Goal: Task Accomplishment & Management: Manage account settings

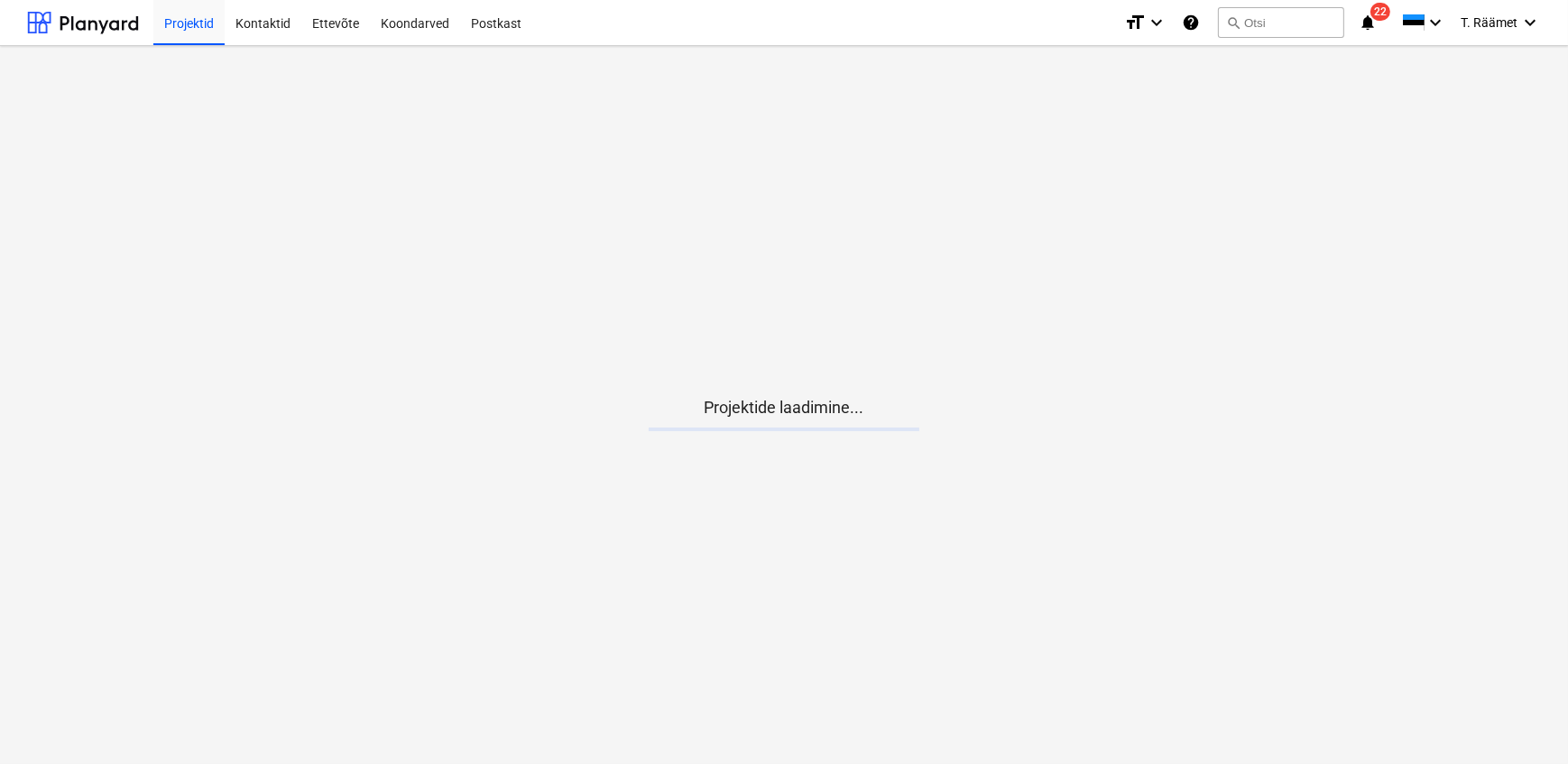
scroll to position [148, 0]
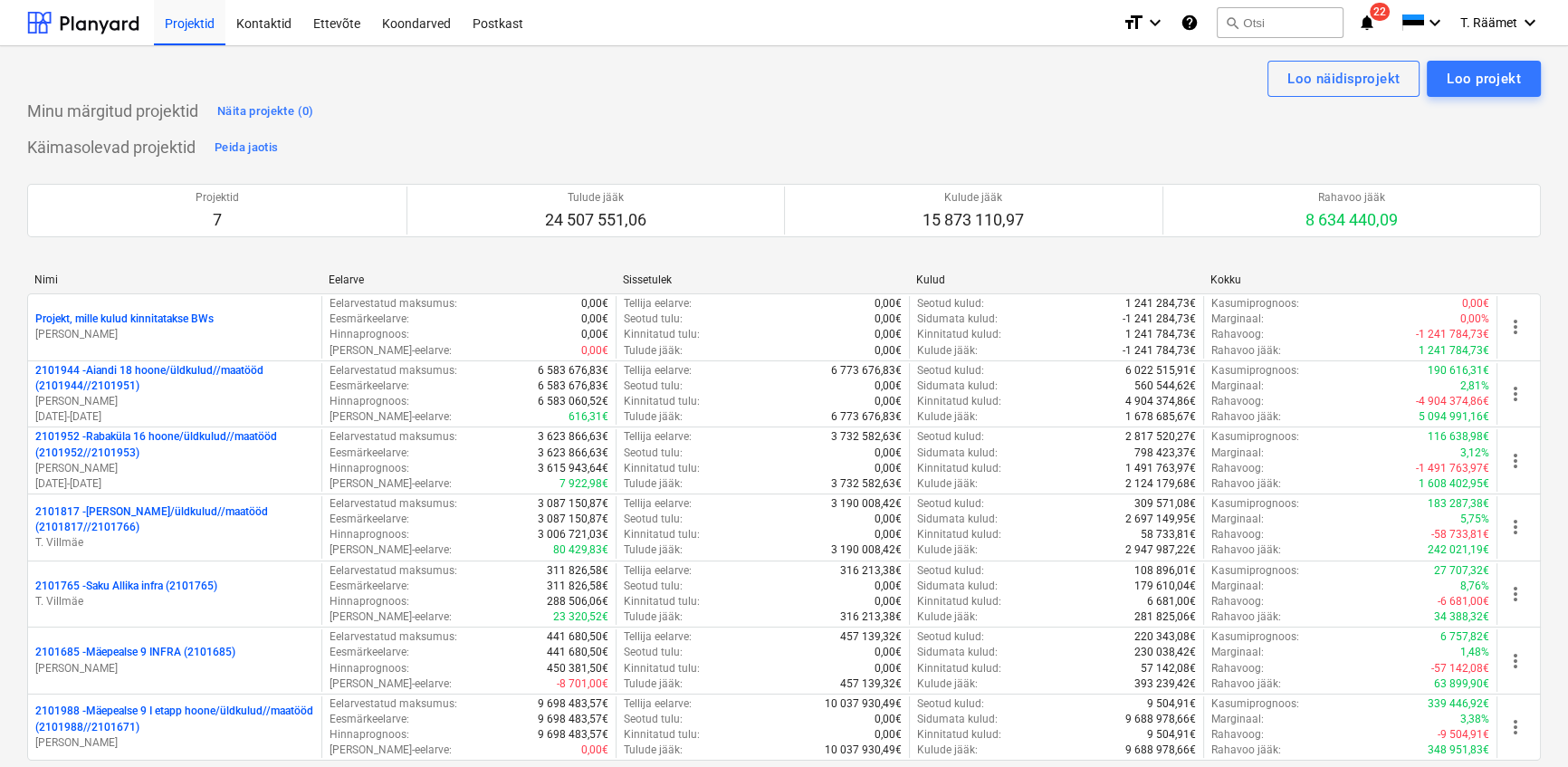
click at [139, 449] on p "2101952 - [GEOGRAPHIC_DATA] 16 hoone/üldkulud//maatööd (2101952//2101953)" at bounding box center [174, 445] width 279 height 31
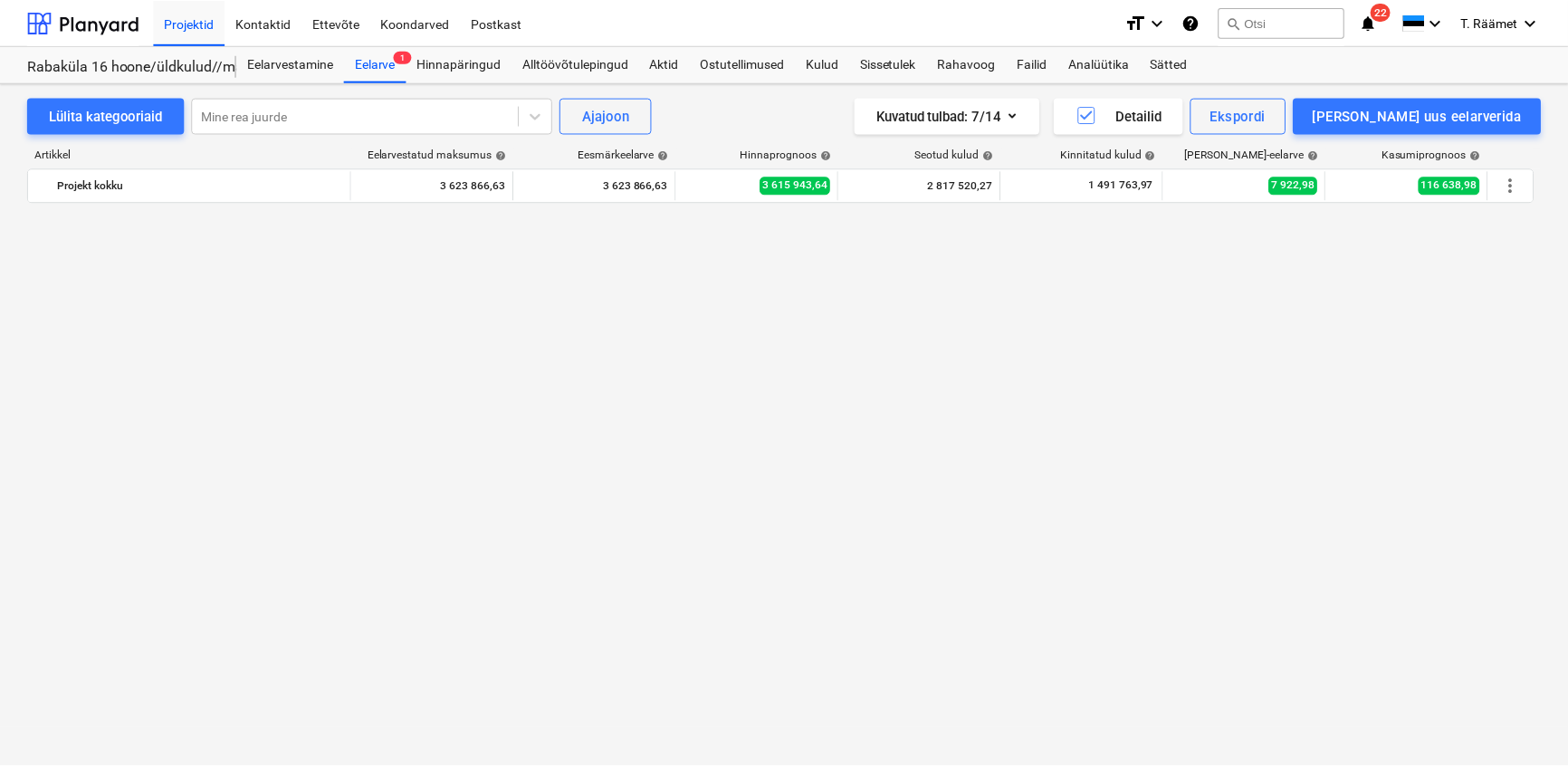
scroll to position [1578, 0]
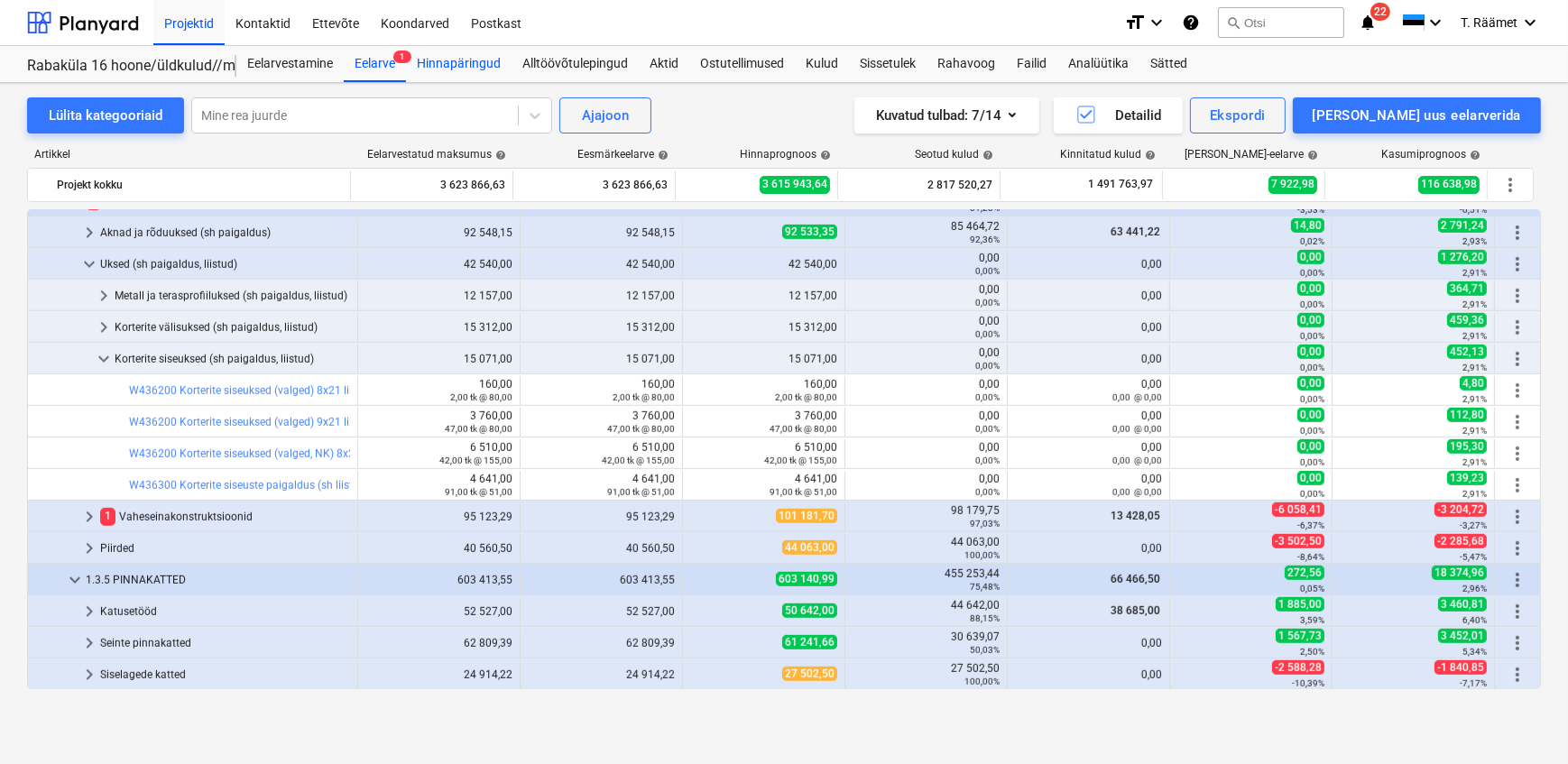
click at [474, 61] on div "Hinnapäringud" at bounding box center [458, 64] width 106 height 36
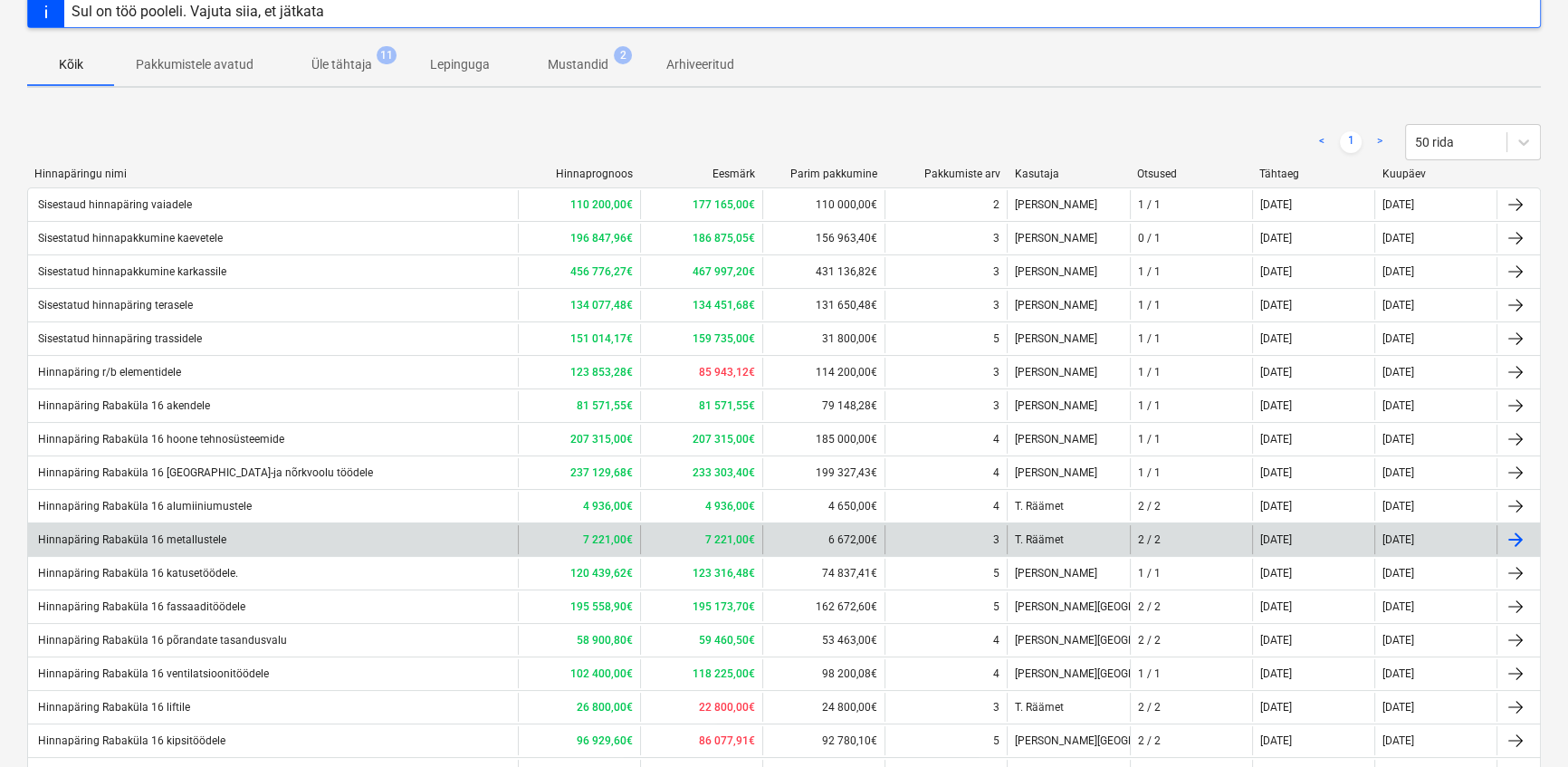
scroll to position [411, 0]
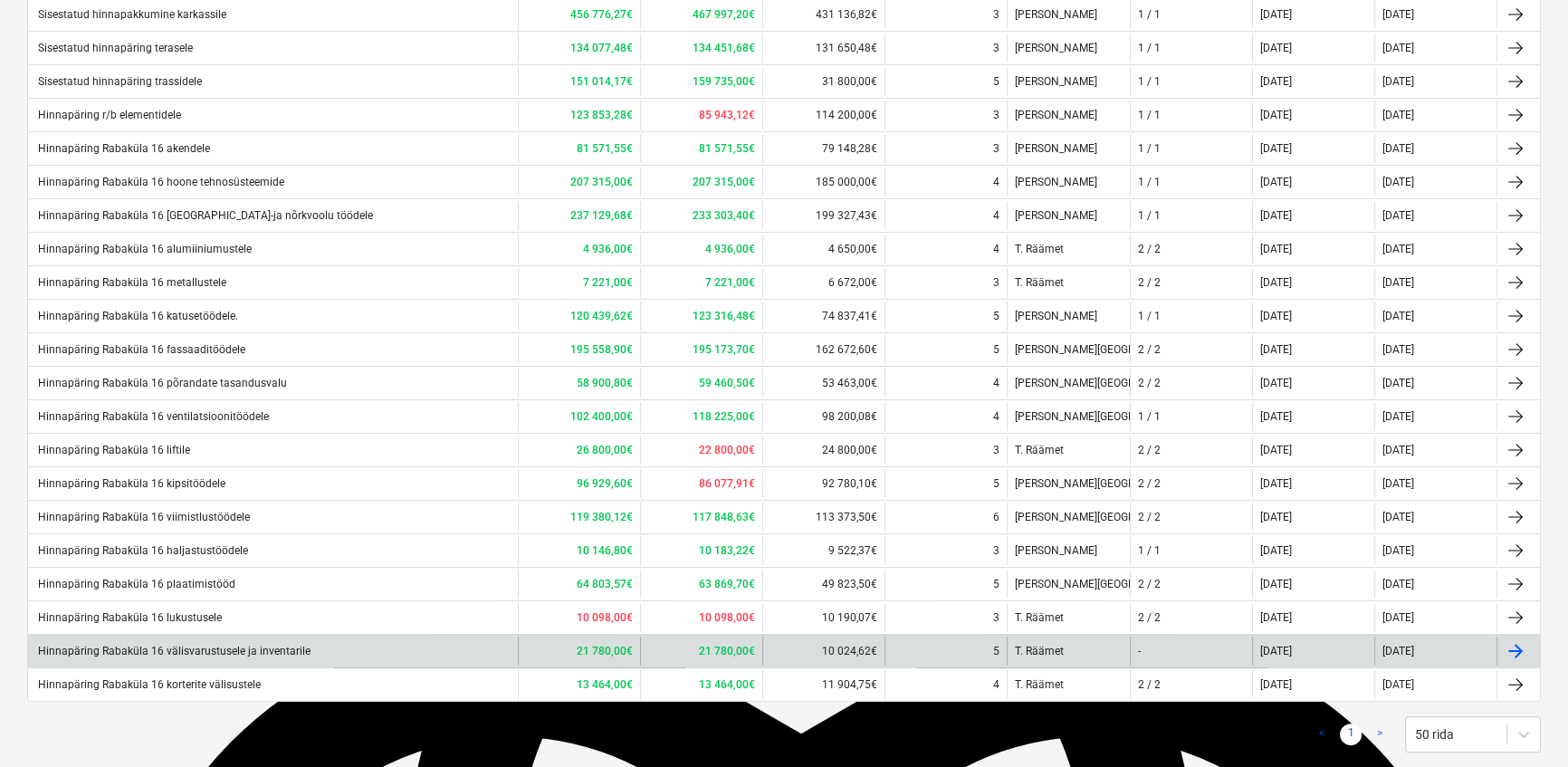
click at [202, 647] on div "Hinnapäring Rabaküla 16 välisvarustusele ja inventarile" at bounding box center [172, 651] width 275 height 13
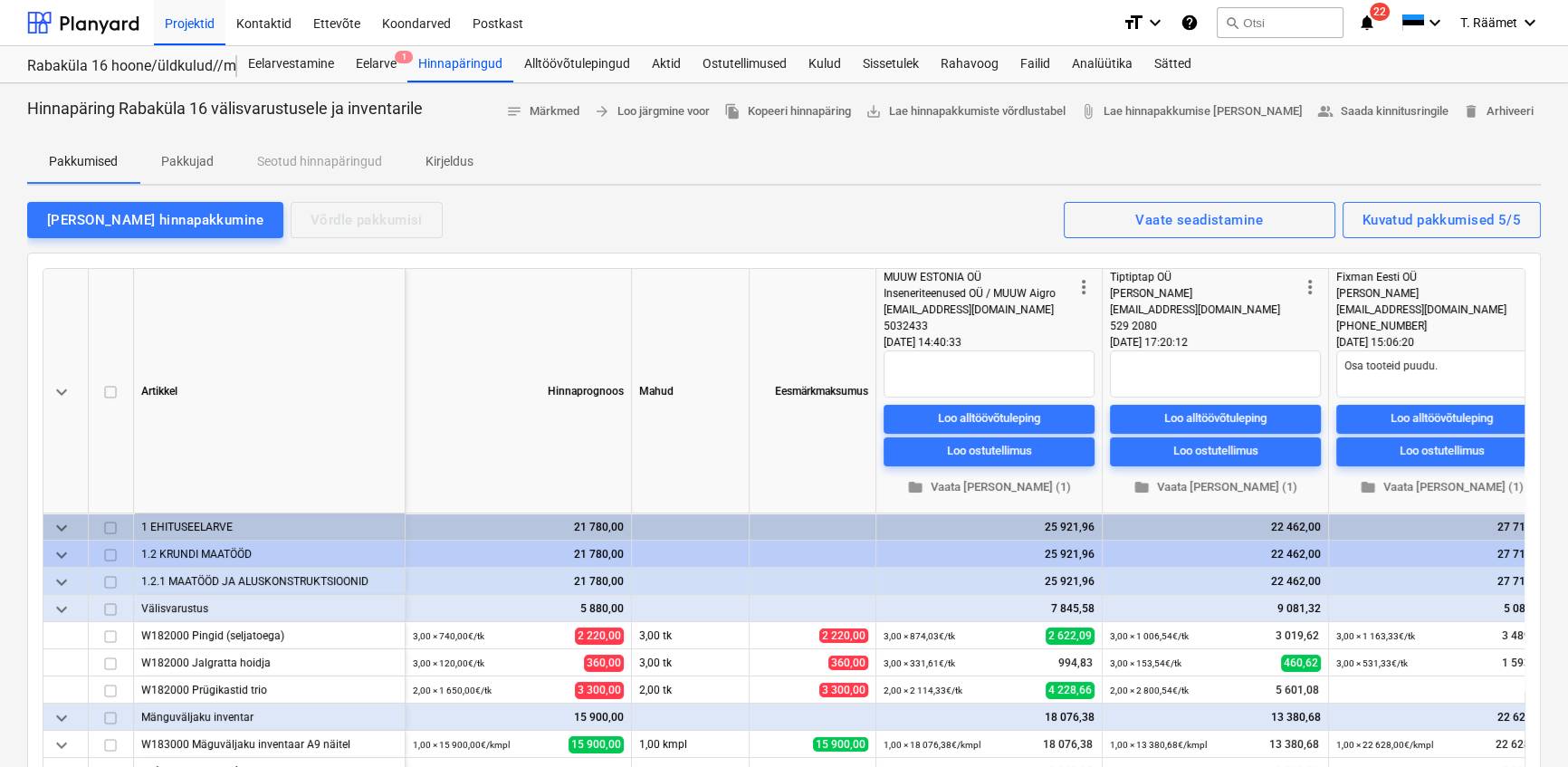
type textarea "x"
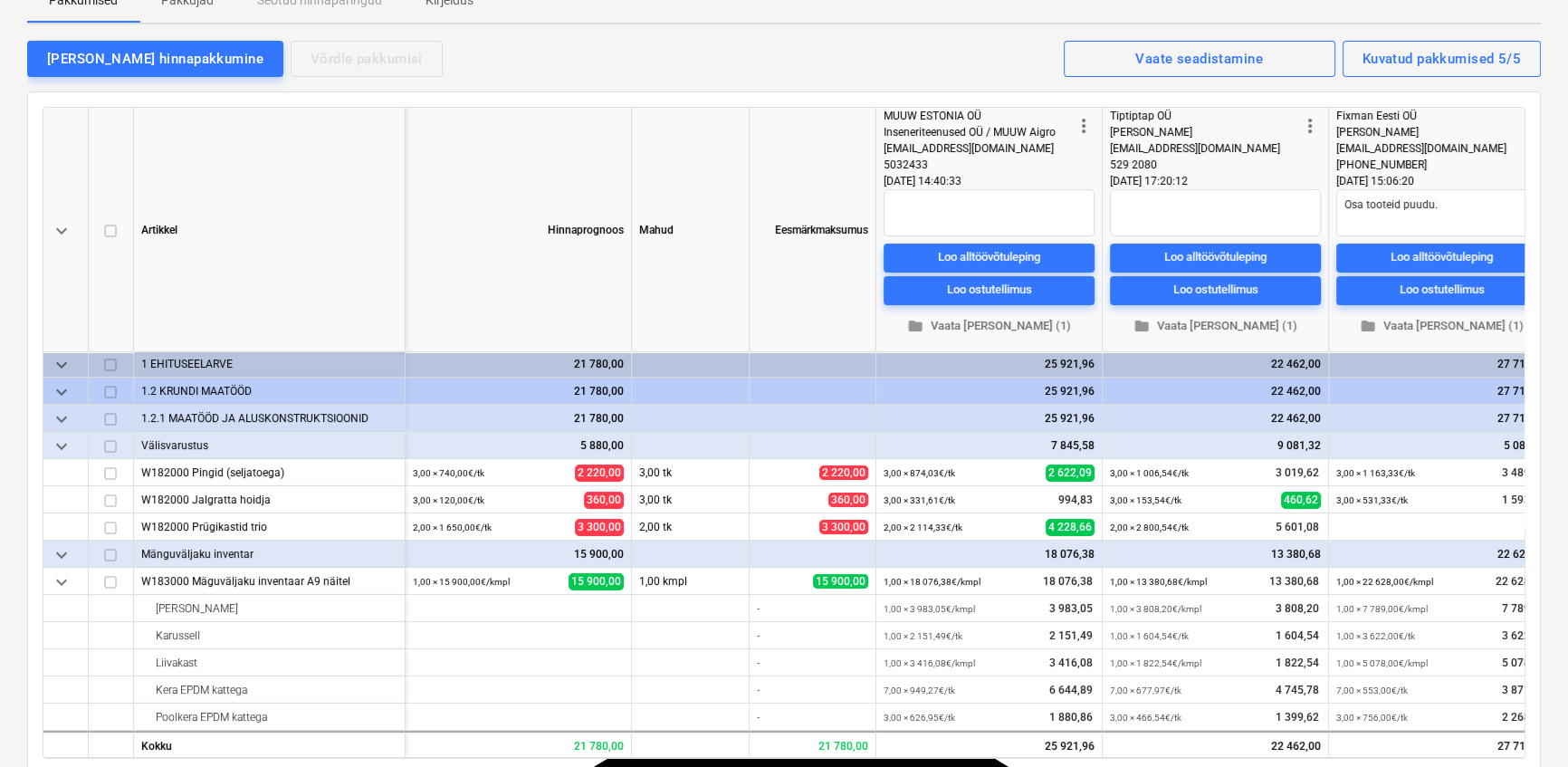
scroll to position [164, 0]
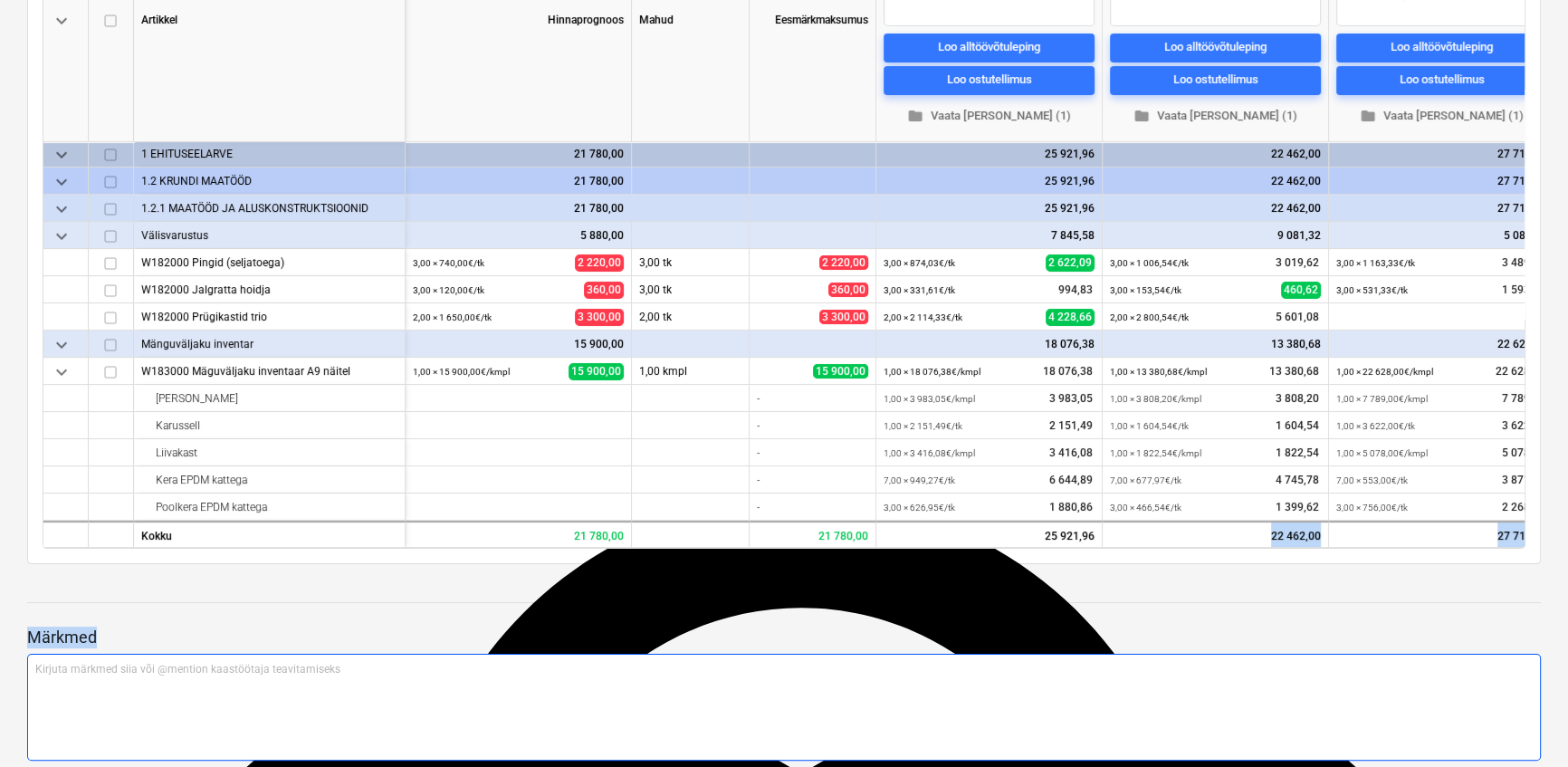
drag, startPoint x: 1110, startPoint y: 747, endPoint x: 1242, endPoint y: 758, distance: 132.5
type textarea "22 462,00 27 711,98 10 024,62 Märkmed Kirjuta märkmed siia või @mention kaastöö…"
click at [1242, 758] on div "Hinnapäring Rabaküla 16 välisvarustusele ja inventarile notes 3 [PERSON_NAME] a…" at bounding box center [784, 584] width 1568 height 1743
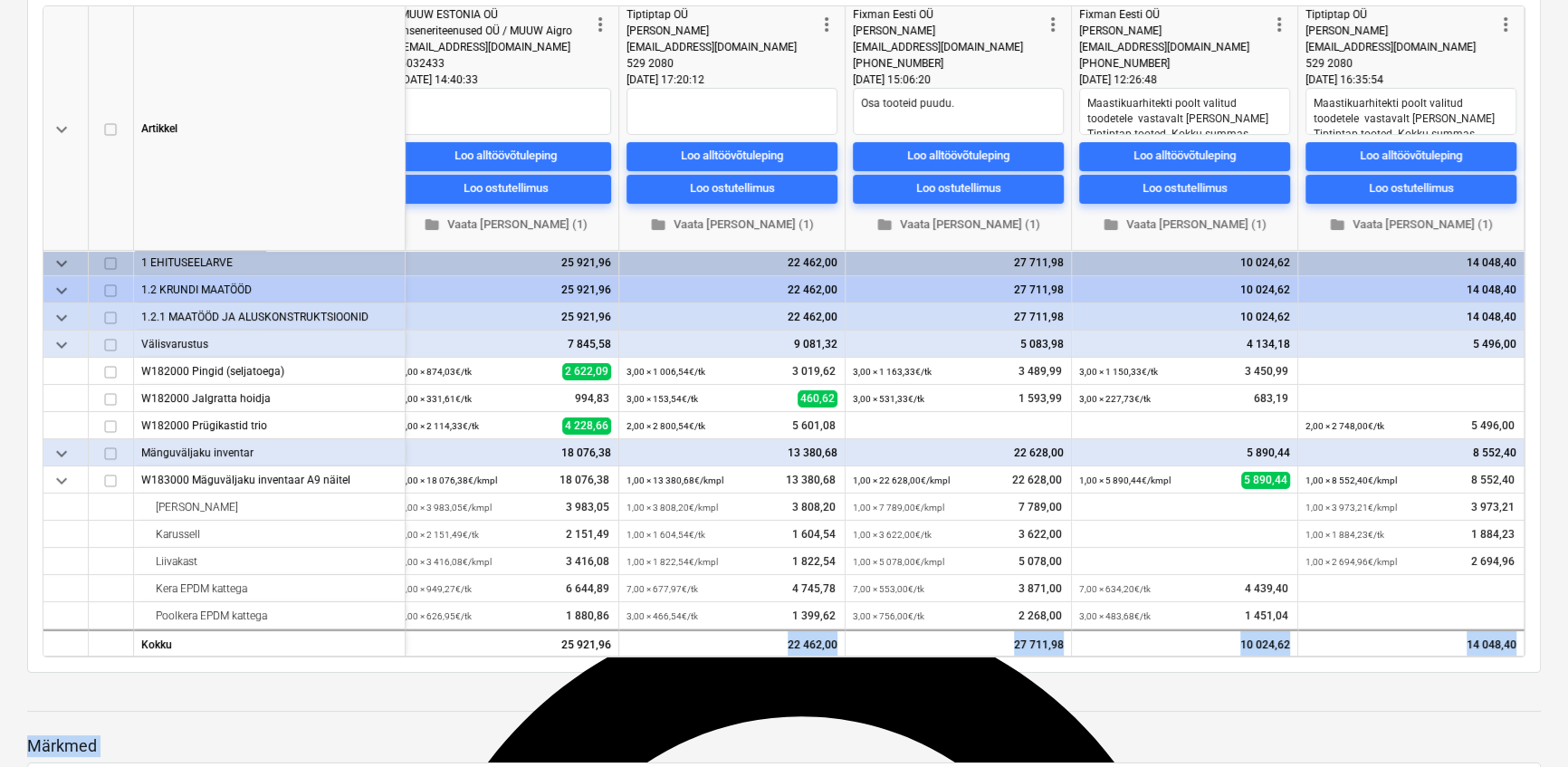
scroll to position [231, 0]
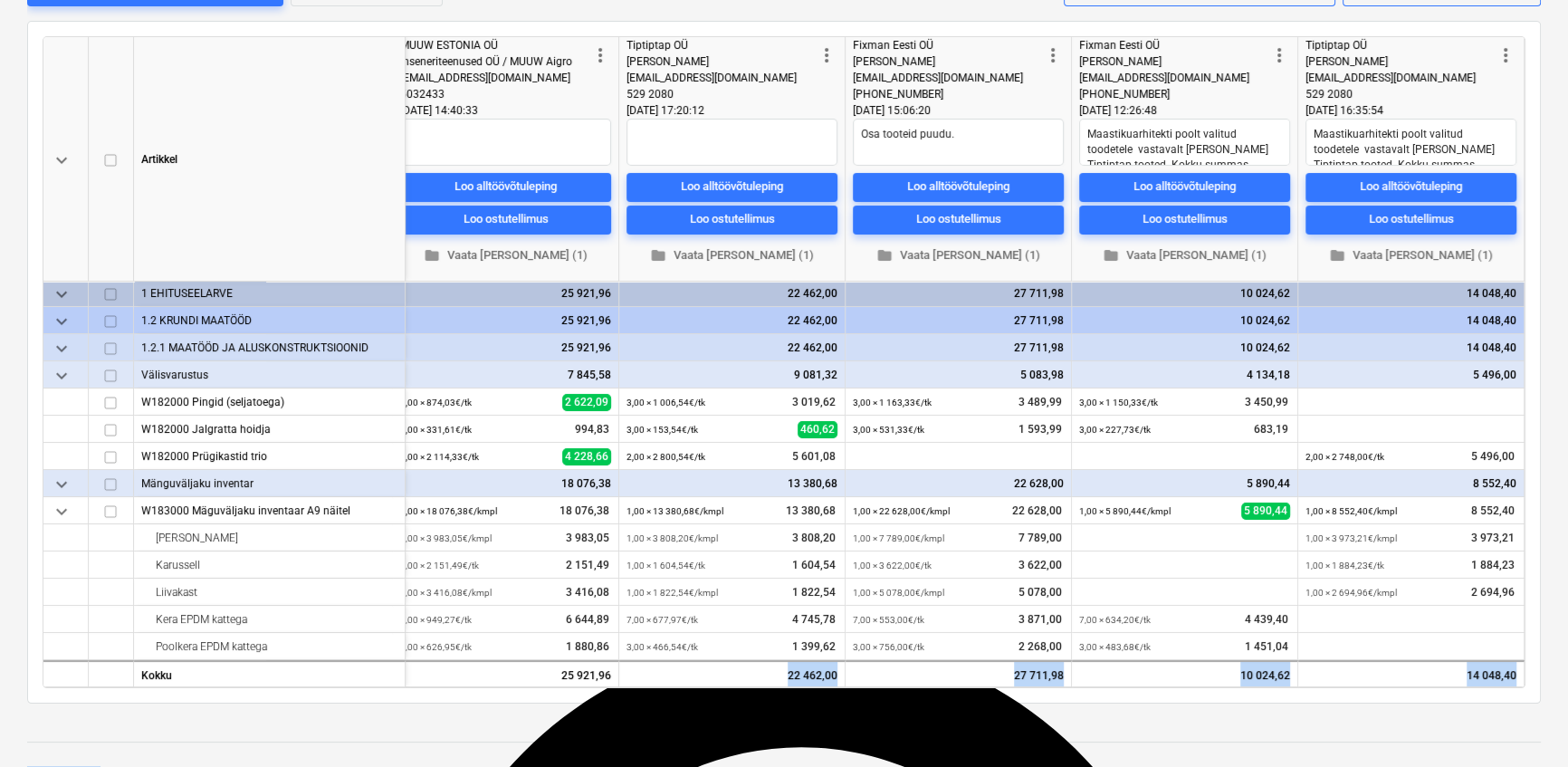
click at [1281, 715] on div "Hinnapäring Rabaküla 16 välisvarustusele ja inventarile notes 3 [PERSON_NAME] a…" at bounding box center [784, 723] width 1568 height 1743
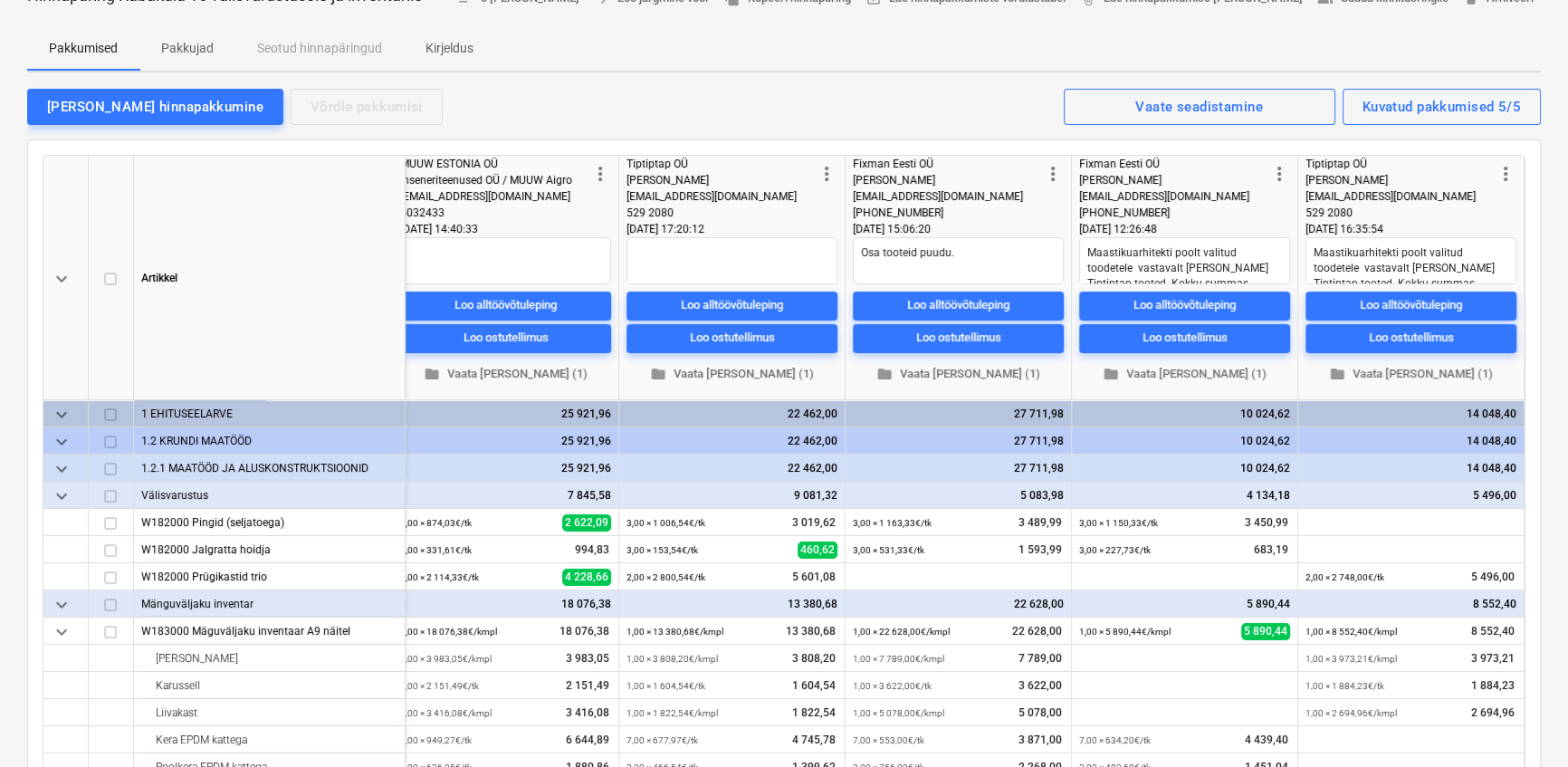
scroll to position [0, 0]
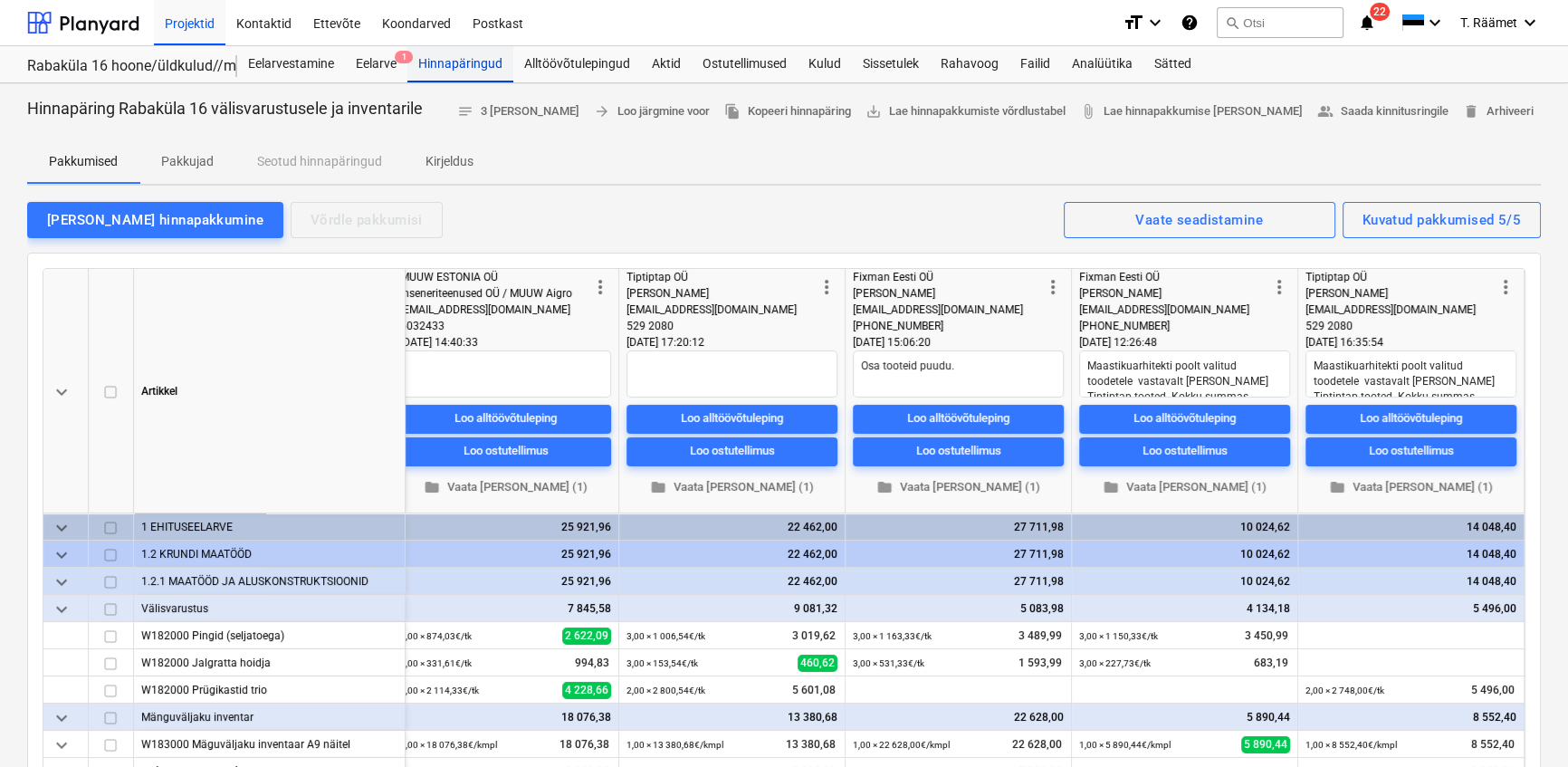
click at [453, 64] on div "Hinnapäringud" at bounding box center [460, 64] width 106 height 36
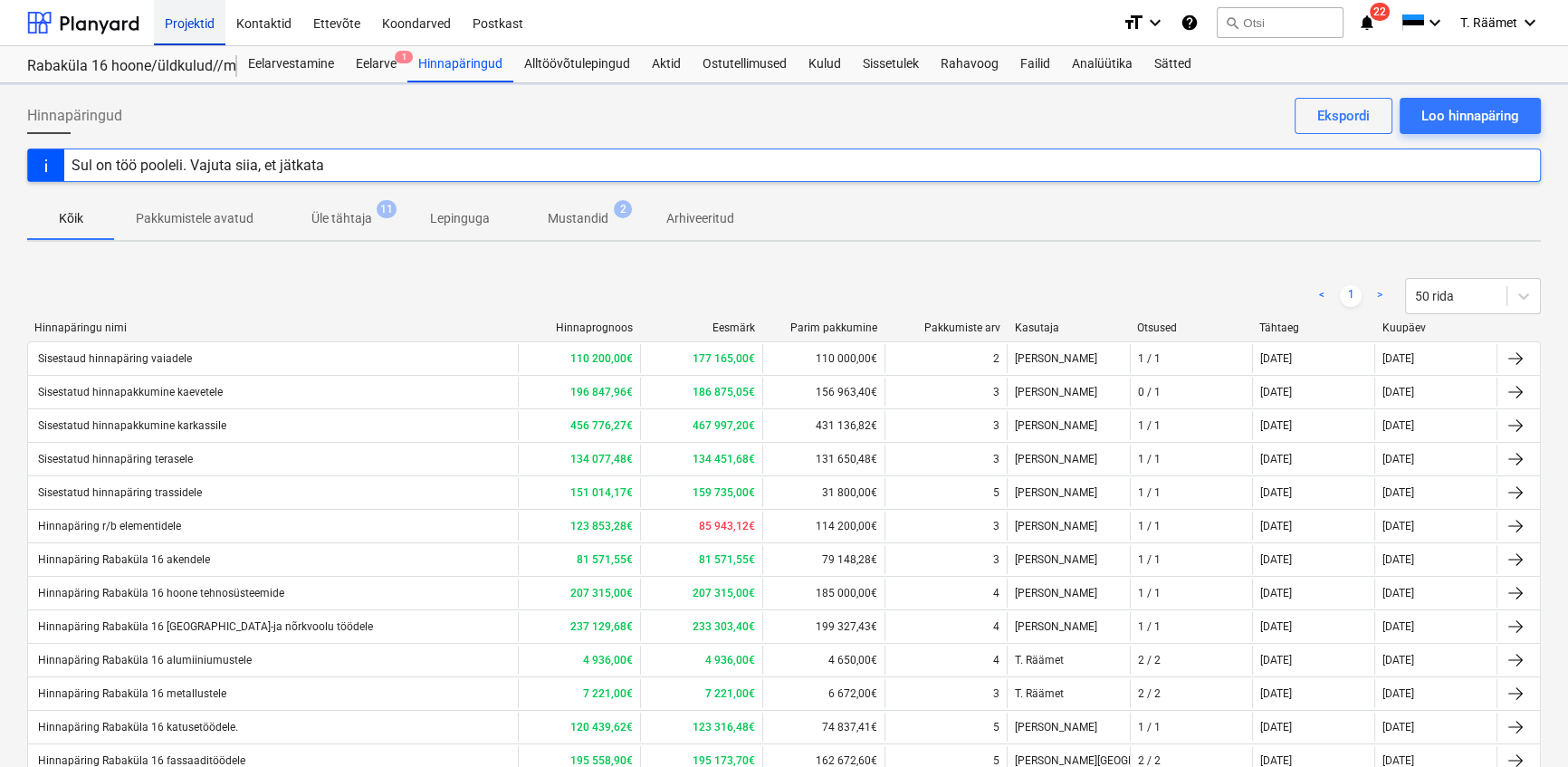
click at [188, 25] on div "Projektid" at bounding box center [190, 22] width 72 height 46
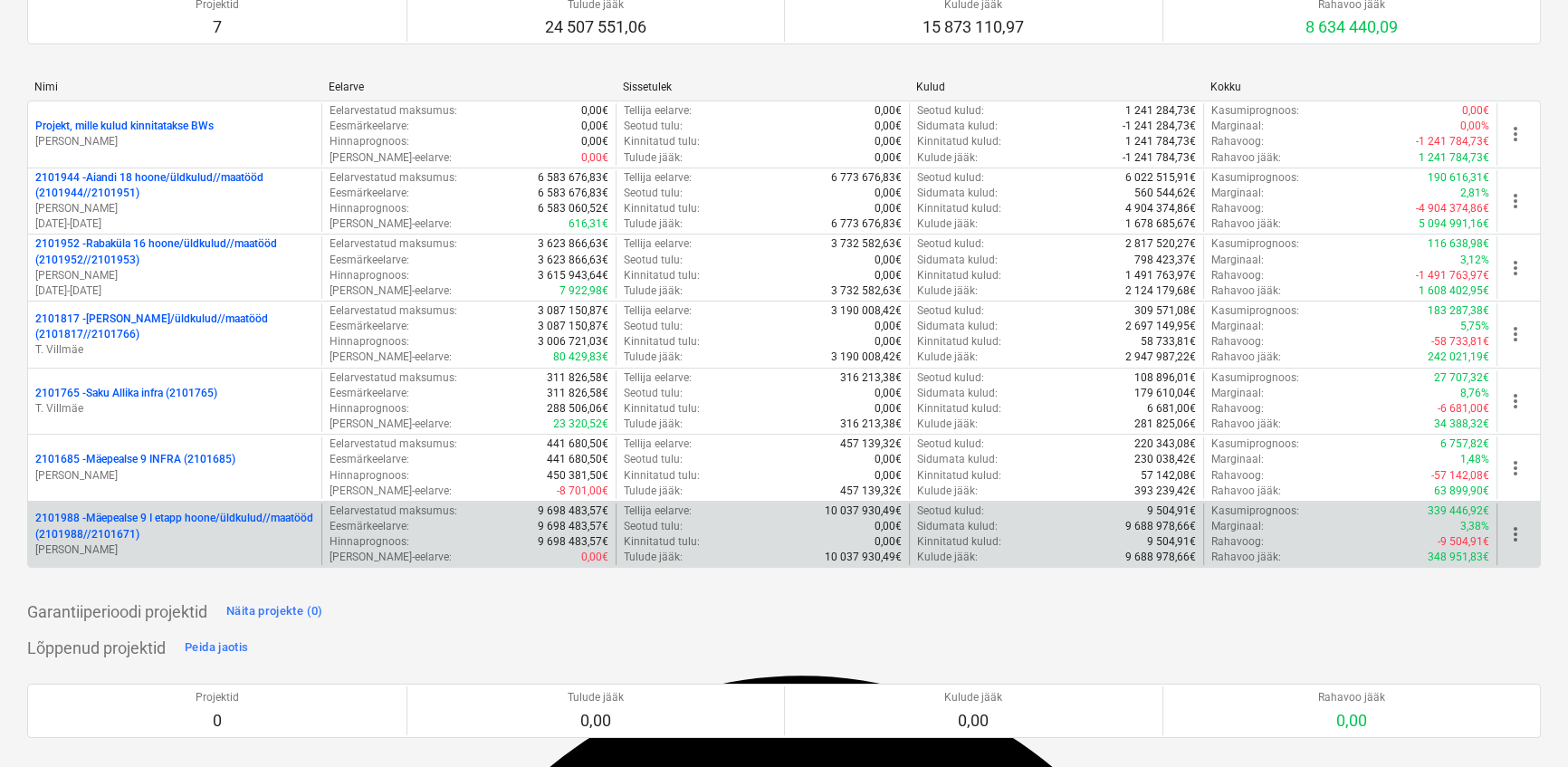
scroll to position [164, 0]
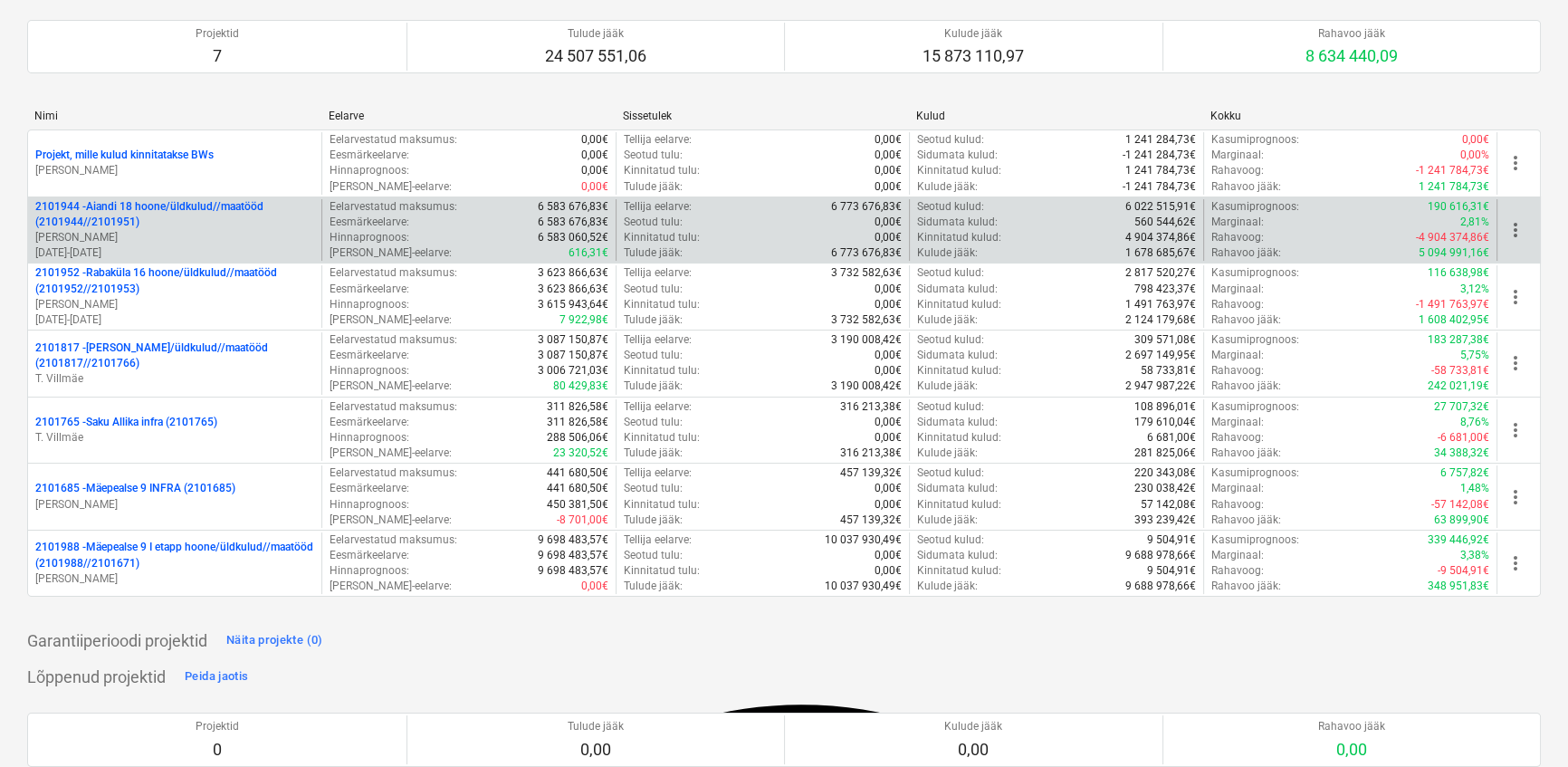
click at [127, 204] on p "2101944 - Aiandi 18 hoone/üldkulud//maatööd (2101944//2101951)" at bounding box center [174, 214] width 279 height 31
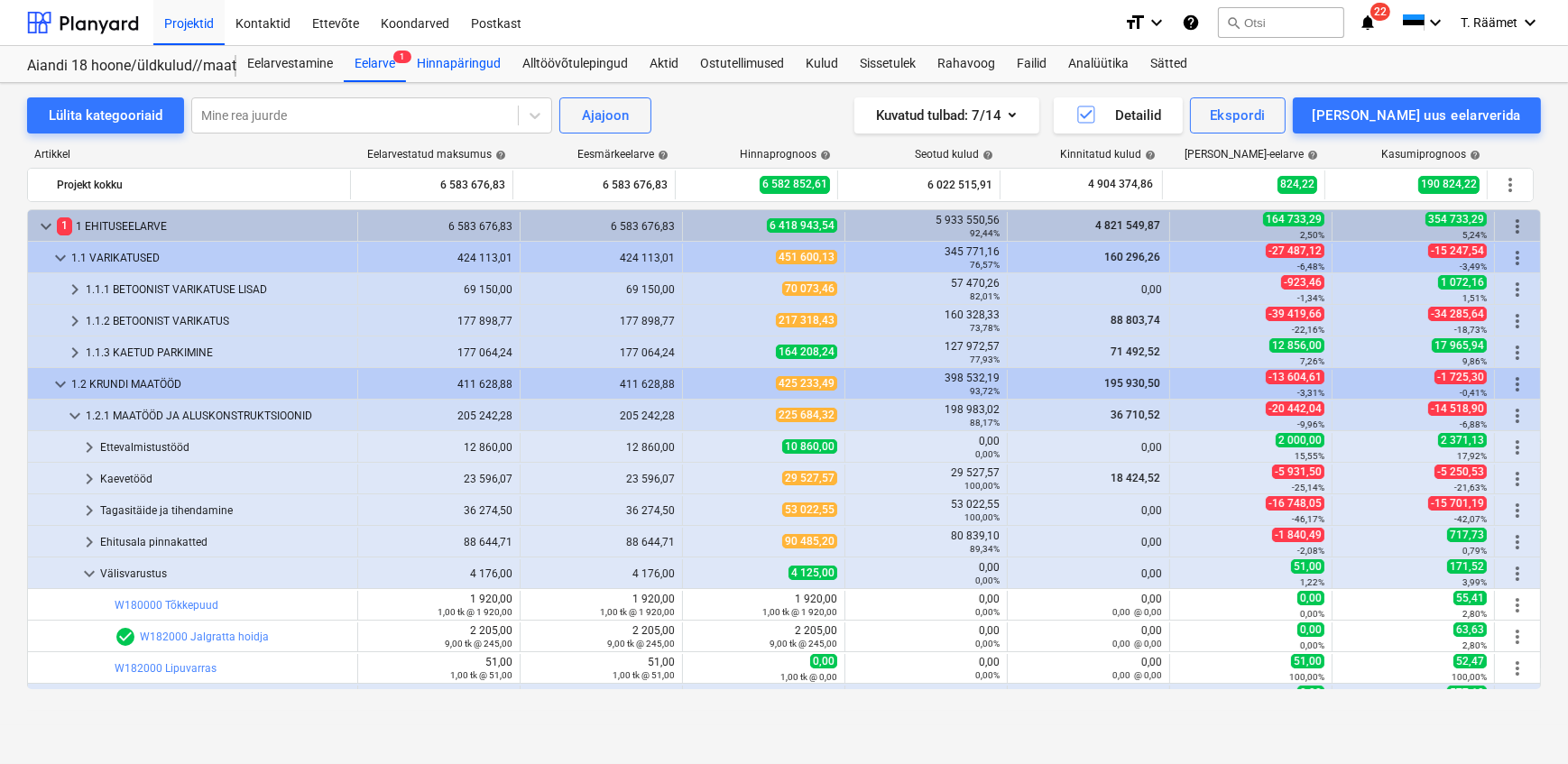
click at [478, 66] on div "Hinnapäringud" at bounding box center [458, 64] width 106 height 36
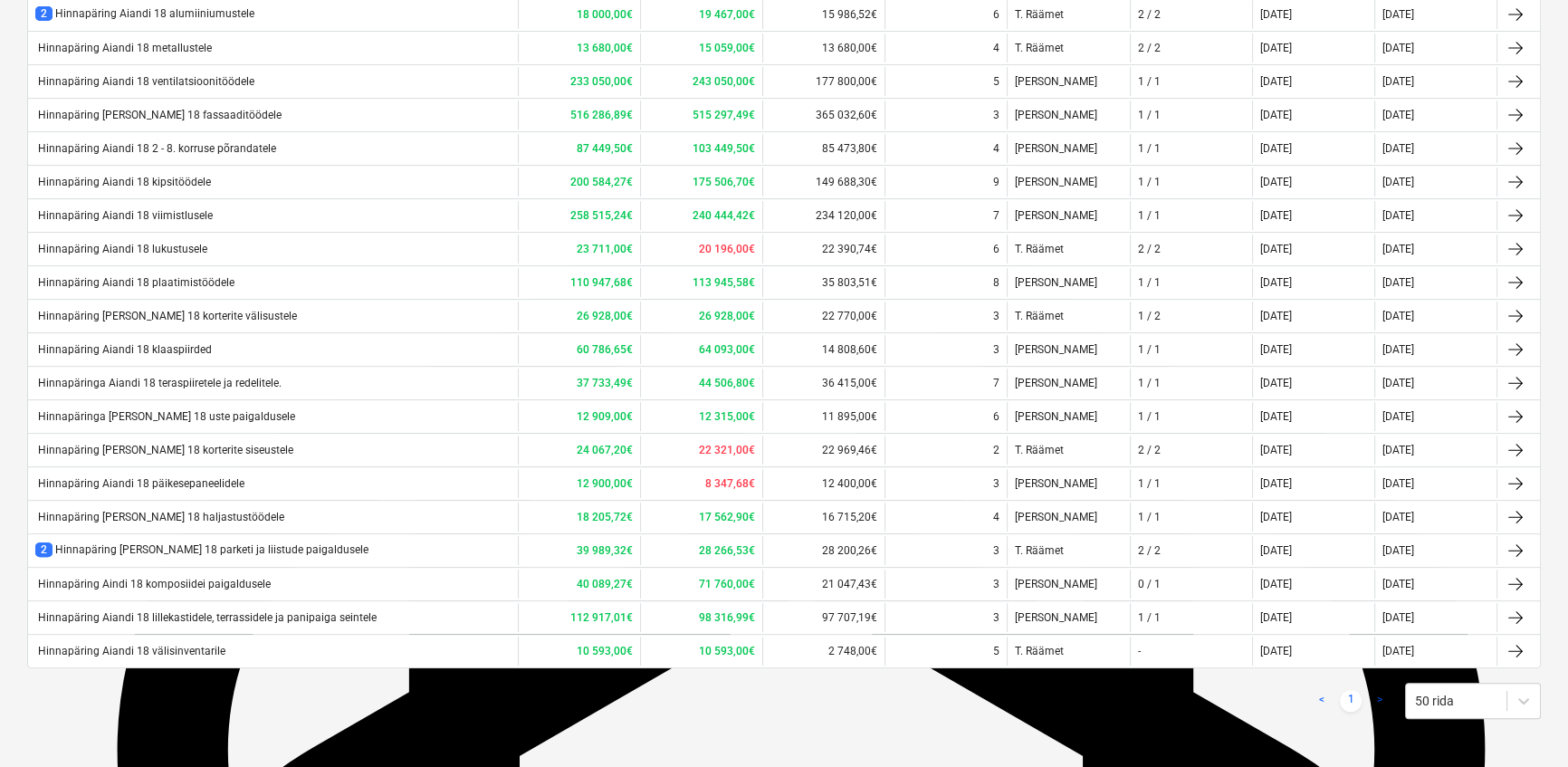
scroll to position [682, 0]
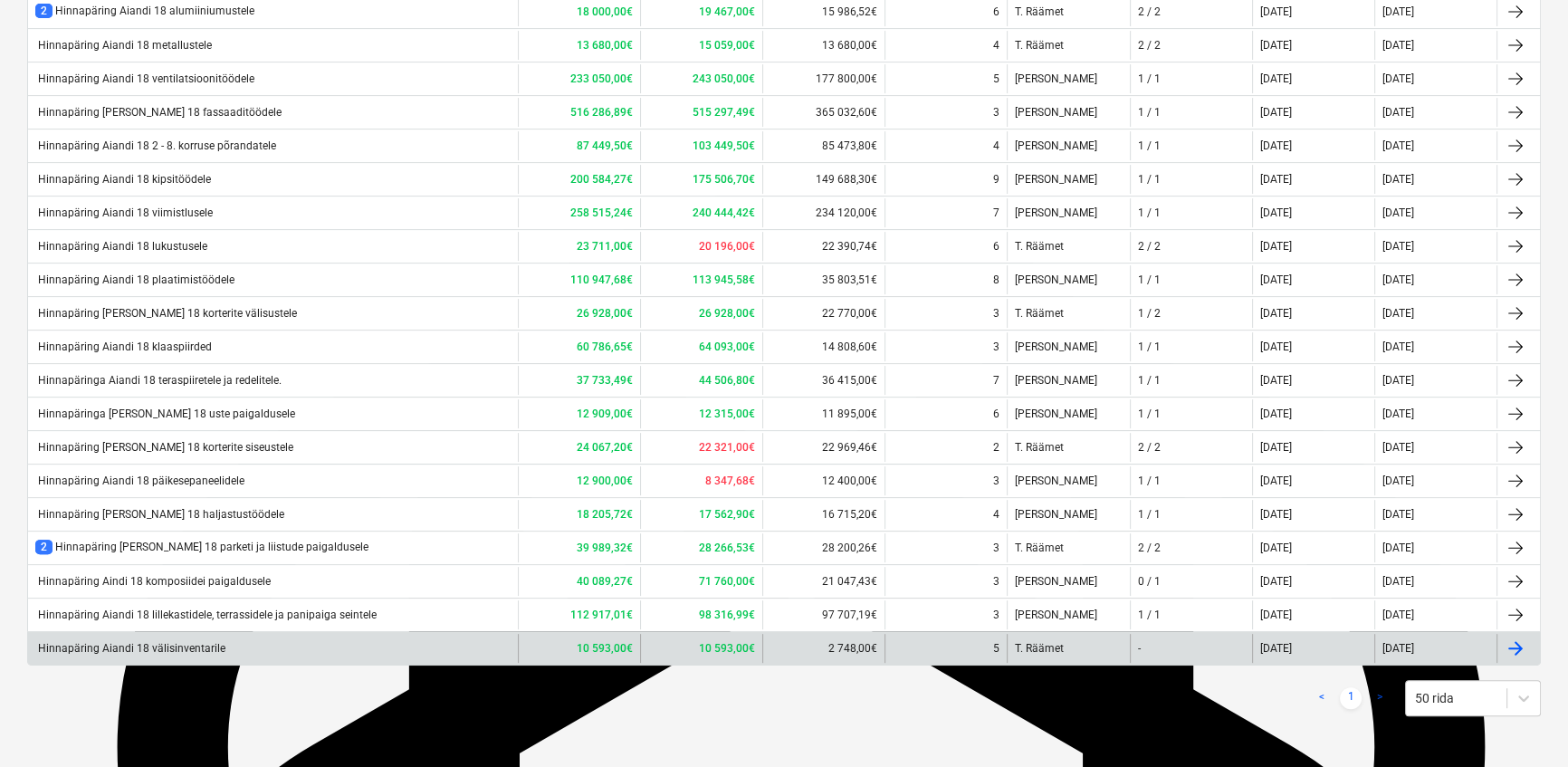
click at [219, 643] on div "Hinnapäring Aiandi 18 välisinventarile" at bounding box center [273, 648] width 490 height 29
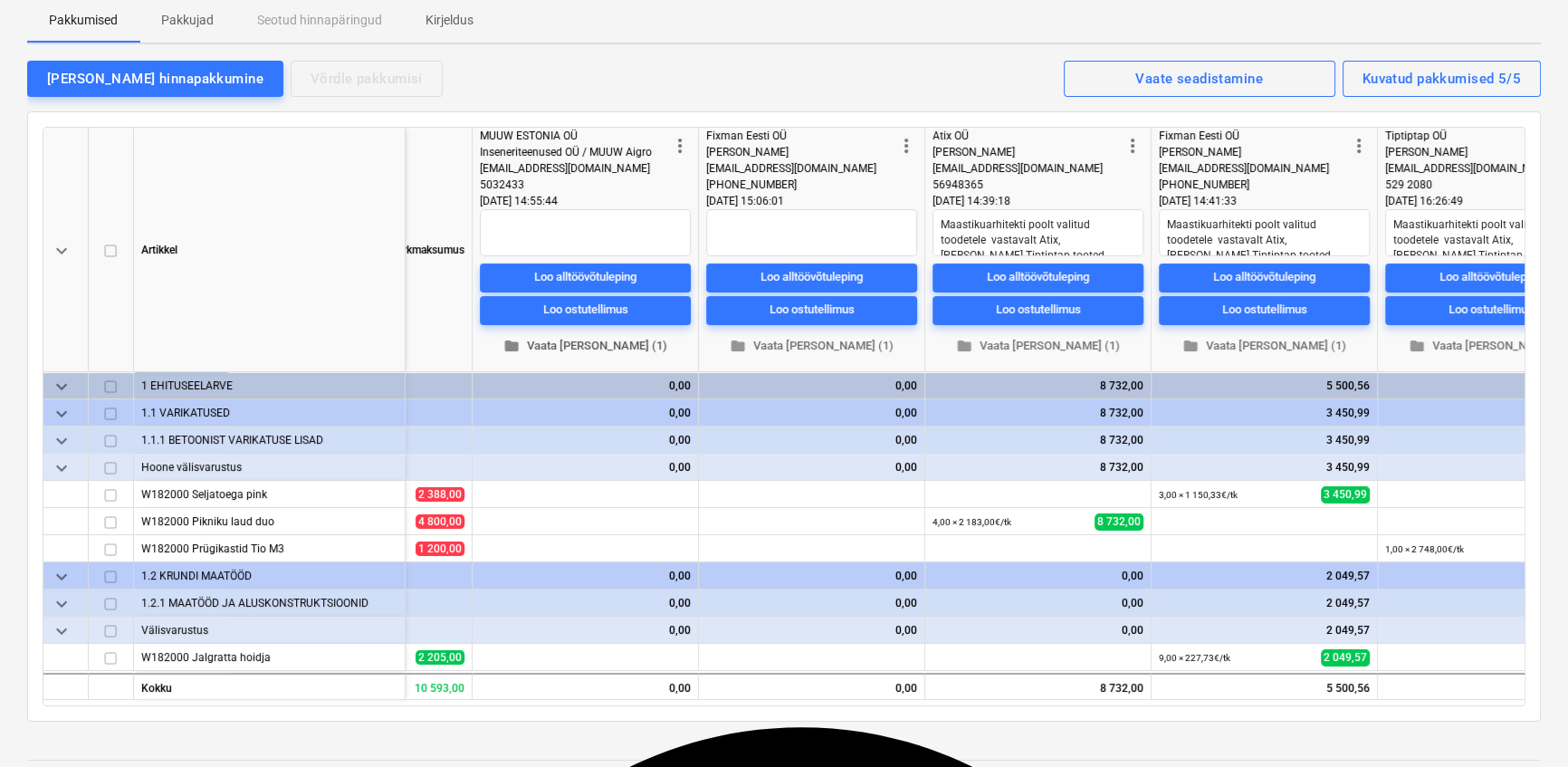
scroll to position [164, 0]
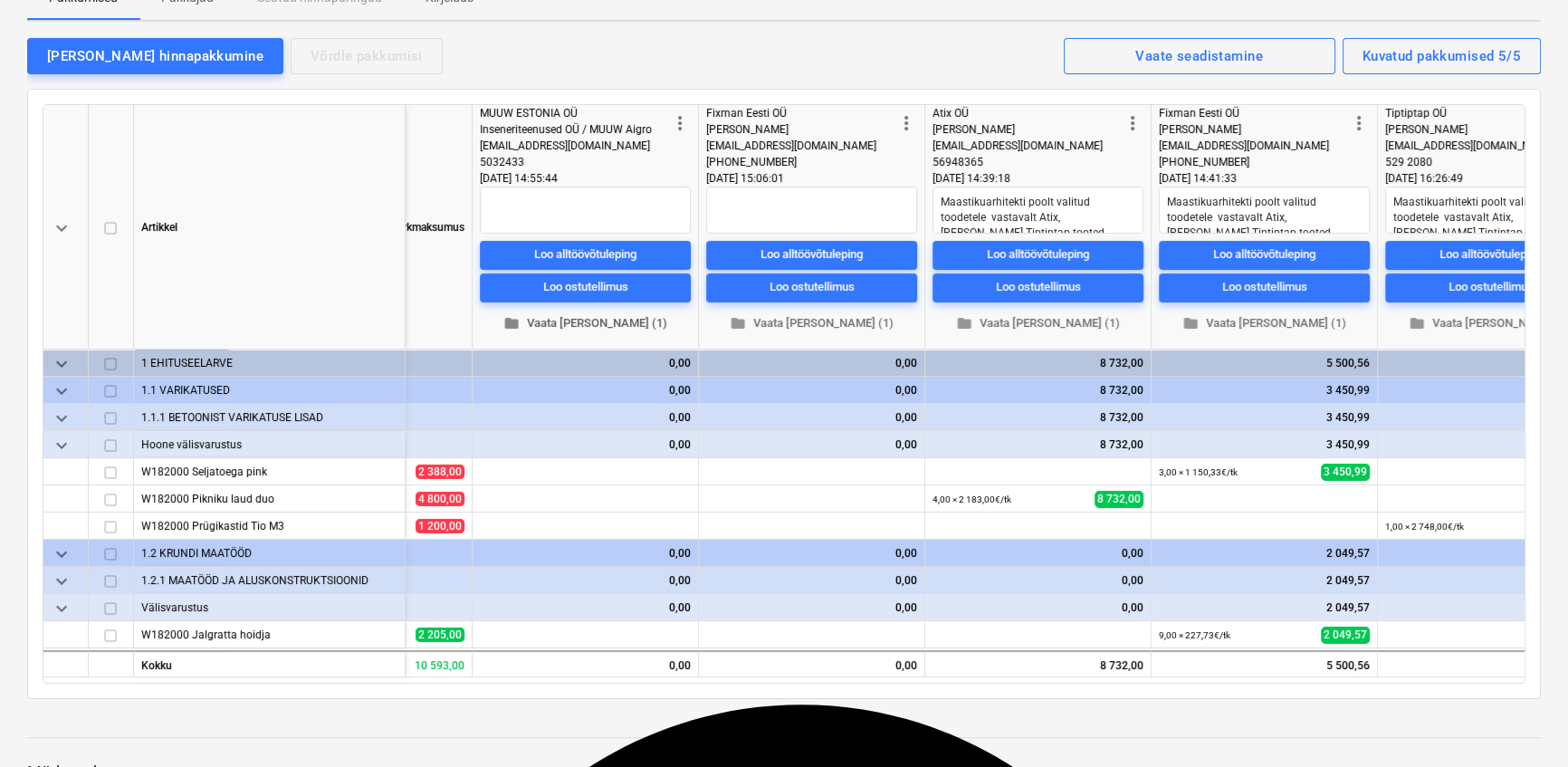
click at [573, 328] on span "folder Vaata [PERSON_NAME] (1)" at bounding box center [585, 323] width 196 height 21
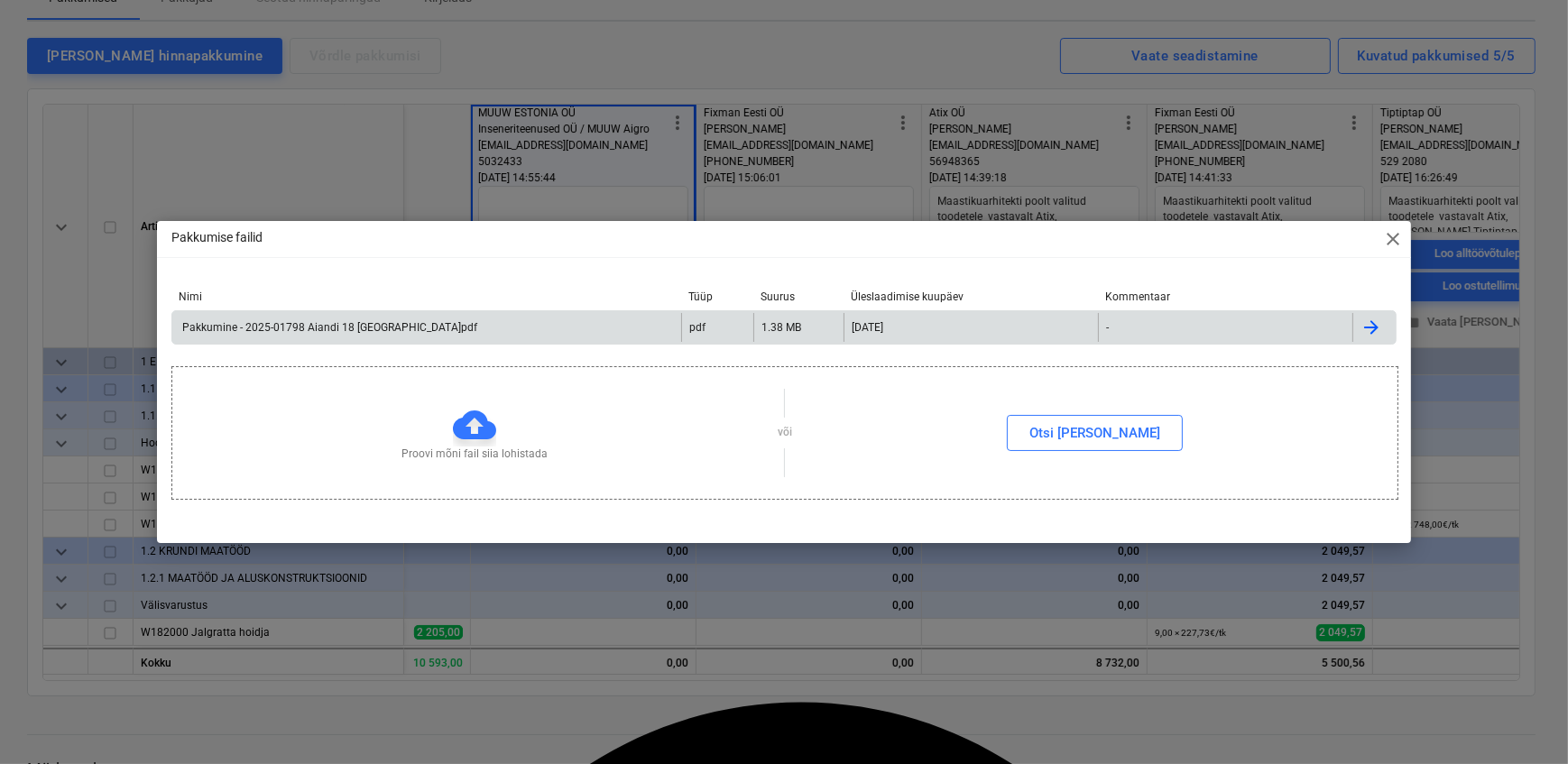
click at [567, 326] on div "Pakkumine - 2025-01798 Aiandi 18 [GEOGRAPHIC_DATA]pdf" at bounding box center [427, 327] width 509 height 29
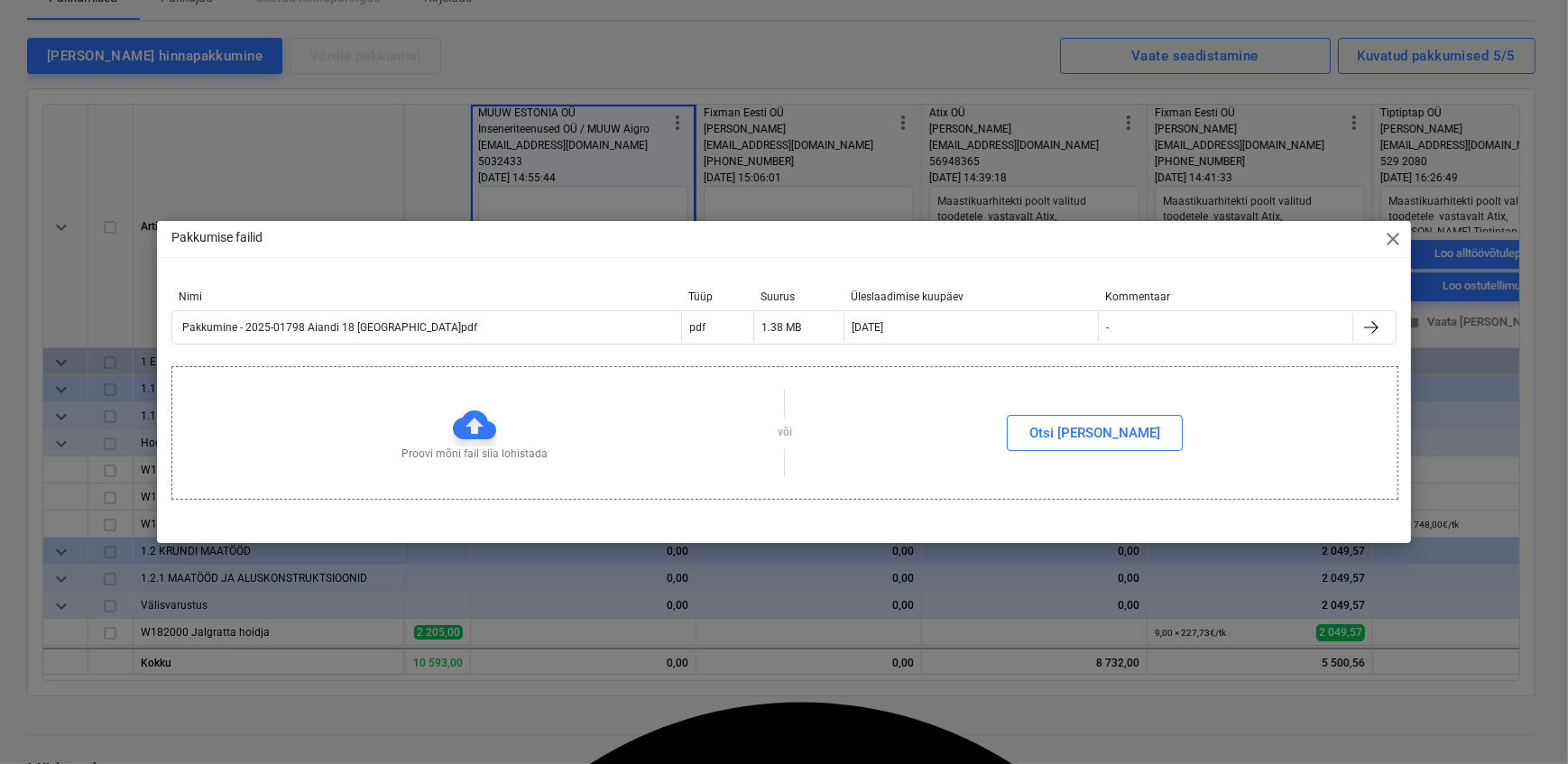
click at [1389, 244] on span "close" at bounding box center [1393, 239] width 22 height 22
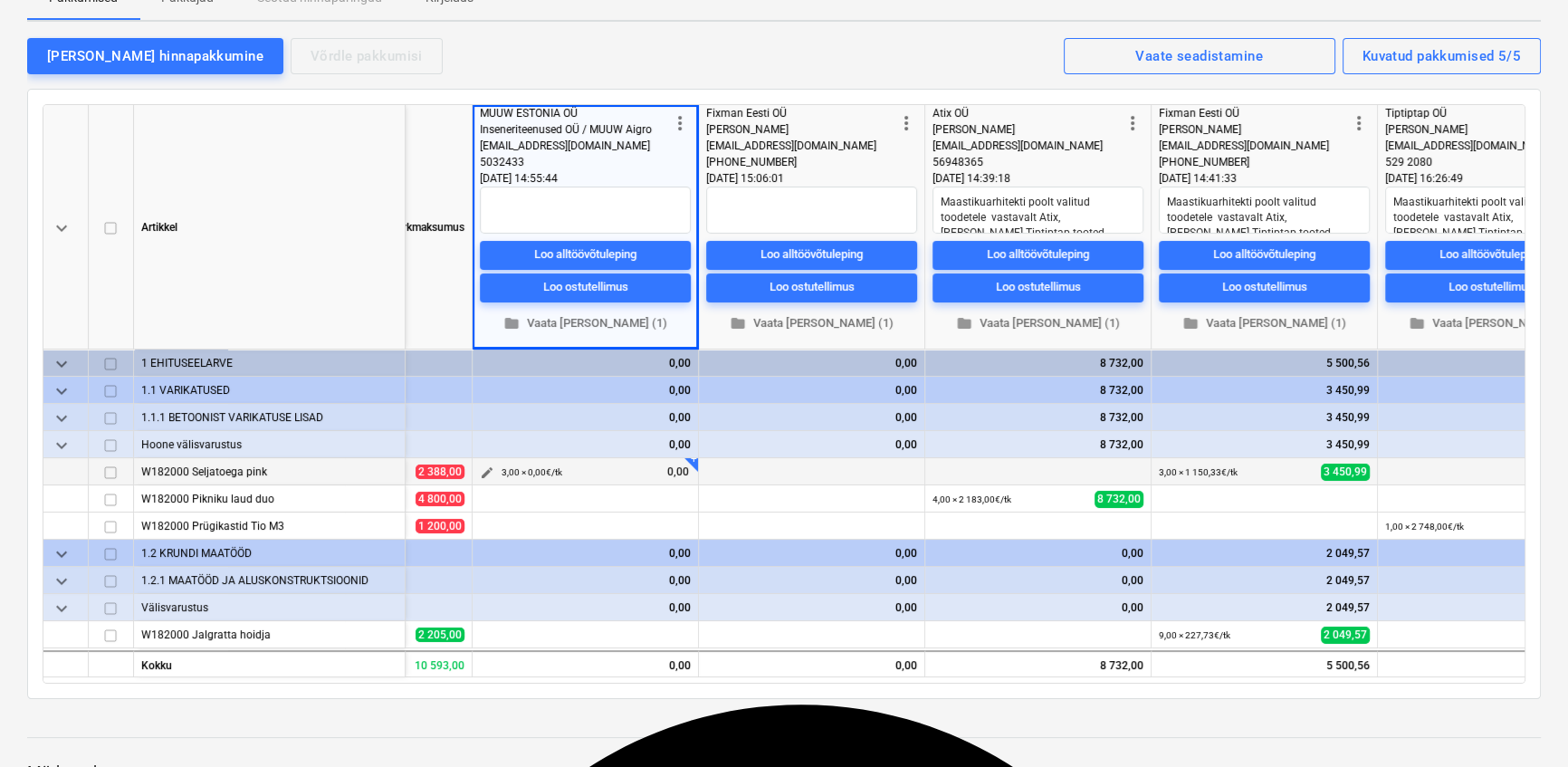
click at [489, 467] on span "edit" at bounding box center [487, 473] width 15 height 15
type textarea "x"
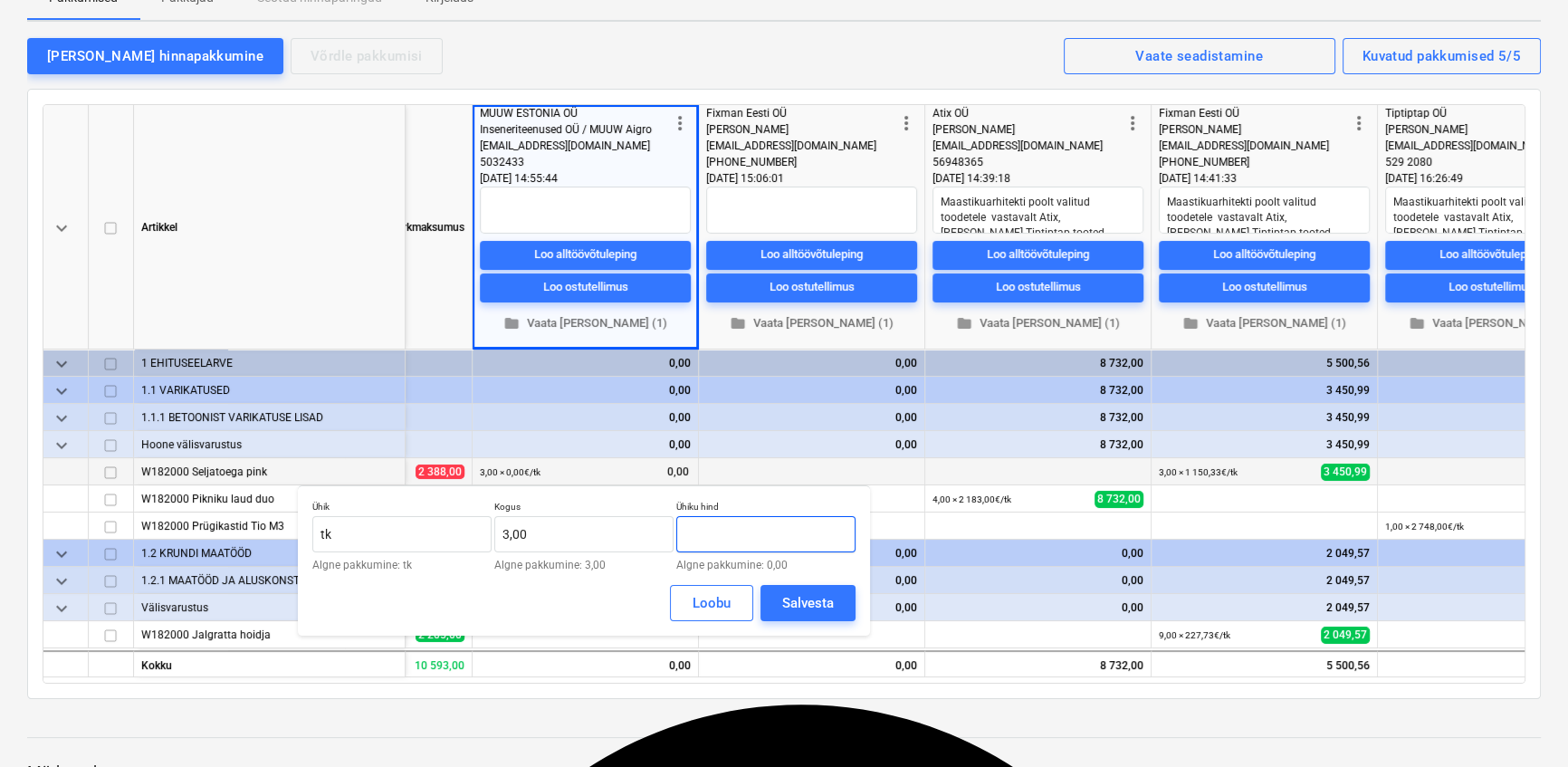
click at [697, 538] on input "text" at bounding box center [766, 535] width 180 height 36
type textarea "x"
type input "890,53"
click at [785, 595] on div "Salvesta" at bounding box center [808, 603] width 52 height 24
type textarea "x"
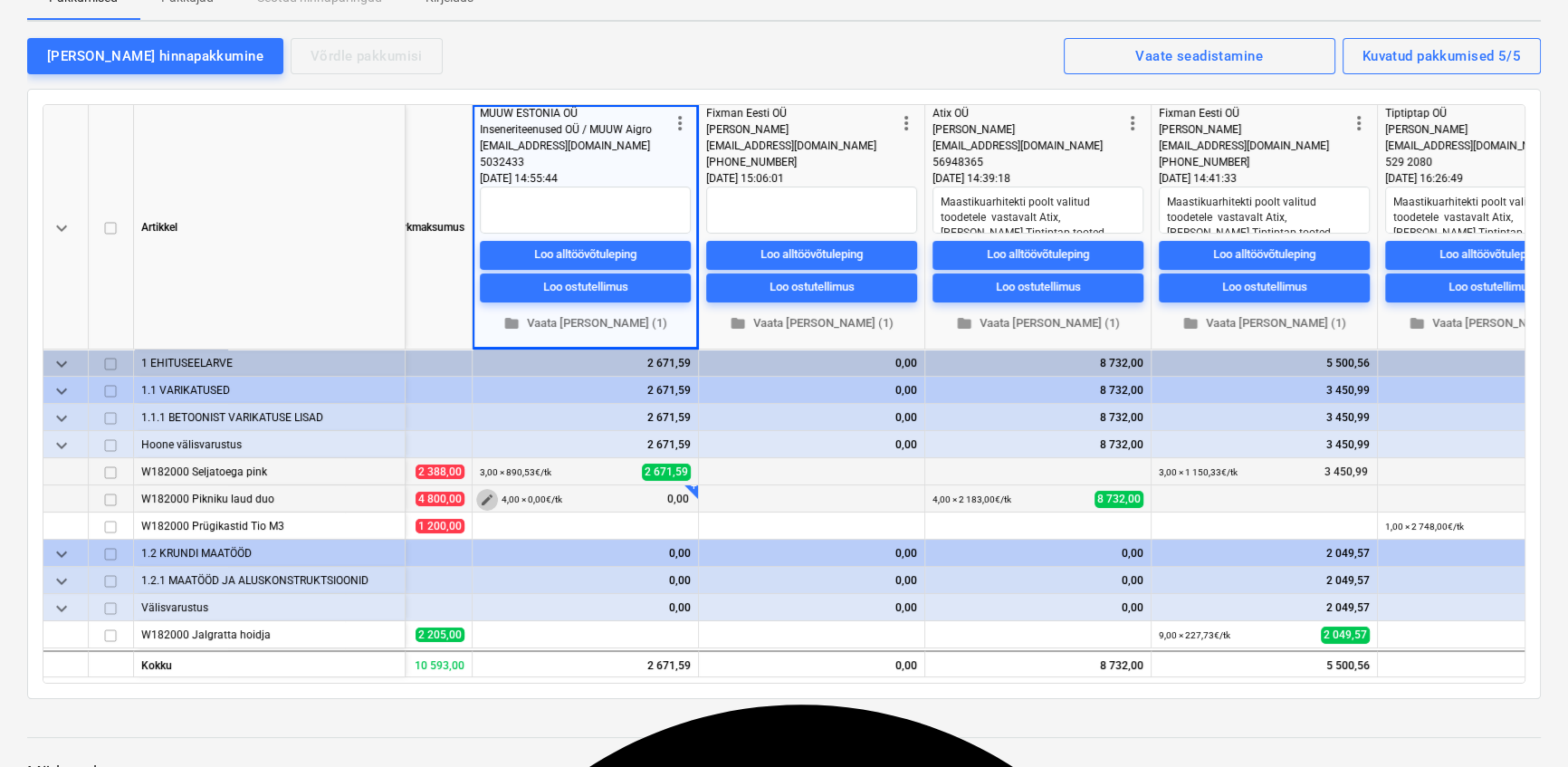
click at [487, 498] on span "edit" at bounding box center [487, 500] width 15 height 15
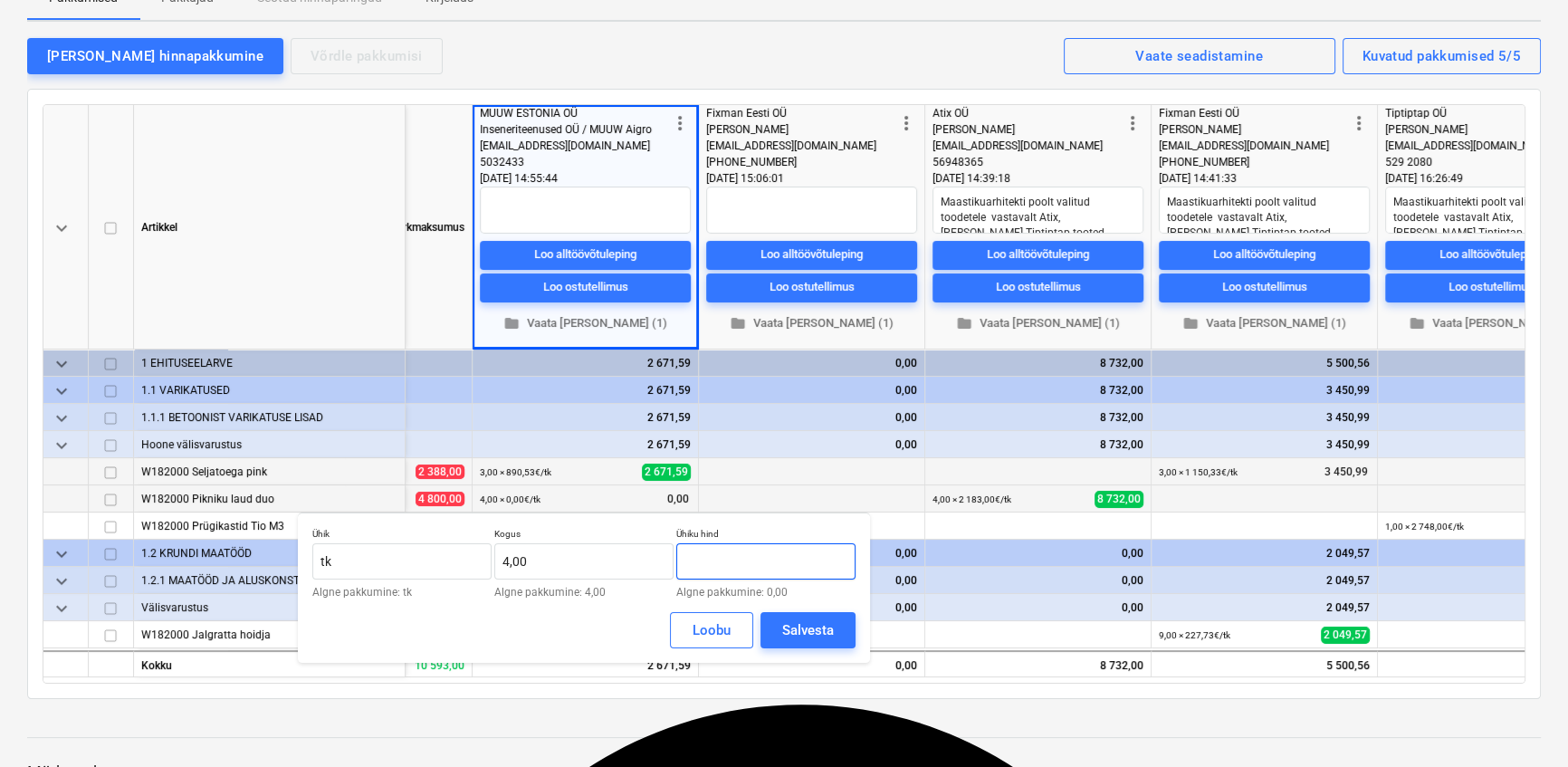
click at [694, 558] on input "text" at bounding box center [766, 561] width 180 height 36
type input "765,80"
click at [805, 622] on div "Salvesta" at bounding box center [808, 630] width 52 height 24
type textarea "x"
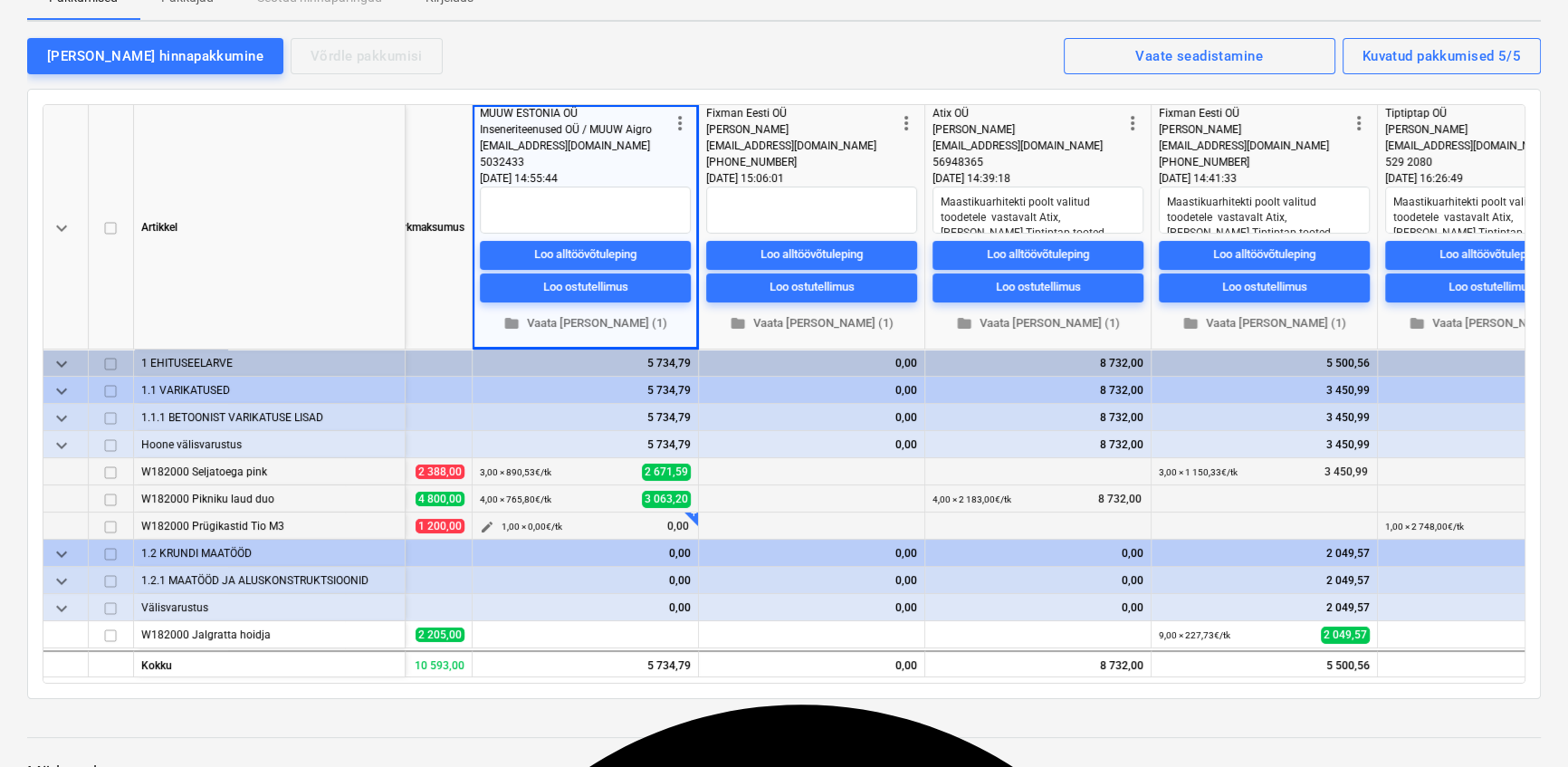
click at [488, 520] on span "edit" at bounding box center [487, 527] width 15 height 15
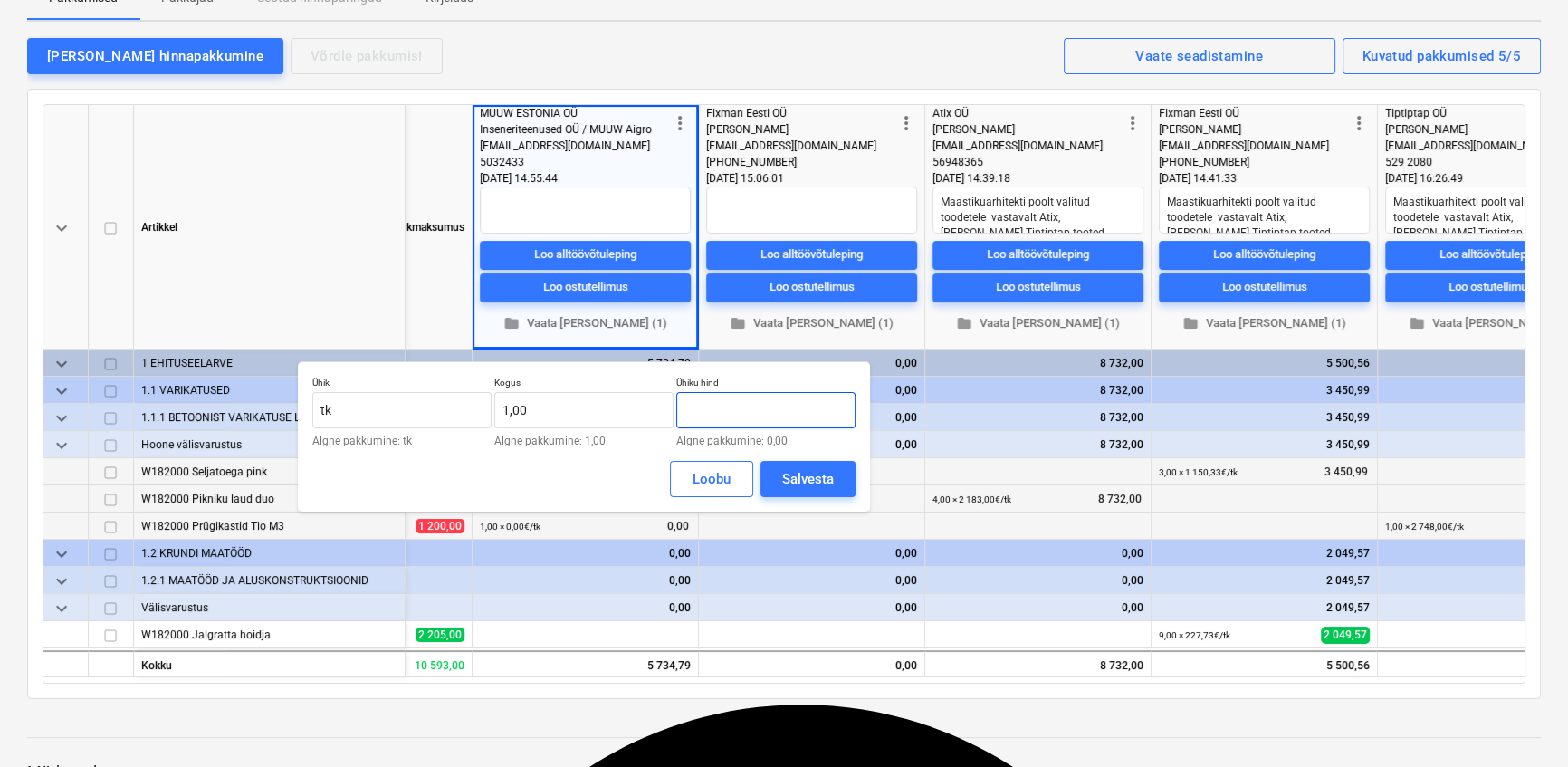
click at [696, 403] on input "text" at bounding box center [766, 410] width 180 height 36
type input "2 041,00"
click at [766, 477] on button "Salvesta" at bounding box center [808, 479] width 95 height 36
type textarea "x"
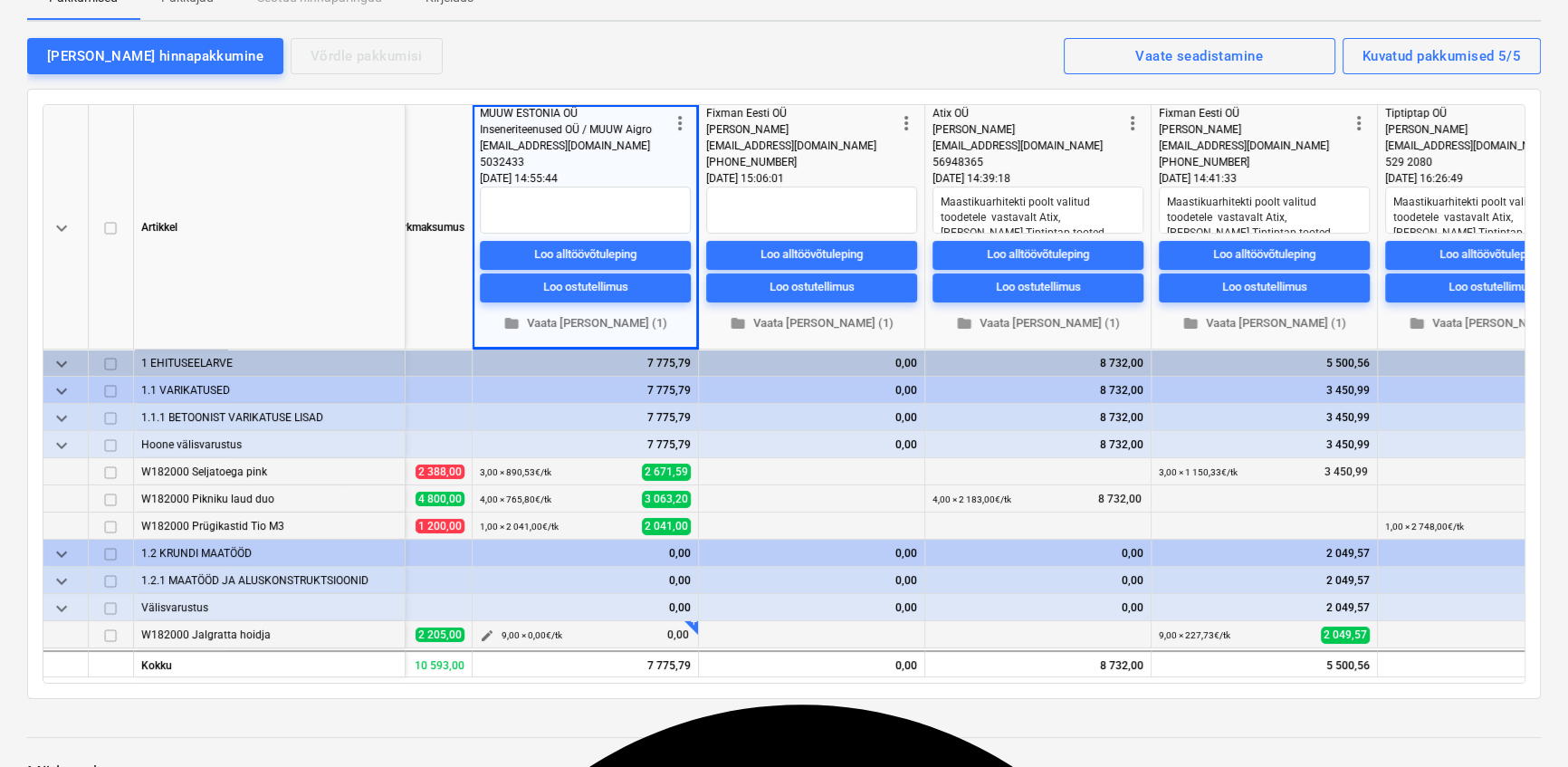
click at [483, 634] on span "edit" at bounding box center [487, 635] width 15 height 15
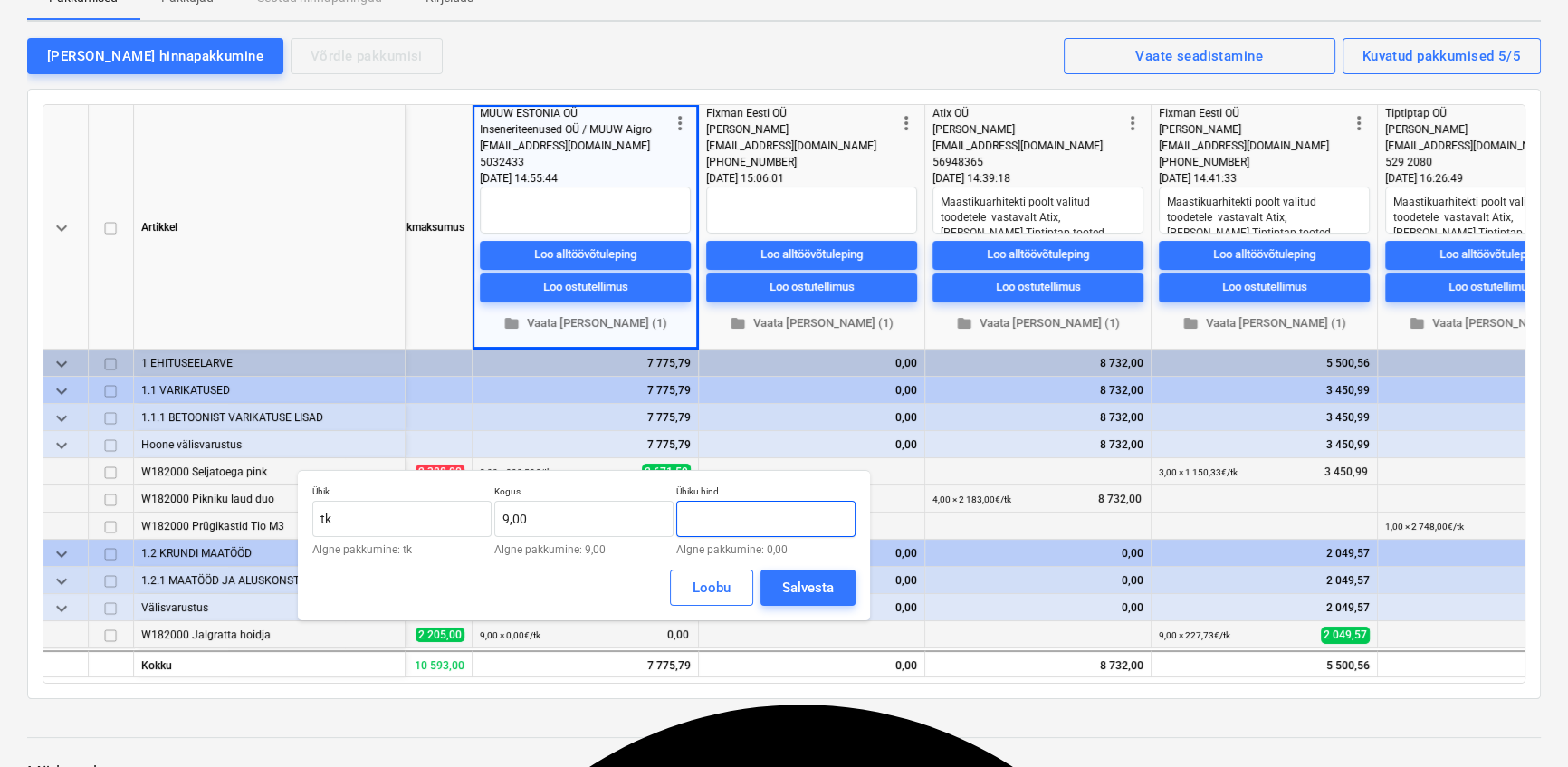
click at [706, 525] on input "text" at bounding box center [766, 519] width 180 height 36
type input "156,00"
click at [778, 584] on button "Salvesta" at bounding box center [808, 587] width 95 height 36
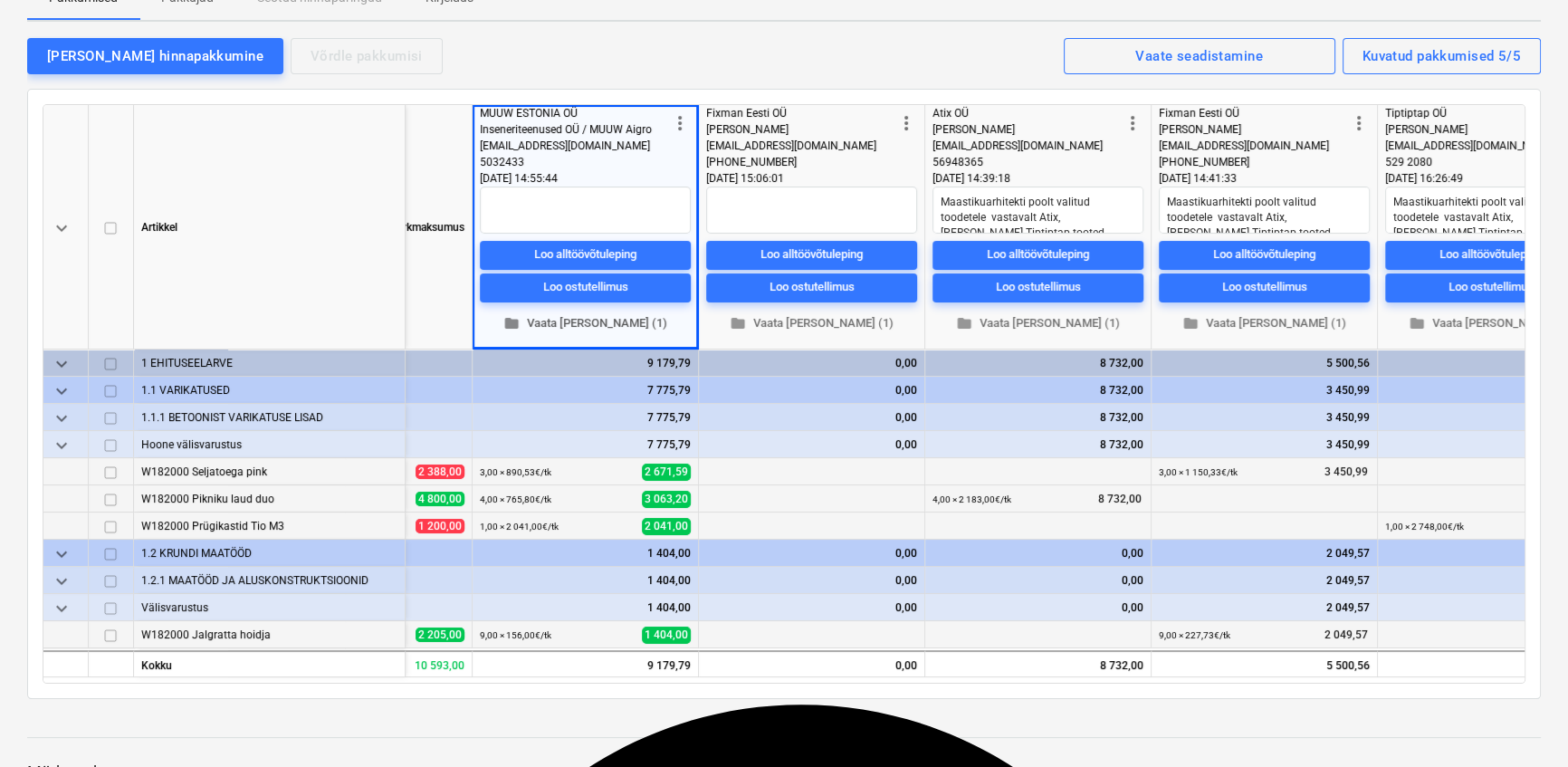
click at [570, 324] on span "folder Vaata [PERSON_NAME] (1)" at bounding box center [585, 323] width 196 height 21
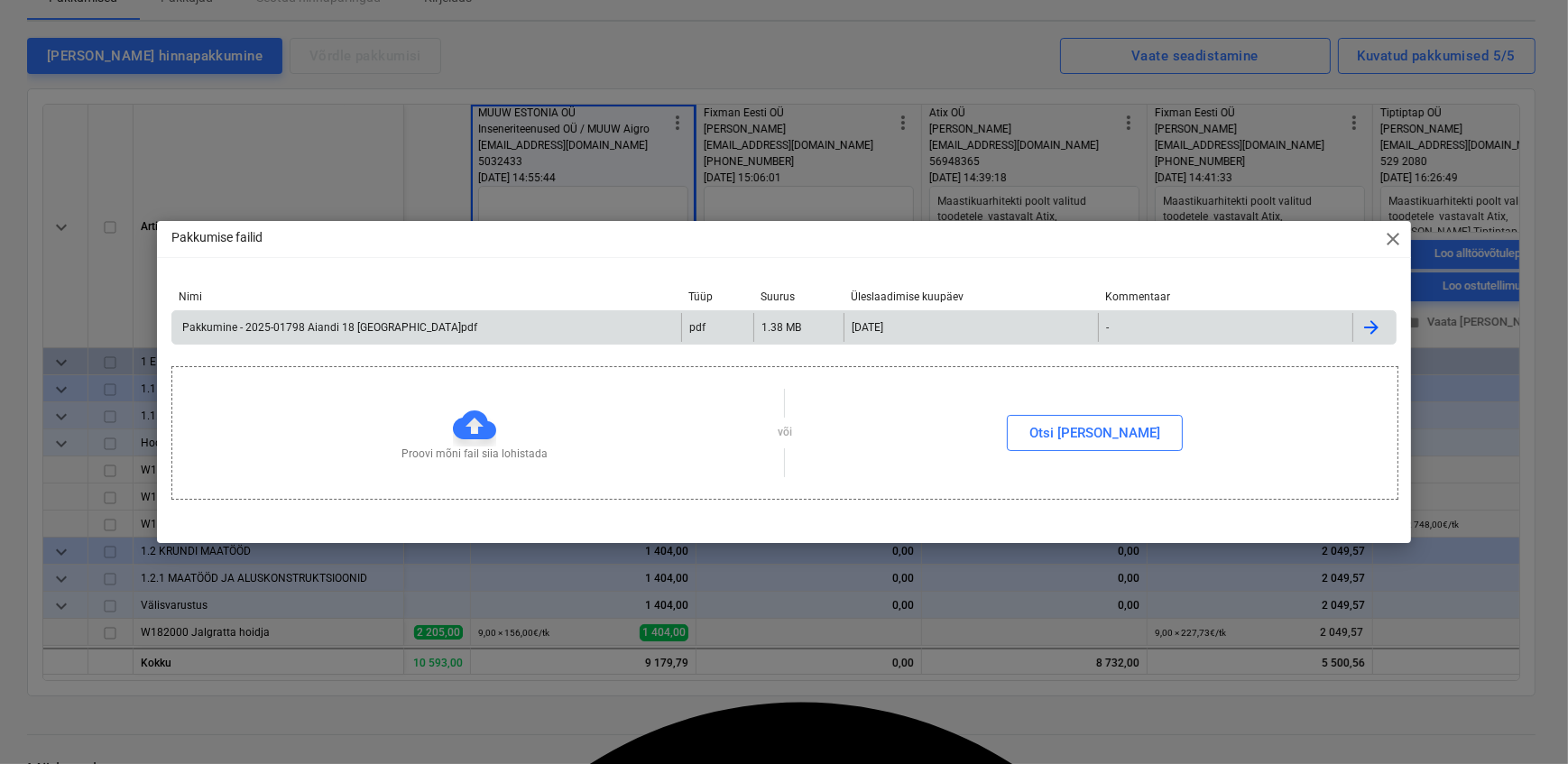
click at [368, 330] on div "Pakkumine - 2025-01798 Aiandi 18 [GEOGRAPHIC_DATA]pdf" at bounding box center [328, 327] width 298 height 13
click at [1393, 233] on span "close" at bounding box center [1393, 239] width 22 height 22
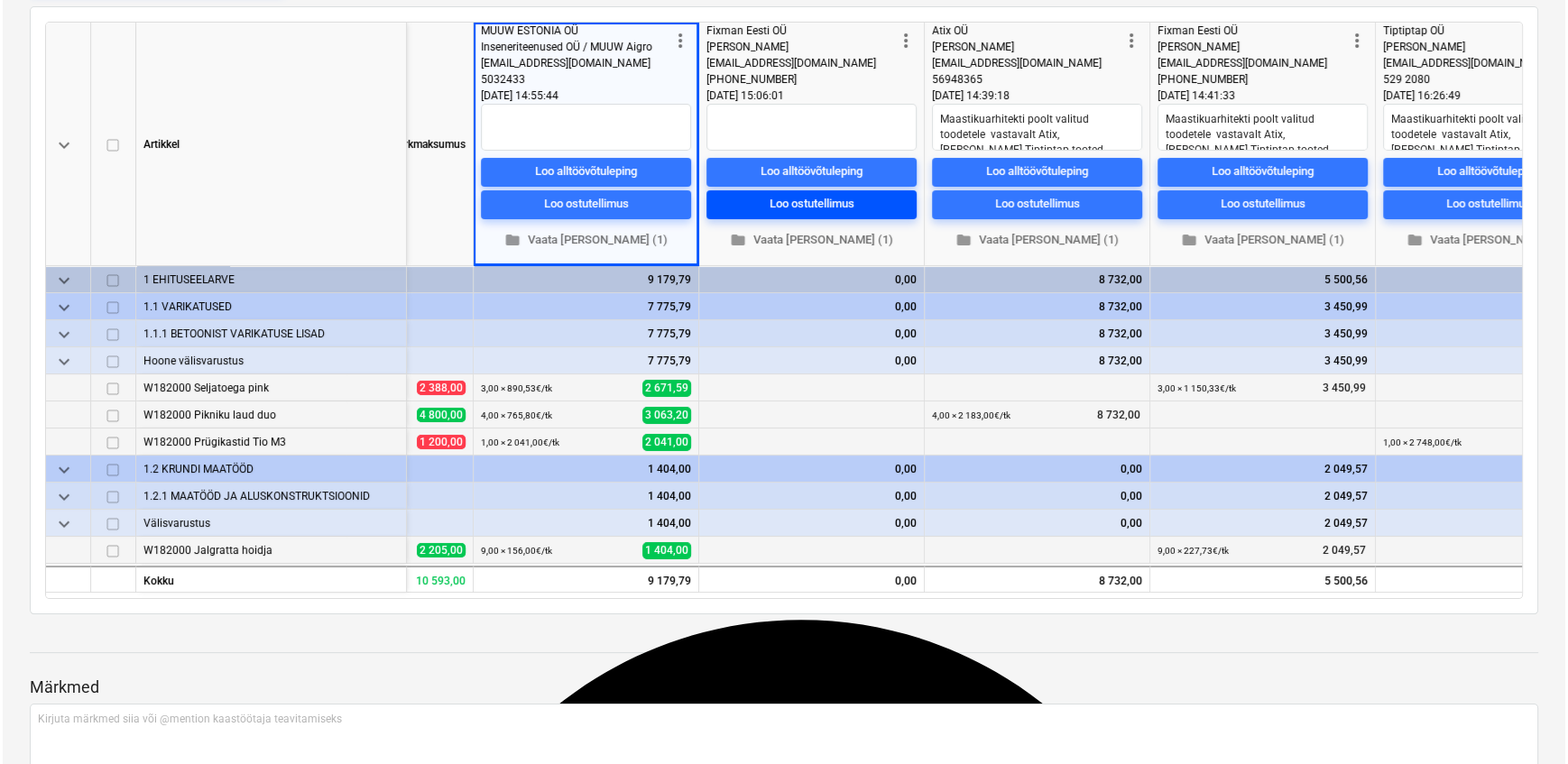
scroll to position [0, 0]
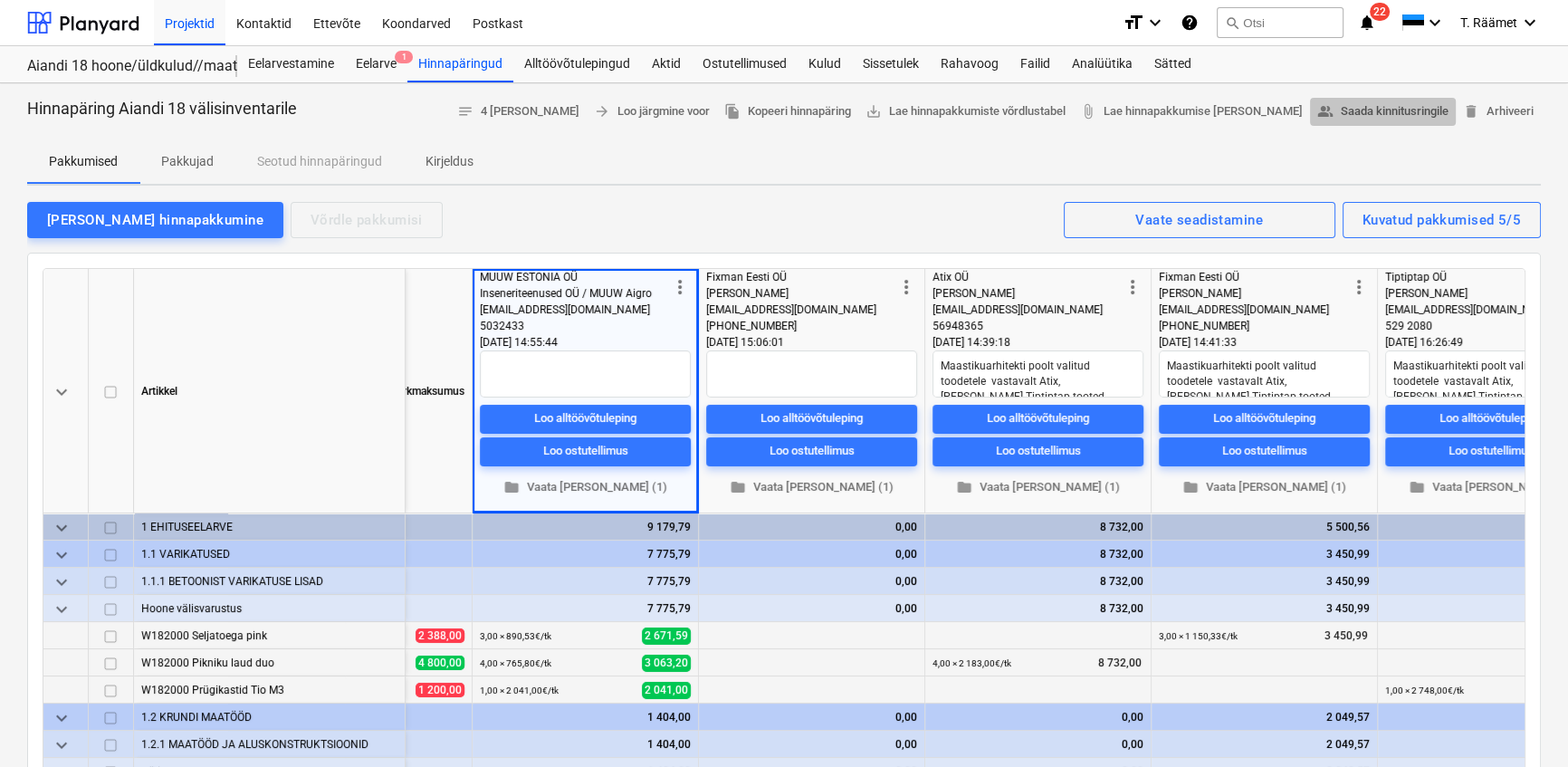
click at [1345, 106] on span "people_alt Saada kinnitusringile" at bounding box center [1382, 112] width 132 height 21
type textarea "x"
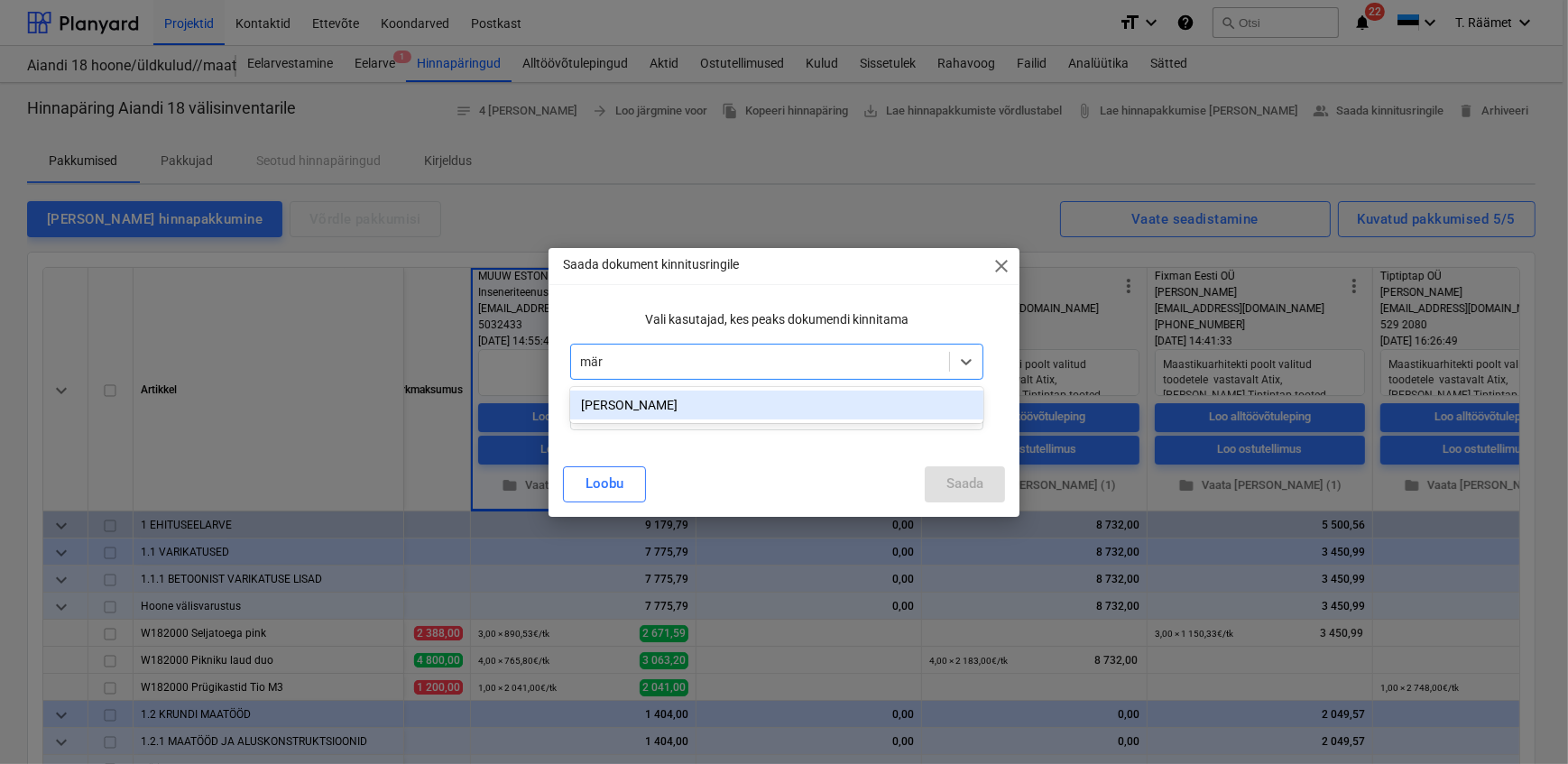
type input "märt"
type input "klau"
click at [695, 404] on div "[PERSON_NAME]" at bounding box center [776, 405] width 412 height 29
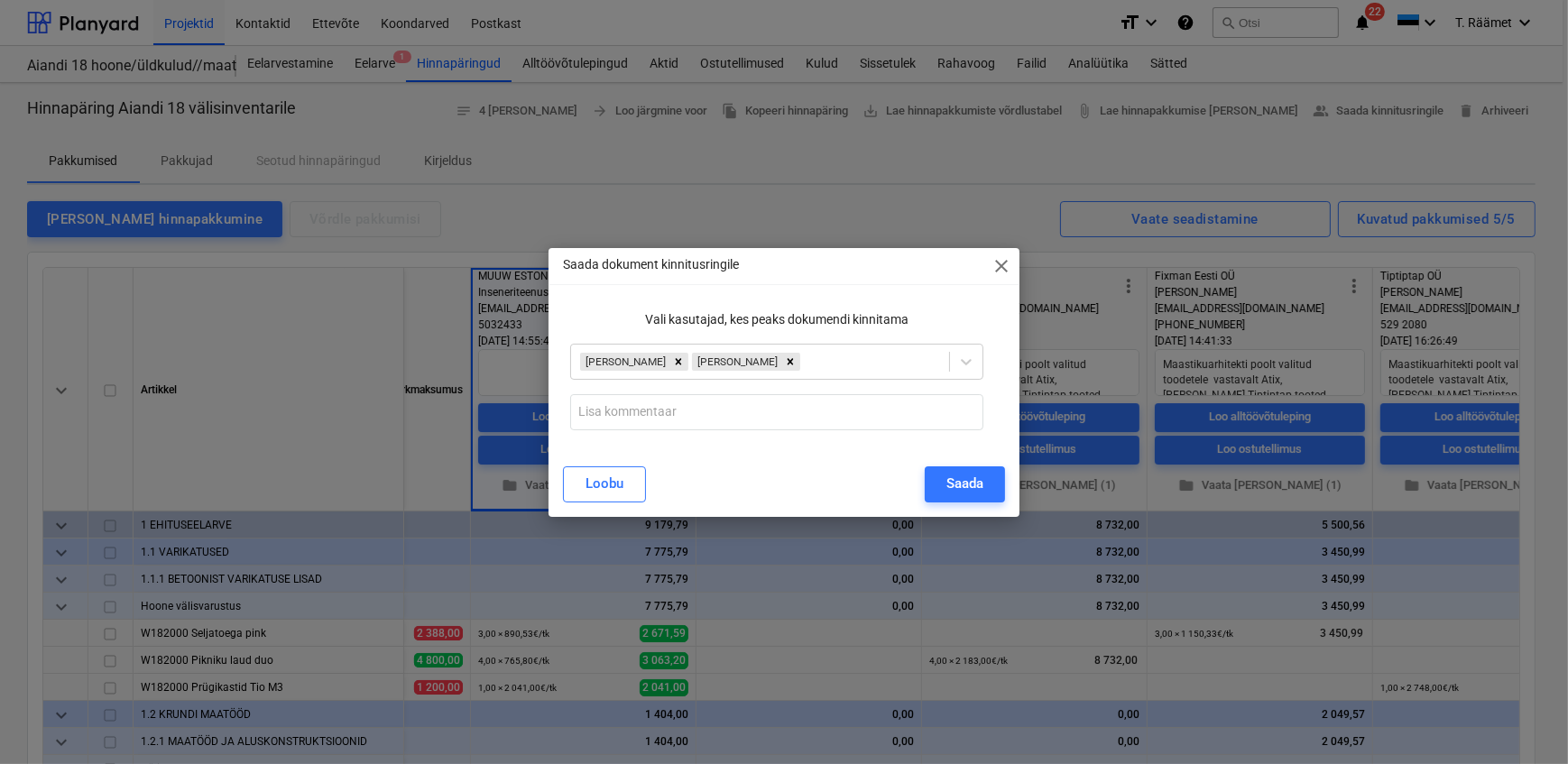
click at [1003, 356] on div "Vali kasutajad, kes peaks dokumendi kinnitama [PERSON_NAME]" at bounding box center [783, 370] width 441 height 135
click at [683, 405] on input "text" at bounding box center [776, 412] width 412 height 36
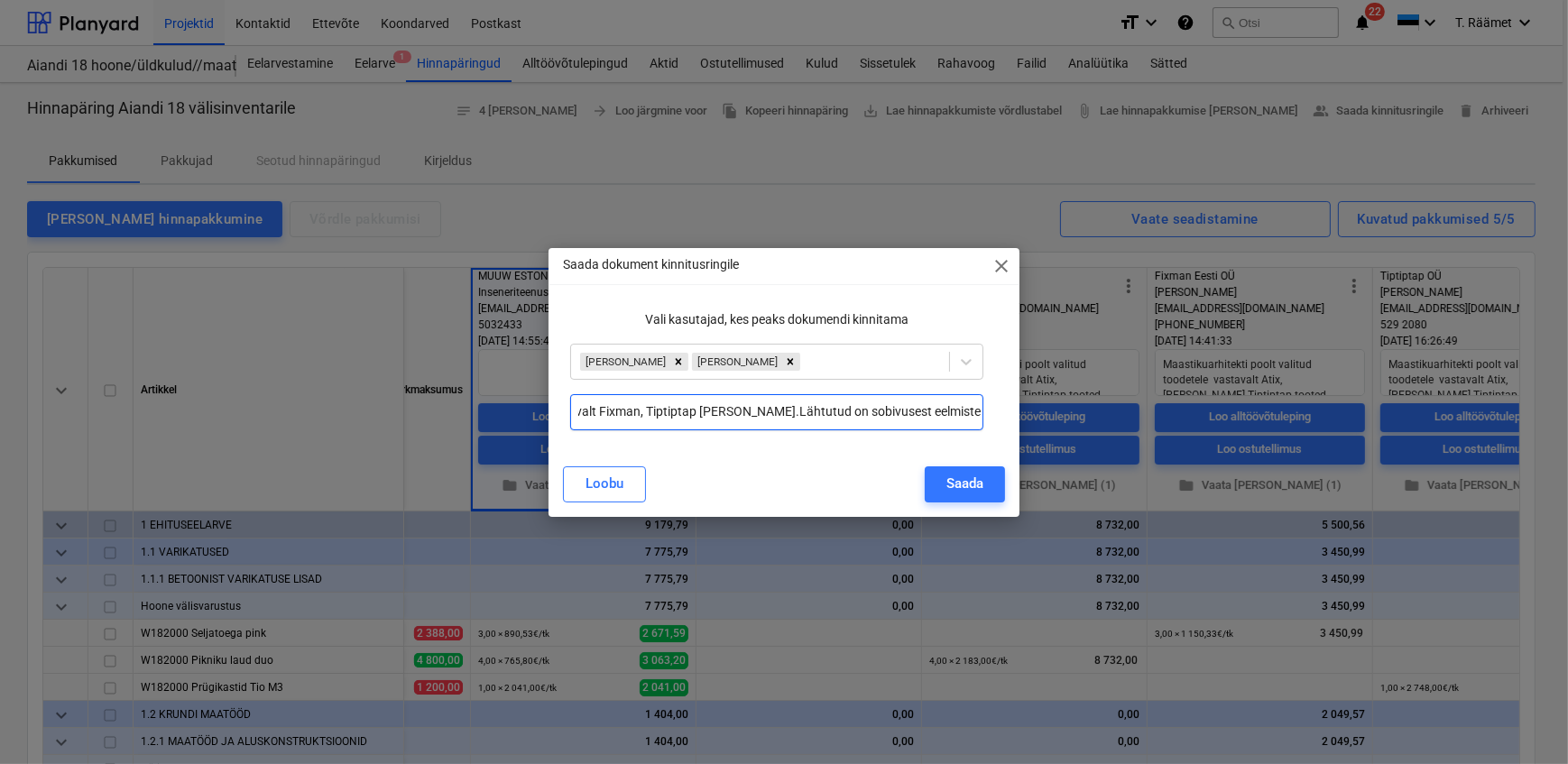
scroll to position [0, 437]
click at [731, 409] on input "Aiandi 18 töövõtjad valitud maastikuarhitekti poolt valitud toodete järgi vasta…" at bounding box center [776, 412] width 412 height 36
click at [807, 413] on input "Aiandi 18 töövõtjad valitud maastikuarhitekti poolt valitud toodete järgi vasta…" at bounding box center [776, 412] width 412 height 36
type input "Aiandi 18 töövõtjad valitud maastikuarhitekti poolt valitud toodete järgi vasta…"
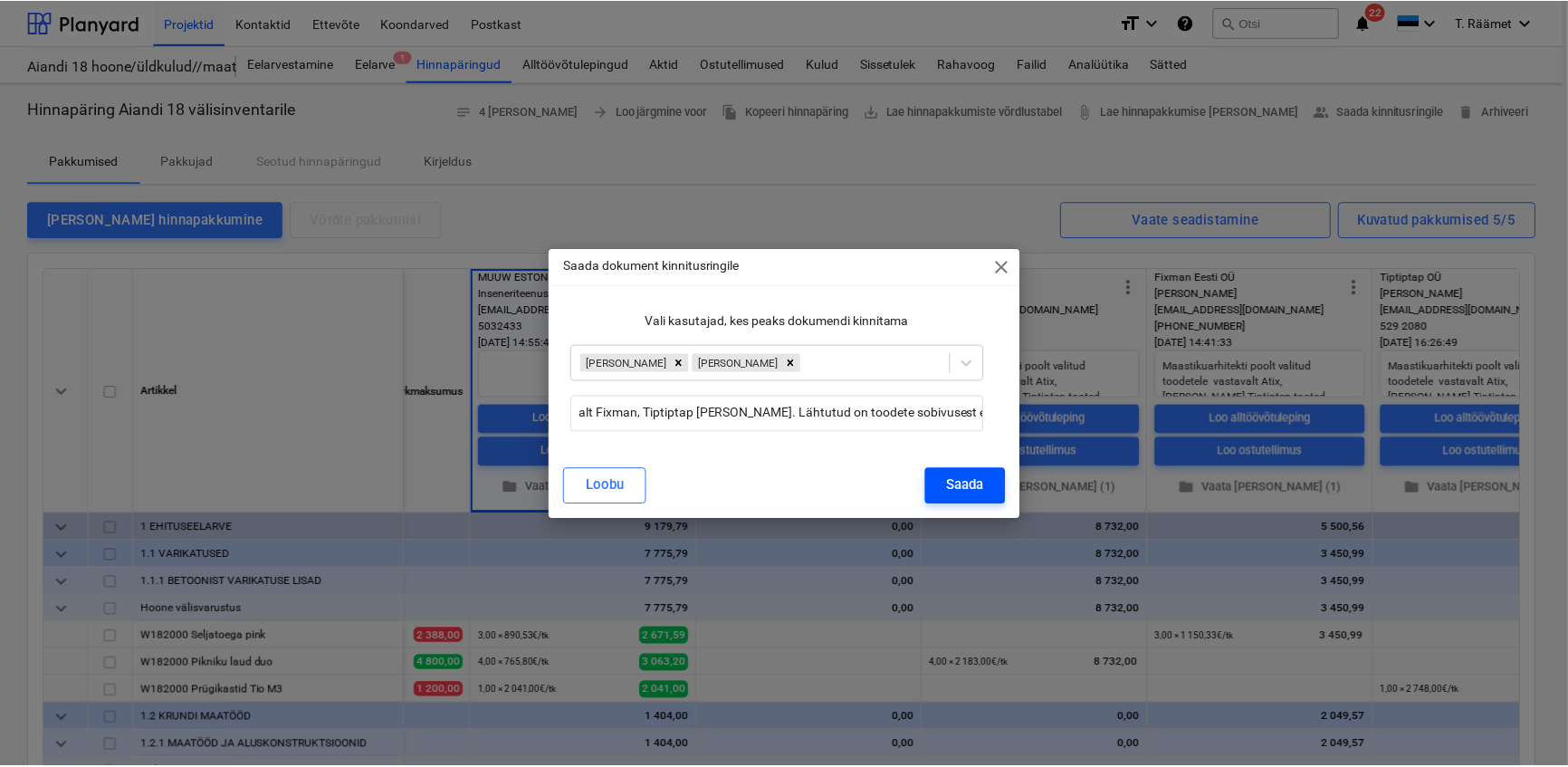
scroll to position [0, 0]
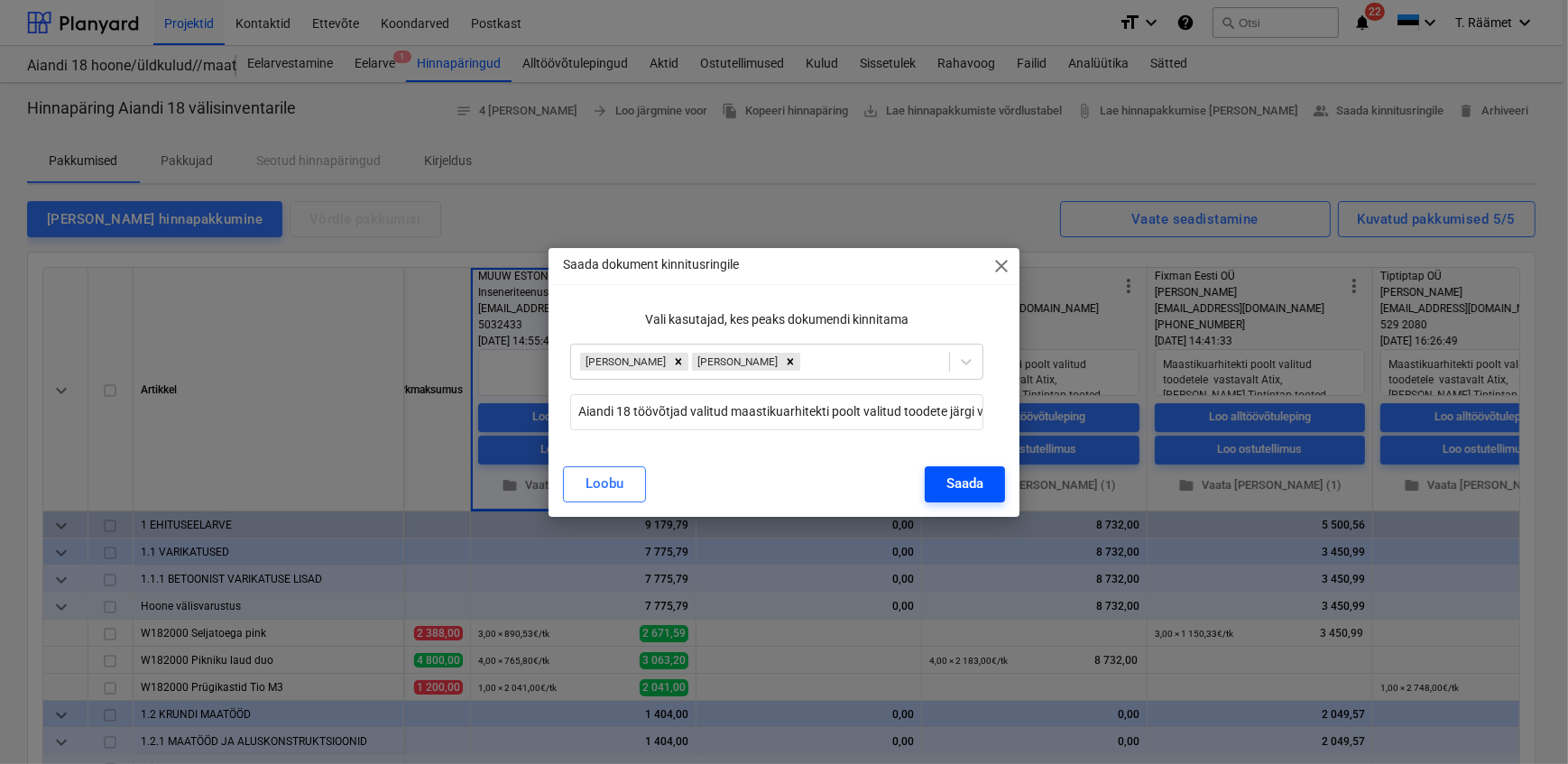
click at [952, 483] on div "Saada" at bounding box center [964, 484] width 37 height 24
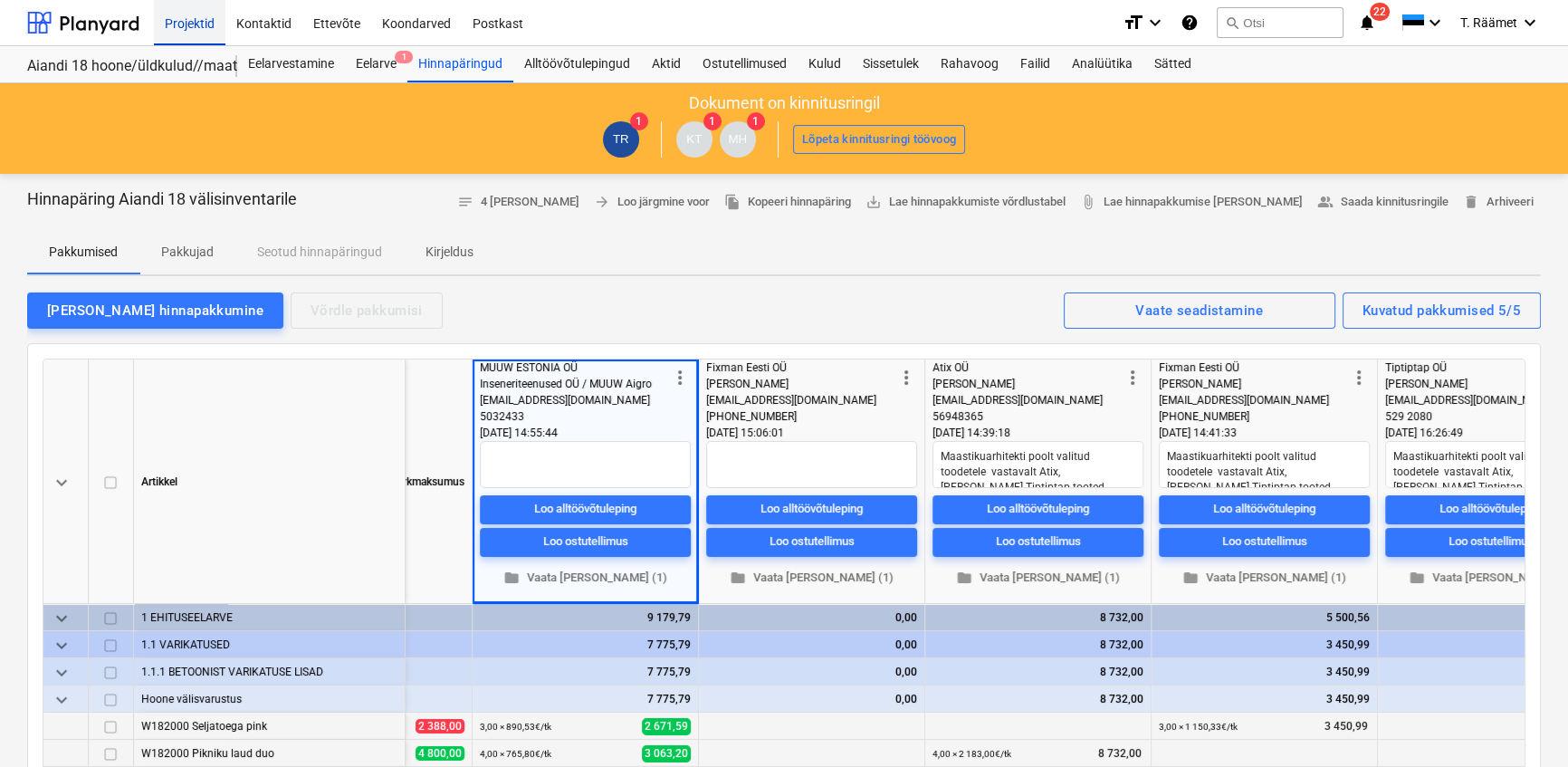
click at [206, 18] on div "Projektid" at bounding box center [190, 22] width 72 height 46
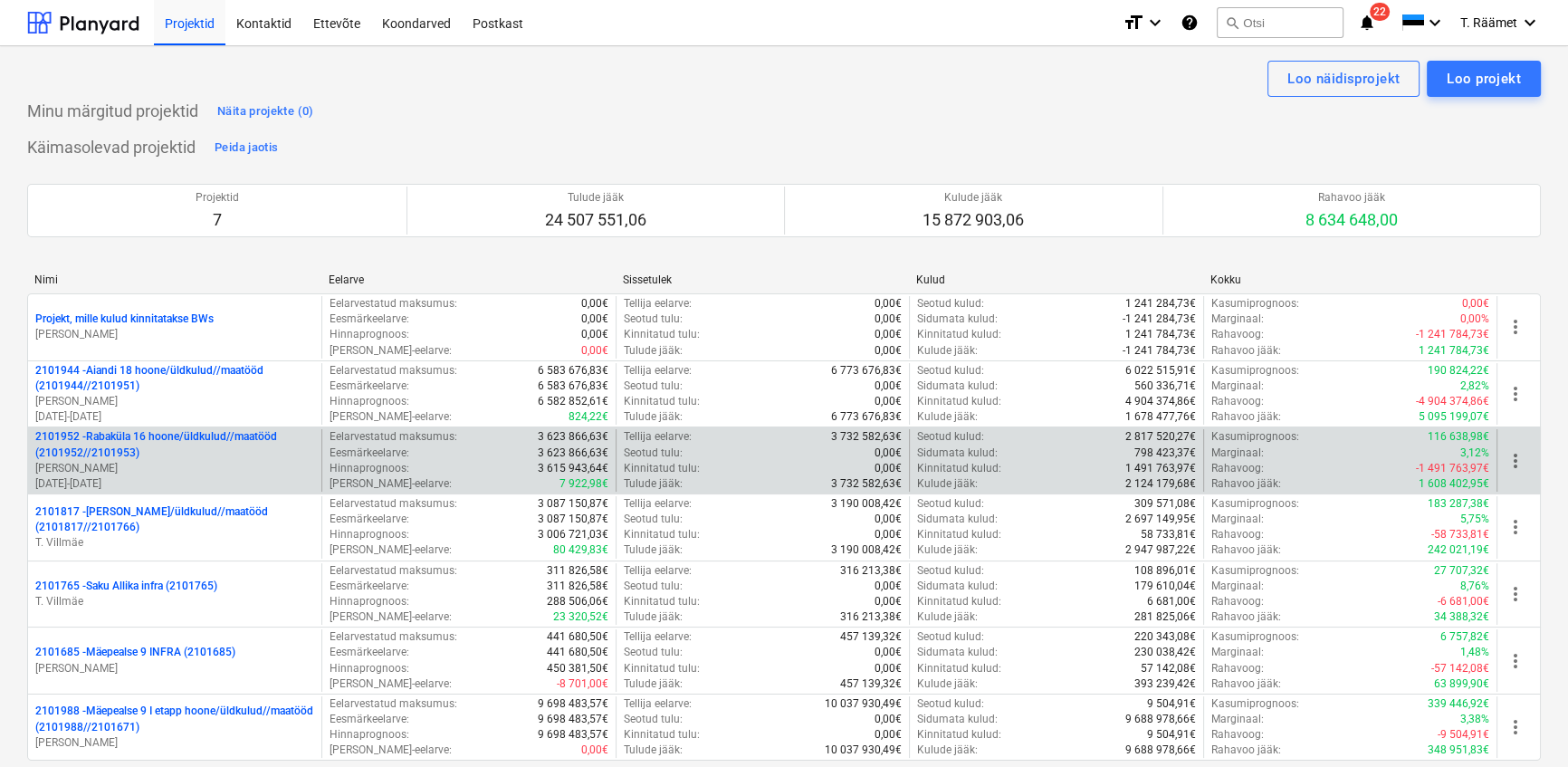
click at [190, 444] on p "2101952 - [GEOGRAPHIC_DATA] 16 hoone/üldkulud//maatööd (2101952//2101953)" at bounding box center [174, 445] width 279 height 31
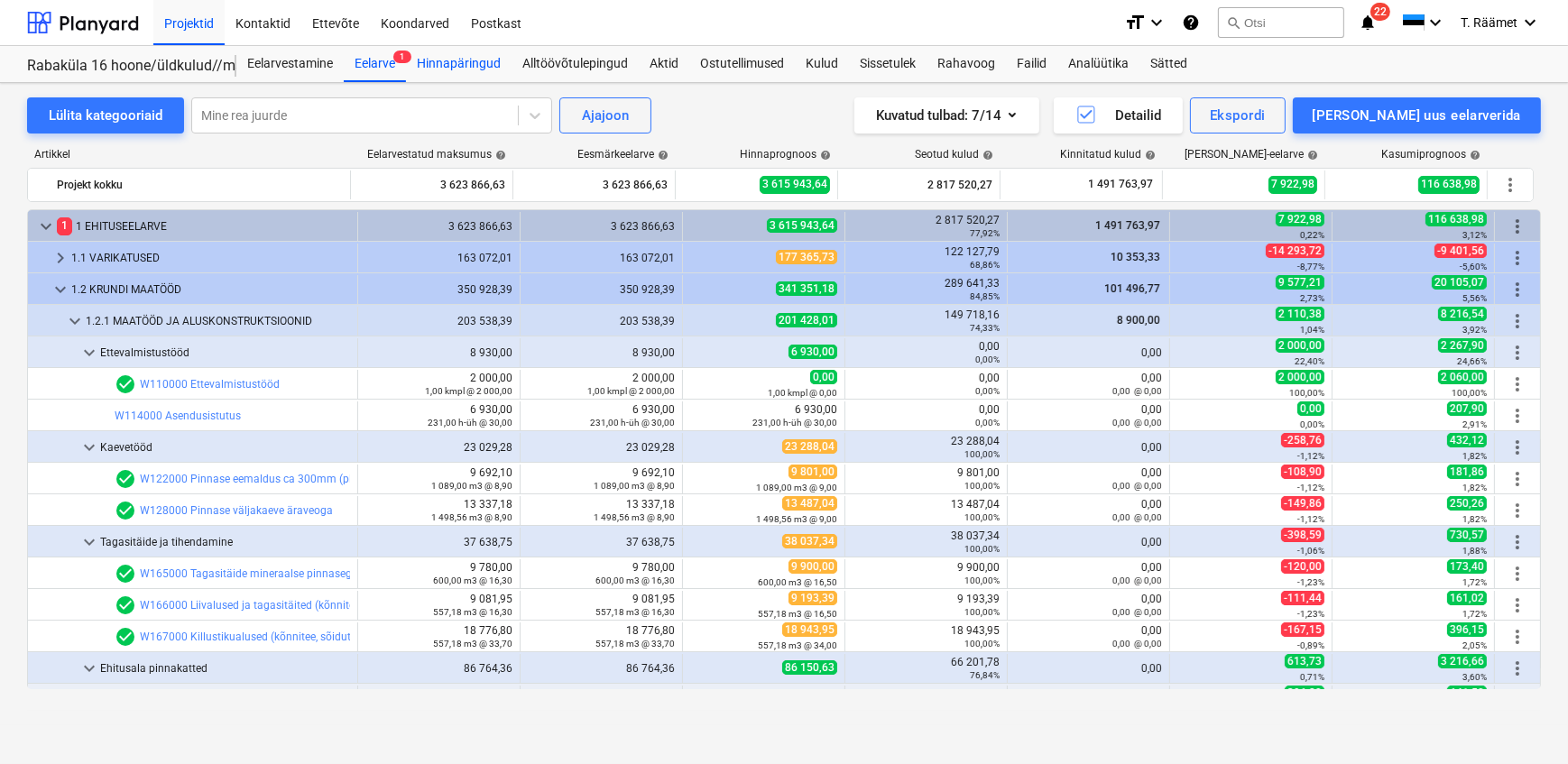
click at [473, 59] on div "Hinnapäringud" at bounding box center [458, 64] width 106 height 36
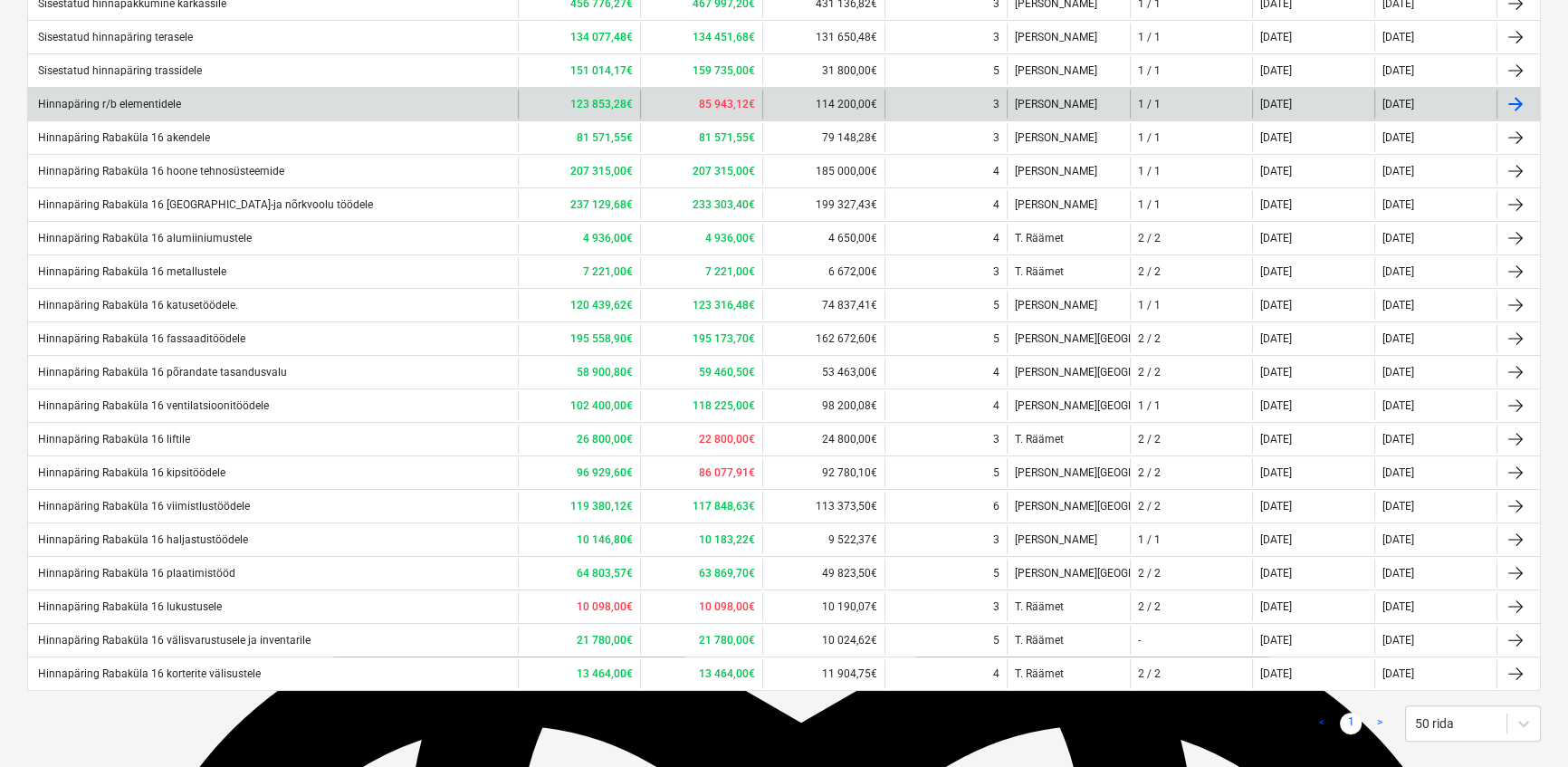
scroll to position [448, 0]
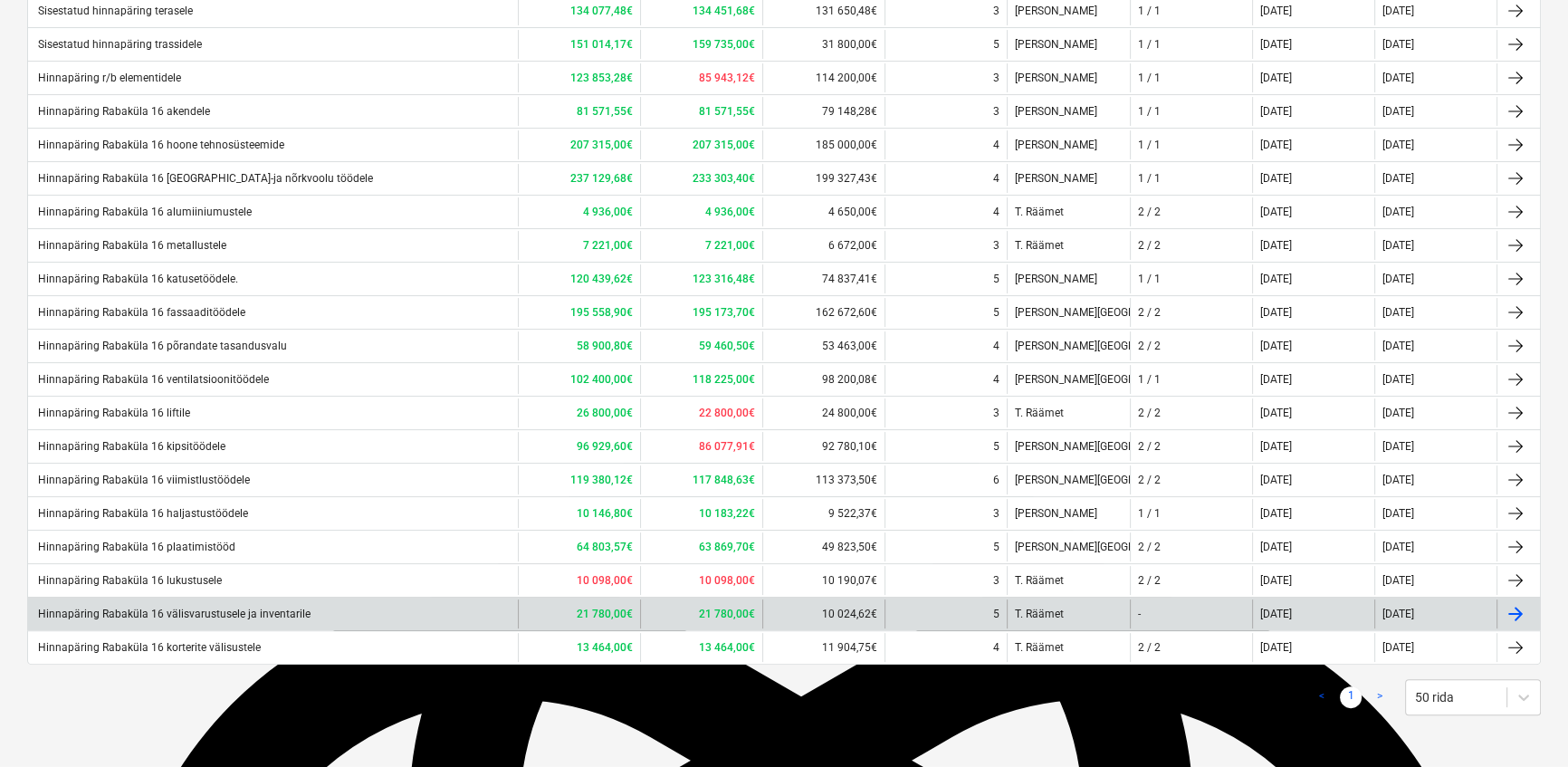
click at [260, 612] on div "Hinnapäring Rabaküla 16 välisvarustusele ja inventarile" at bounding box center [172, 614] width 275 height 13
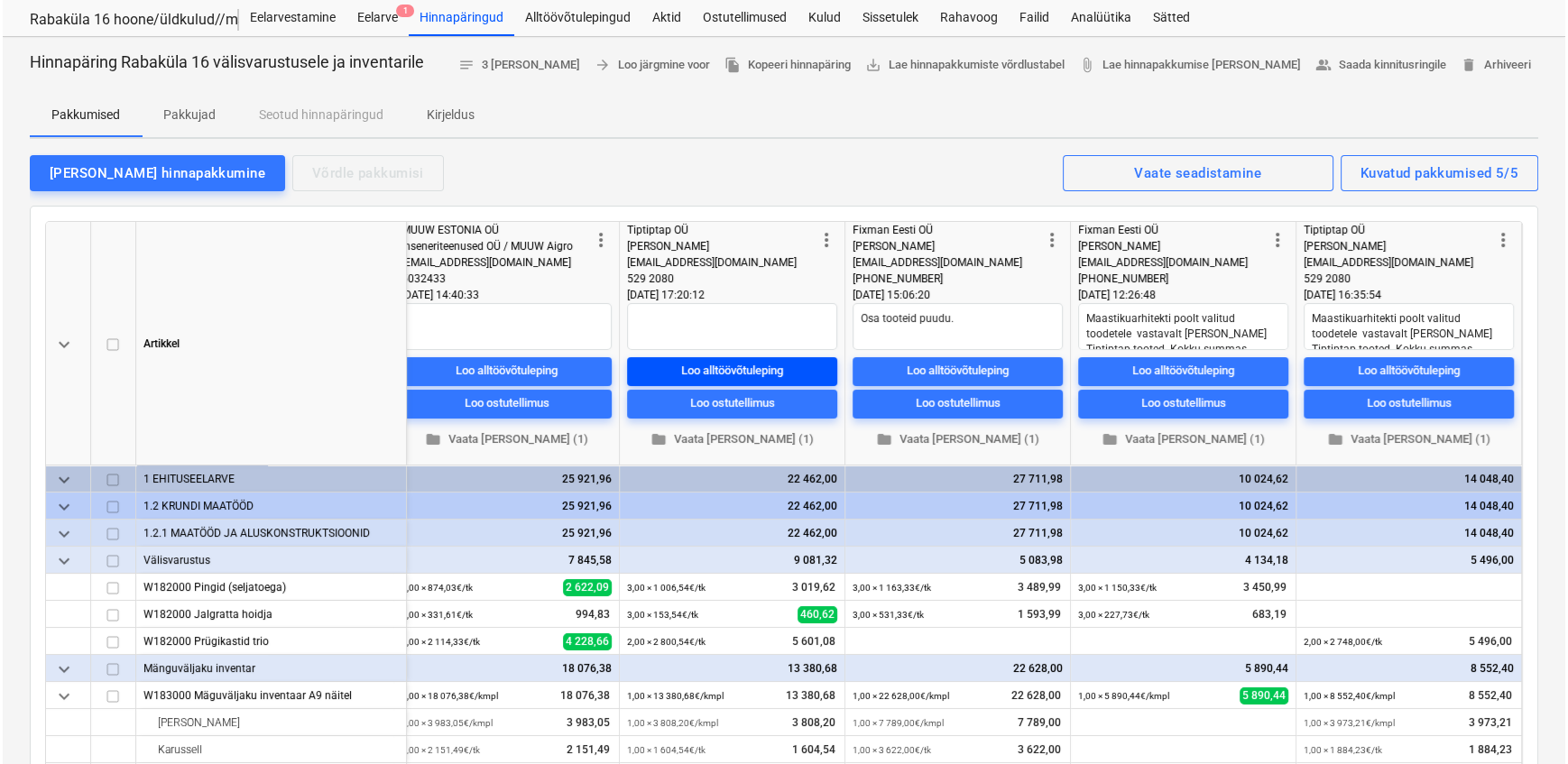
scroll to position [36, 0]
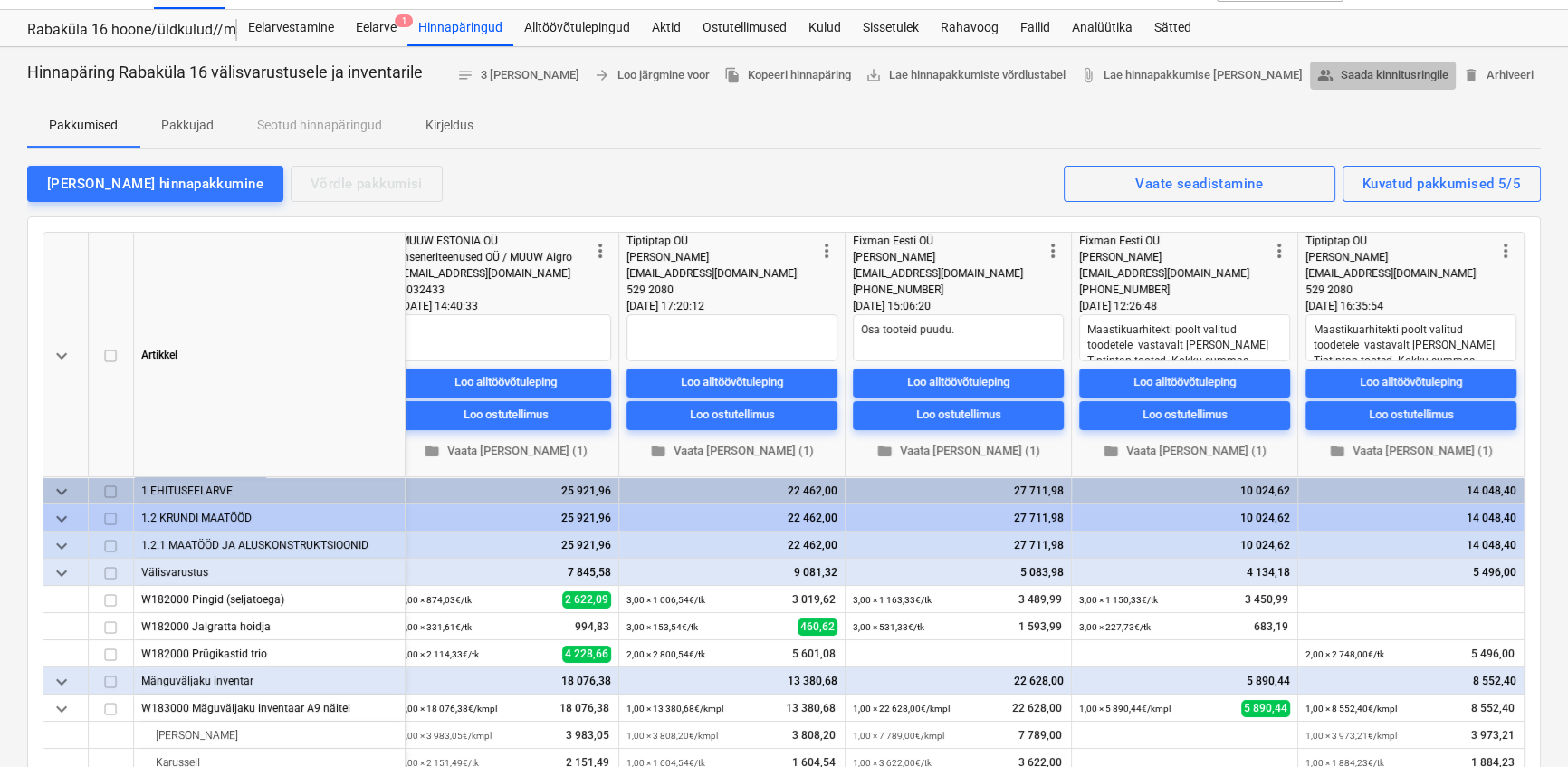
click at [1351, 71] on span "people_alt Saada kinnitusringile" at bounding box center [1382, 75] width 132 height 21
type textarea "x"
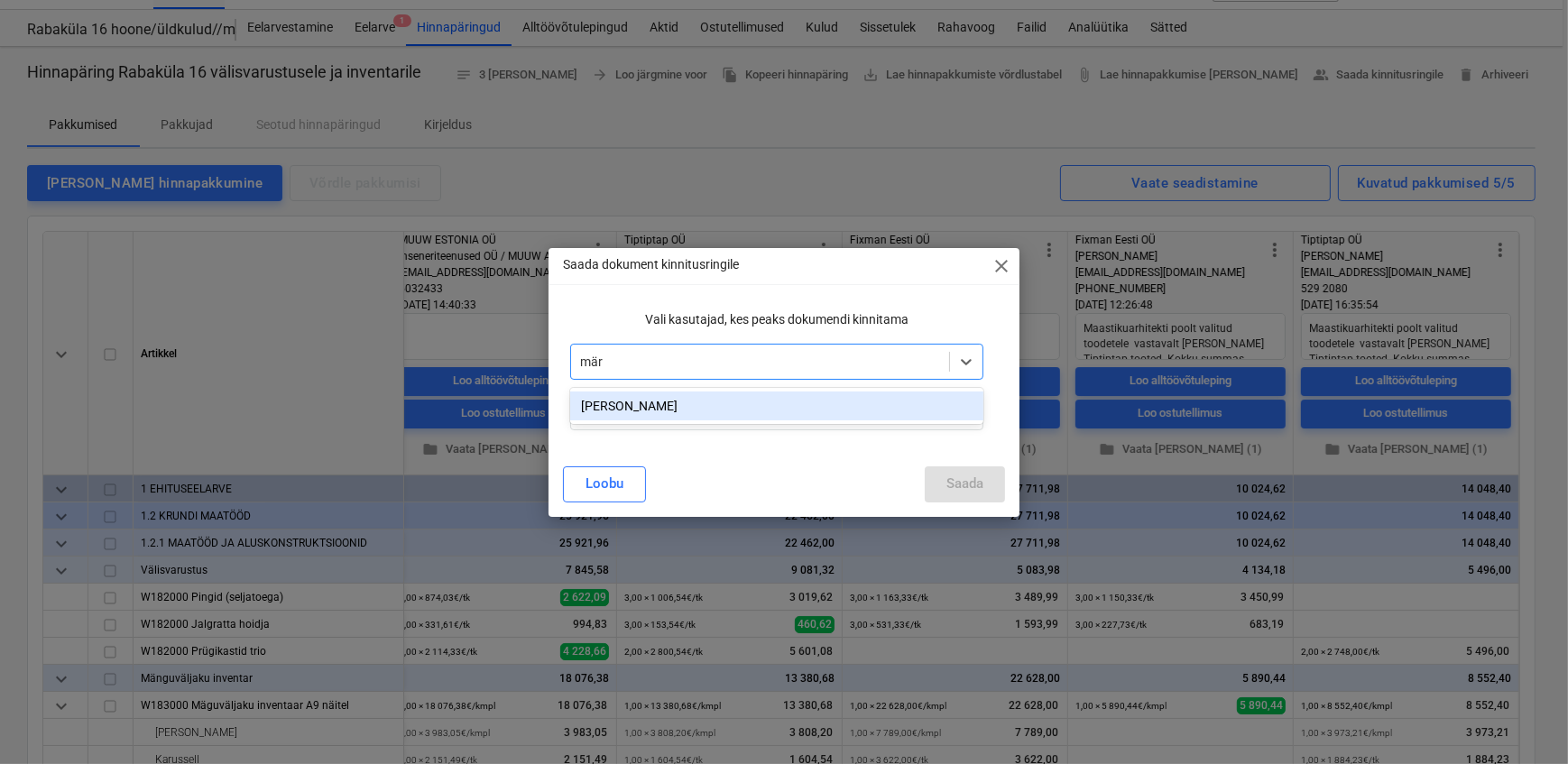
type input "märt"
type input "klau"
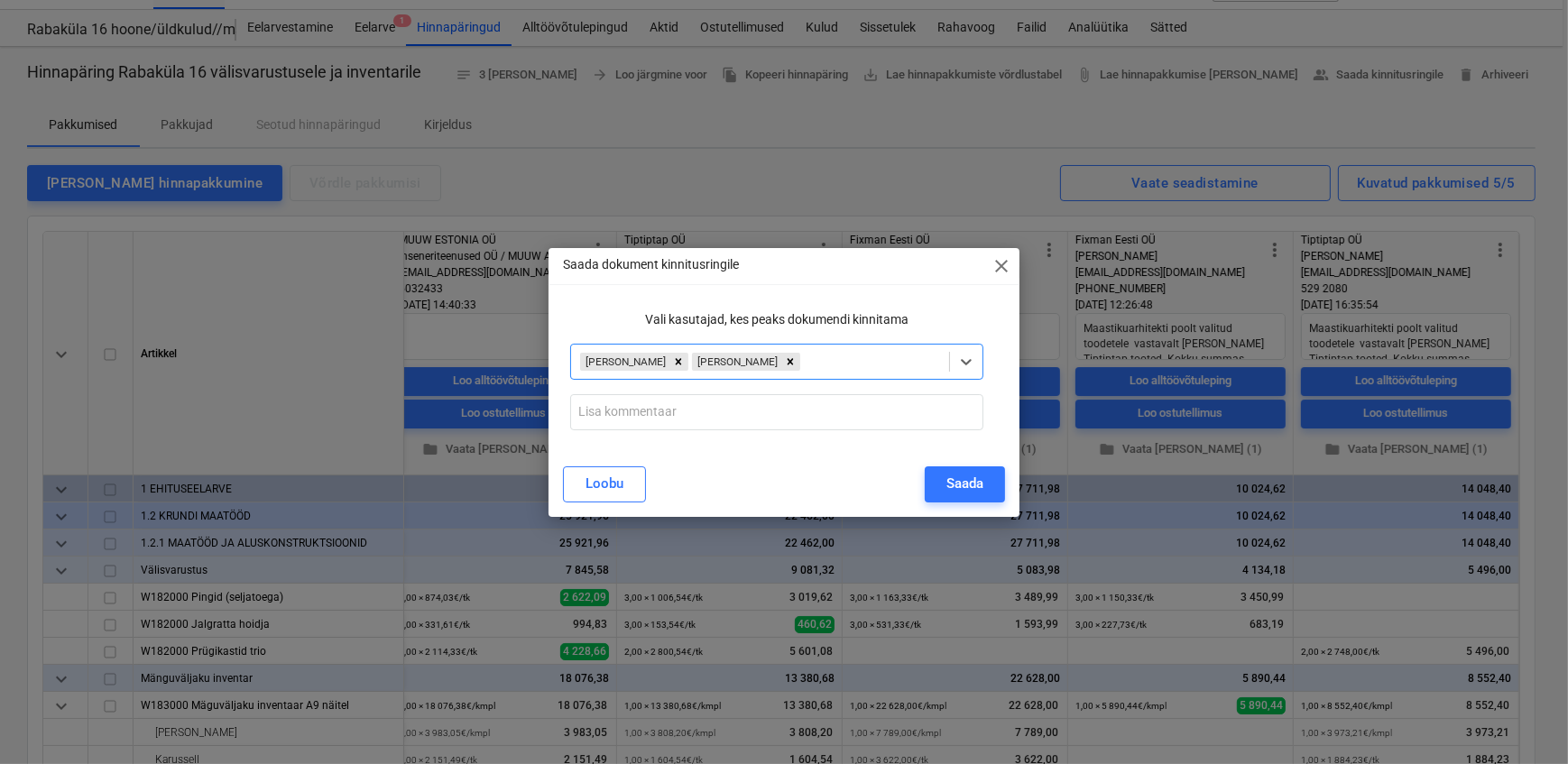
click at [825, 361] on div at bounding box center [872, 362] width 136 height 18
click at [674, 413] on input "text" at bounding box center [776, 412] width 412 height 36
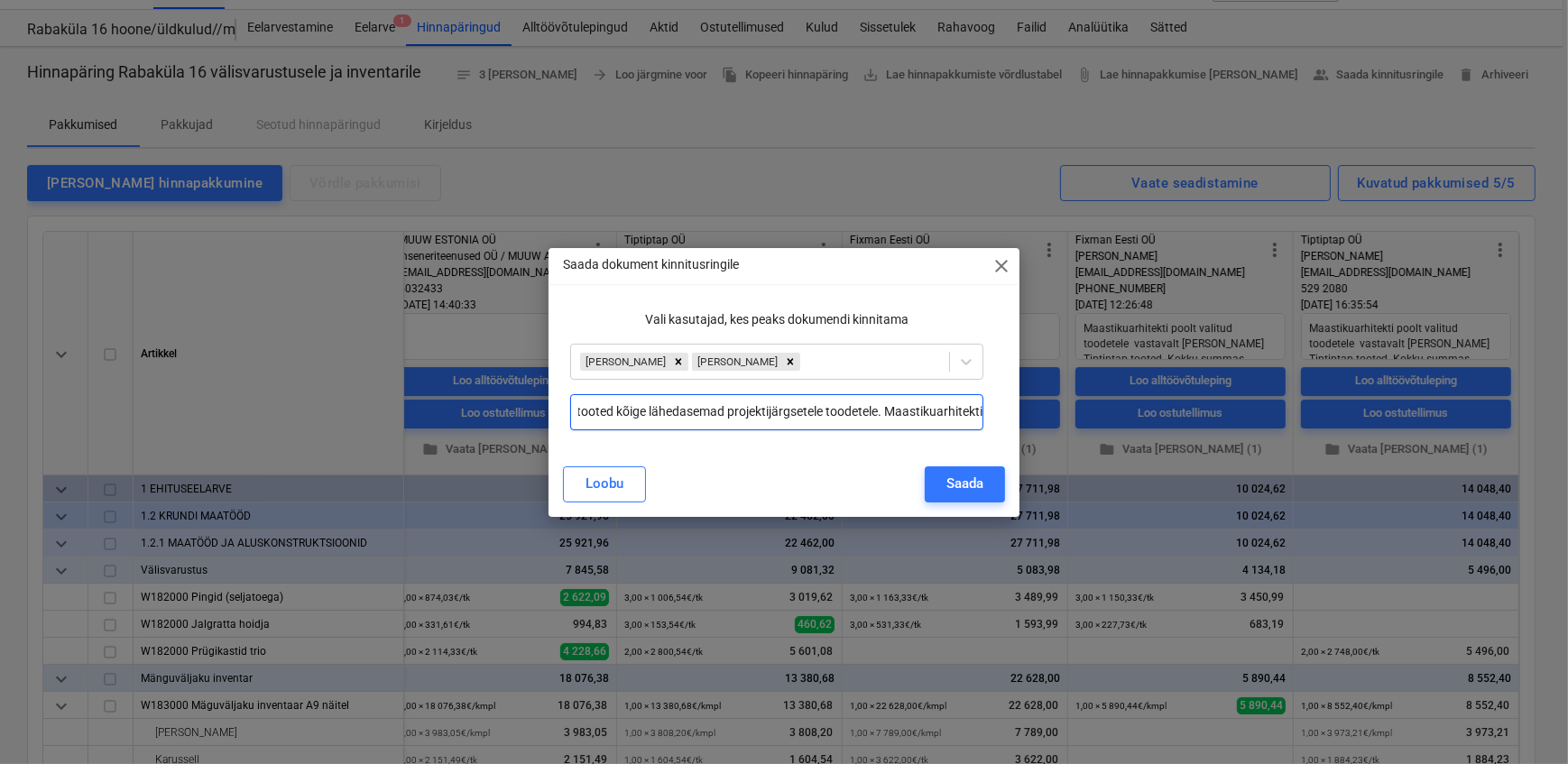
scroll to position [0, 341]
click at [836, 414] on input "Töövõtjateks valitud Tiptiptap [PERSON_NAME] kuna nende tooted kõige lähedasema…" at bounding box center [776, 412] width 412 height 36
type input "Töövõtjateks valitud Tiptiptap [PERSON_NAME] kuna nende tooted kõige lähedasema…"
click at [961, 485] on div "Saada" at bounding box center [964, 484] width 37 height 24
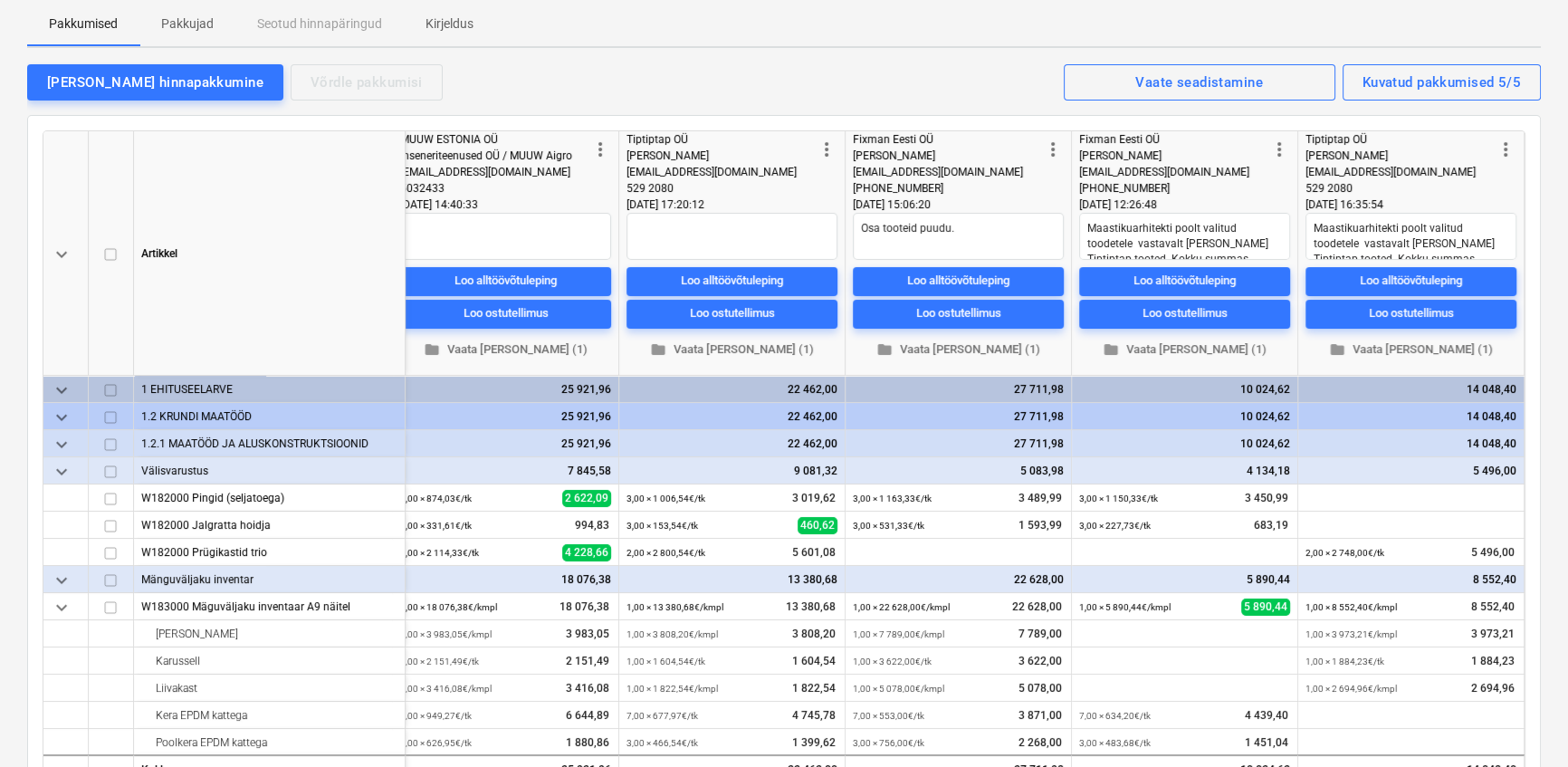
scroll to position [0, 0]
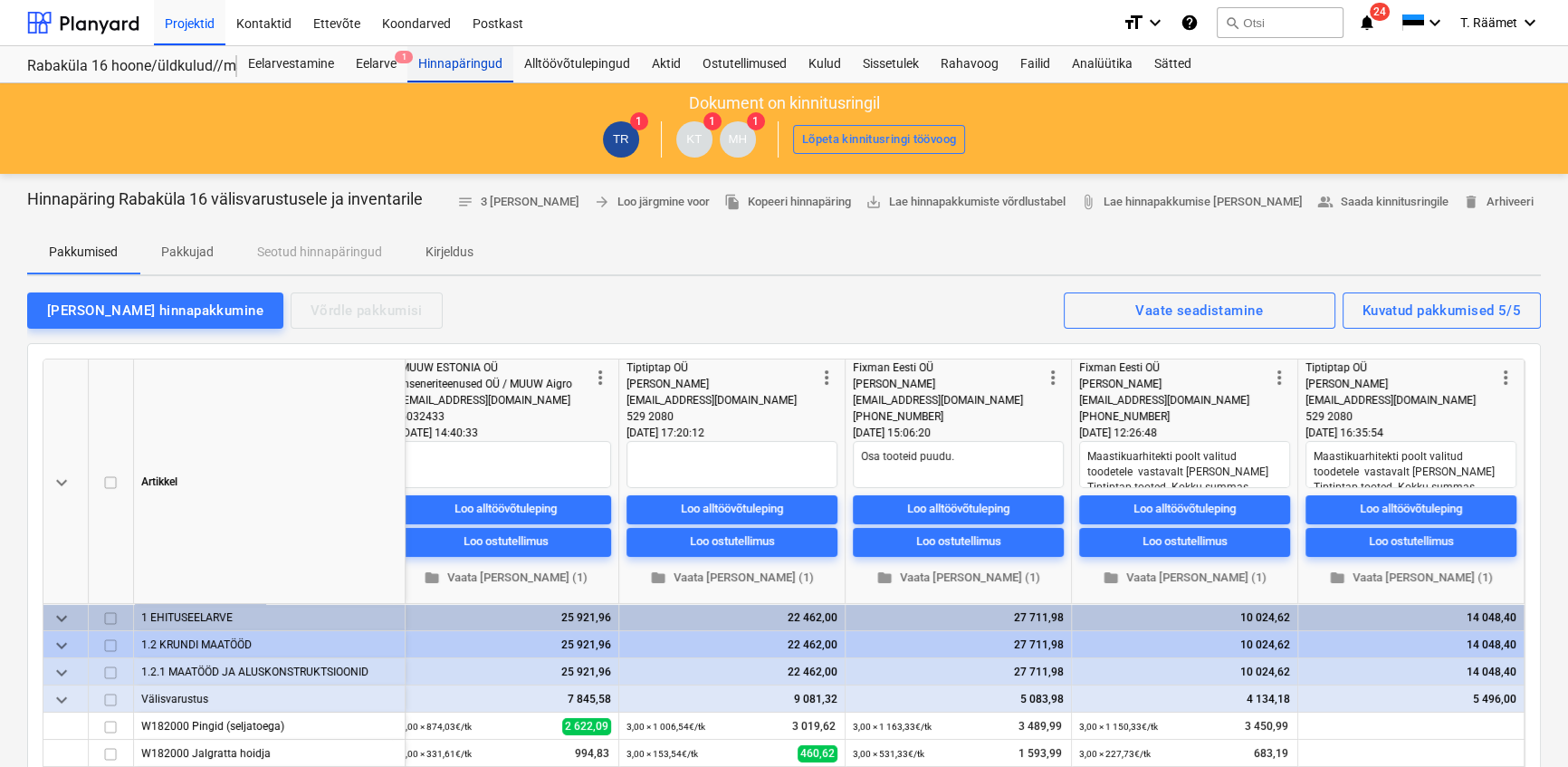
click at [465, 58] on div "Hinnapäringud" at bounding box center [460, 64] width 106 height 36
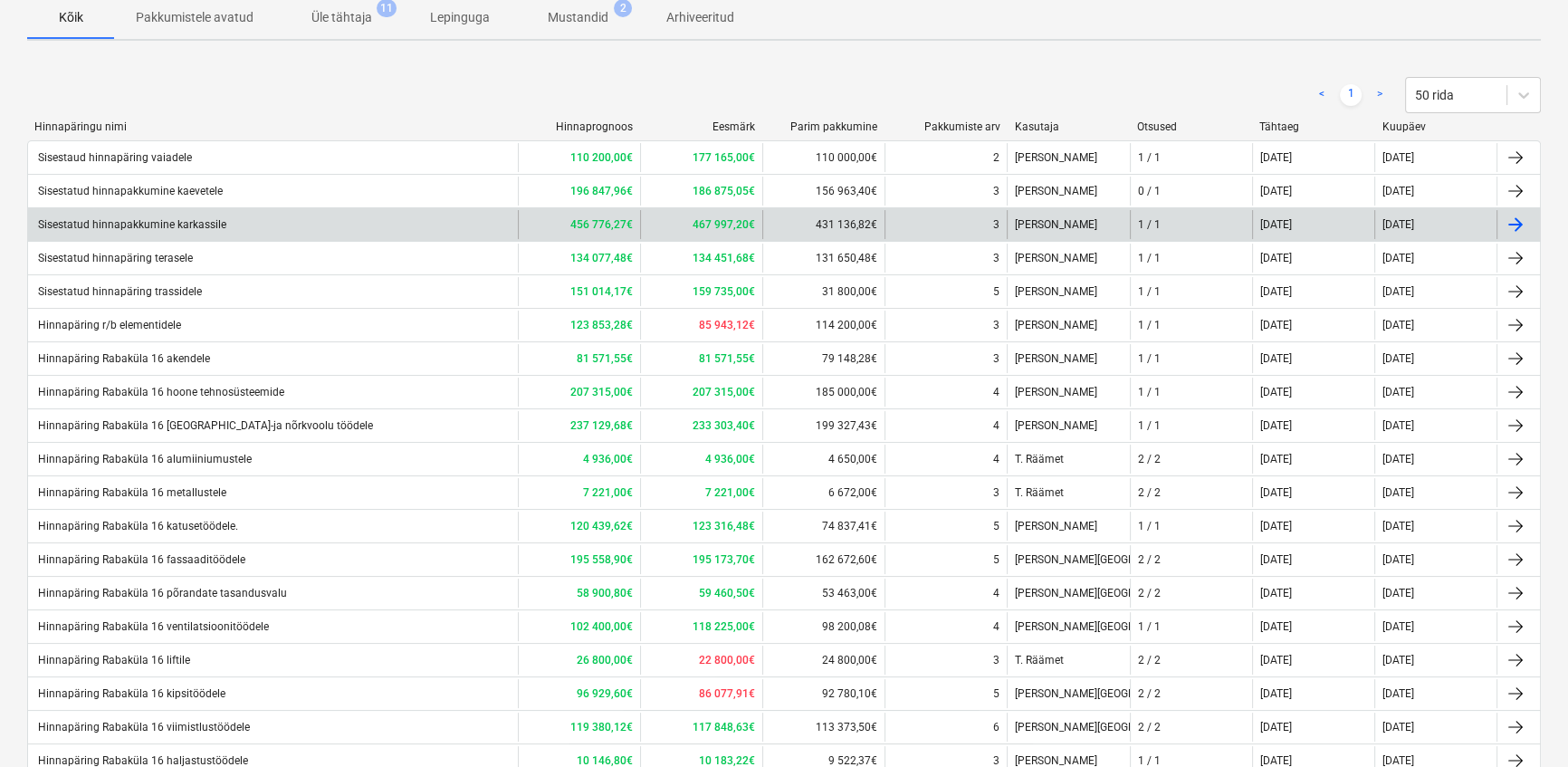
scroll to position [36, 0]
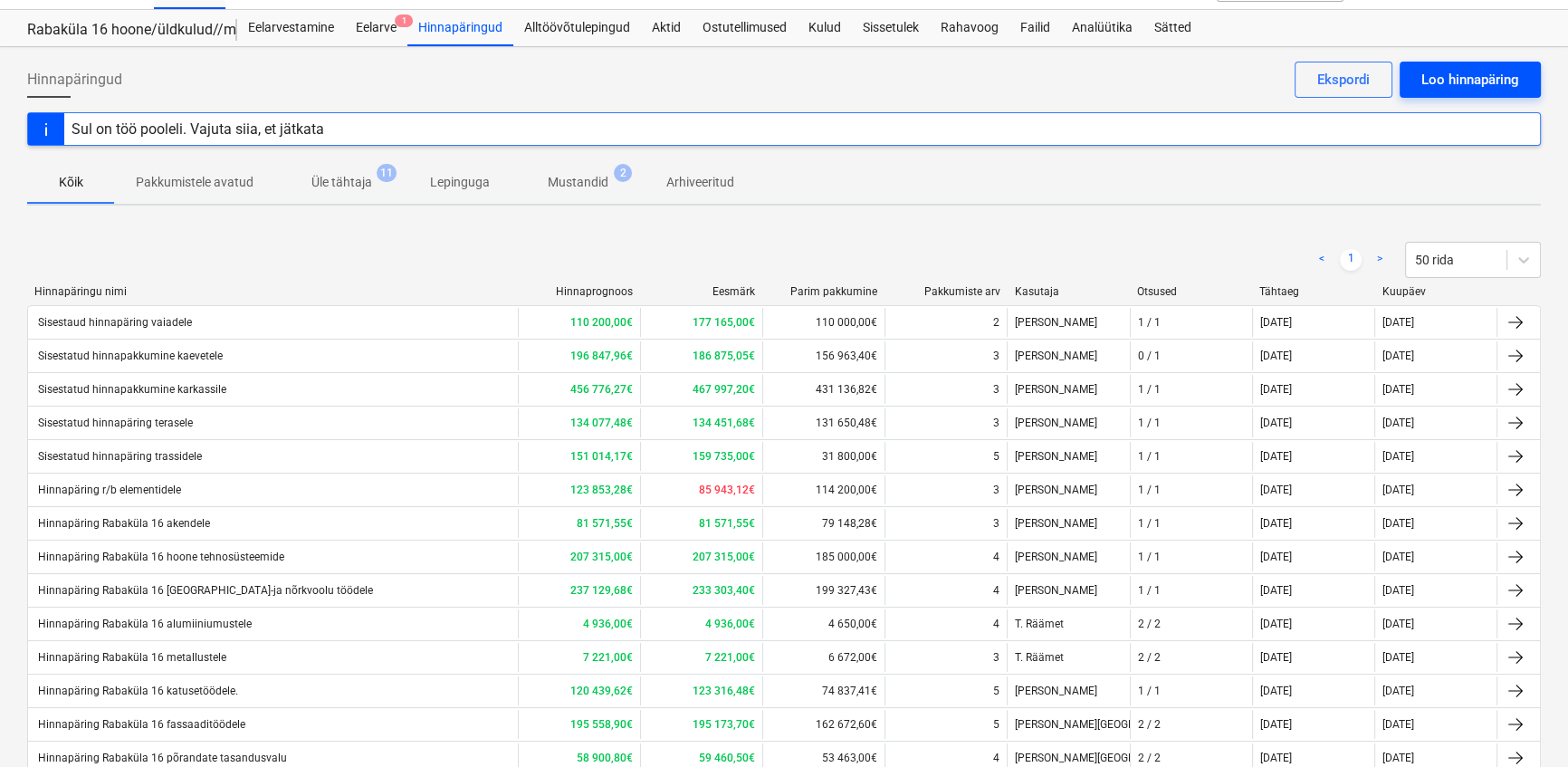
click at [1426, 73] on div "Loo hinnapäring" at bounding box center [1470, 80] width 98 height 24
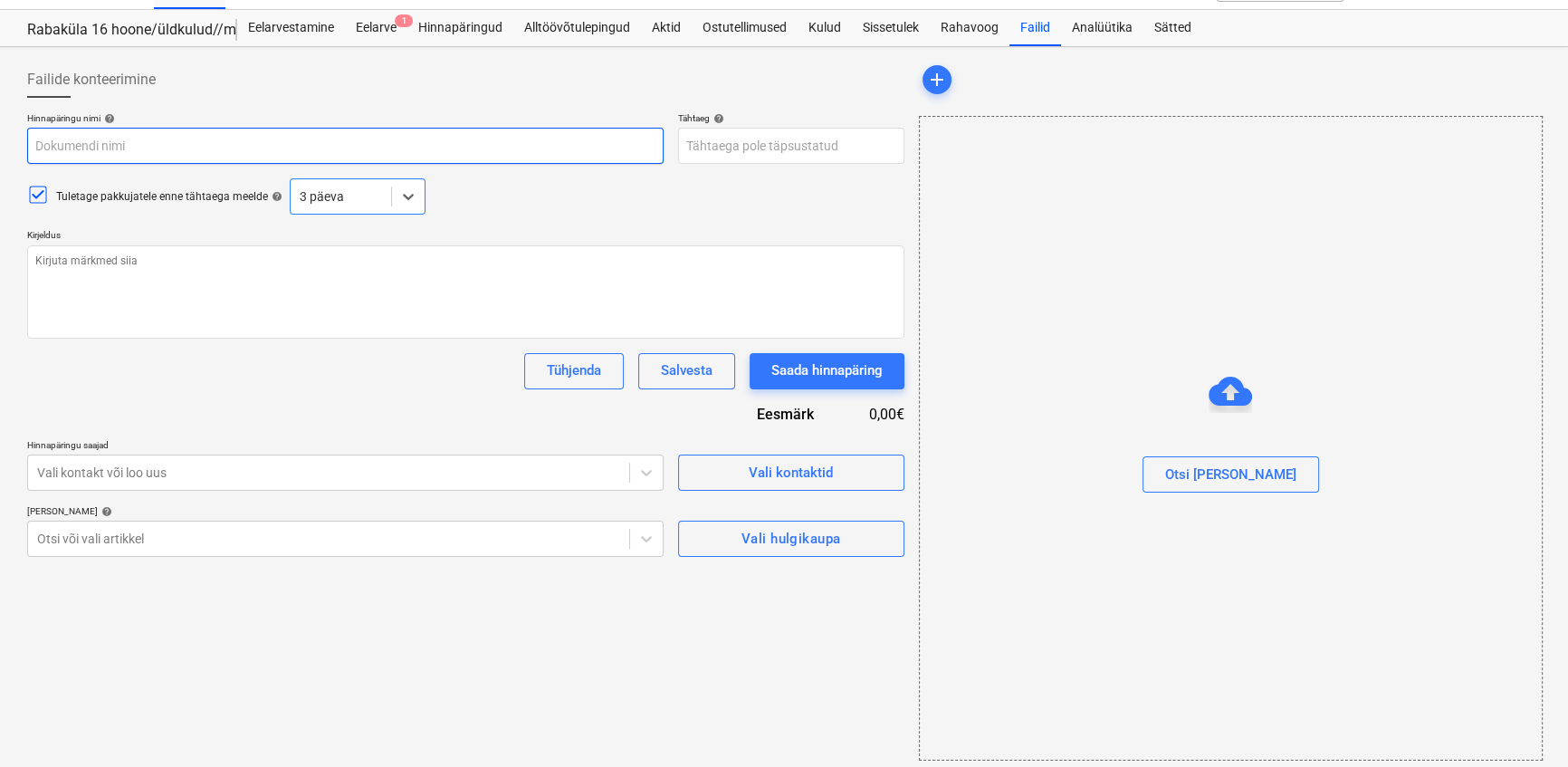
click at [118, 144] on input "text" at bounding box center [345, 146] width 636 height 36
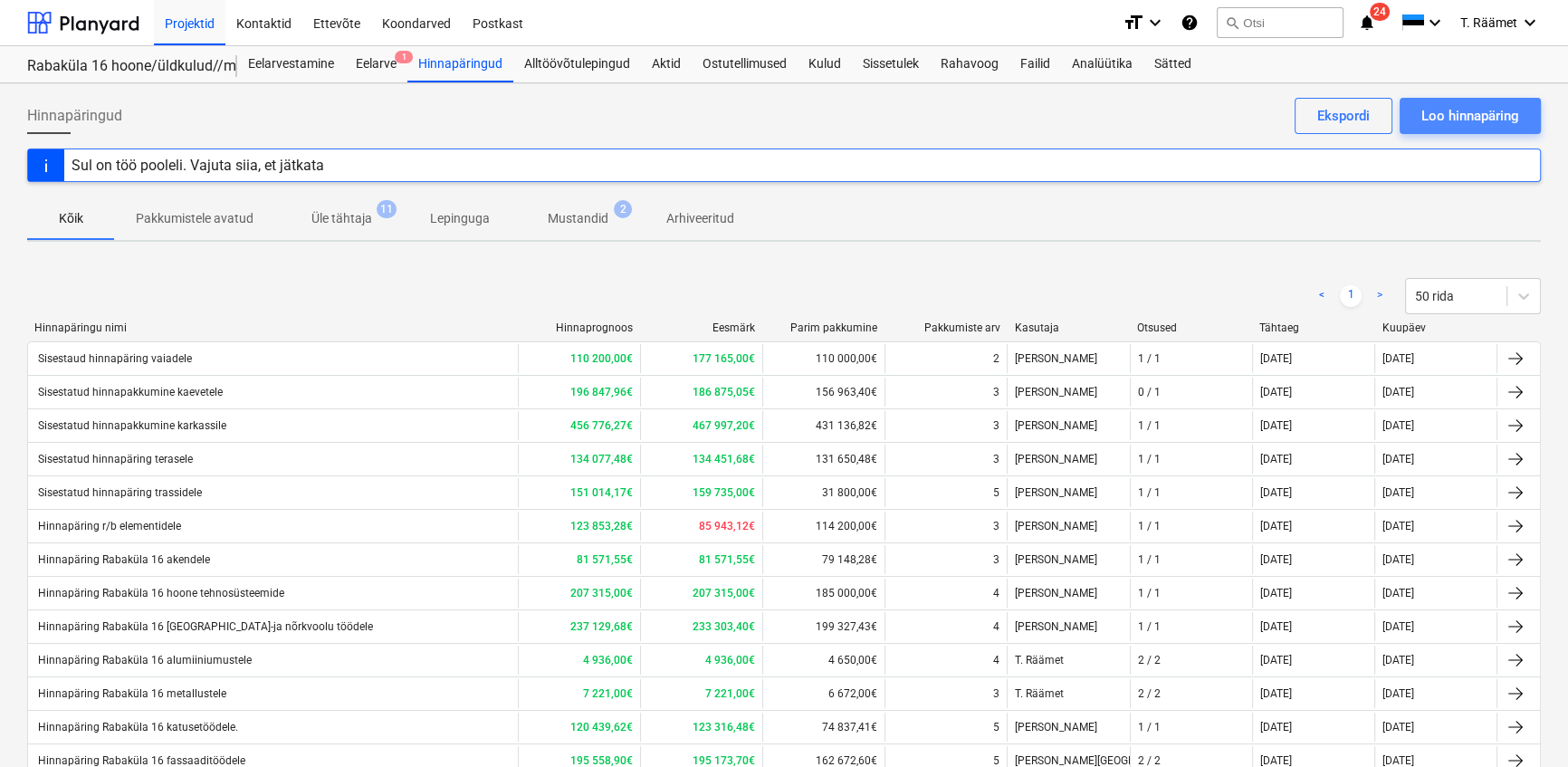
click at [1443, 111] on div "Loo hinnapäring" at bounding box center [1470, 116] width 98 height 24
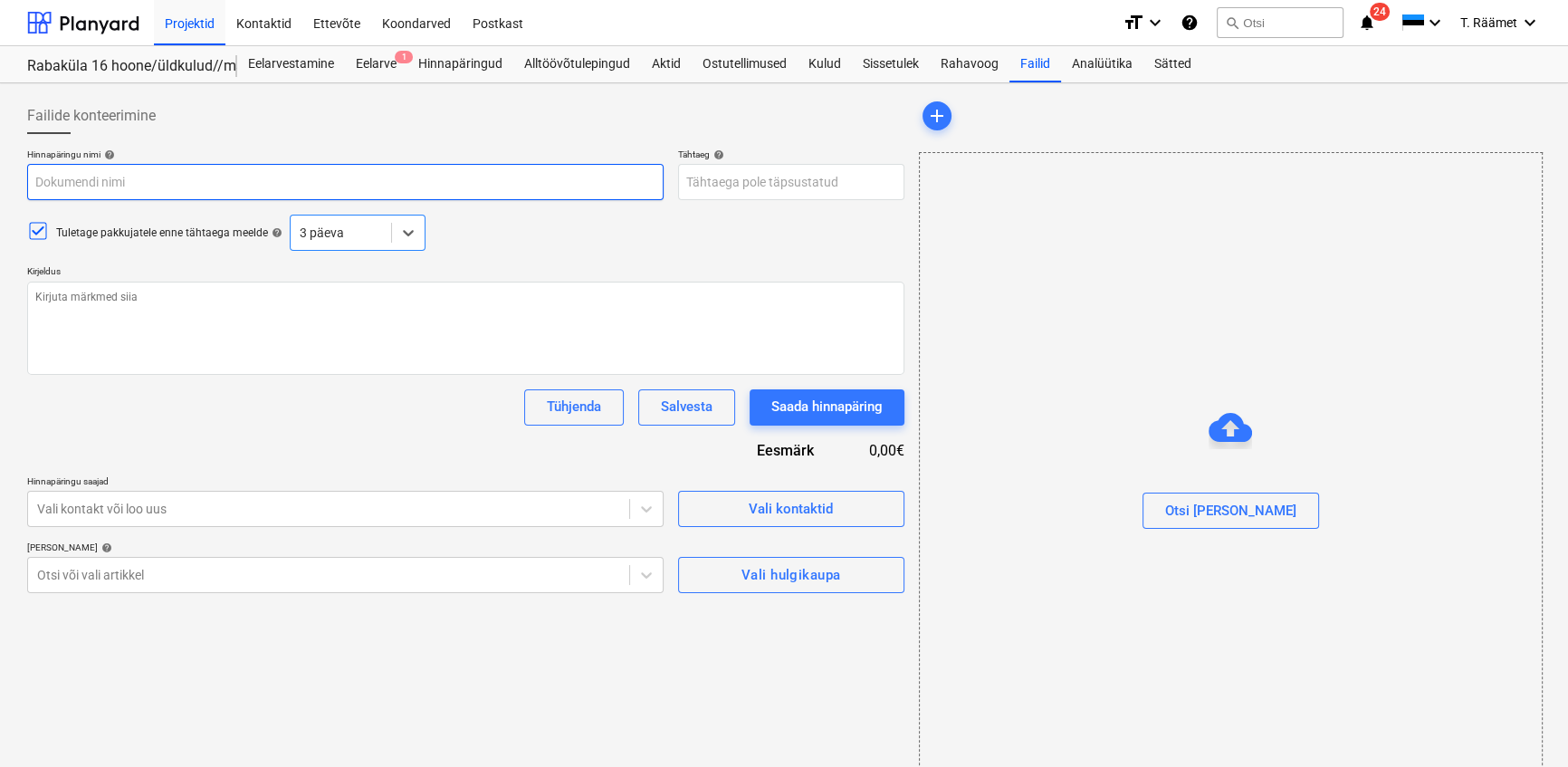
click at [191, 182] on input "text" at bounding box center [345, 182] width 636 height 36
type textarea "x"
type input "H"
type textarea "x"
type input "Hi"
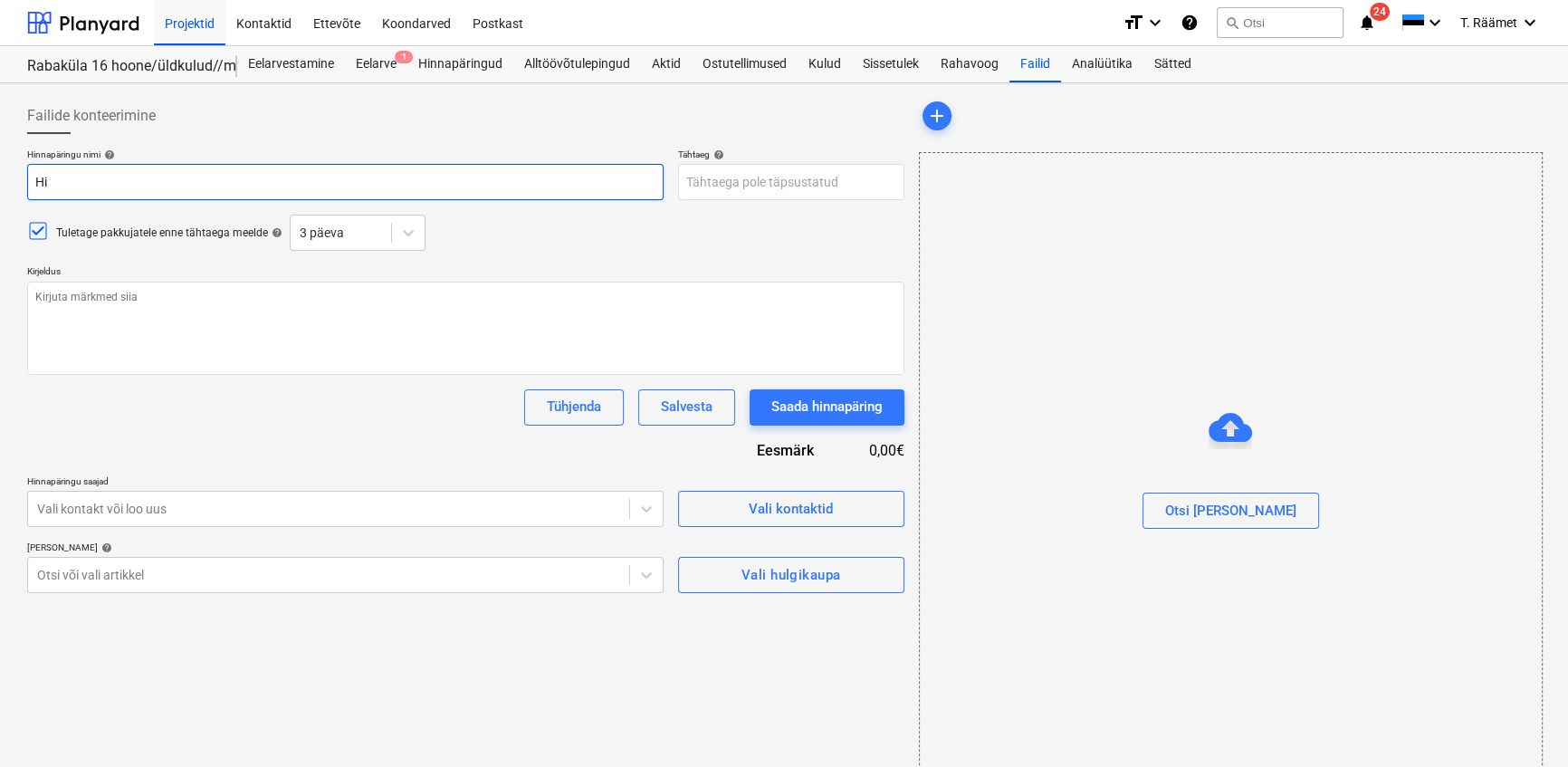
type textarea "x"
type input "Hin"
type textarea "x"
type input "[PERSON_NAME]"
type textarea "x"
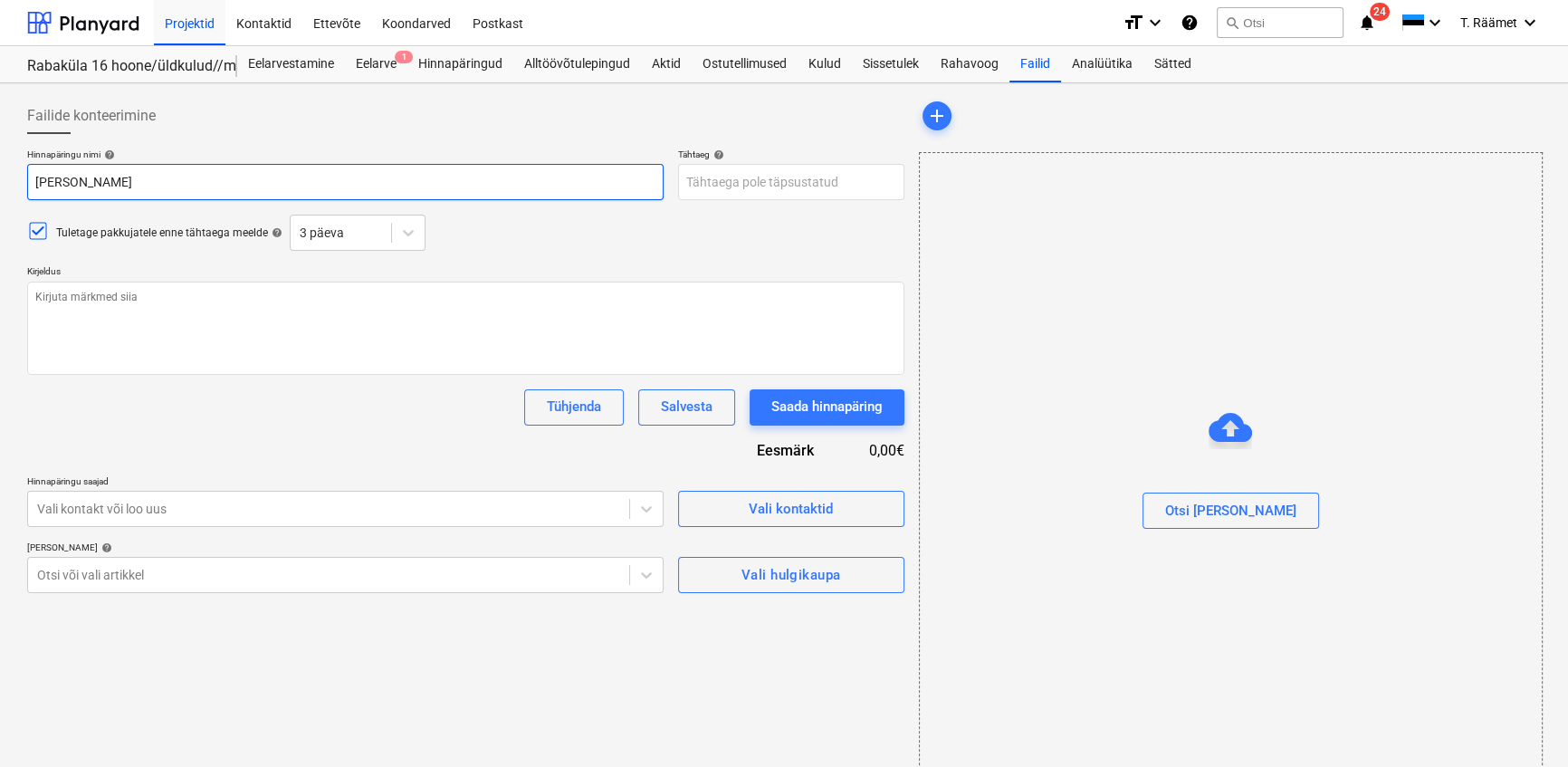
type input "Hinna"
type textarea "x"
type input "Hinnap"
type textarea "x"
type input "Hinnapä"
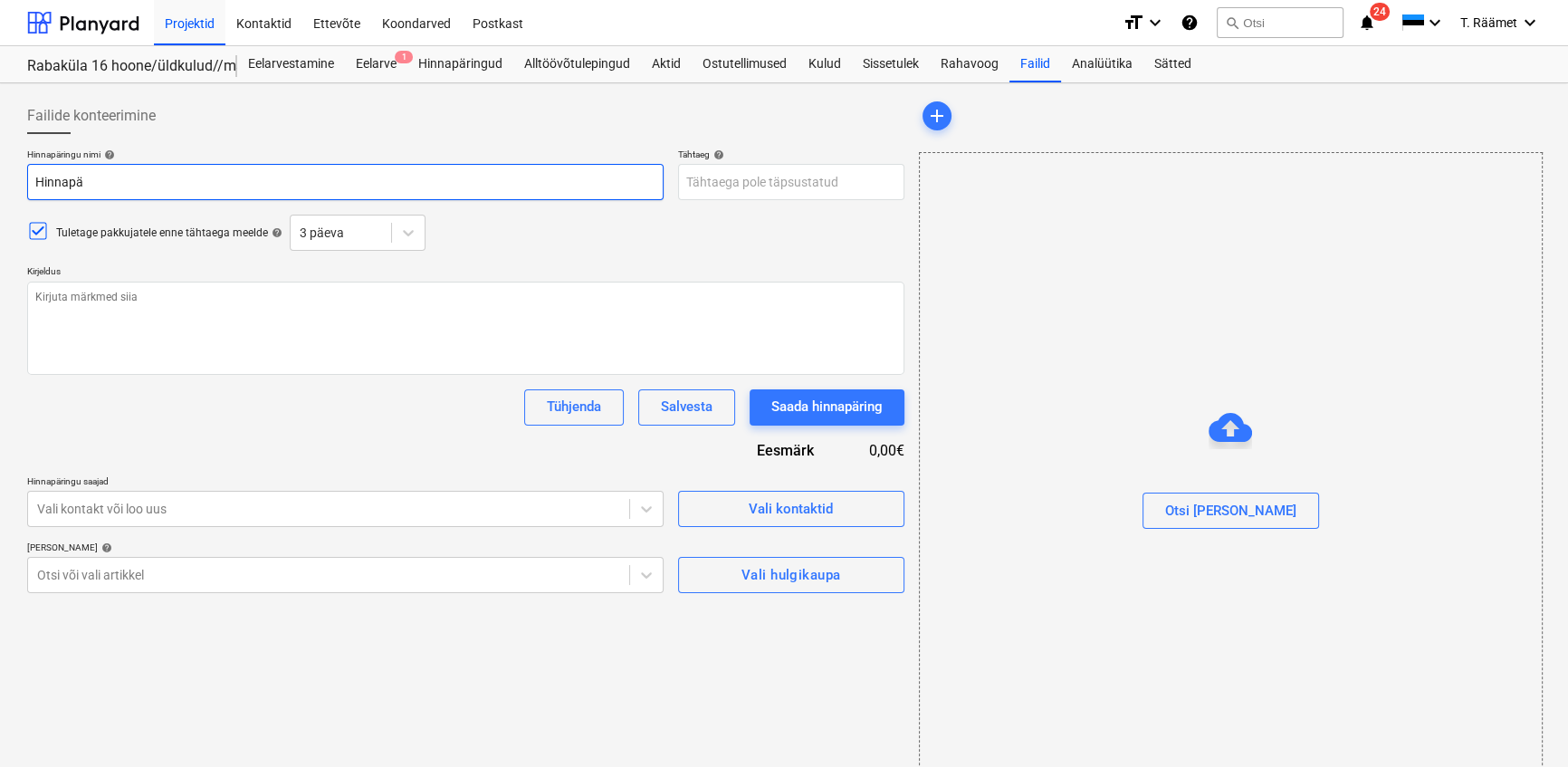
type textarea "x"
type input "Hinnapär"
type textarea "x"
type input "Hinnapäri"
type textarea "x"
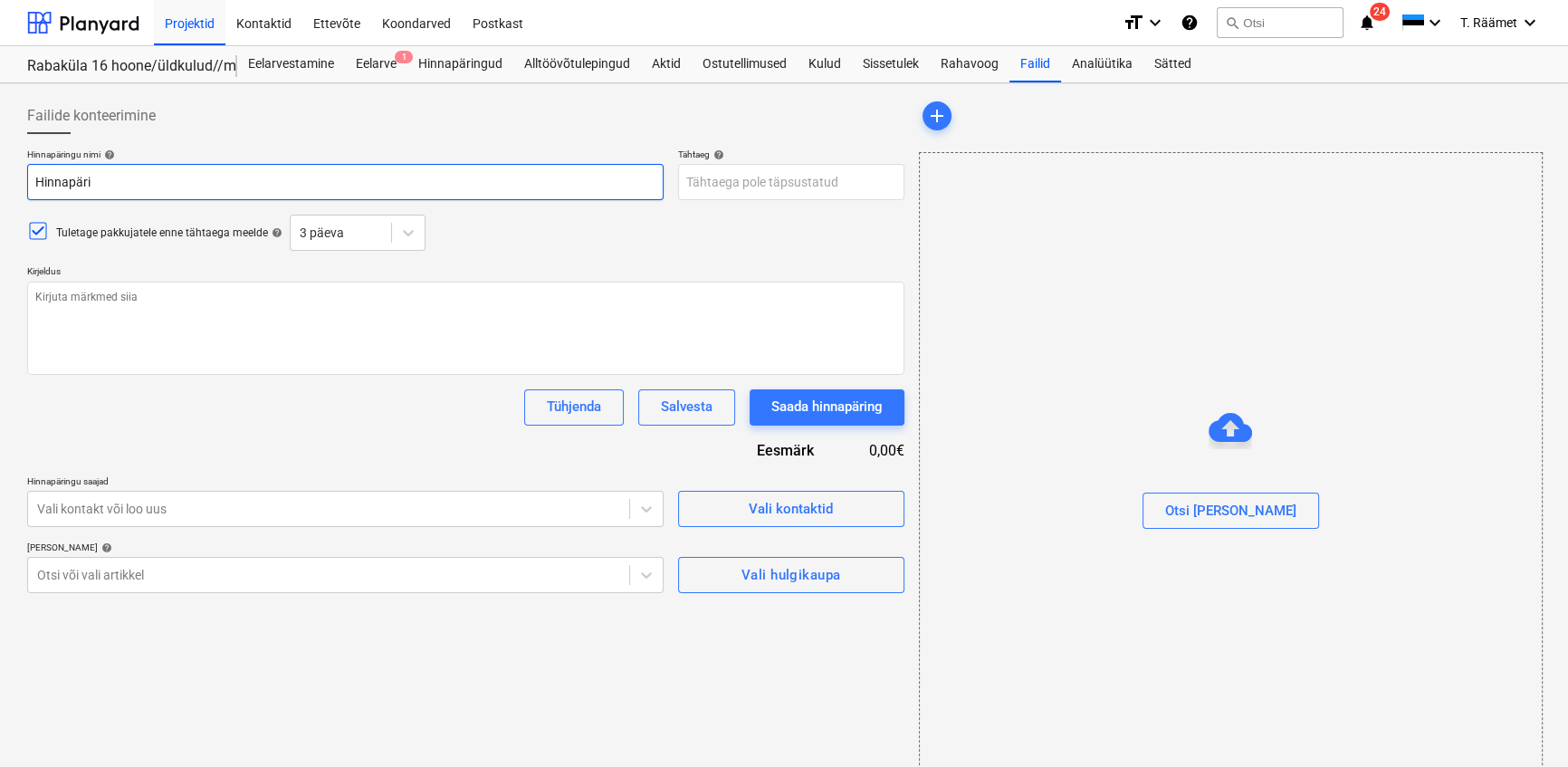
type input "Hinnapärin"
type textarea "x"
type input "Hinnapäring"
type textarea "x"
type input "Hinnapäring"
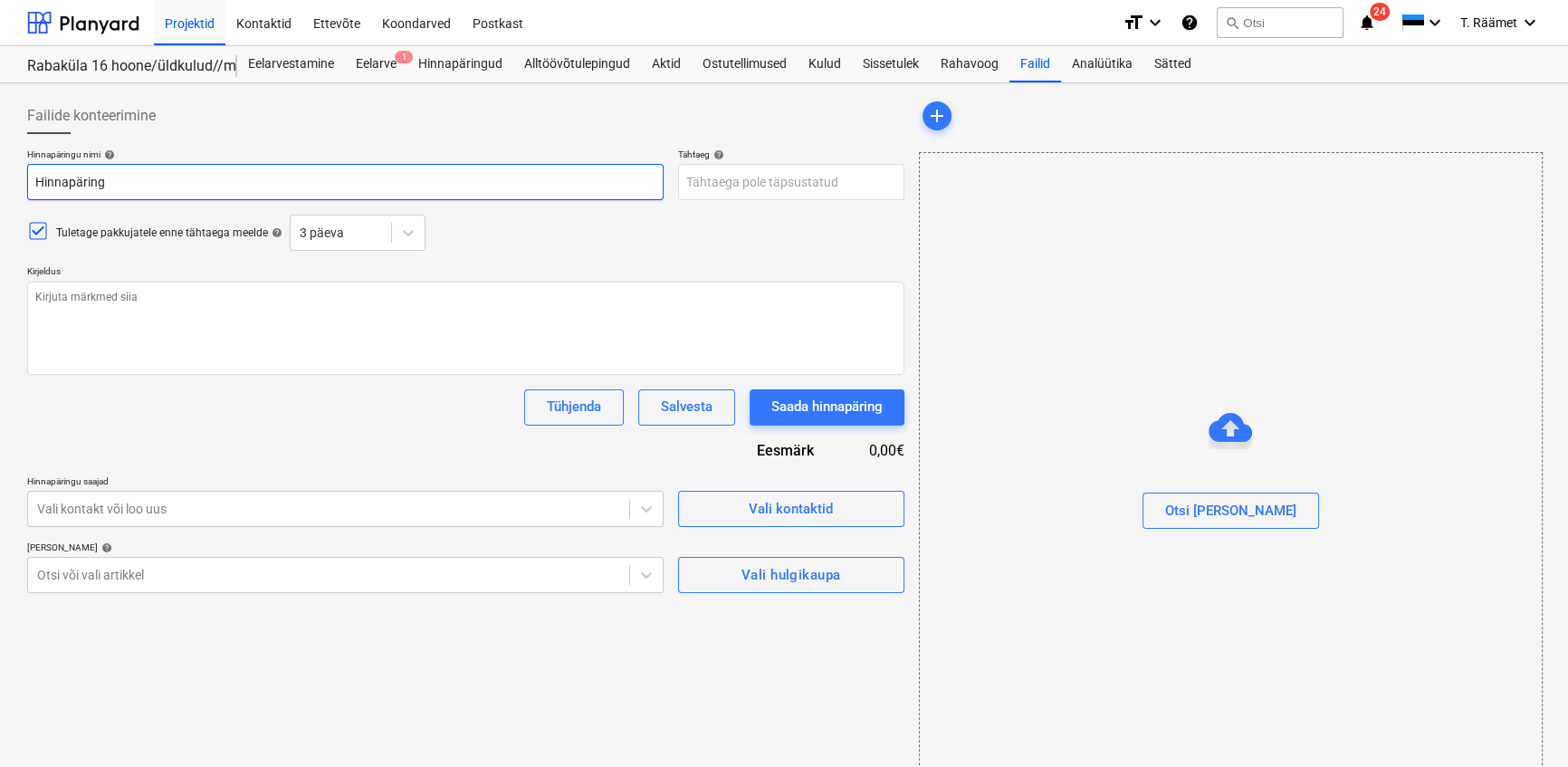
type textarea "x"
type input "Hinnapäring [PERSON_NAME]"
type textarea "x"
type input "Hinnapäring Rab"
type textarea "x"
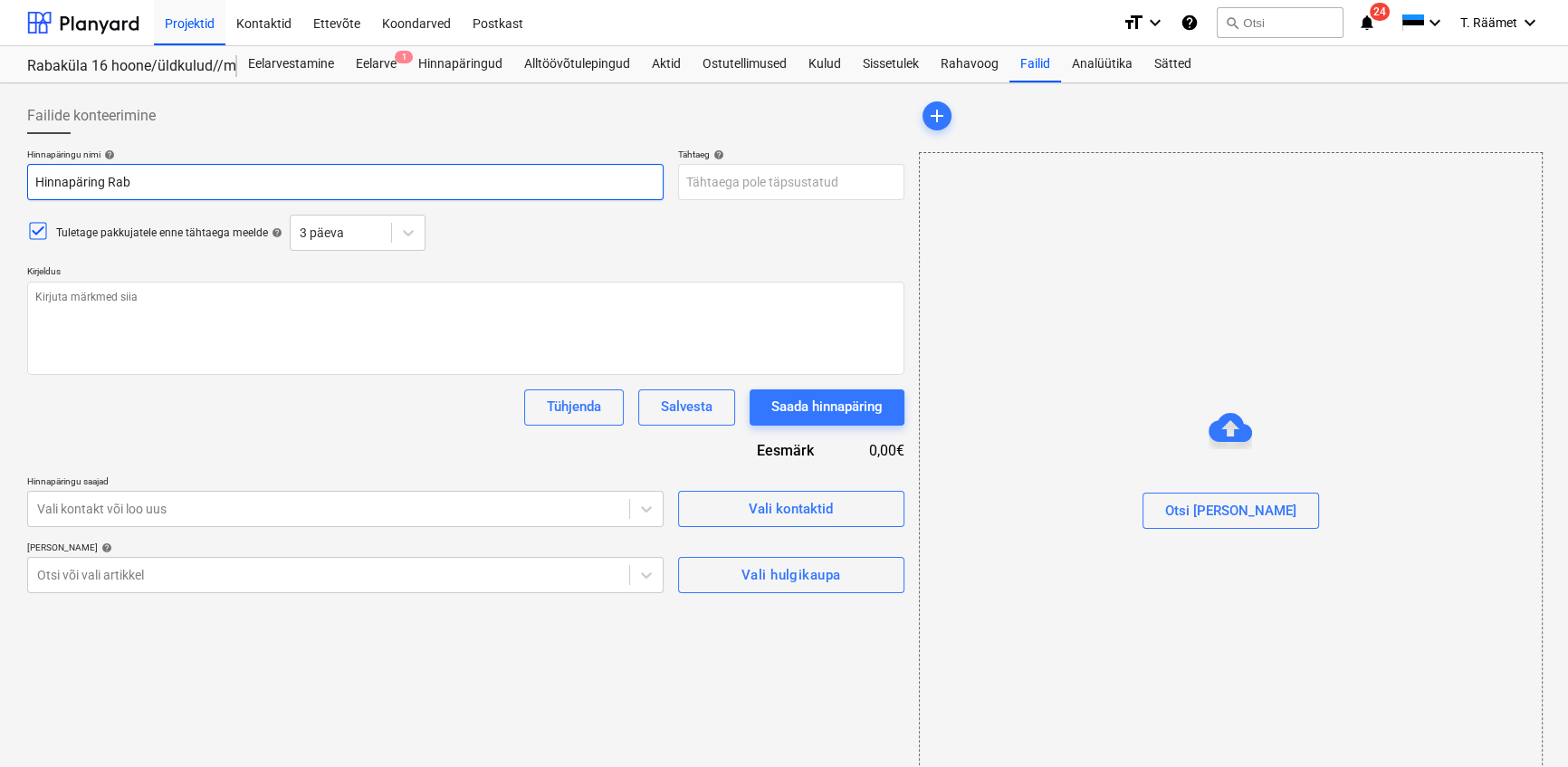
type input "Hinnapäring Raba"
type textarea "x"
type input "Hinnapäring Rabak"
type textarea "x"
type input "Hinnapäring Rabakü"
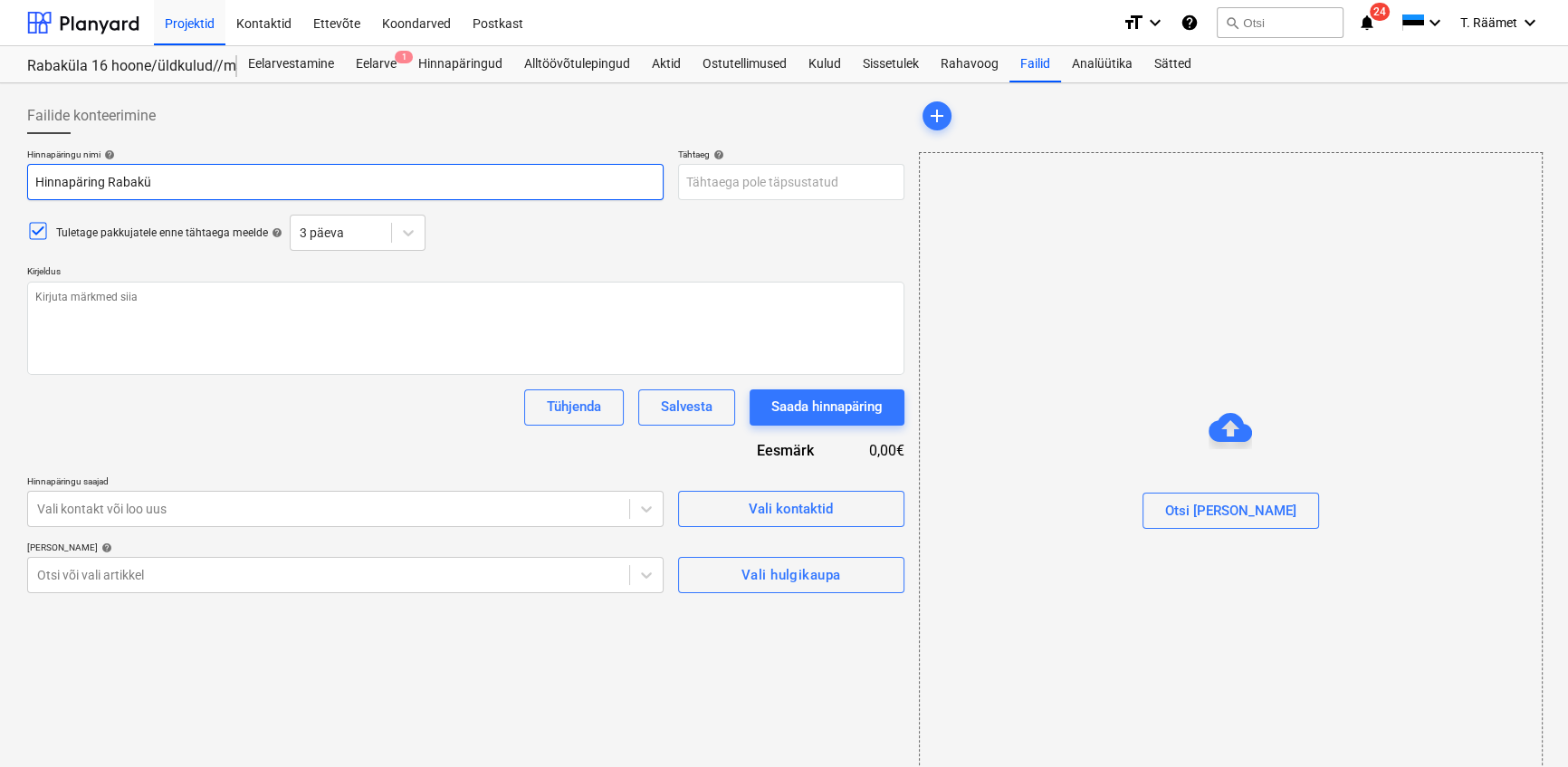
type textarea "x"
type input "Hinnapäring Rabakül"
type textarea "x"
type input "Hinnapäring Rabaküla"
type textarea "x"
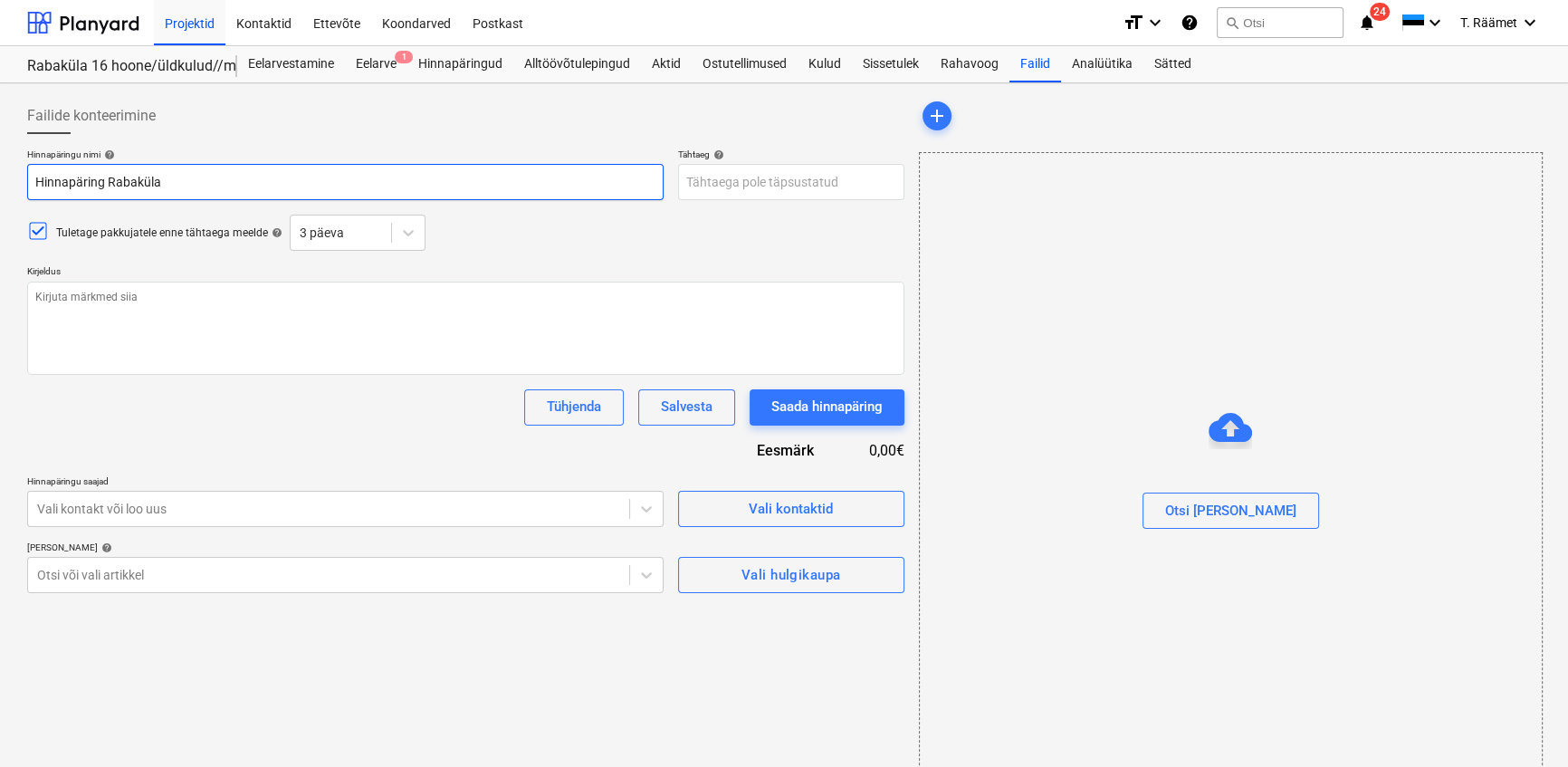
type input "Hinnapäring Rabaküla"
type textarea "x"
type input "Hinnapäring Rabaküla 1"
type textarea "x"
type input "Hinnapäring Rabaküla 16"
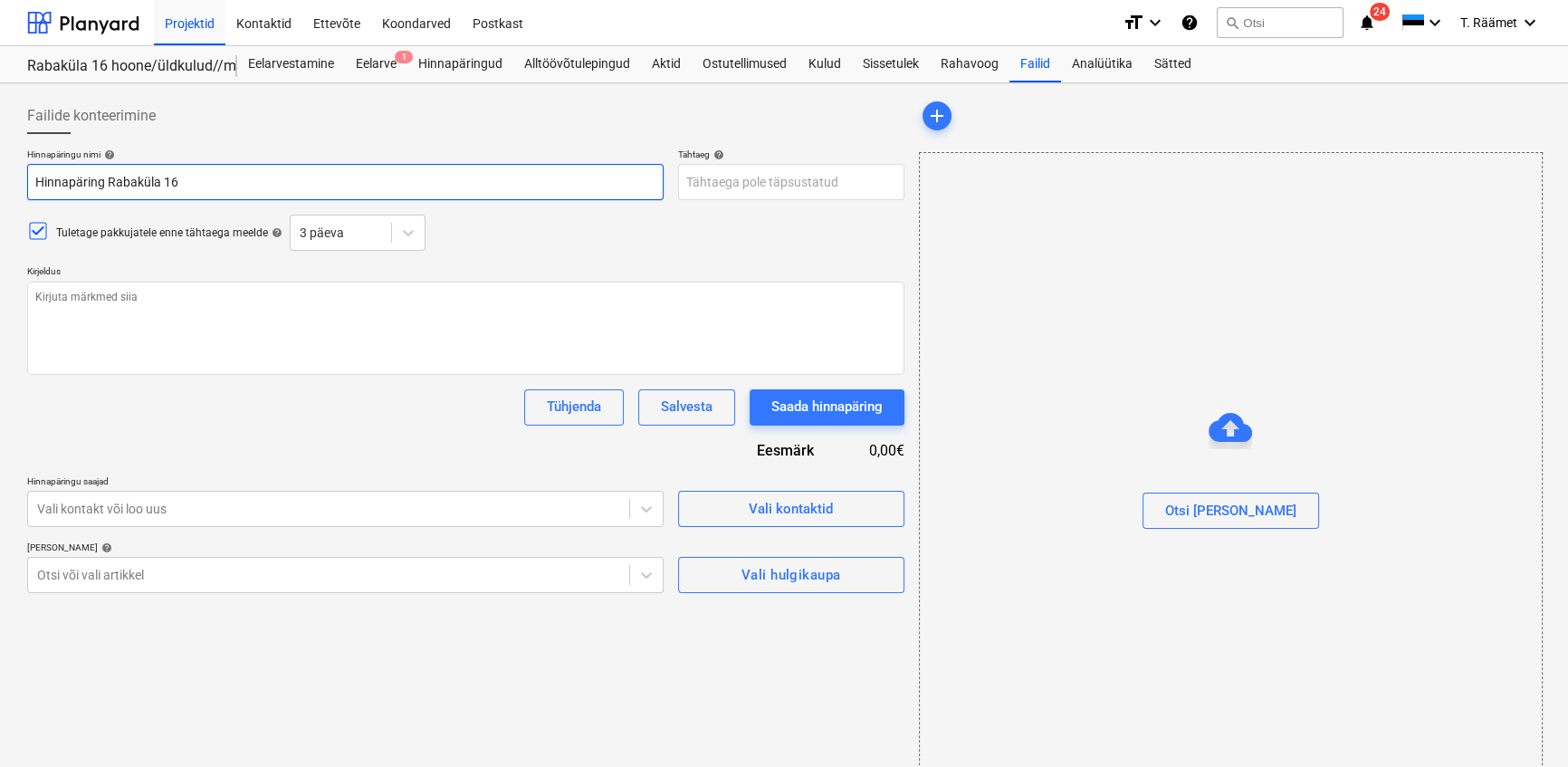
type textarea "x"
type input "Hinnapäring Rabaküla 16"
type textarea "x"
type input "Hinnapäring Rabaküla 16 E"
type textarea "x"
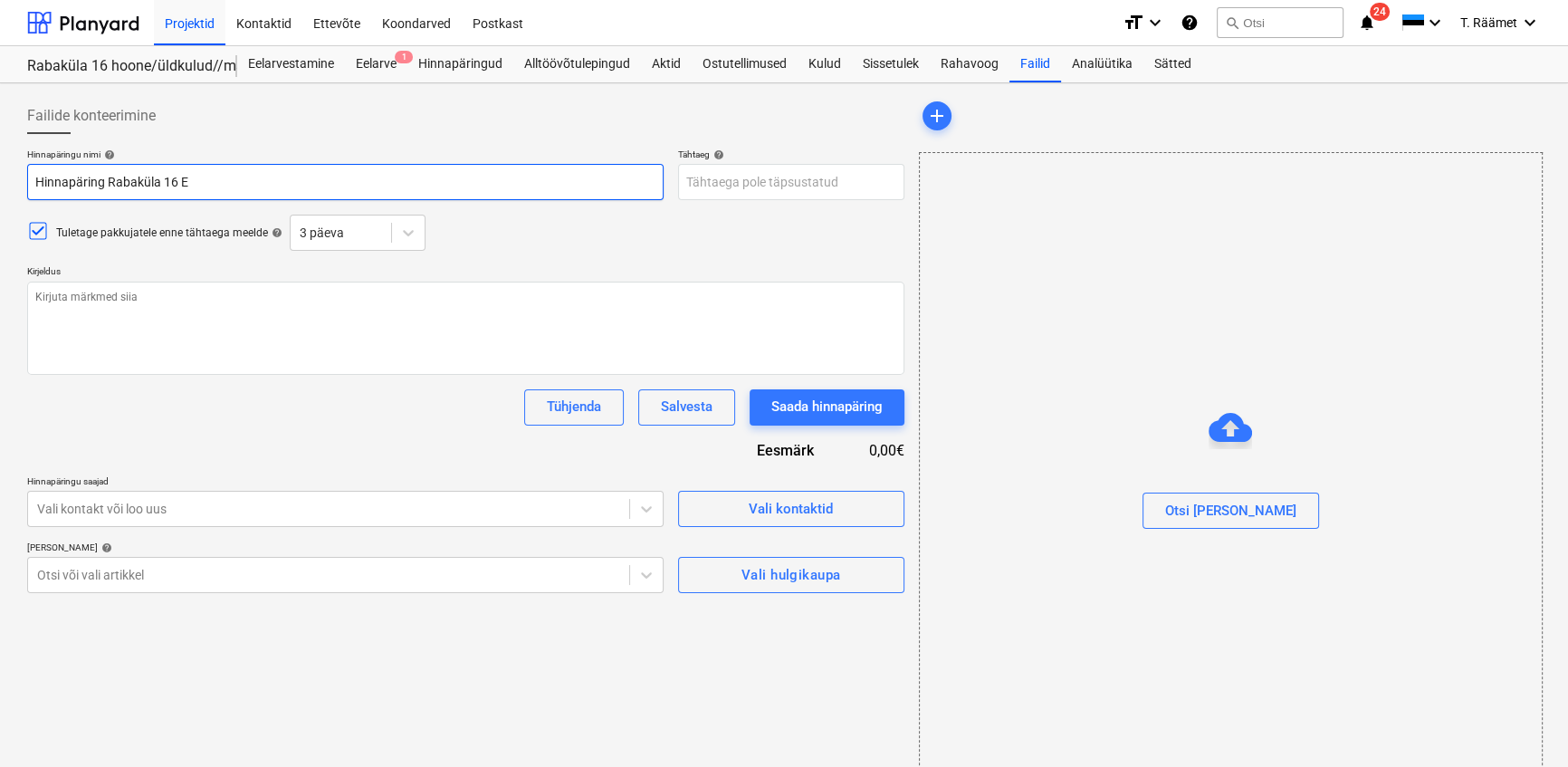
type input "Hinnapäring Rabaküla 16 EP"
type textarea "x"
type input "Hinnapäring Rabaküla 16 EPD"
type textarea "x"
type input "Hinnapäring Rabaküla 16 EPDM"
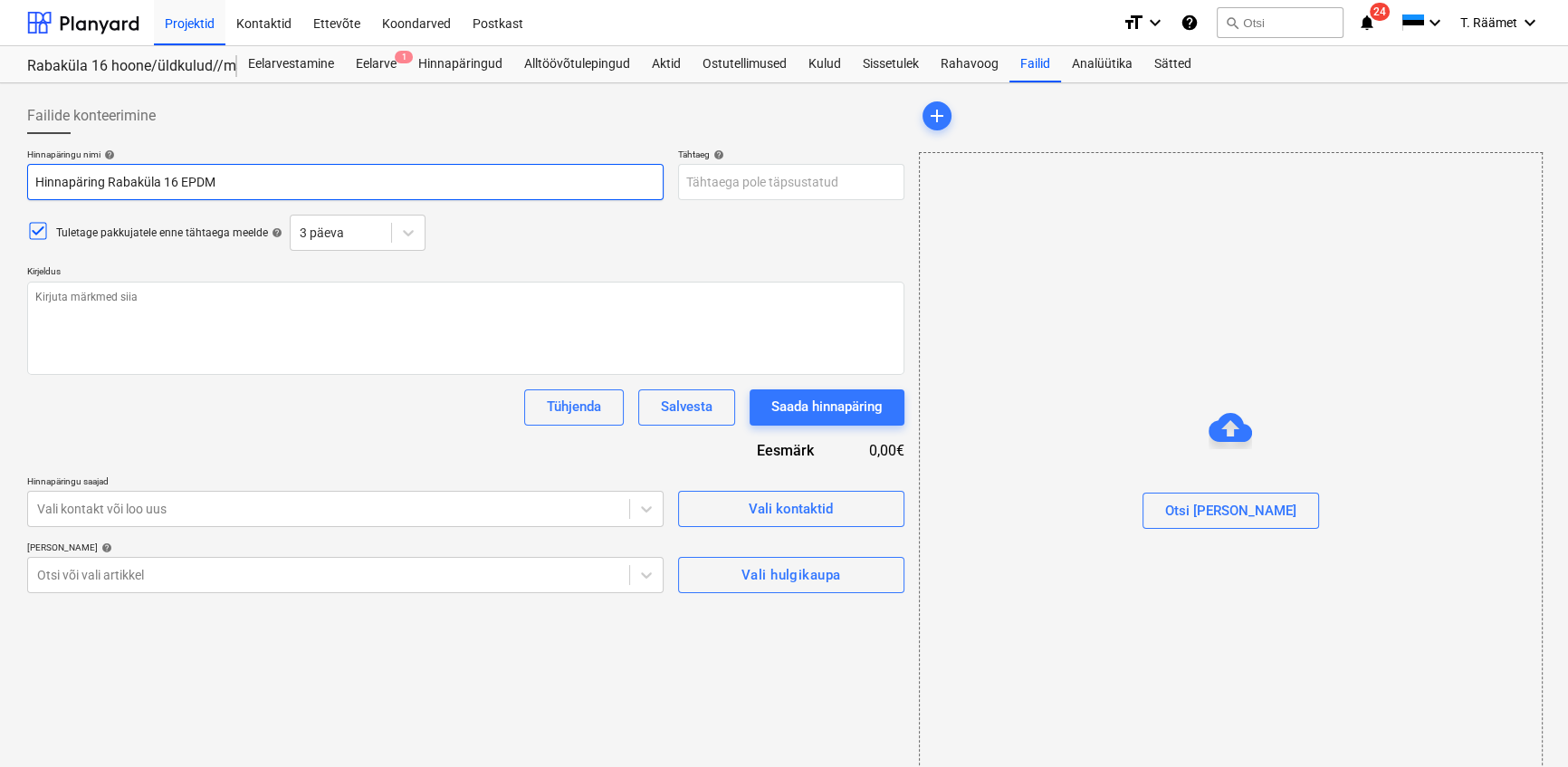
type textarea "x"
type input "Hinnapäring Rabaküla 16 EPDM"
type textarea "x"
type input "Hinnapäring Rabaküla 16 EPDM k"
type textarea "x"
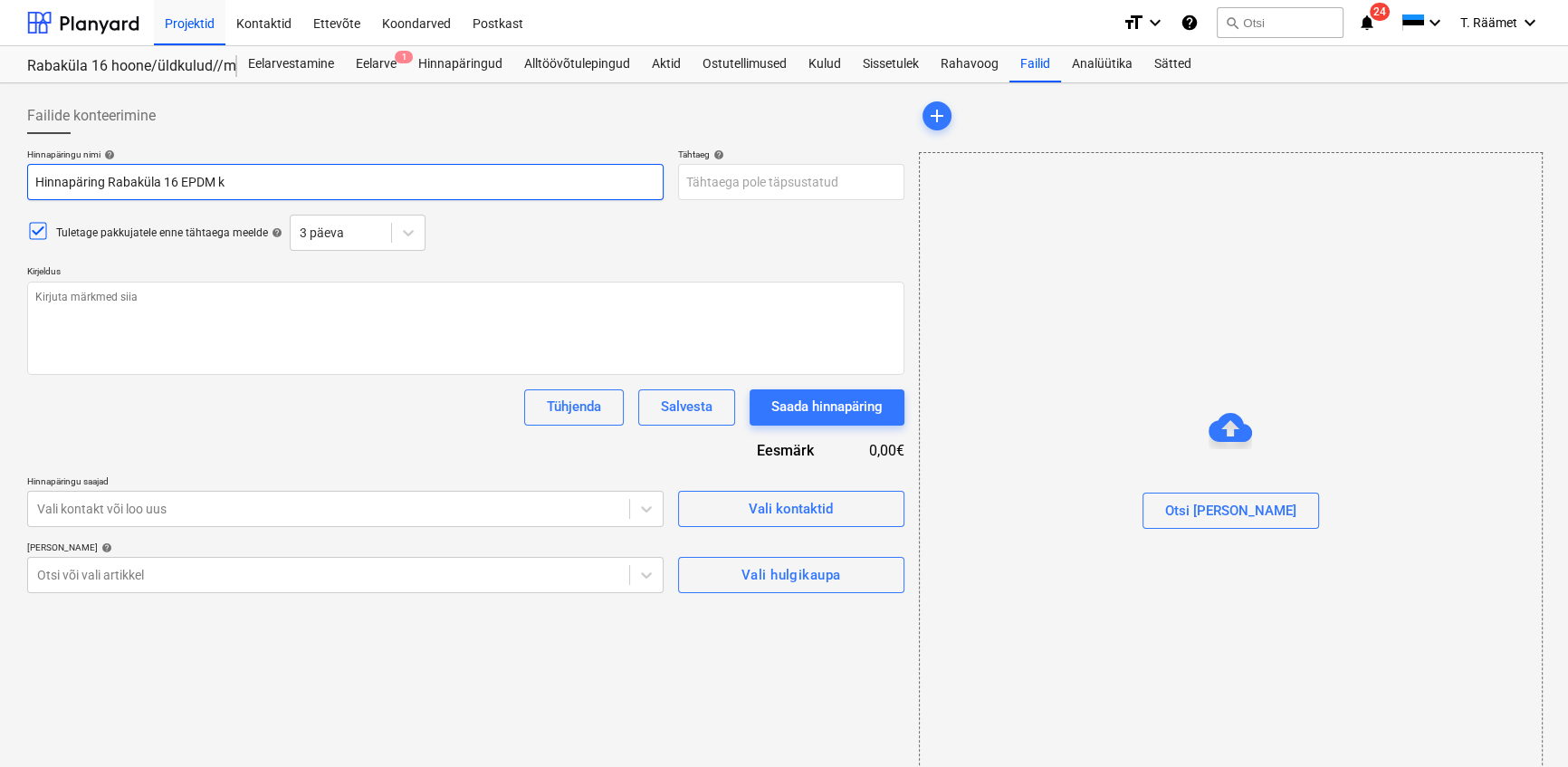
type input "Hinnapäring Rabaküla 16 EPDM ku"
type textarea "x"
type input "Hinnapäring Rabaküla 16 EPDM kum"
type textarea "x"
type input "Hinnapäring Rabaküla 16 EPDM [PERSON_NAME]"
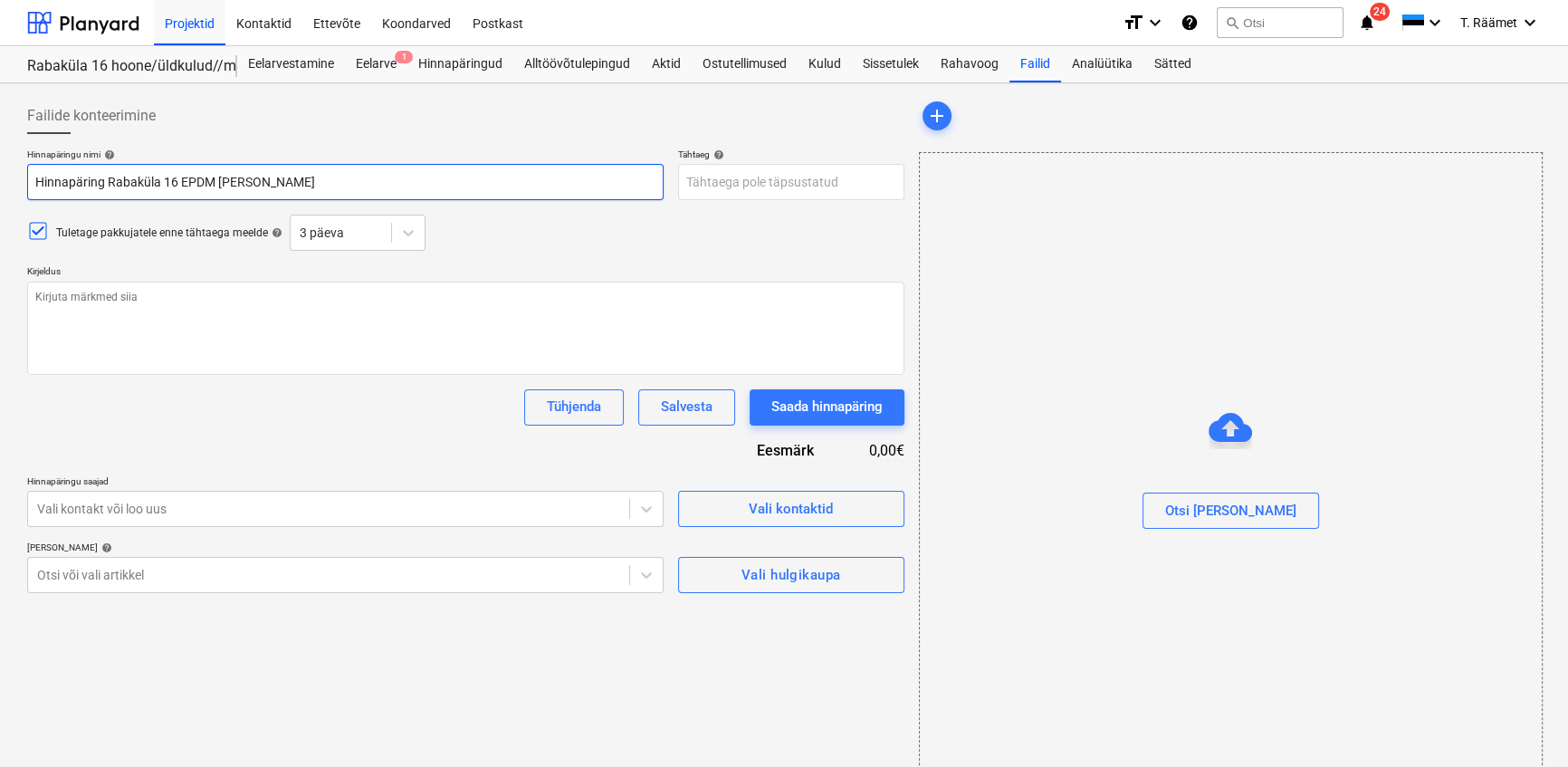
type textarea "x"
type input "Hinnapäring Rabaküla 16 EPDM kummi"
type textarea "x"
type input "Hinnapäring Rabaküla 16 EPDM kummik"
type textarea "x"
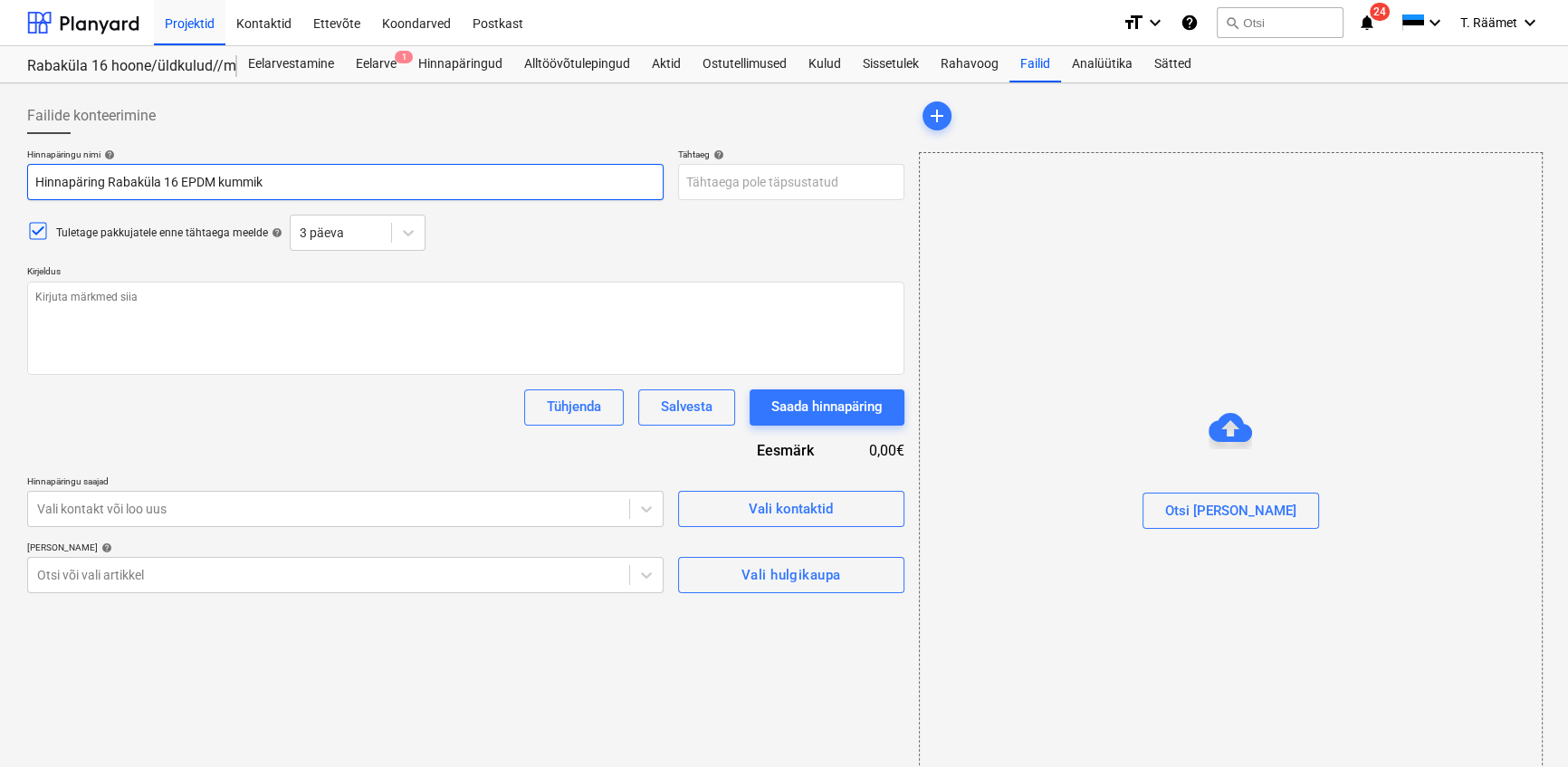
type input "Hinnapäring Rabaküla 16 EPDM kummika"
type textarea "x"
type input "Hinnapäring Rabaküla 16 EPDM kummikate"
type textarea "x"
type input "Hinnapäring Rabaküla 16 EPDM kummikaten"
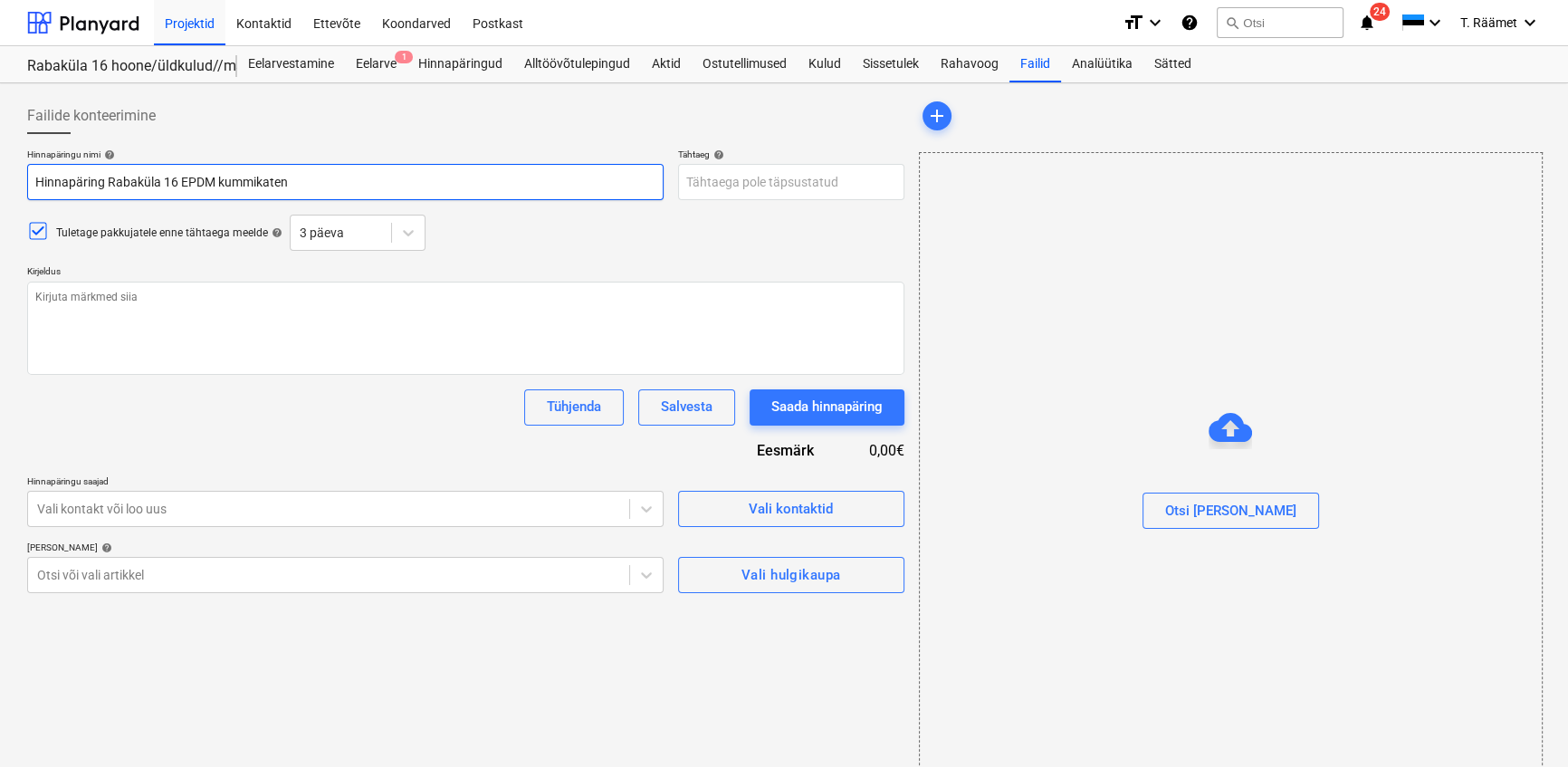
type textarea "x"
type input "Hinnapäring Rabaküla 16 EPDM kummikatend"
type textarea "x"
type input "Hinnapäring Rabaküla 16 EPDM kummikatendi"
type textarea "x"
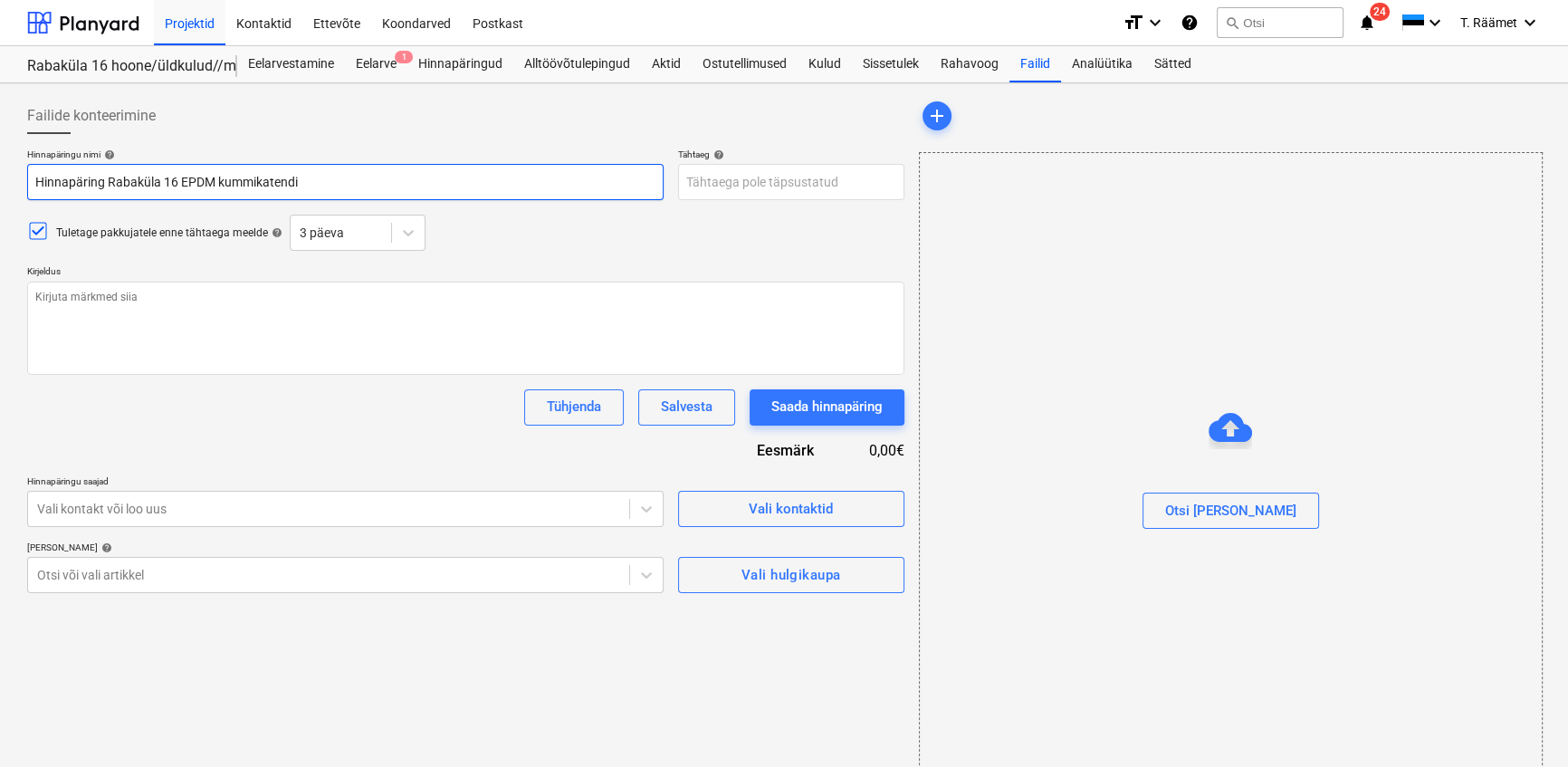
type input "Hinnapäring Rabaküla 16 EPDM kummikatendil"
type textarea "x"
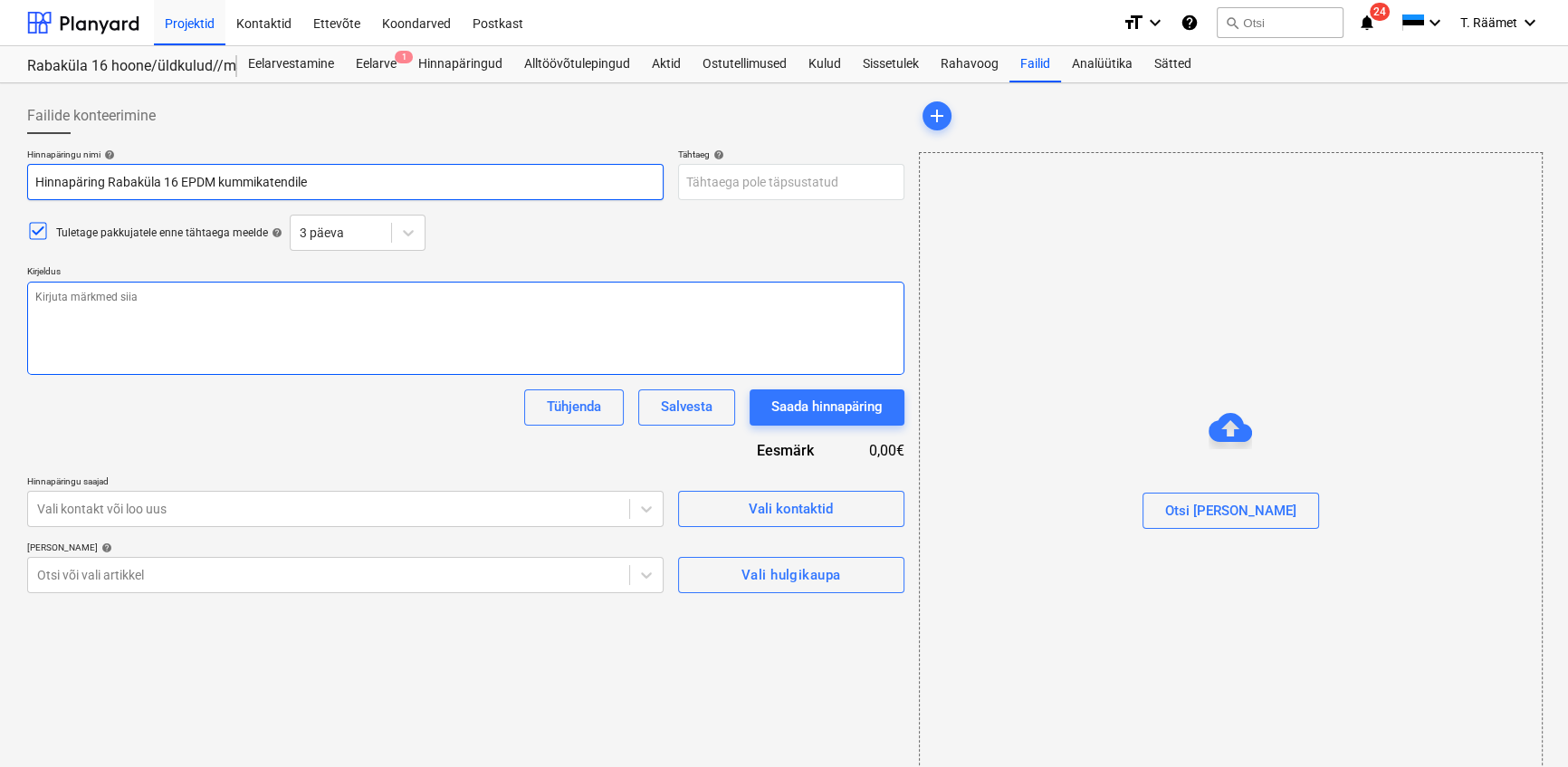
type input "Hinnapäring Rabaküla 16 EPDM kummikatendile"
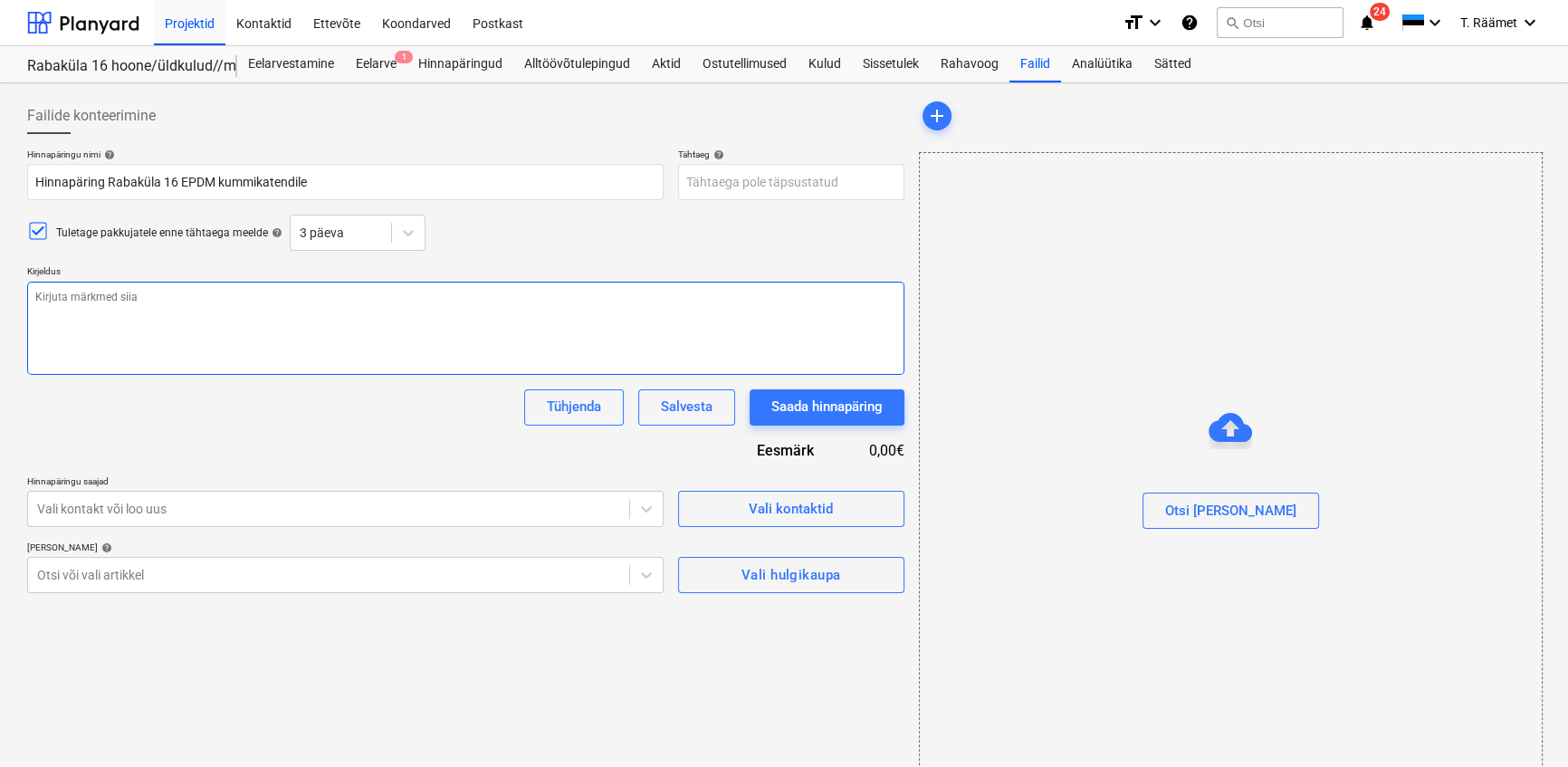
click at [310, 308] on textarea at bounding box center [466, 328] width 877 height 93
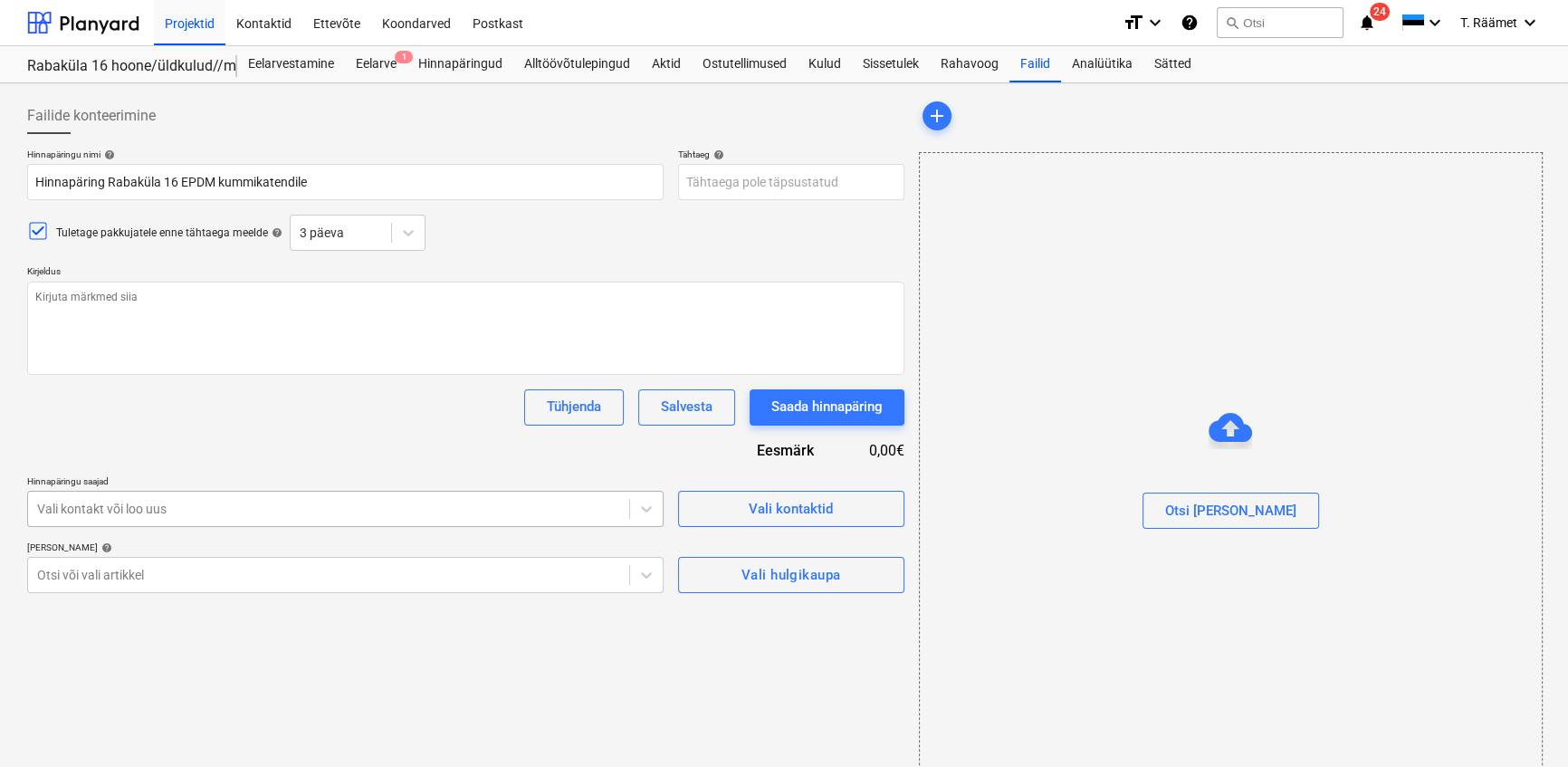
click at [158, 508] on div at bounding box center [328, 509] width 583 height 18
type textarea "x"
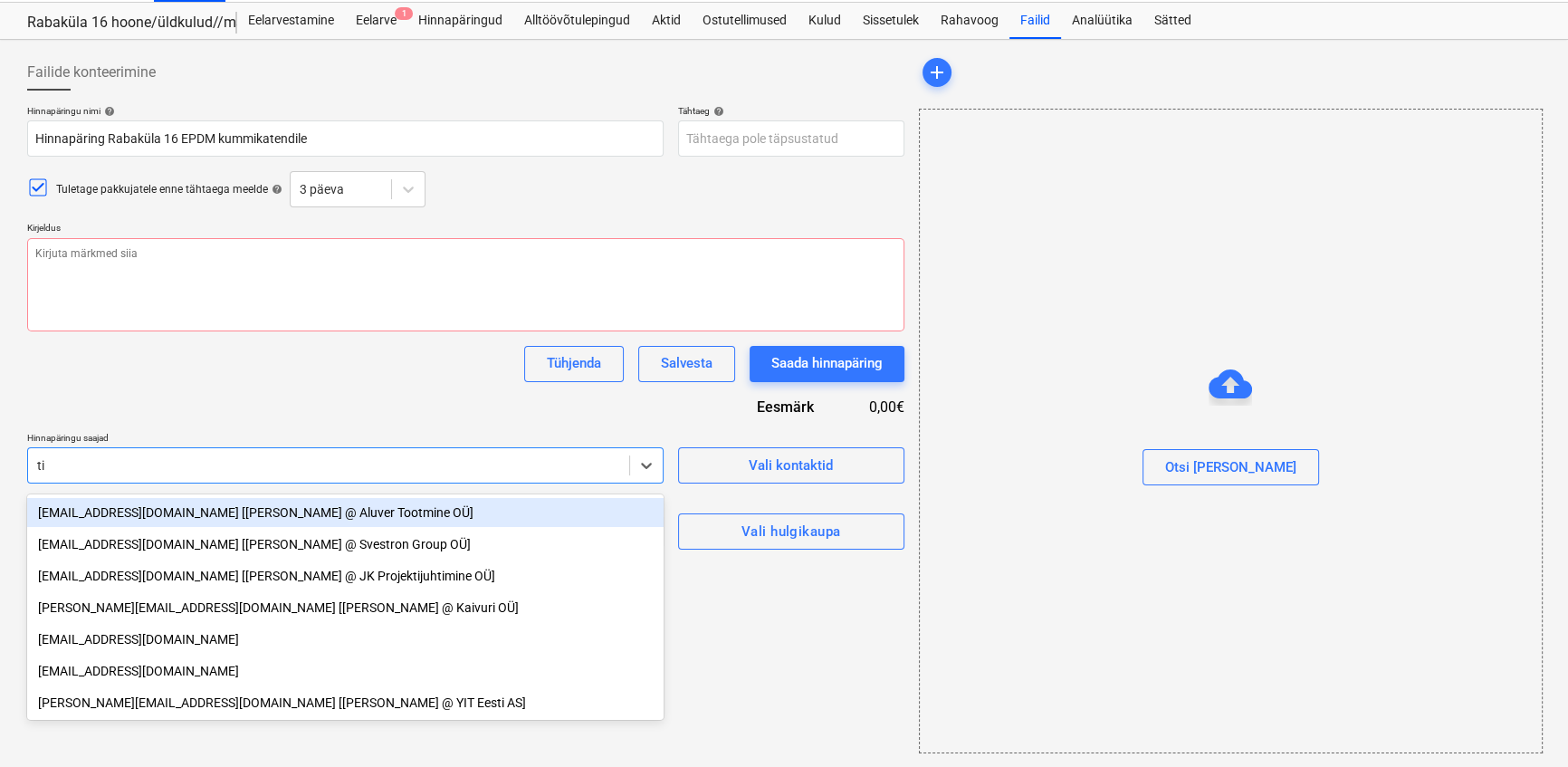
type input "tii"
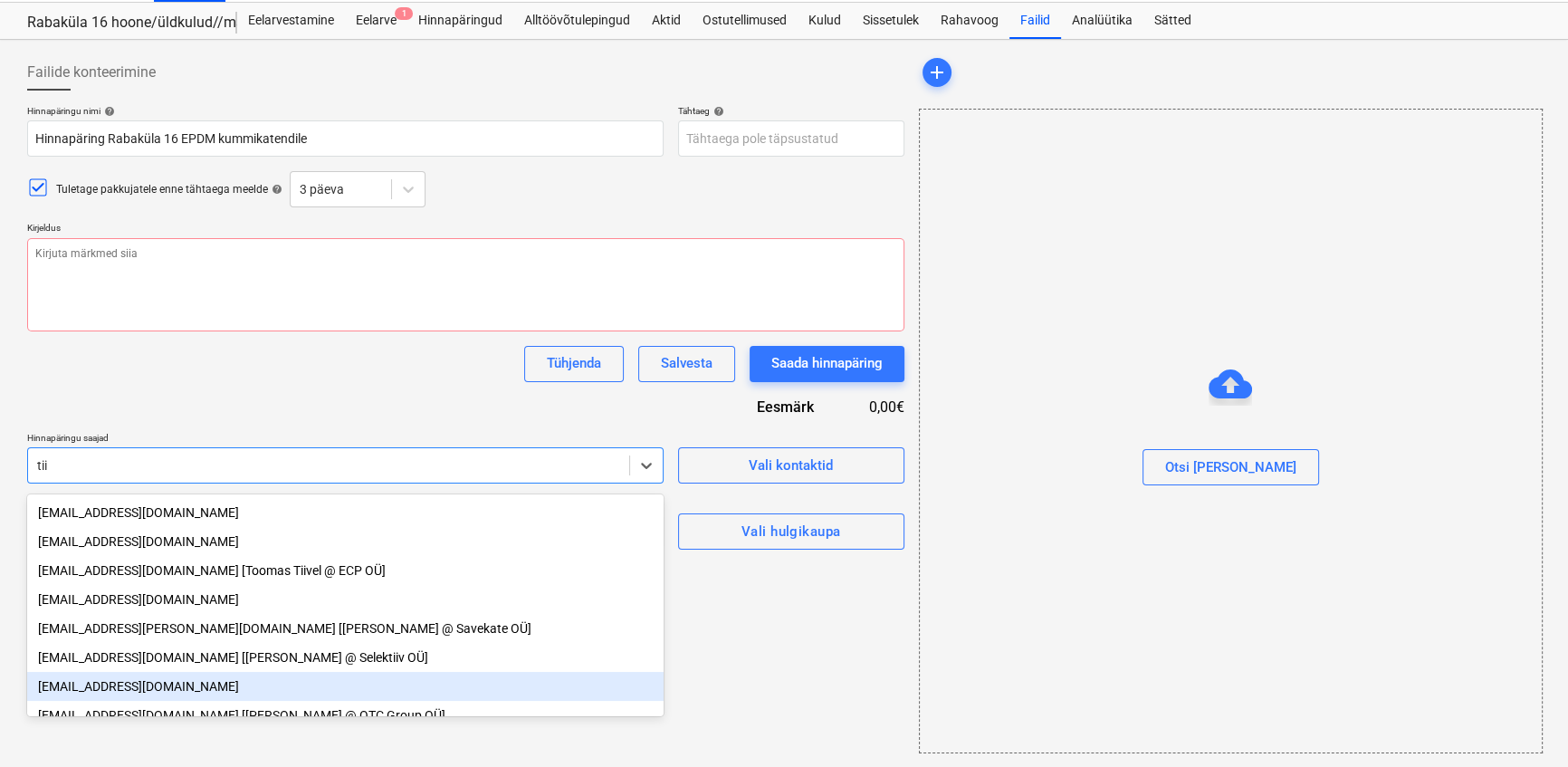
click at [126, 701] on div "[EMAIL_ADDRESS][DOMAIN_NAME]" at bounding box center [345, 686] width 636 height 29
type textarea "x"
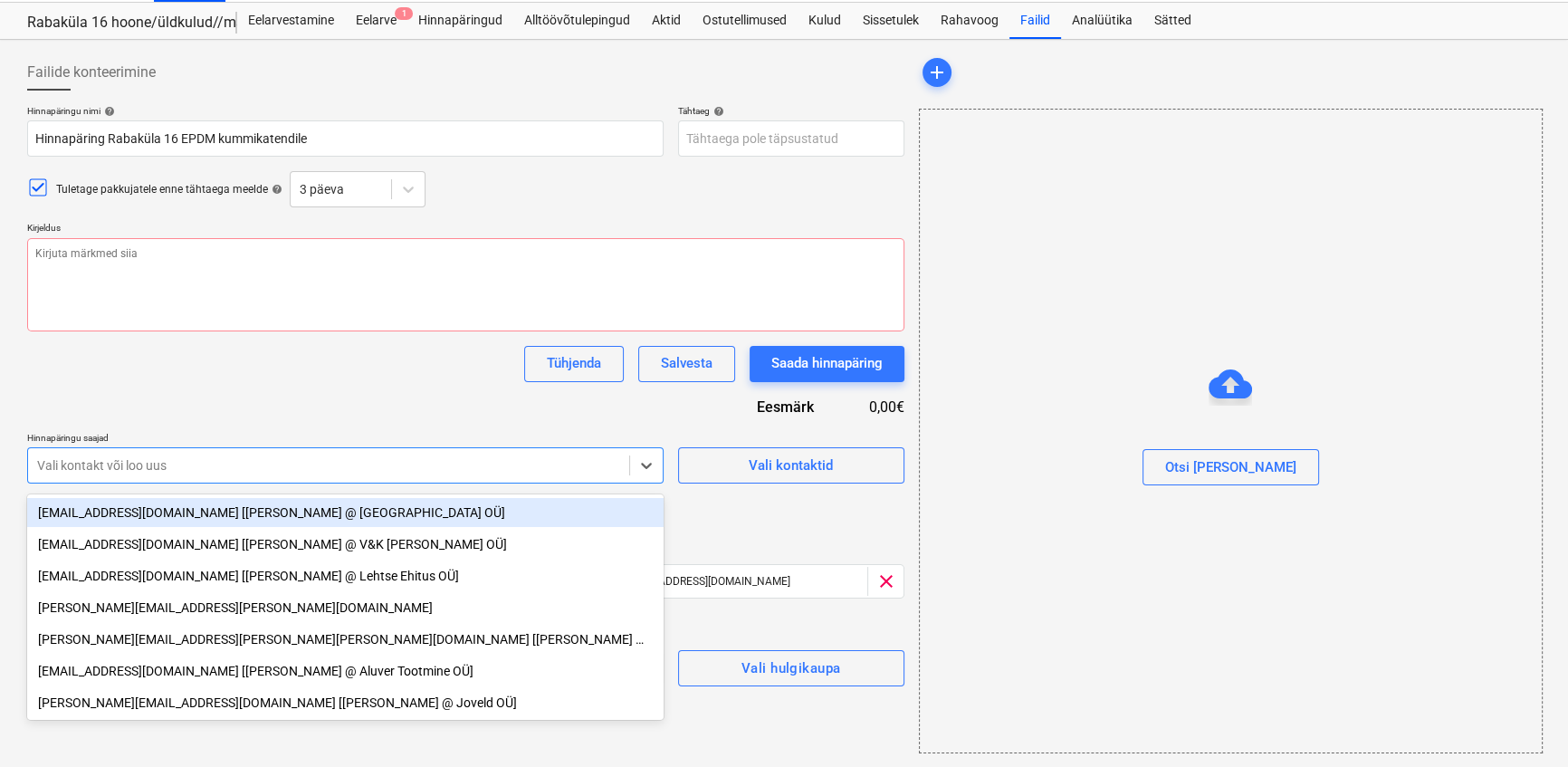
type textarea "x"
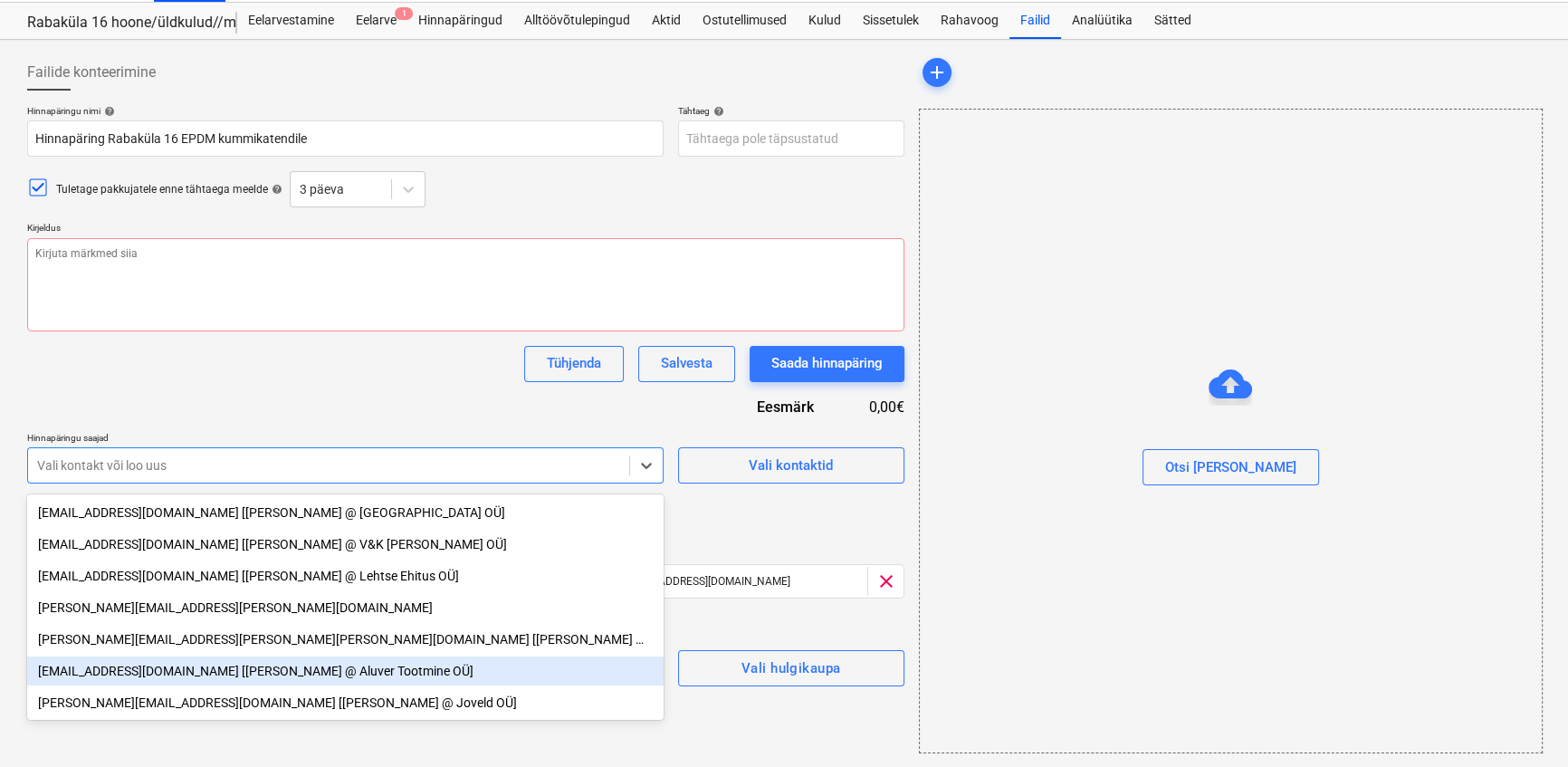
click at [801, 536] on div "Hinnapäringu nimi help Hinnapäring Rabaküla 16 EPDM kummikatendile Tähtaeg help…" at bounding box center [466, 396] width 877 height 581
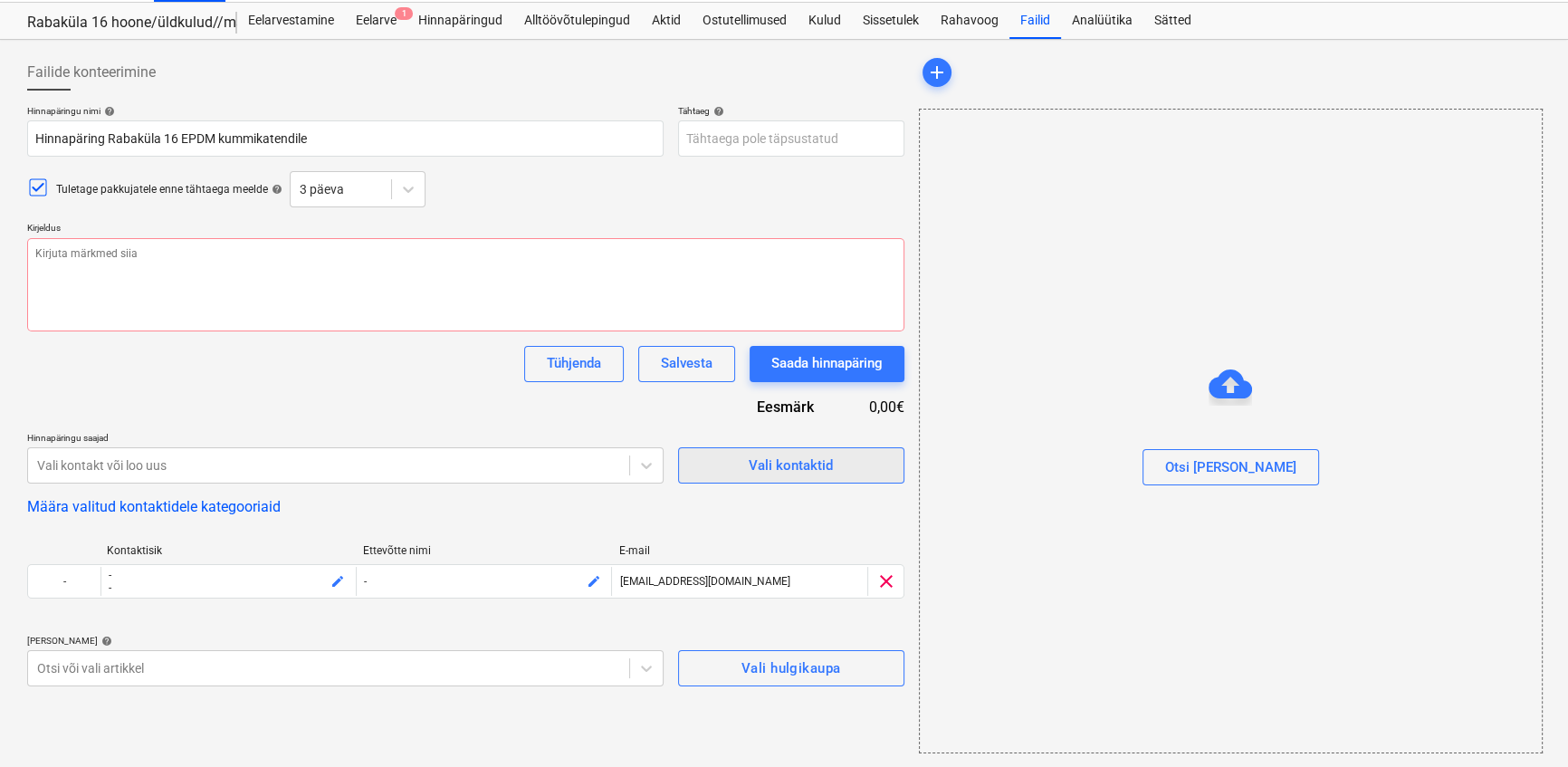
click at [760, 468] on div "Vali kontaktid" at bounding box center [790, 466] width 84 height 24
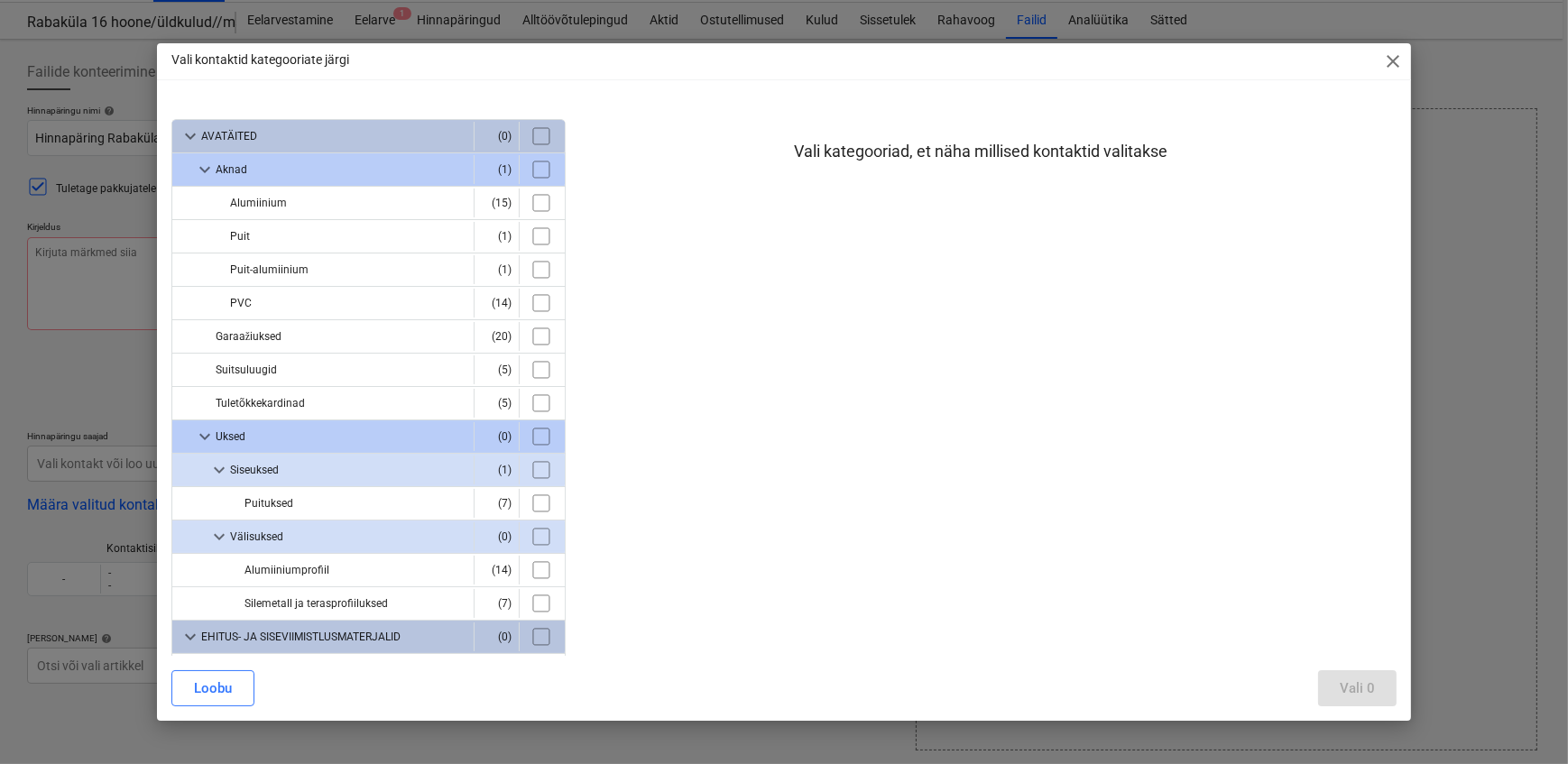
click at [1399, 61] on span "close" at bounding box center [1393, 61] width 22 height 22
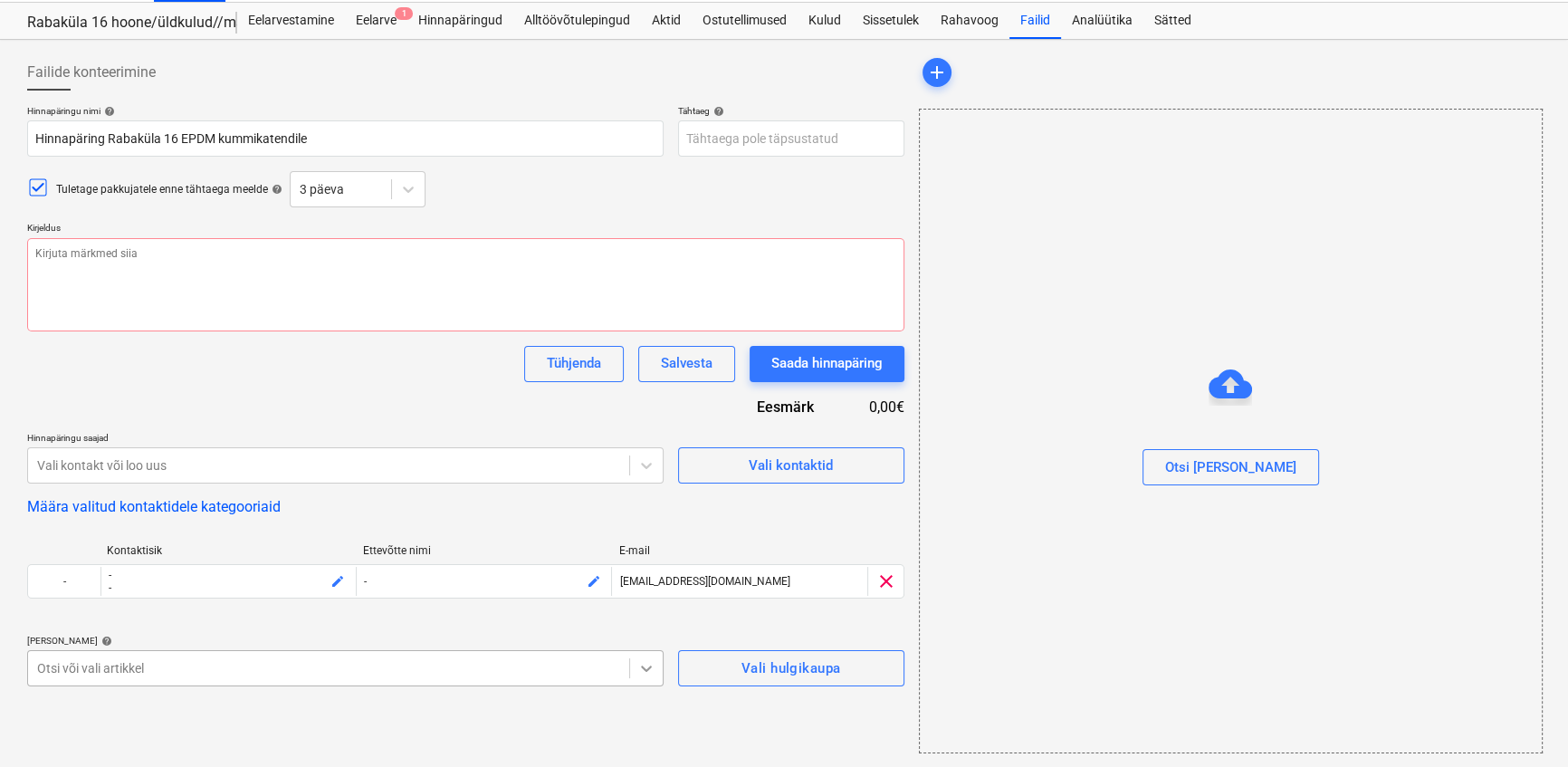
click at [642, 683] on body "Projektid Kontaktid Ettevõte Koondarved Postkast format_size keyboard_arrow_dow…" at bounding box center [784, 339] width 1568 height 767
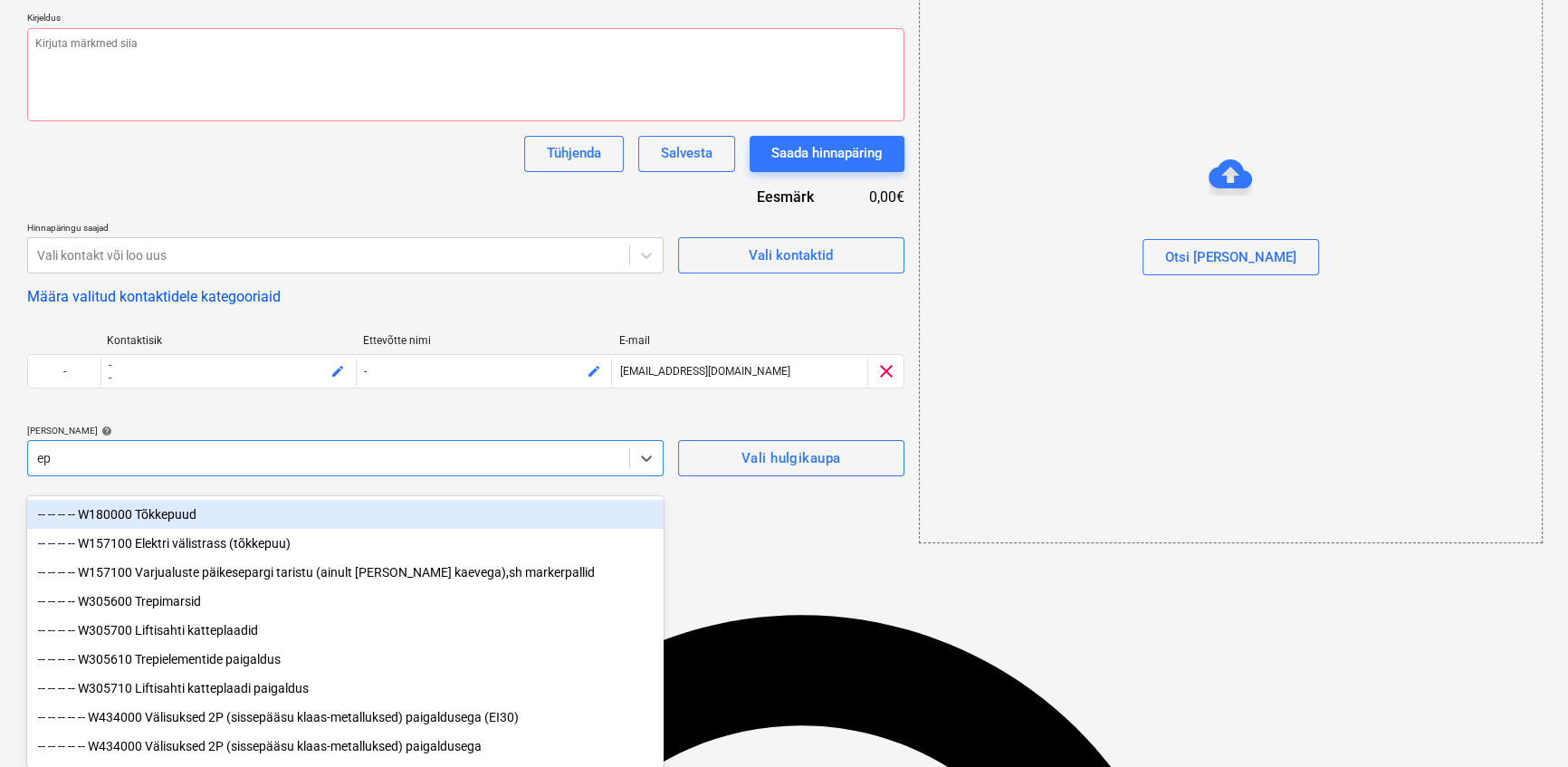
type input "e"
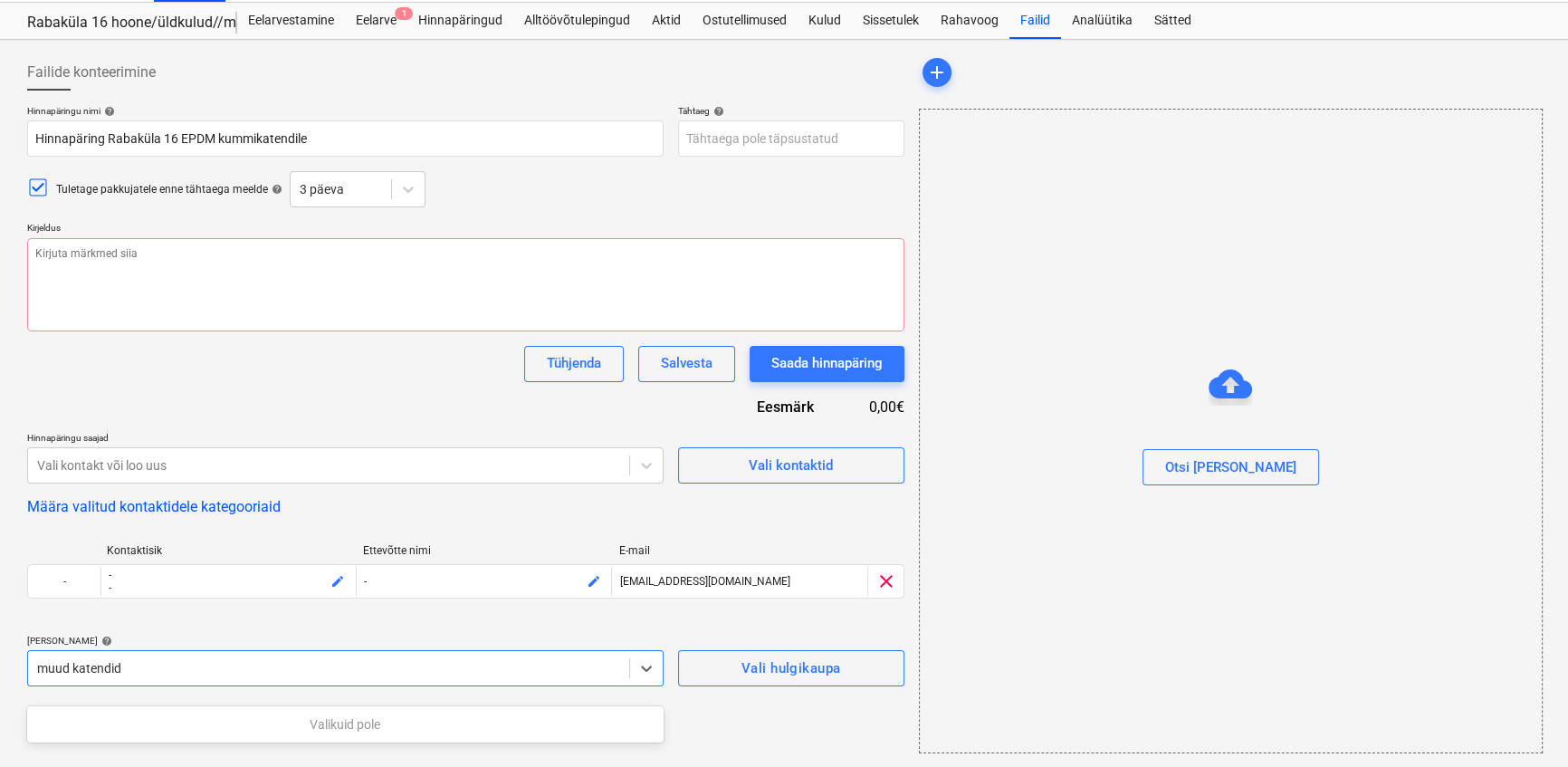
click at [71, 675] on input "muud katendid" at bounding box center [81, 668] width 87 height 15
type input "katendid"
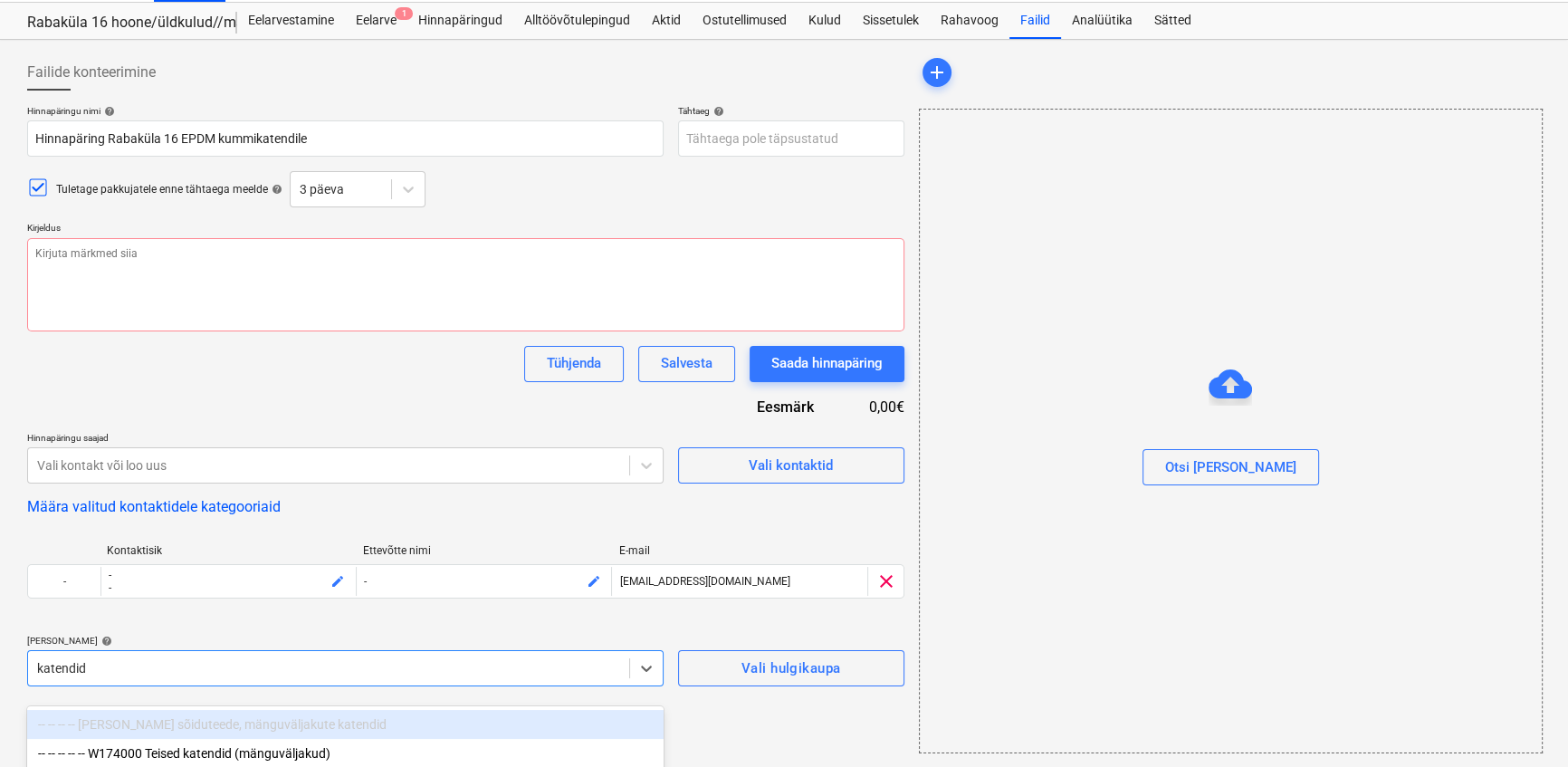
scroll to position [84, 0]
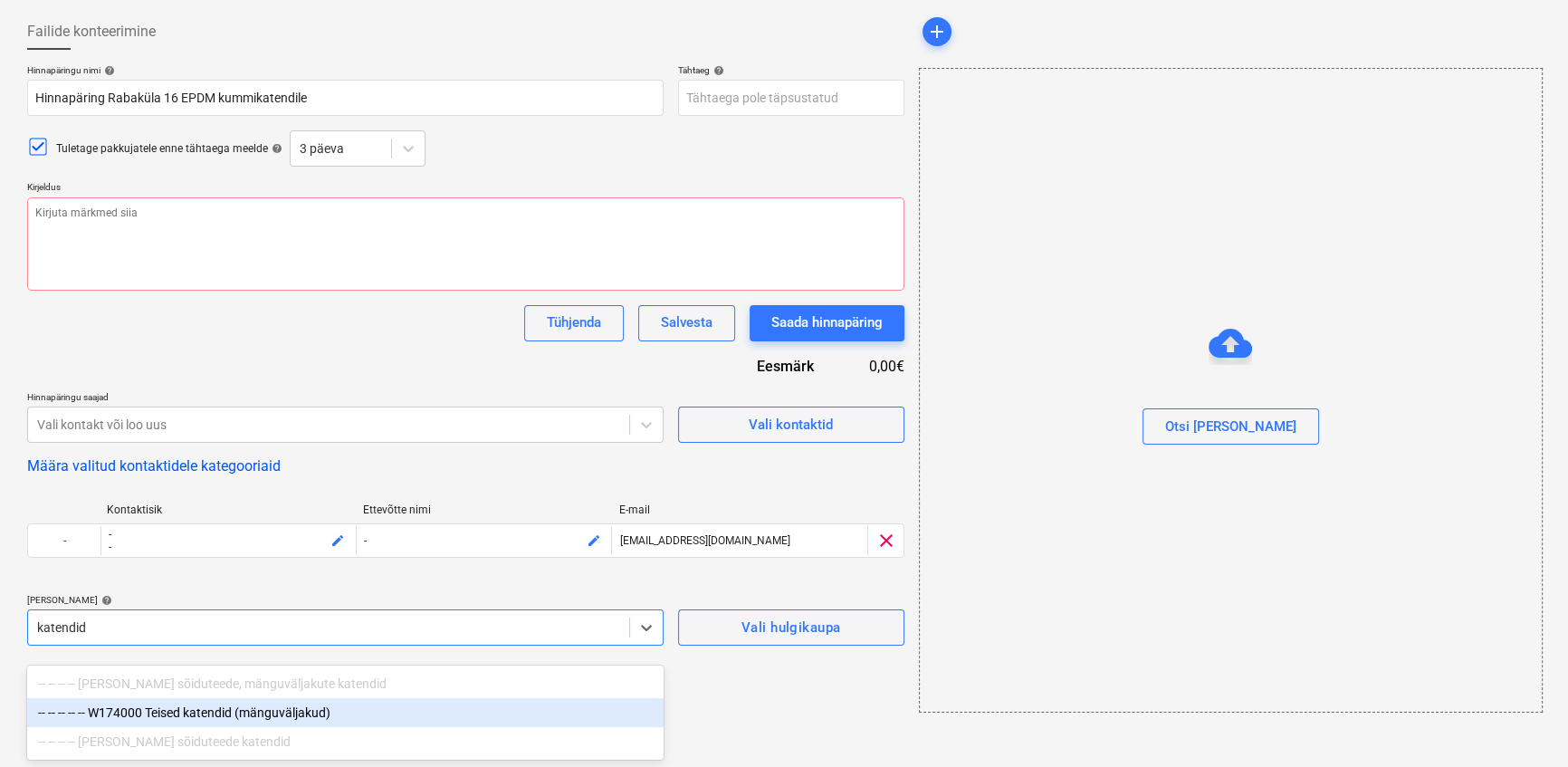
click at [167, 713] on div "-- -- -- -- -- W174000 Teised katendid (mänguväljakud)" at bounding box center [345, 713] width 636 height 29
type textarea "x"
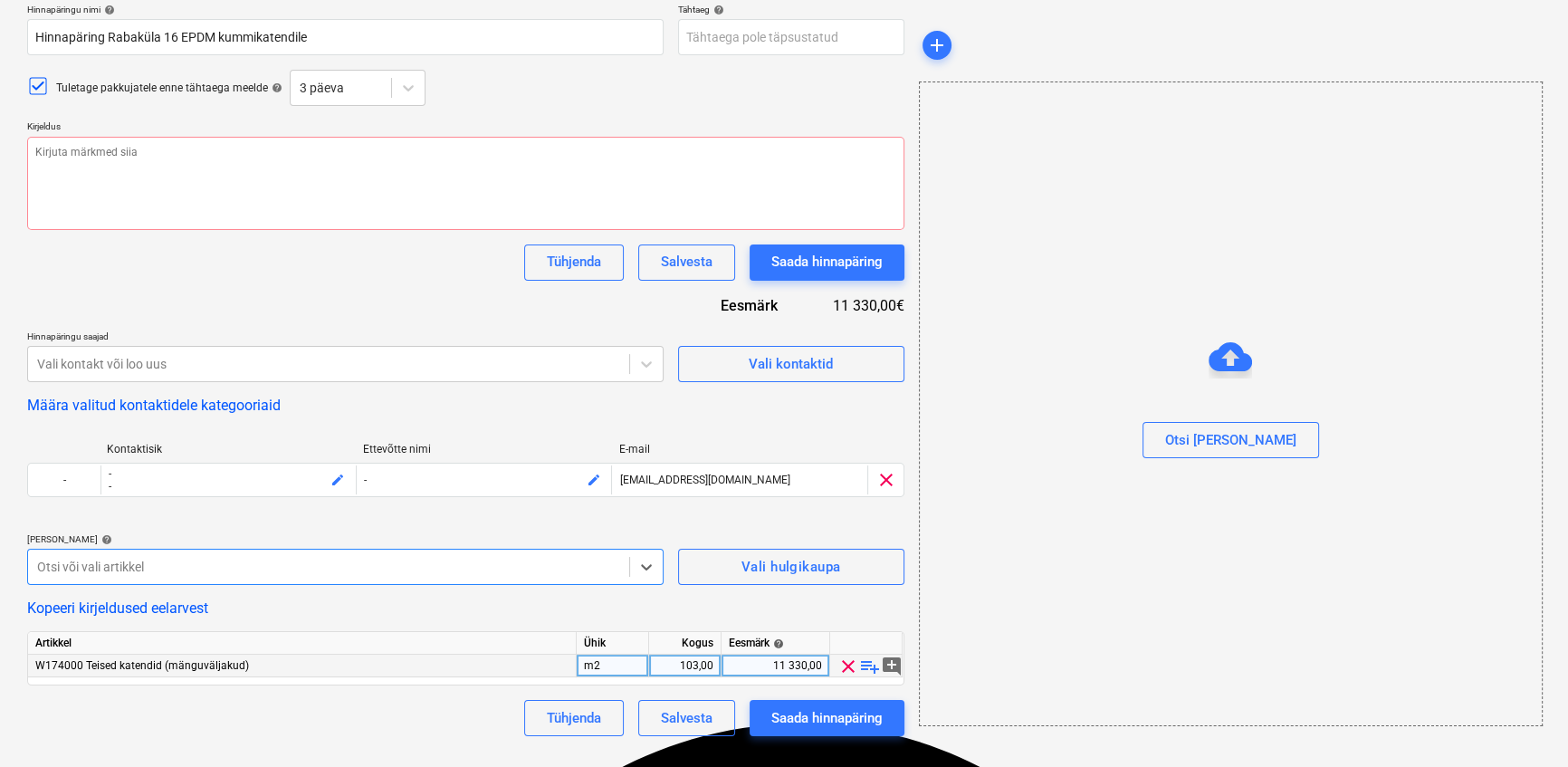
scroll to position [64, 0]
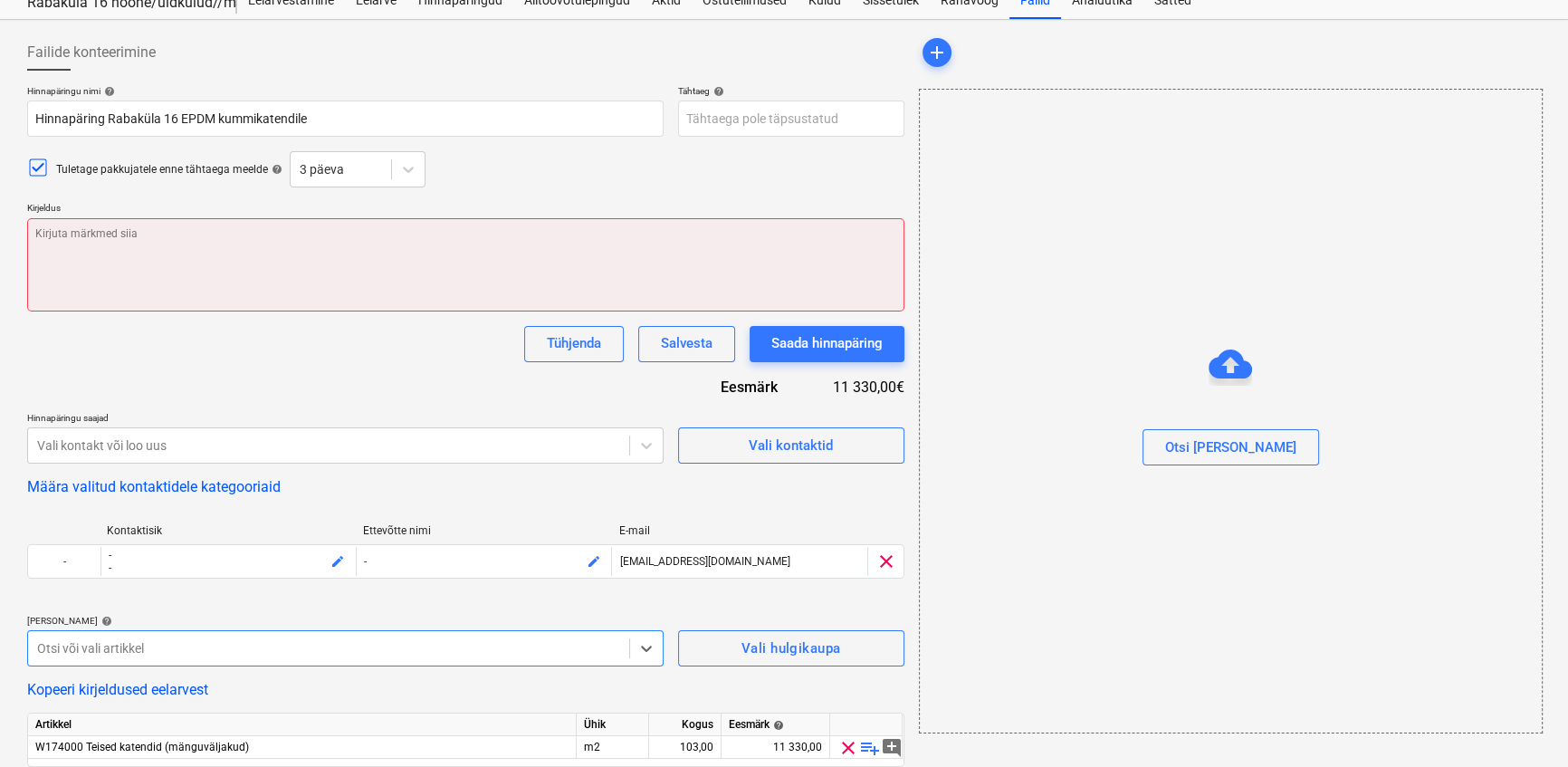
type textarea "x"
click at [103, 235] on textarea at bounding box center [466, 264] width 877 height 93
type textarea "S"
type textarea "x"
type textarea "Si"
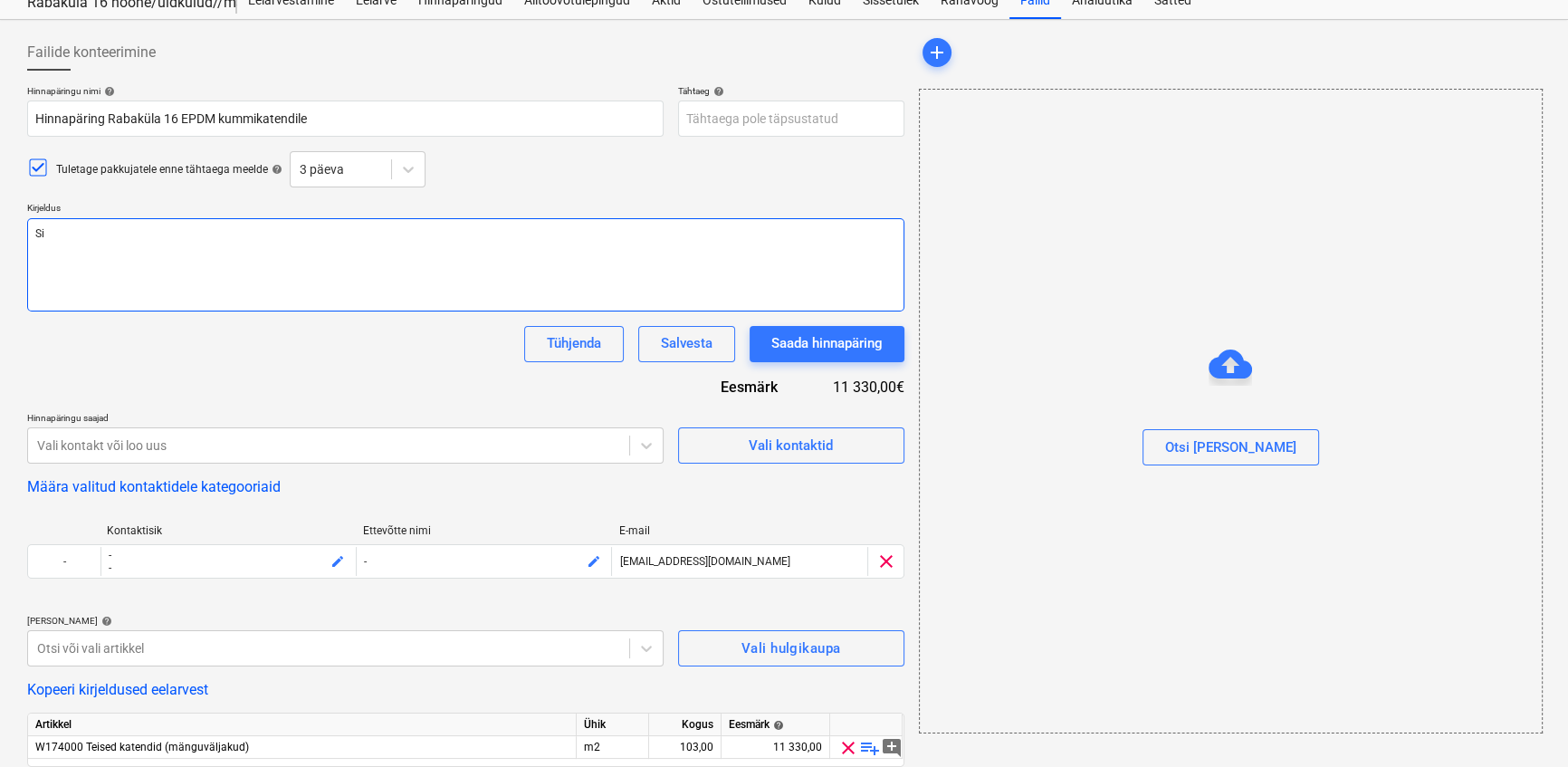
type textarea "x"
type textarea "Sis"
type textarea "x"
type textarea "Sise"
type textarea "x"
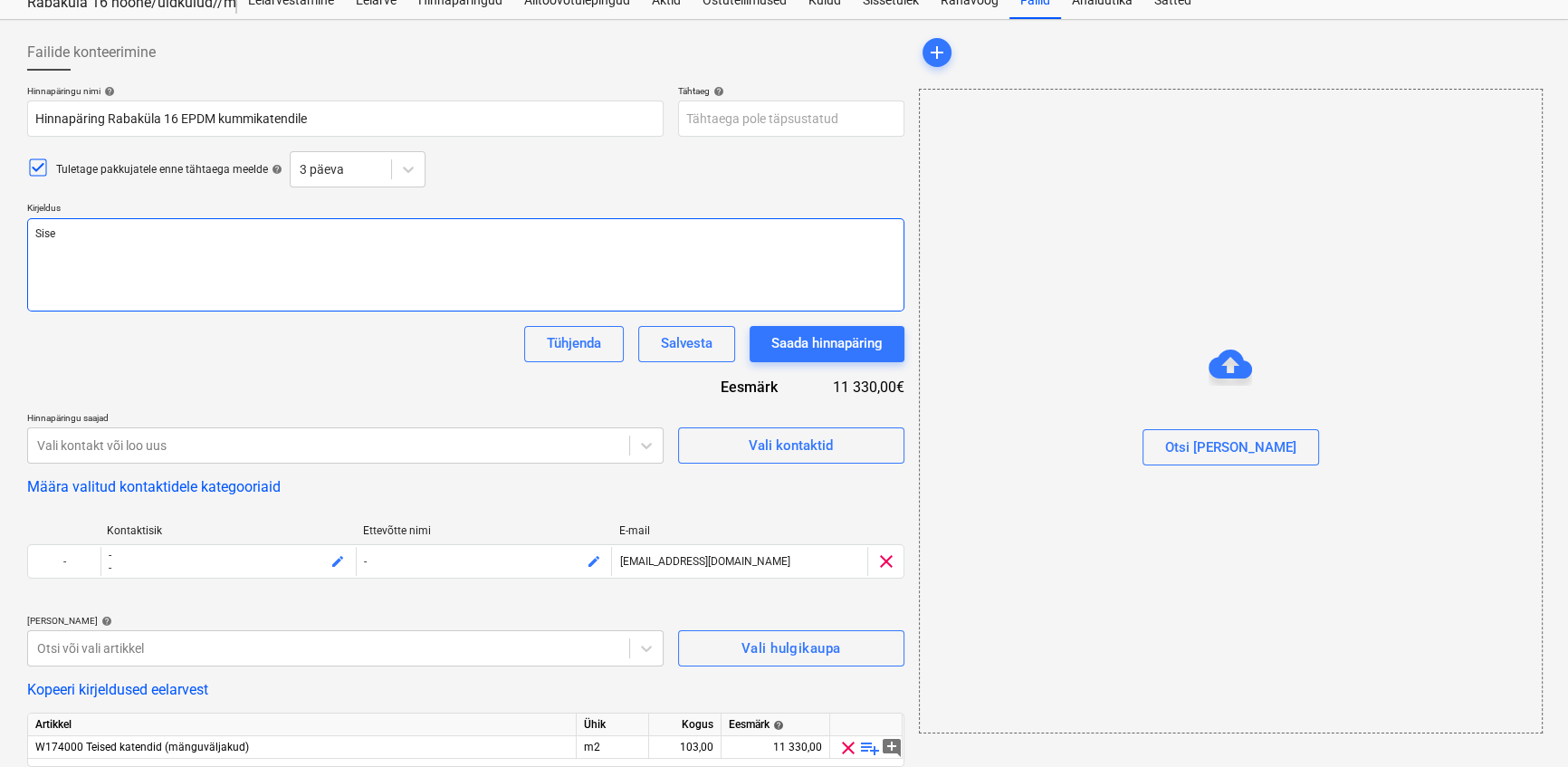
type textarea "Siset"
type textarea "x"
type textarea "Siset"
type textarea "x"
type textarea "Sise"
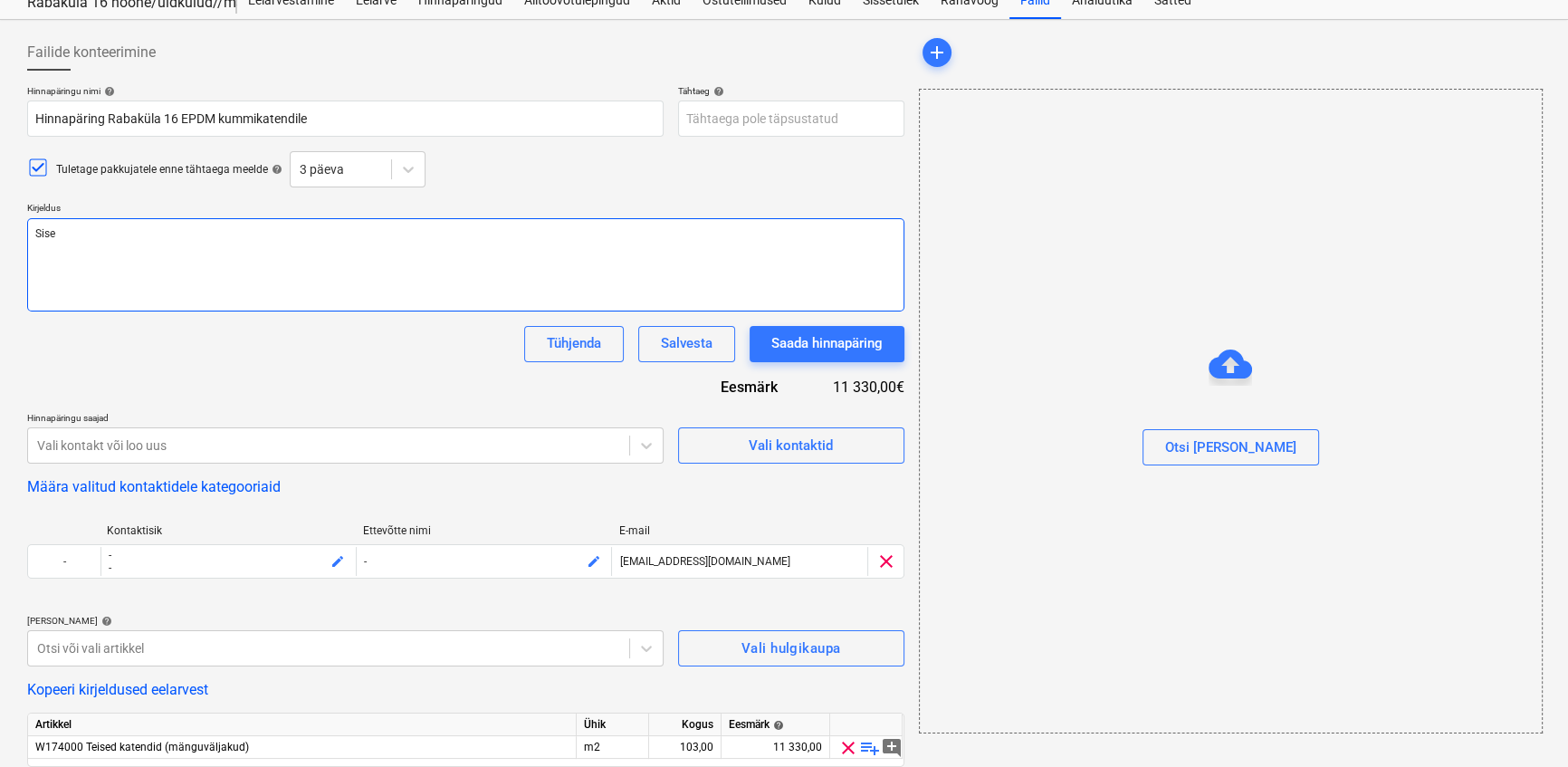
type textarea "x"
type textarea "Sises"
type textarea "x"
type textarea "Sisest"
type textarea "x"
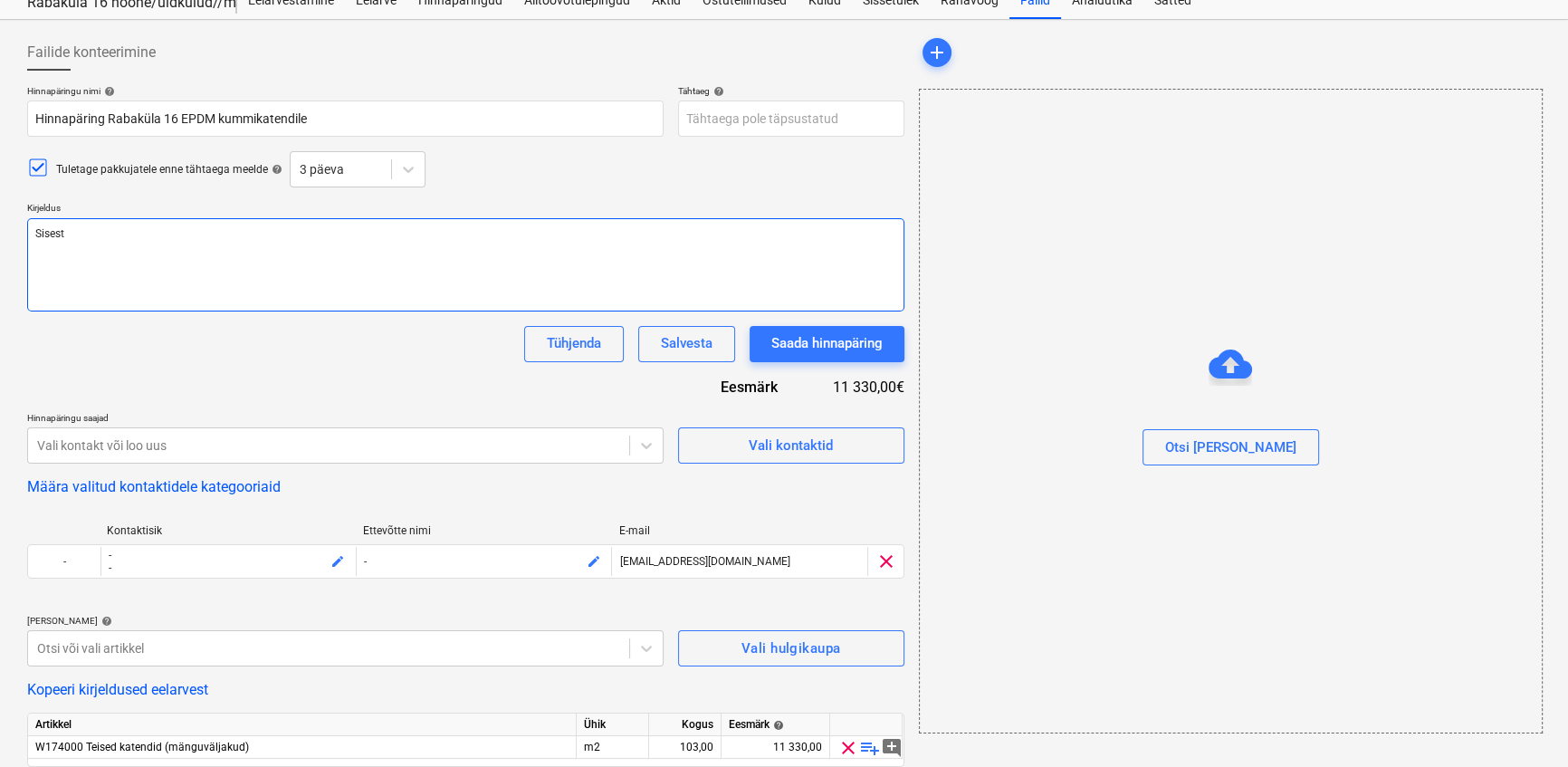
type textarea "Sisesta"
type textarea "x"
type textarea "Sisestat"
type textarea "x"
type textarea "Sisestatu"
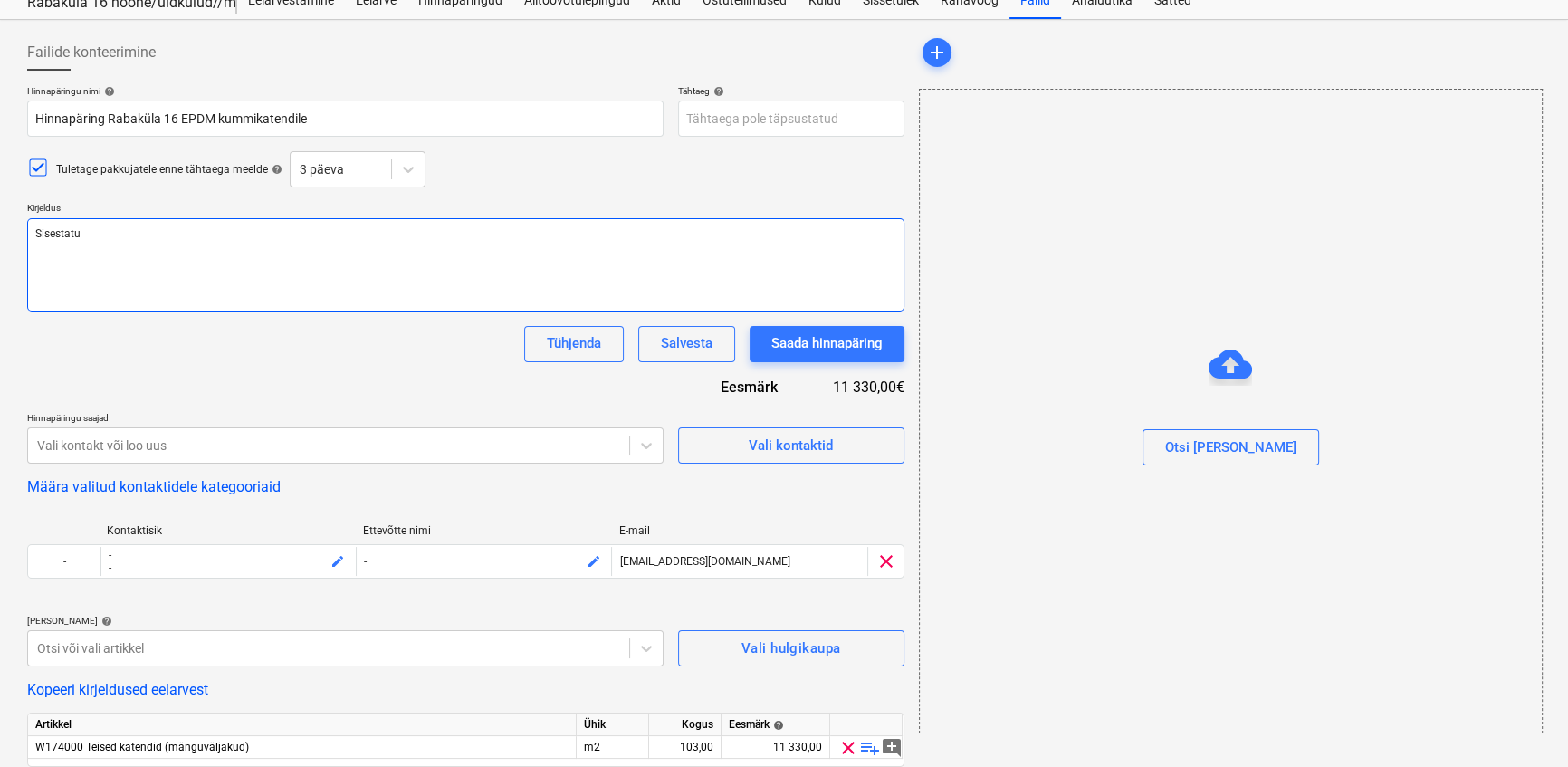
type textarea "x"
type textarea "Sisestatud"
type textarea "x"
type textarea "Sisestatud"
type textarea "x"
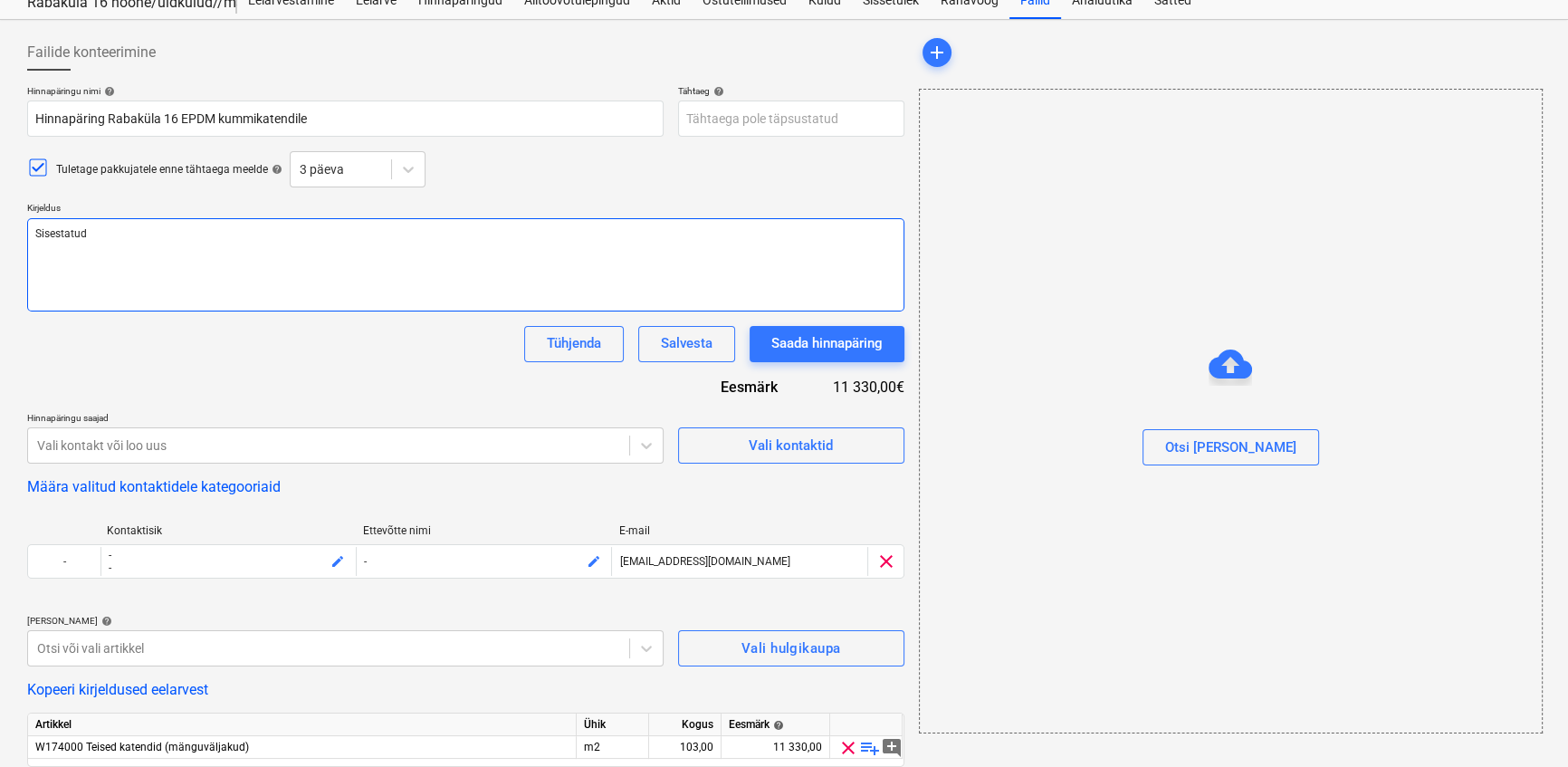
type textarea "Sisestatud p"
type textarea "x"
type textarea "Sisestatud pak"
type textarea "x"
type textarea "Sisestatud pakk"
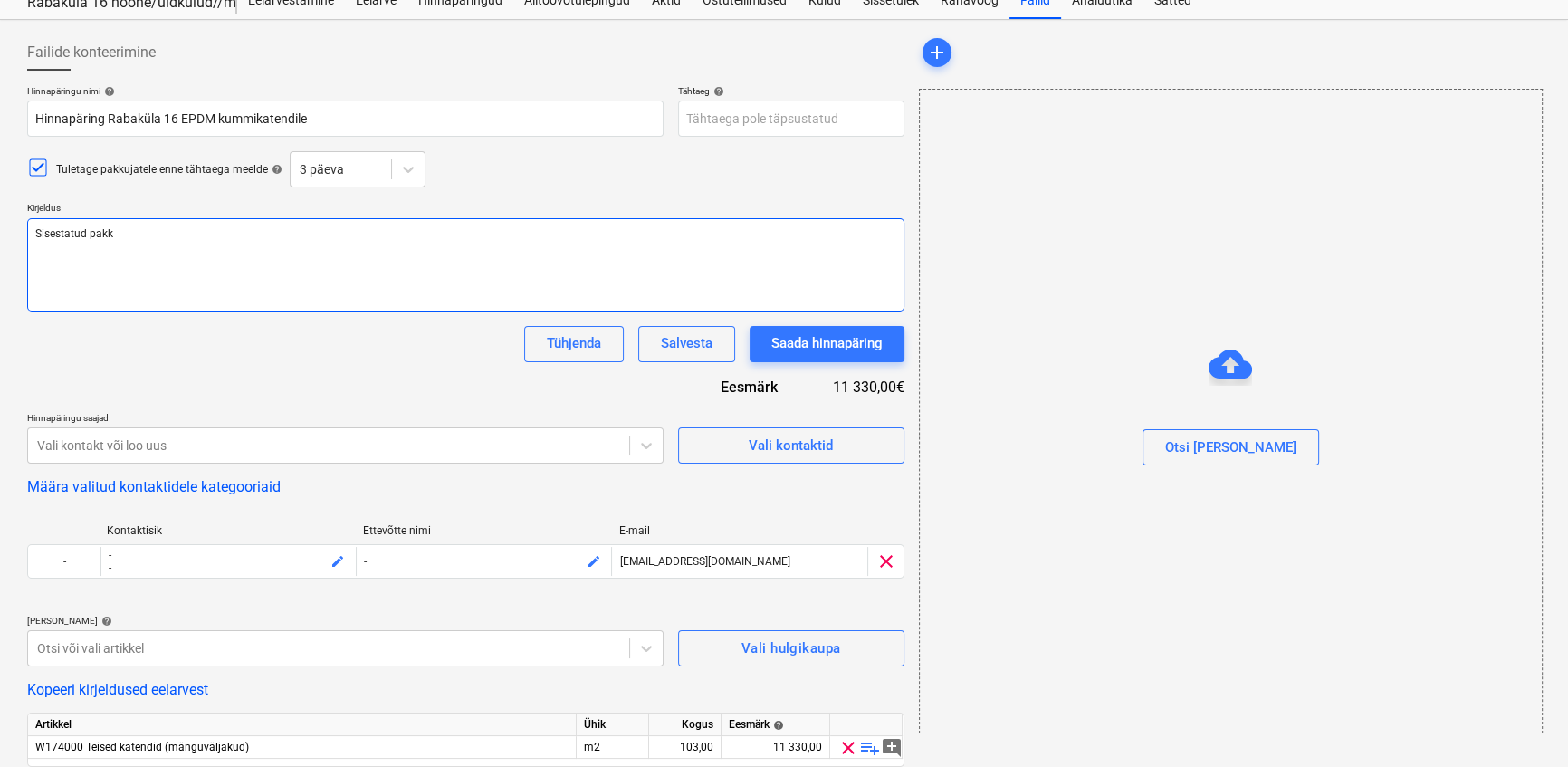
type textarea "x"
type textarea "Sisestatud pakku"
type textarea "x"
type textarea "Sisestatud pakkum"
type textarea "x"
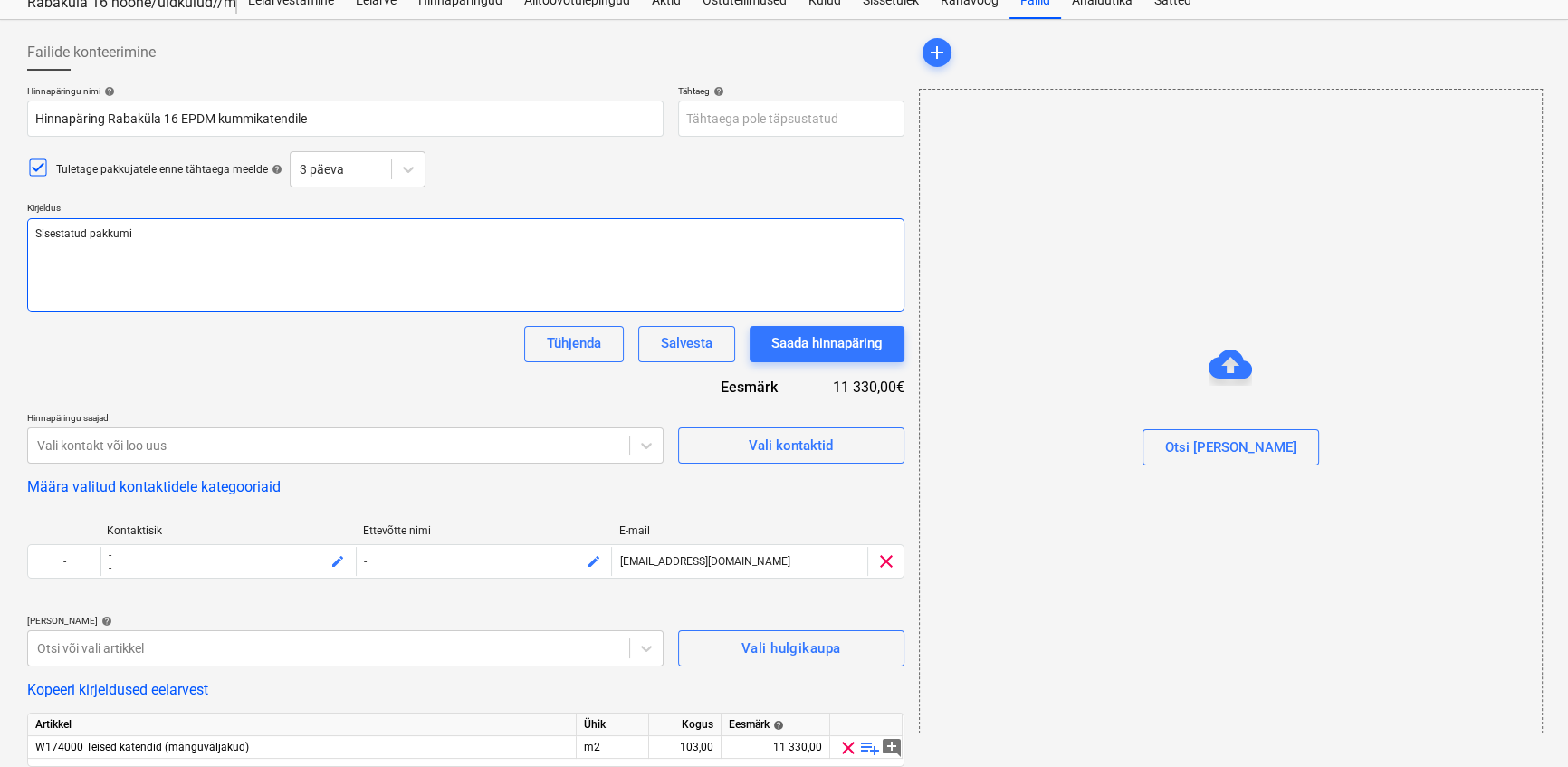
type textarea "Sisestatud pakkumis"
type textarea "x"
type textarea "Sisestatud pakkumise"
type textarea "x"
type textarea "Sisestatud pakkumised"
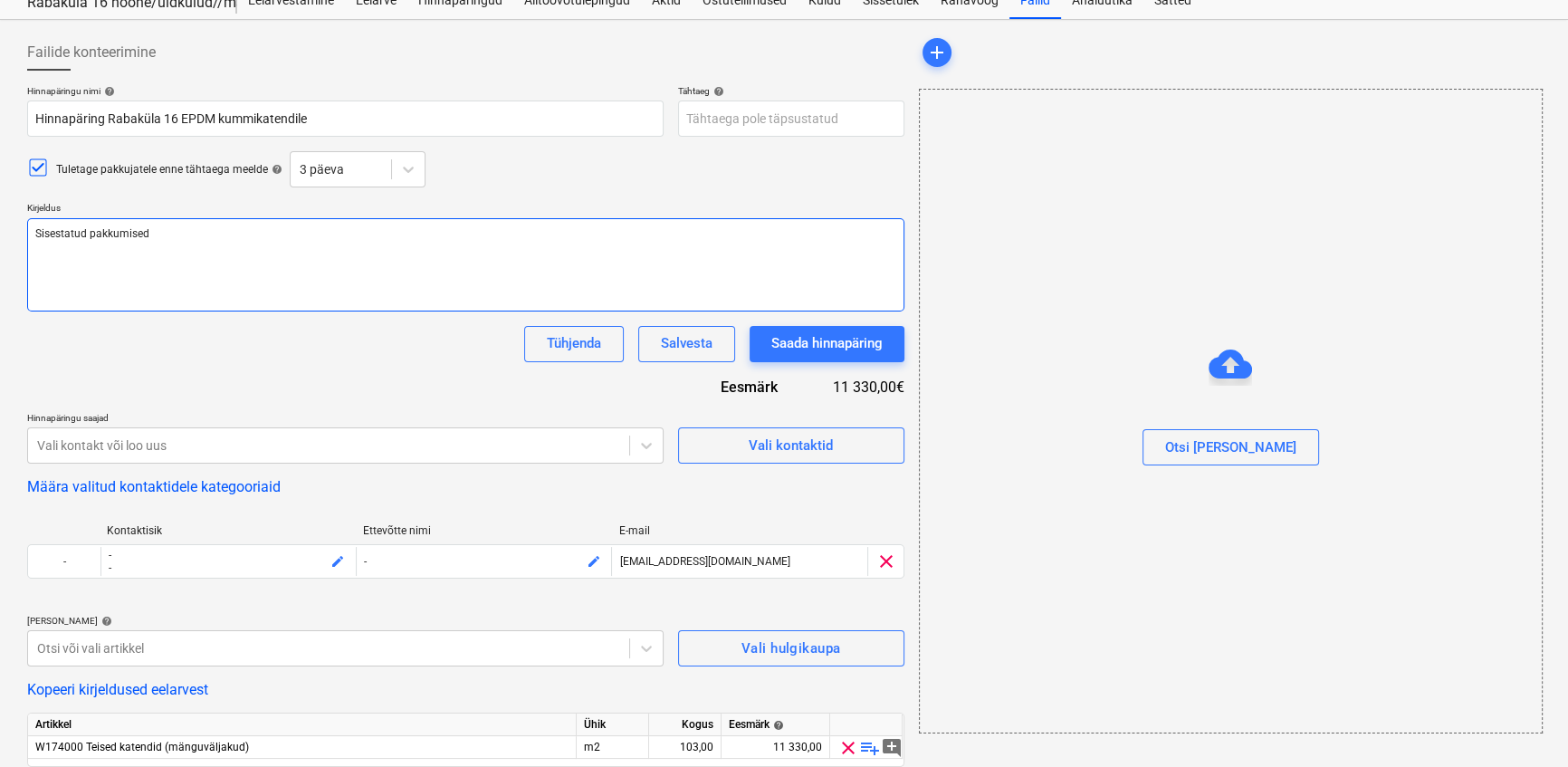
type textarea "x"
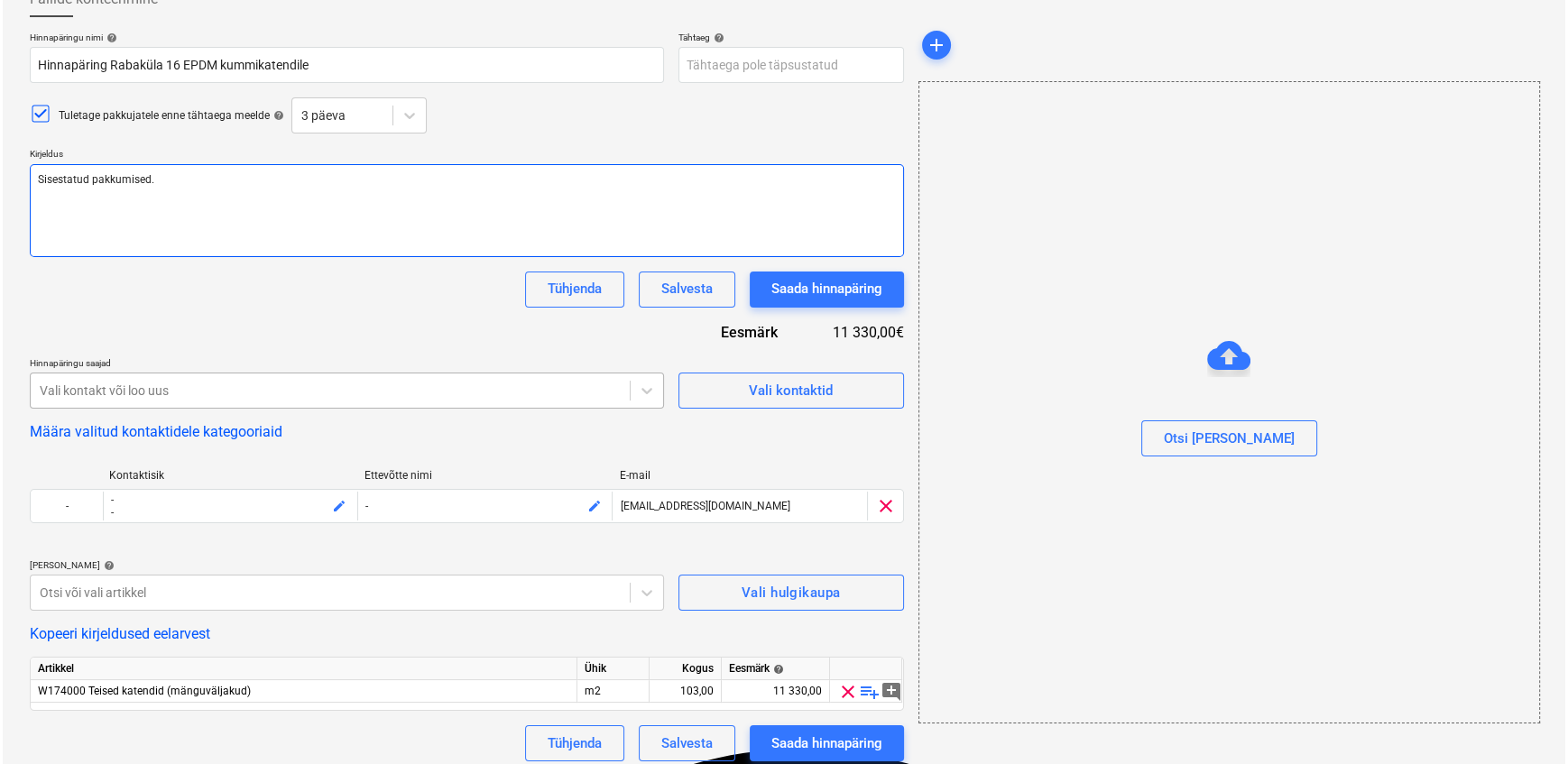
scroll to position [145, 0]
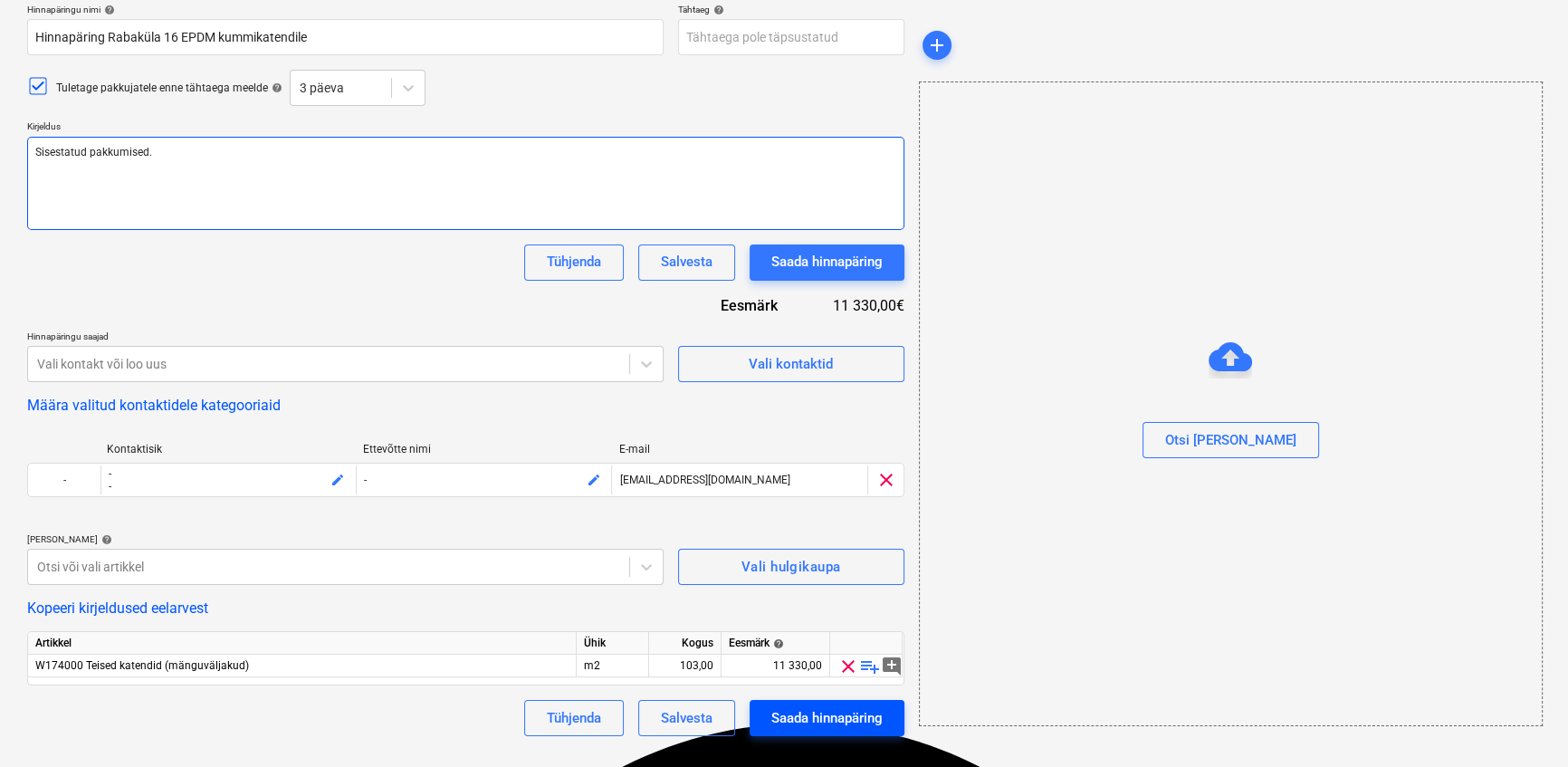
type textarea "Sisestatud pakkumised."
click at [831, 730] on div "Saada hinnapäring" at bounding box center [827, 718] width 112 height 24
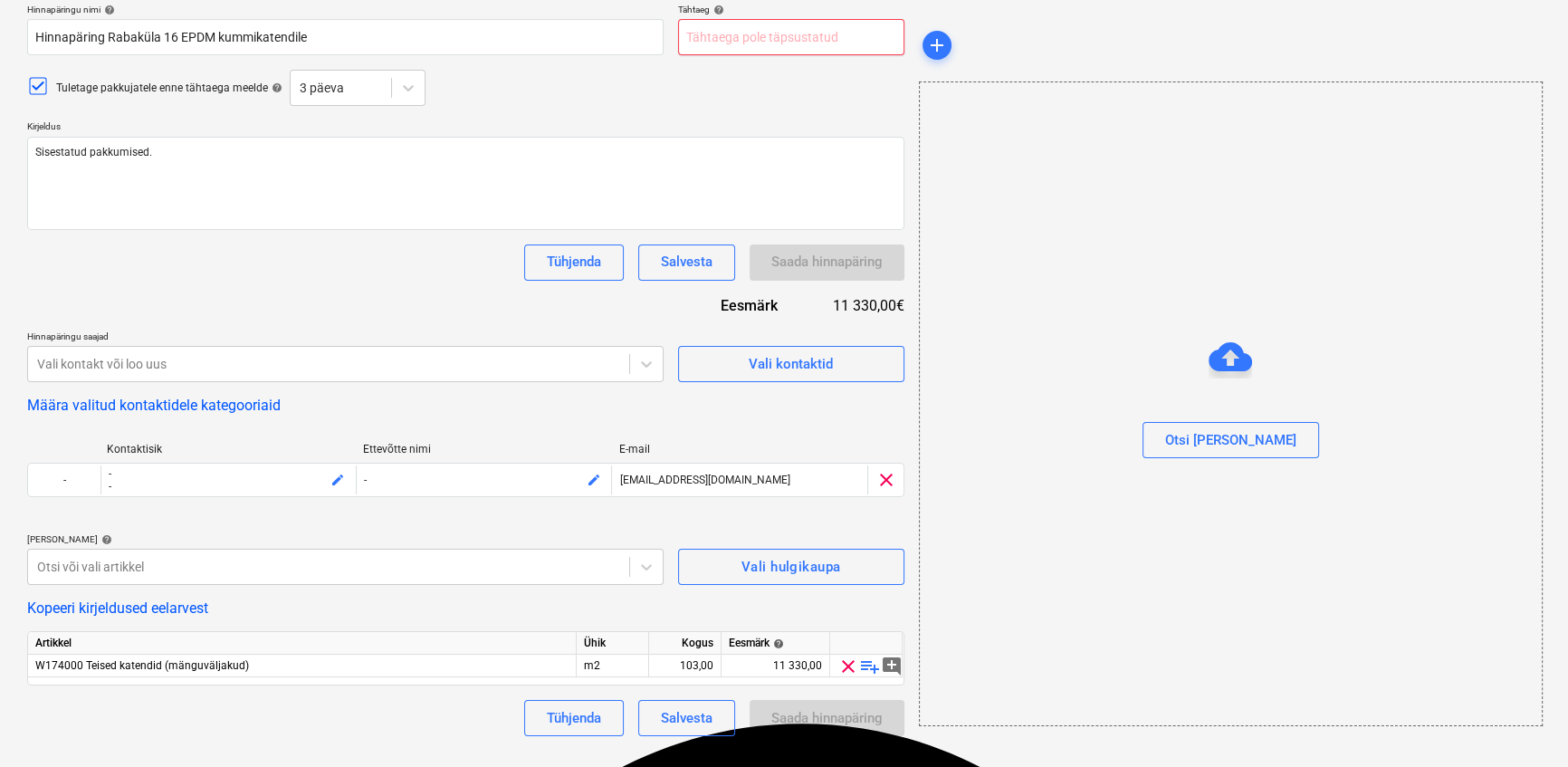
click at [711, 37] on body "Projektid Kontaktid Ettevõte Koondarved Postkast format_size keyboard_arrow_dow…" at bounding box center [784, 238] width 1568 height 767
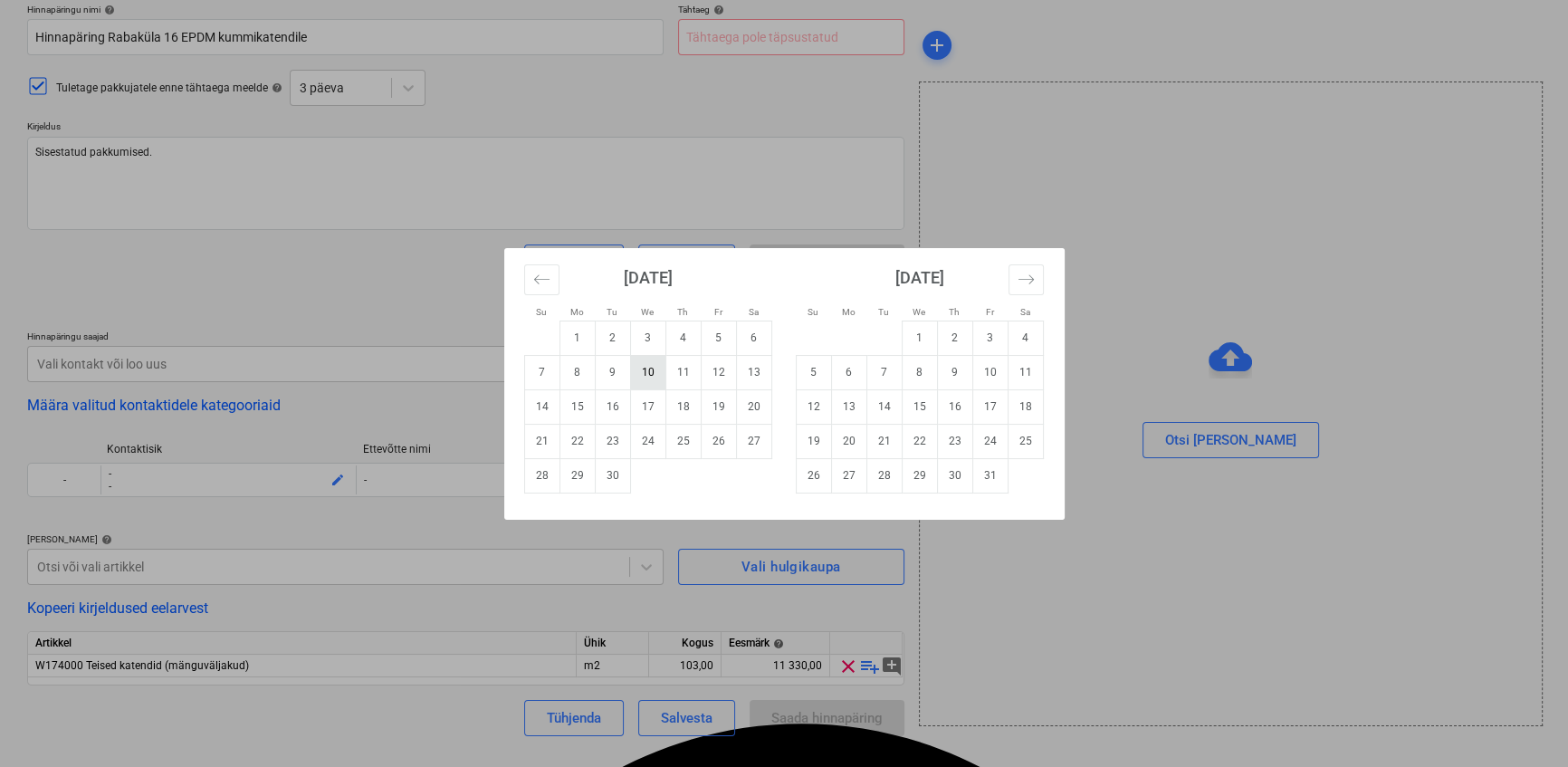
click at [643, 377] on td "10" at bounding box center [647, 372] width 35 height 34
type textarea "x"
type input "[DATE]"
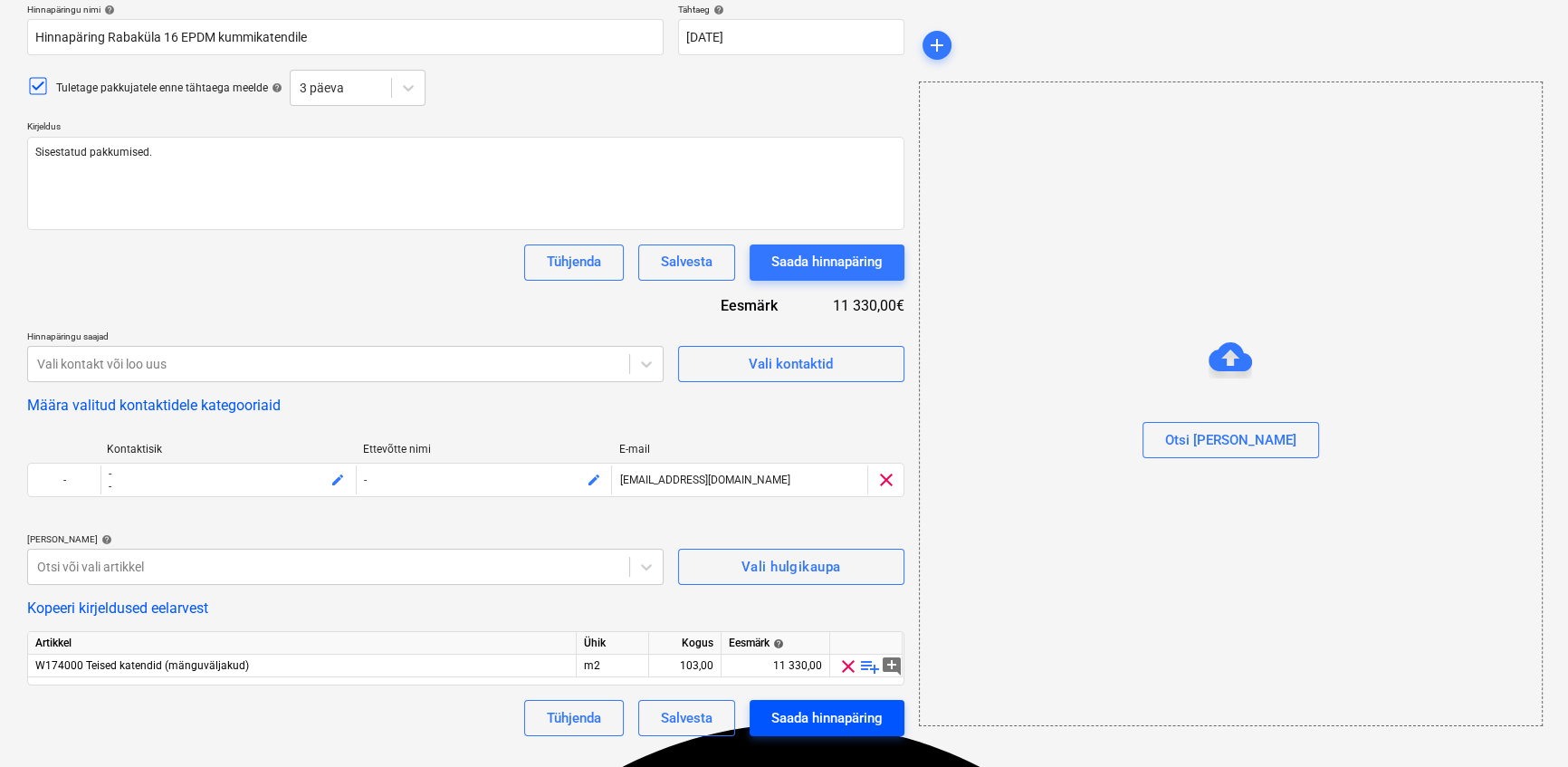
click at [837, 729] on div "Saada hinnapäring" at bounding box center [827, 718] width 112 height 24
type textarea "x"
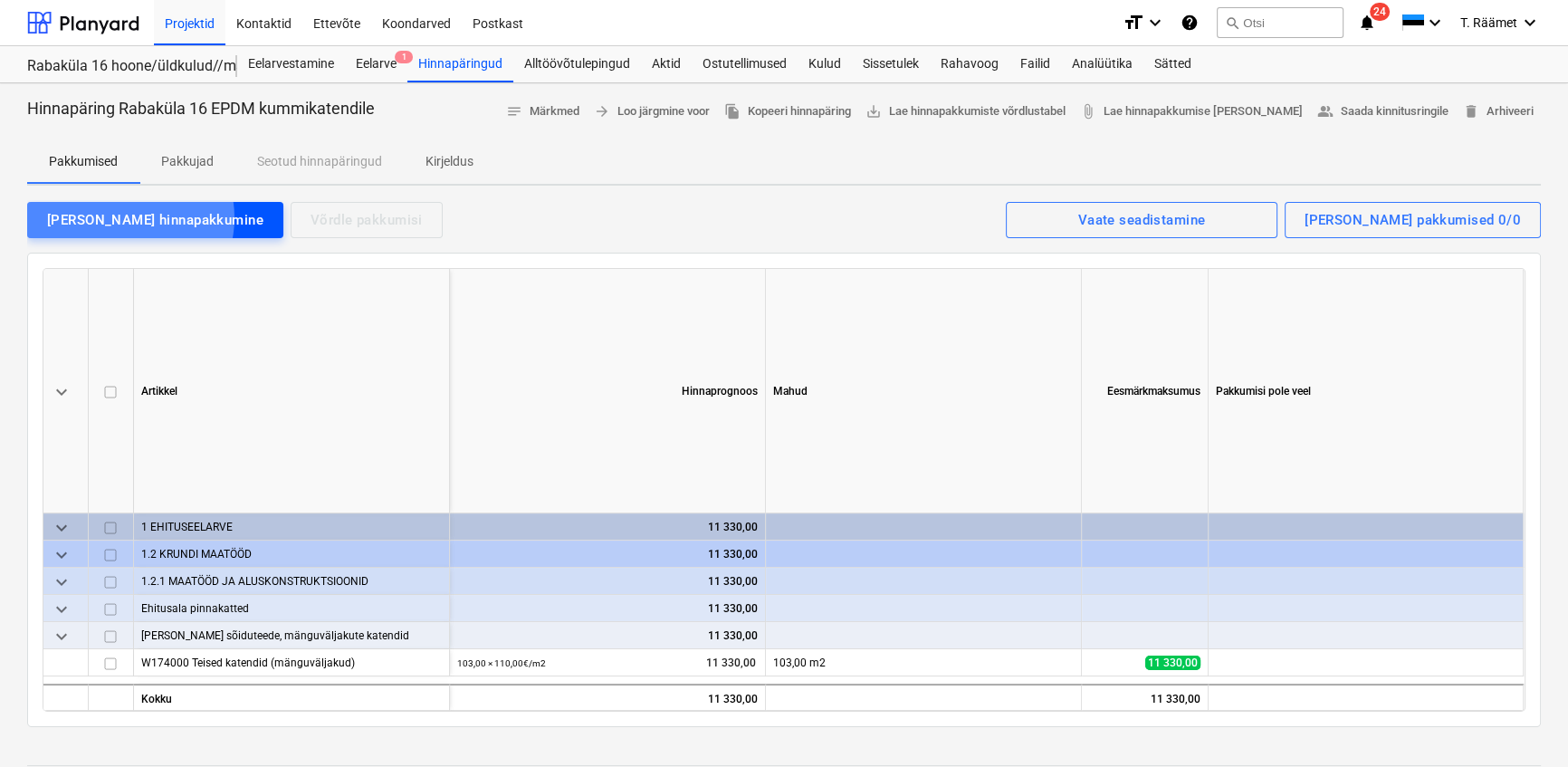
click at [130, 217] on div "[PERSON_NAME] hinnapakkumine" at bounding box center [155, 220] width 216 height 24
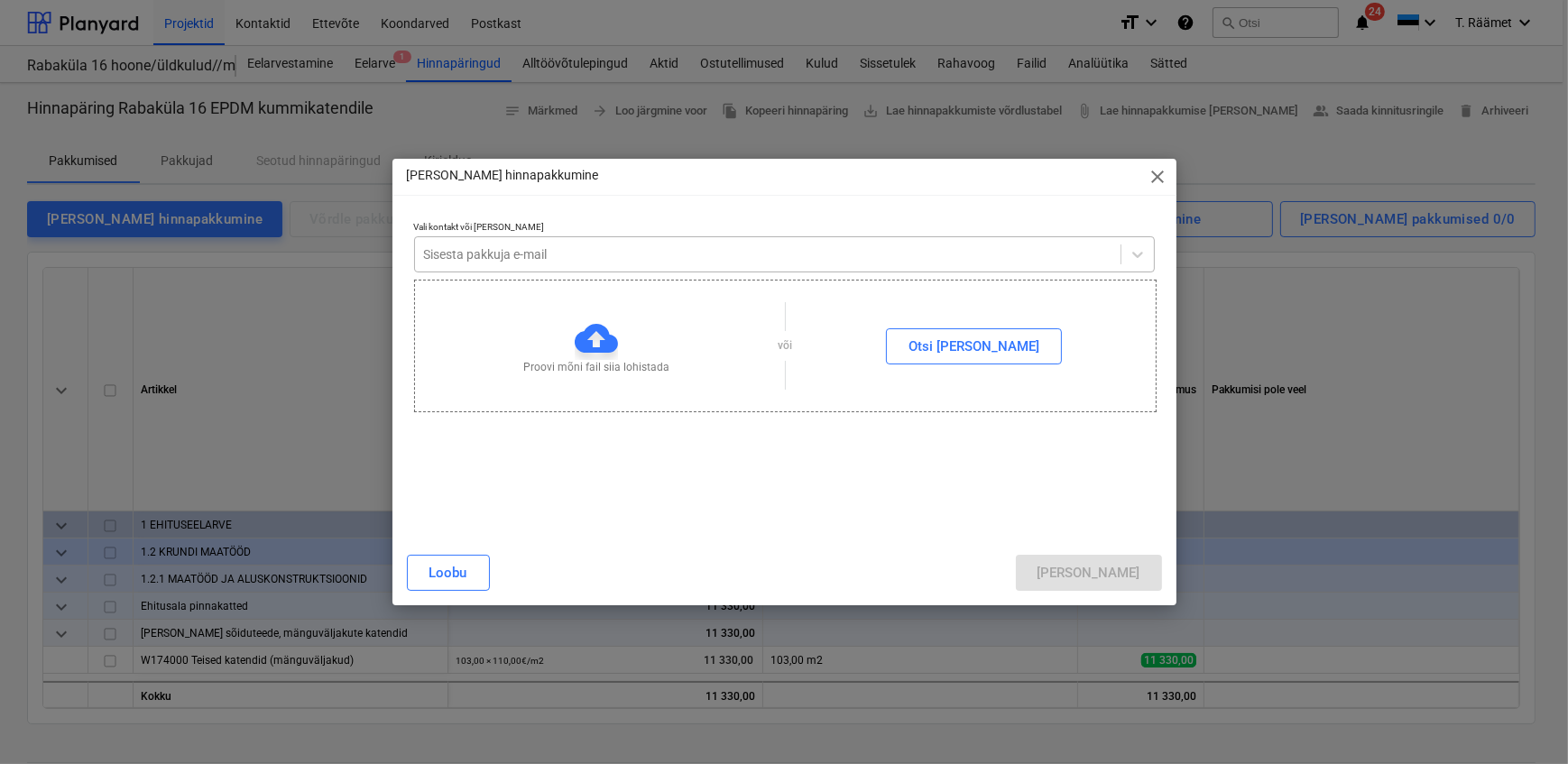
click at [435, 252] on div at bounding box center [768, 254] width 687 height 18
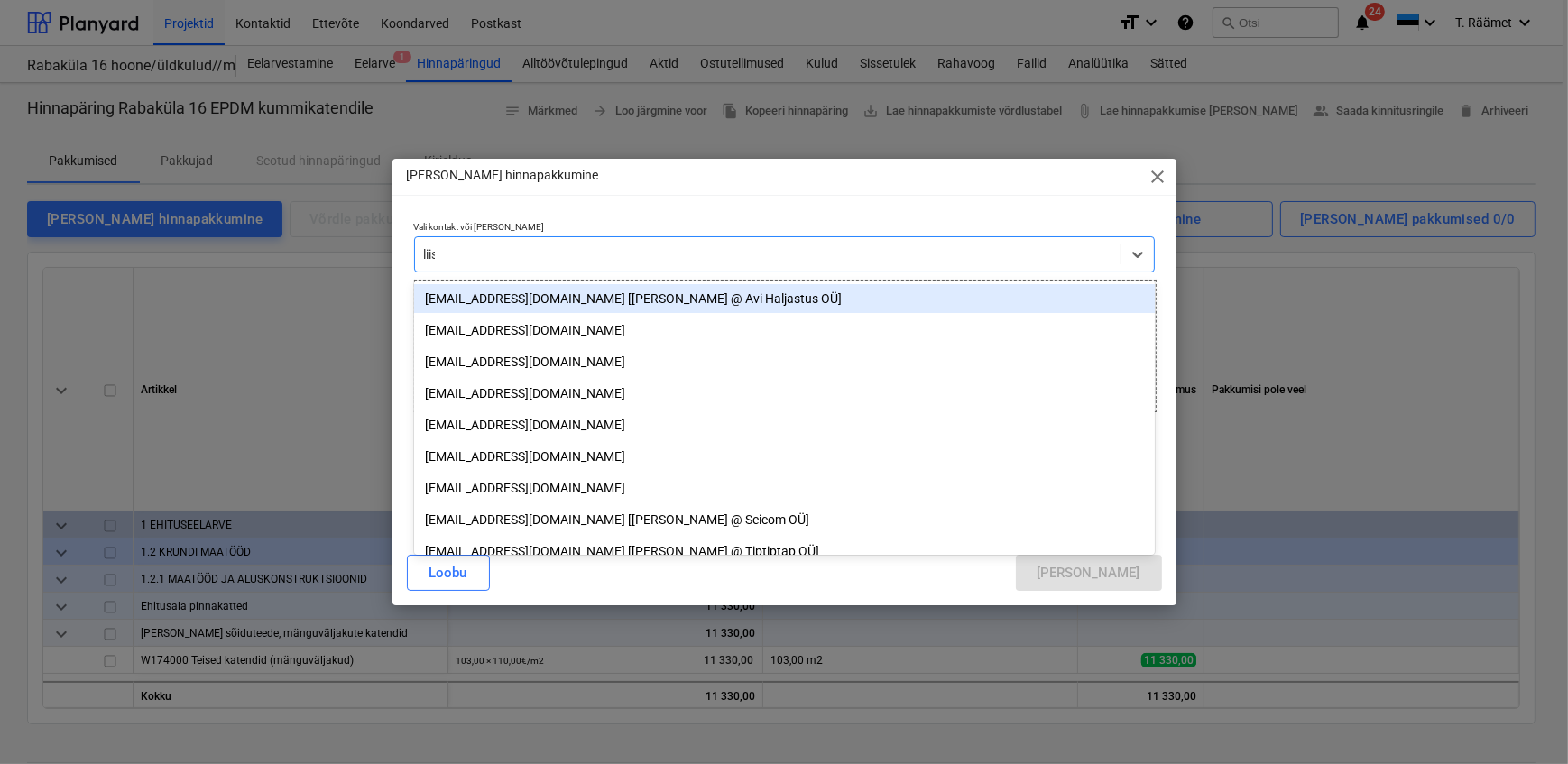
type input "liisi"
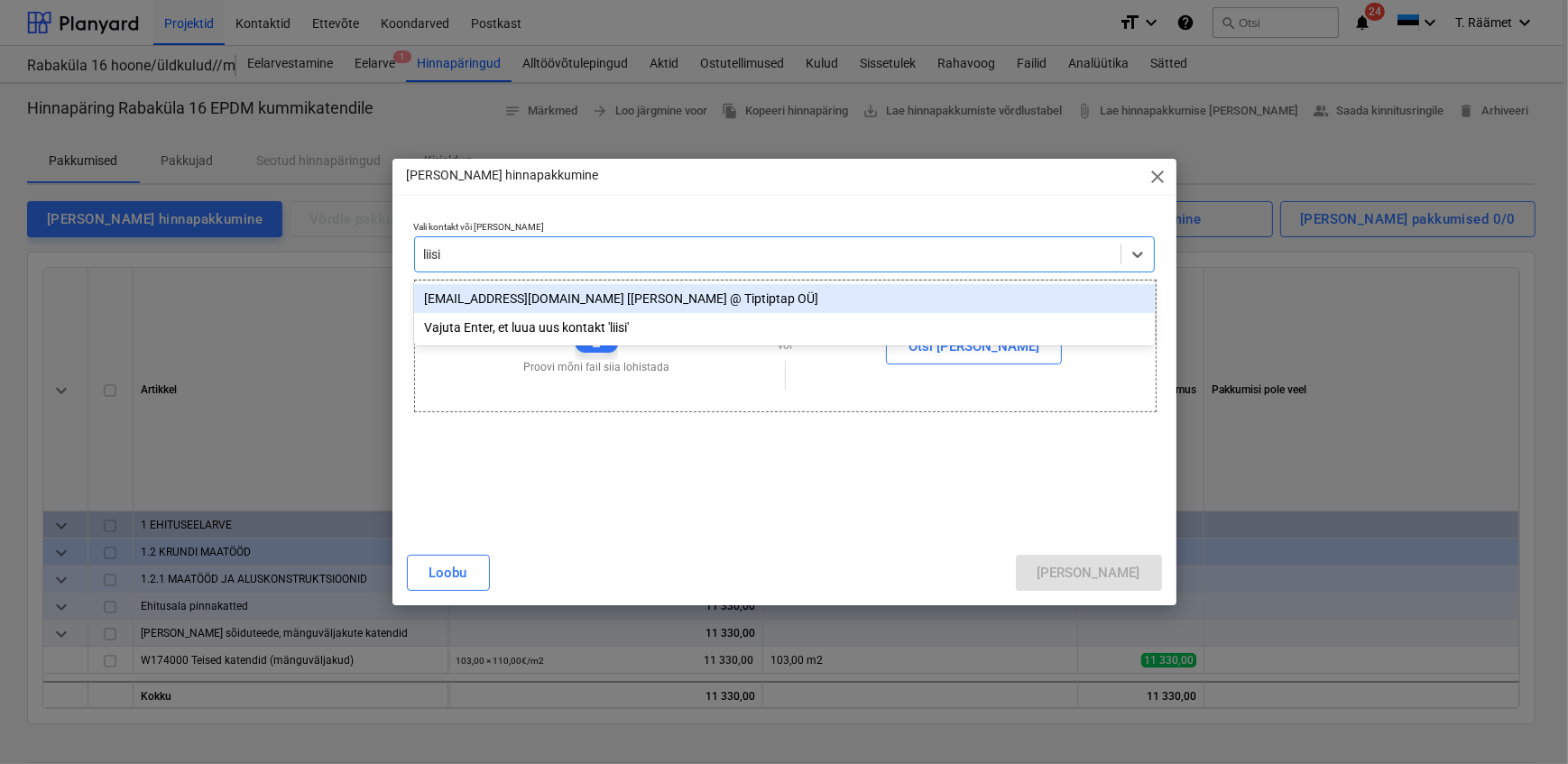
click at [510, 297] on div "[EMAIL_ADDRESS][DOMAIN_NAME] [[PERSON_NAME] @ Tiptiptap OÜ]" at bounding box center [784, 298] width 741 height 29
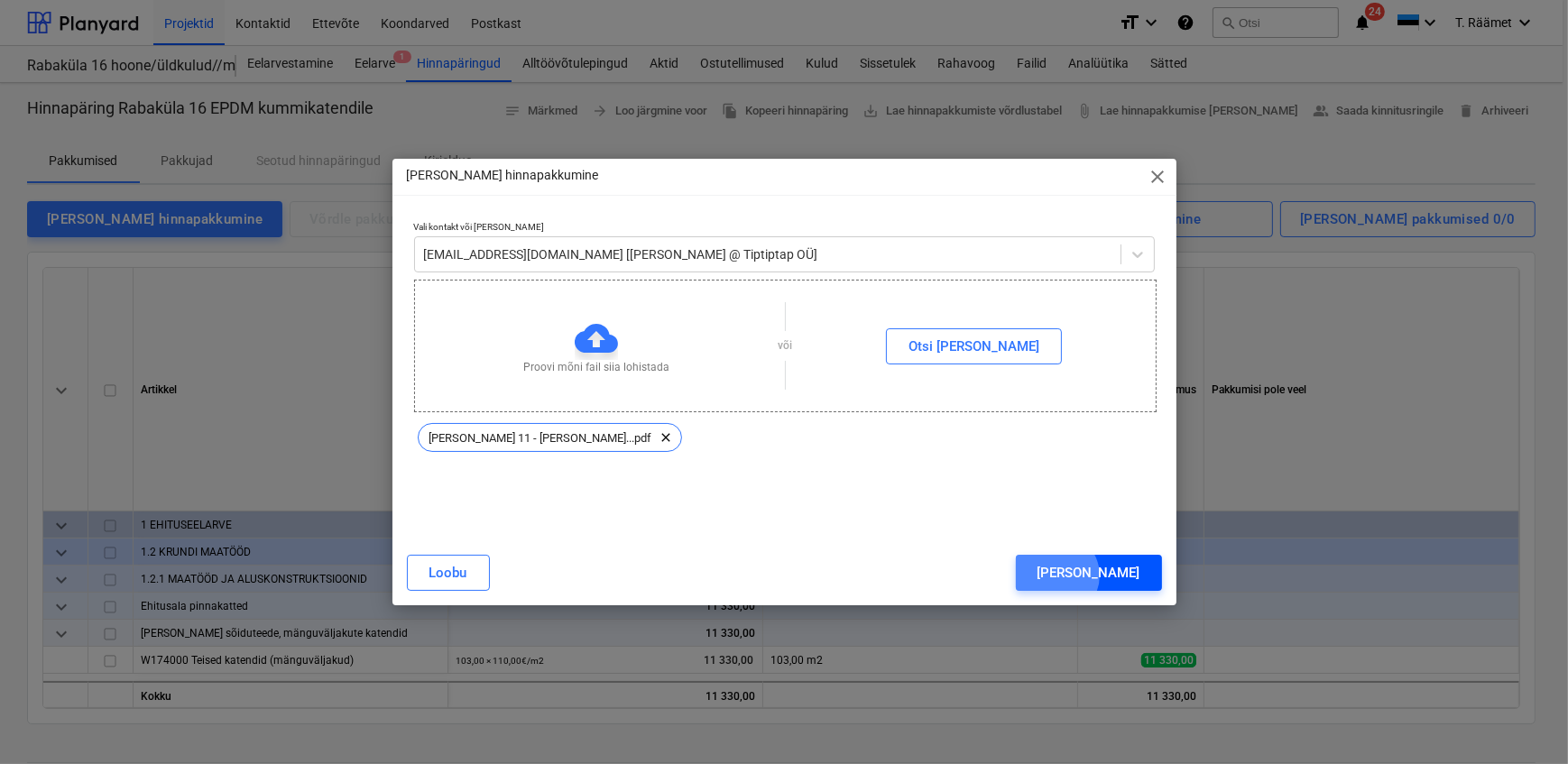
click at [1132, 576] on div "[PERSON_NAME]" at bounding box center [1089, 572] width 103 height 24
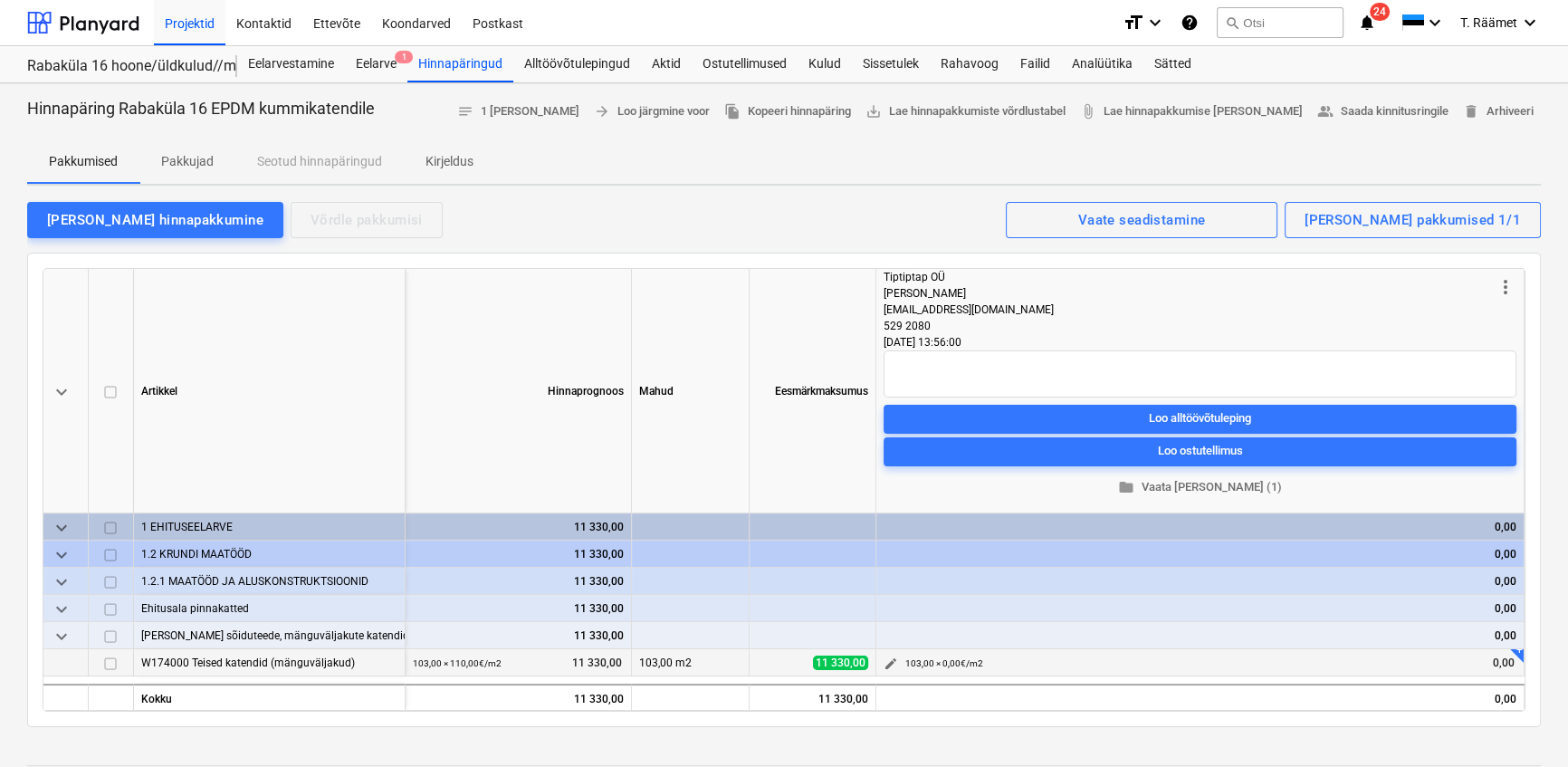
click at [887, 658] on span "edit" at bounding box center [891, 664] width 15 height 15
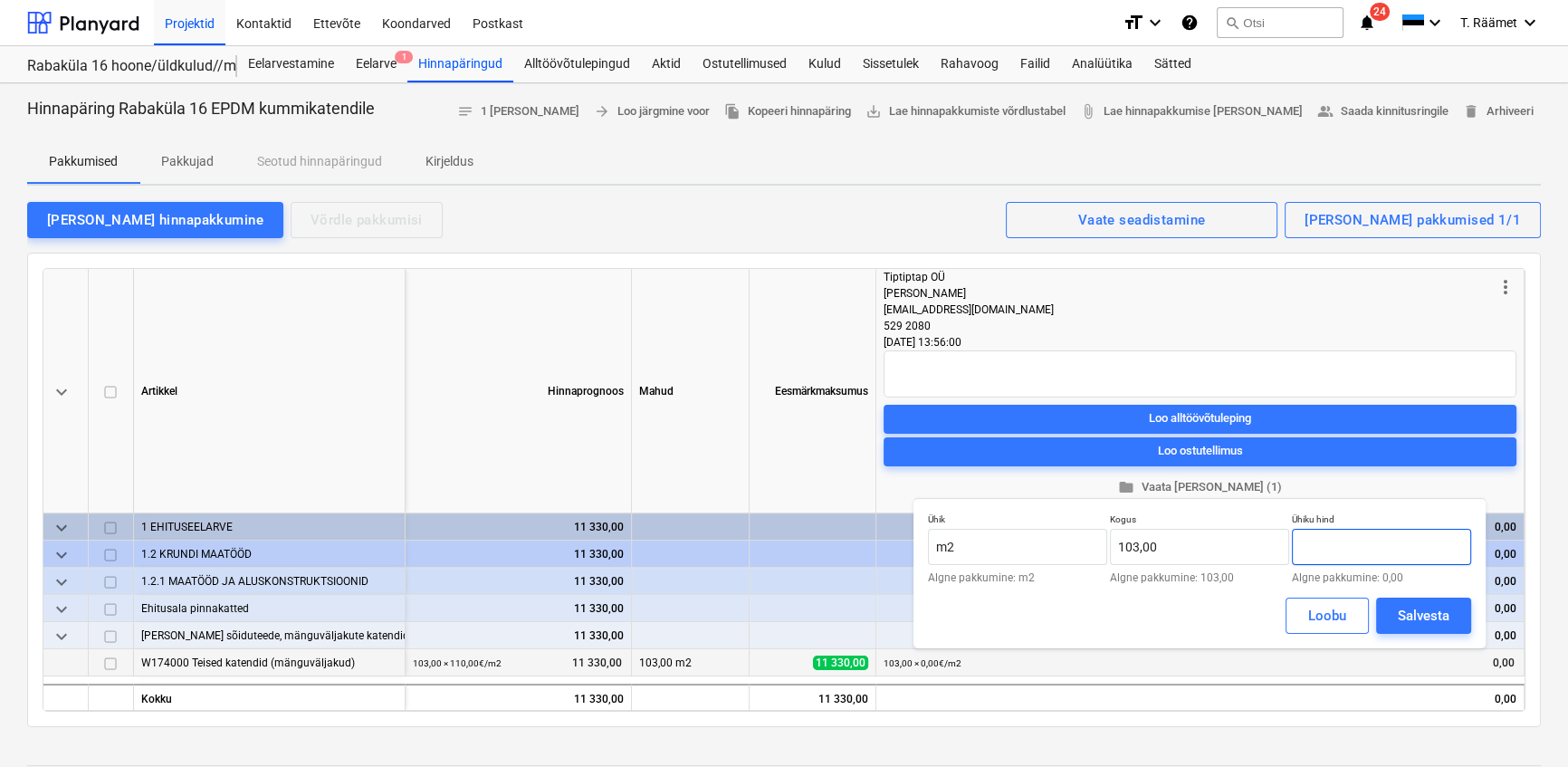
click at [1330, 538] on input "text" at bounding box center [1381, 547] width 180 height 36
type input "77,59"
click at [1399, 612] on div "Salvesta" at bounding box center [1423, 615] width 52 height 24
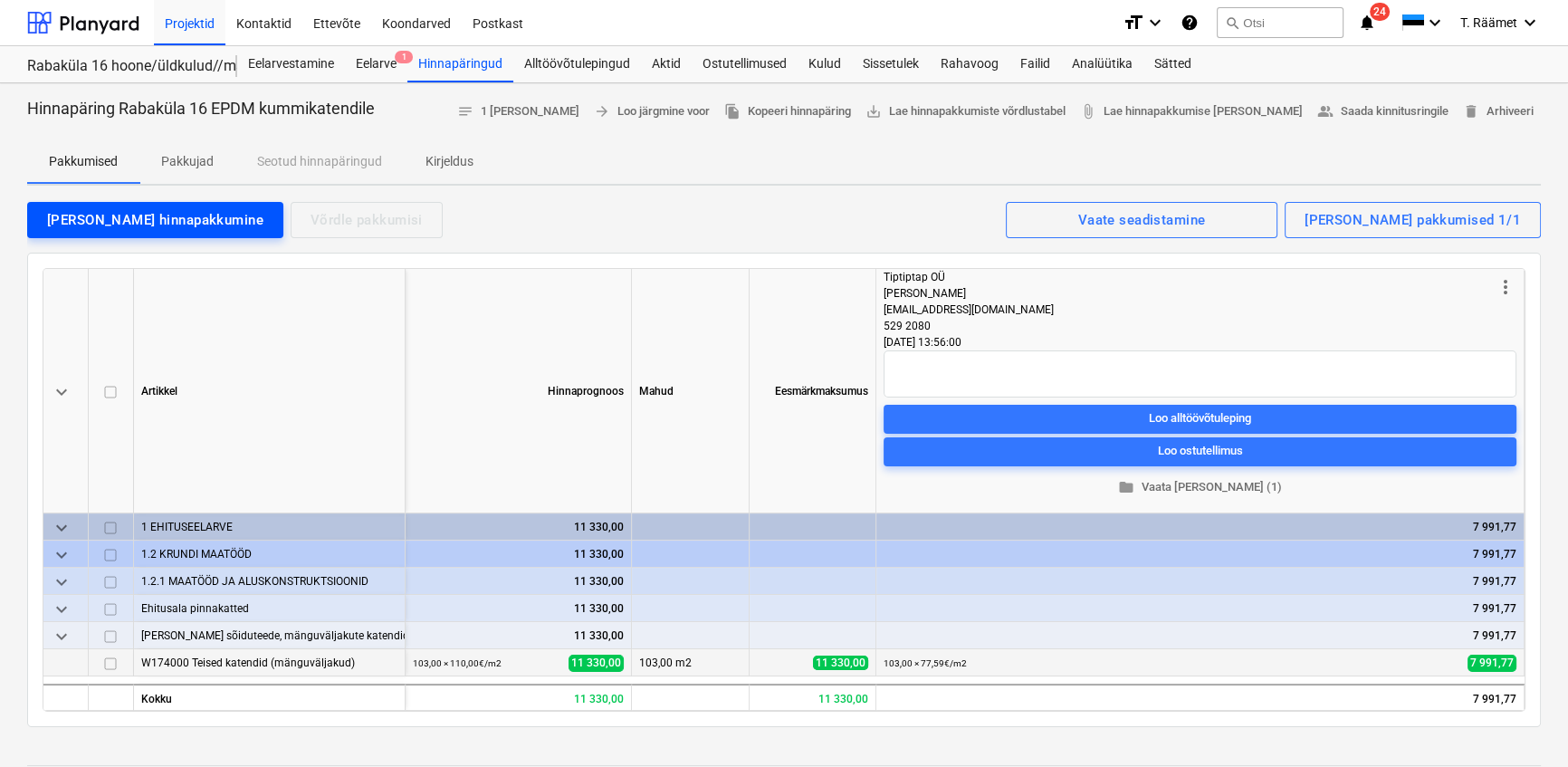
click at [119, 223] on div "[PERSON_NAME] hinnapakkumine" at bounding box center [155, 220] width 216 height 24
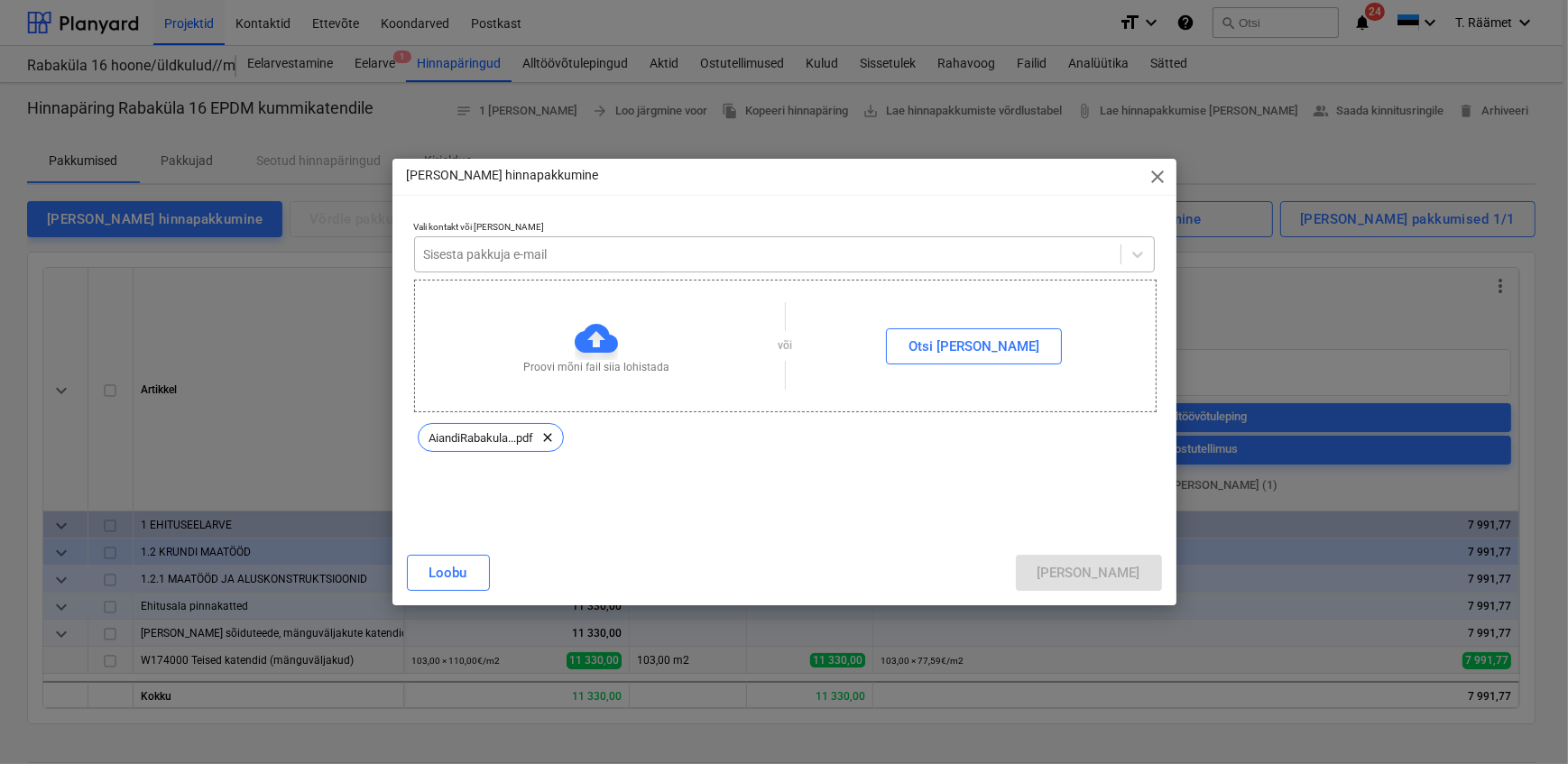
click at [517, 255] on div at bounding box center [768, 254] width 687 height 18
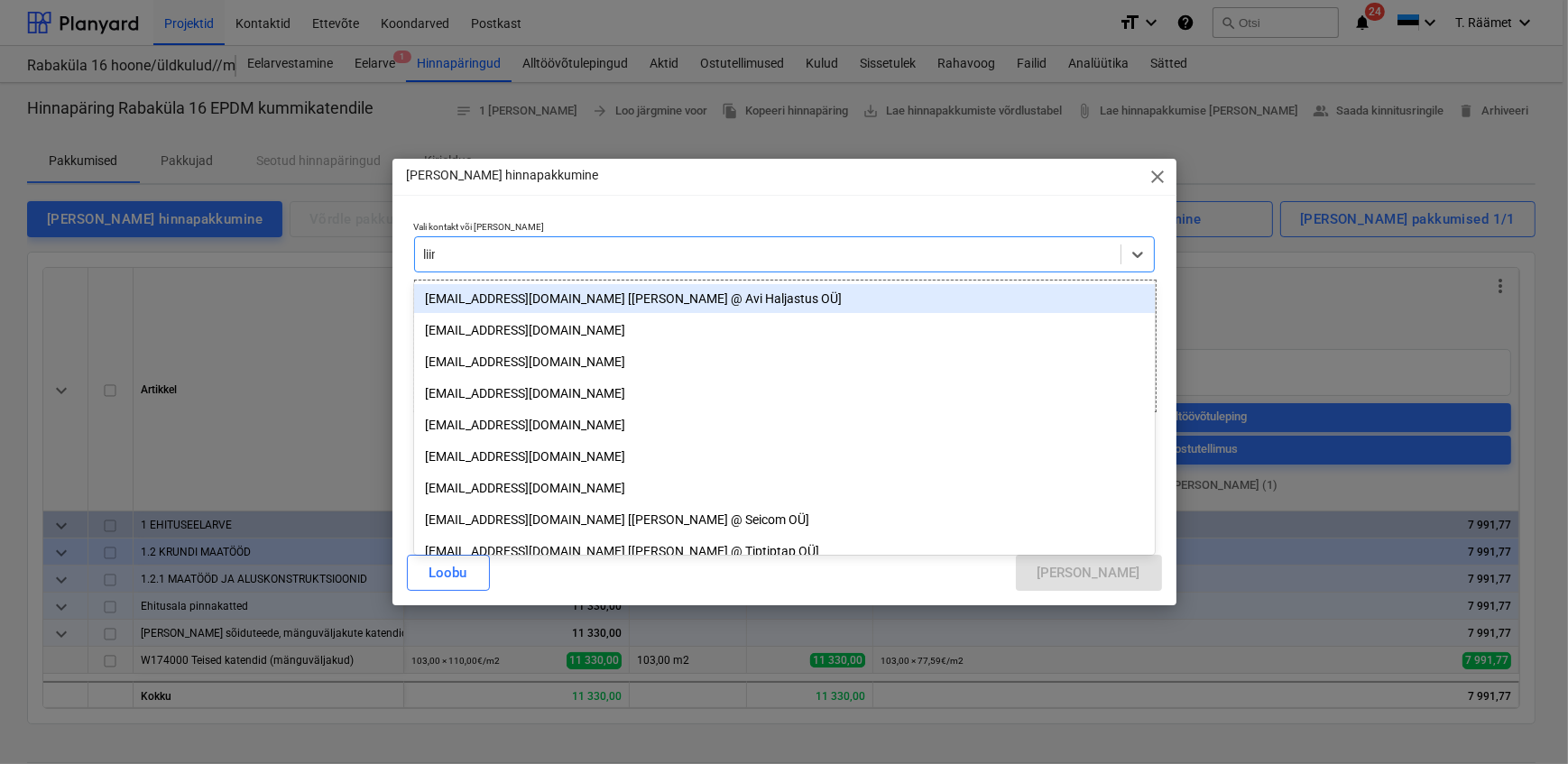
type input "liina"
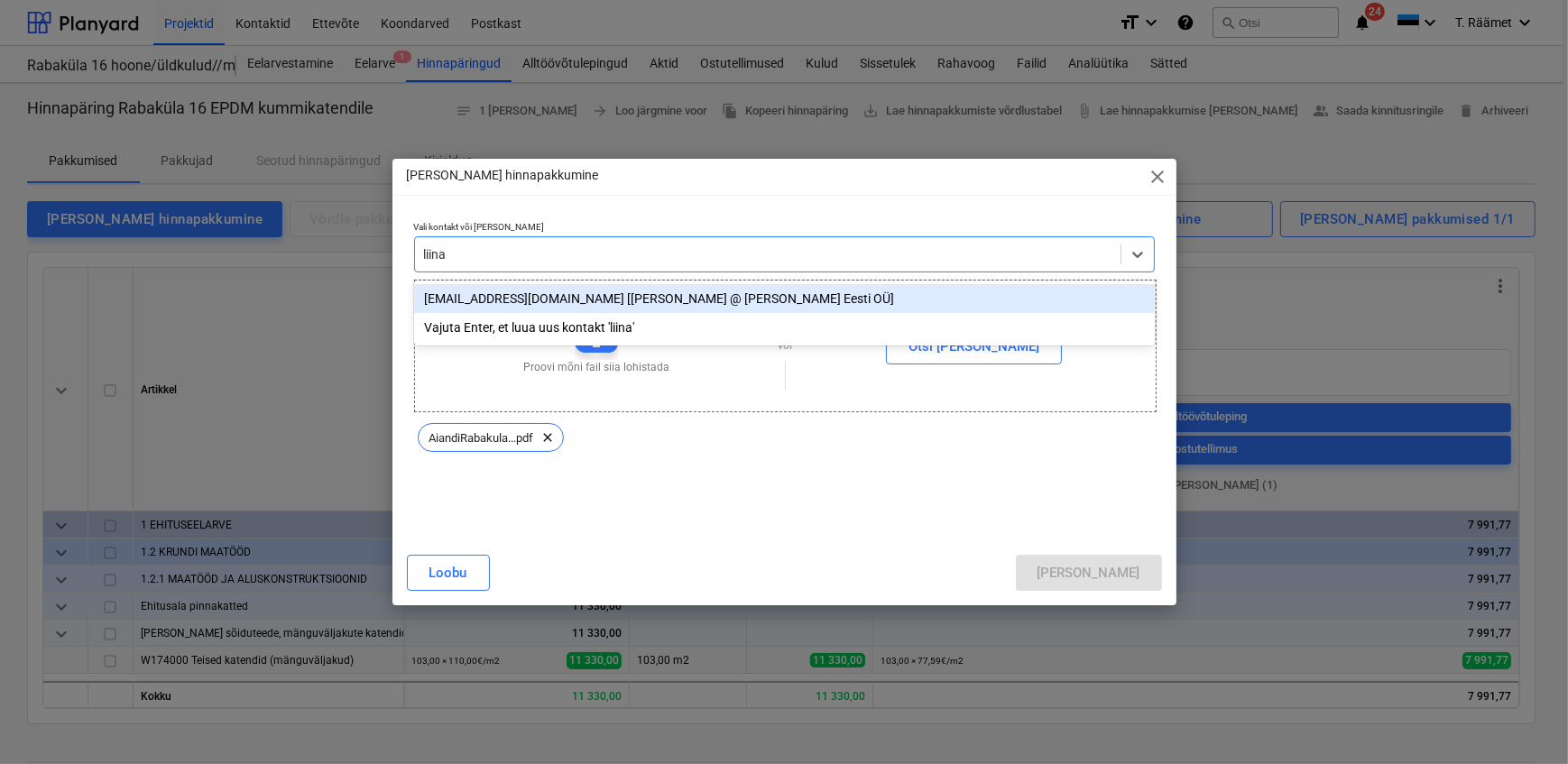
click at [509, 300] on div "[EMAIL_ADDRESS][DOMAIN_NAME] [[PERSON_NAME] @ [PERSON_NAME] Eesti OÜ]" at bounding box center [784, 298] width 741 height 29
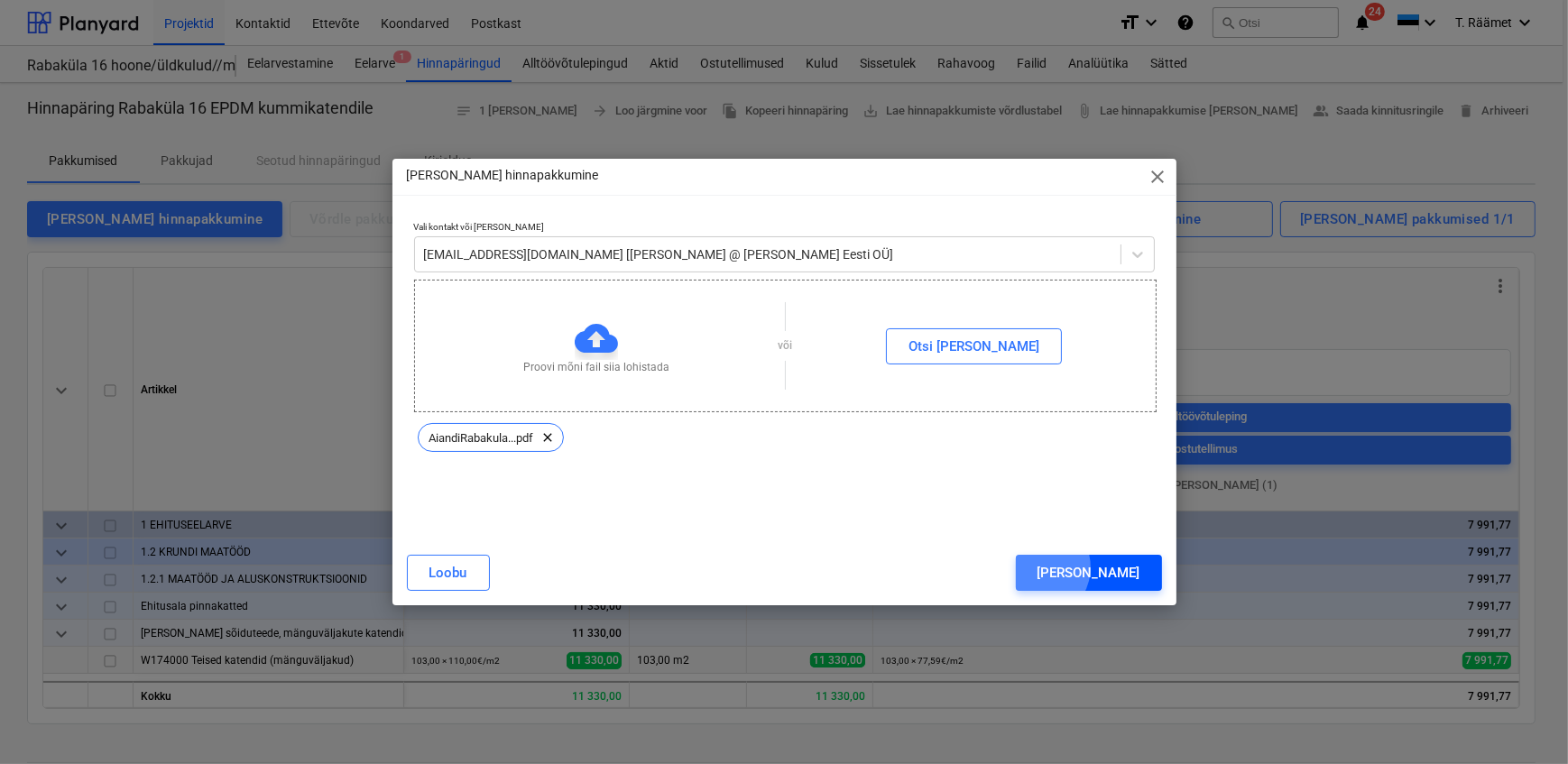
click at [1113, 568] on button "[PERSON_NAME]" at bounding box center [1089, 572] width 146 height 36
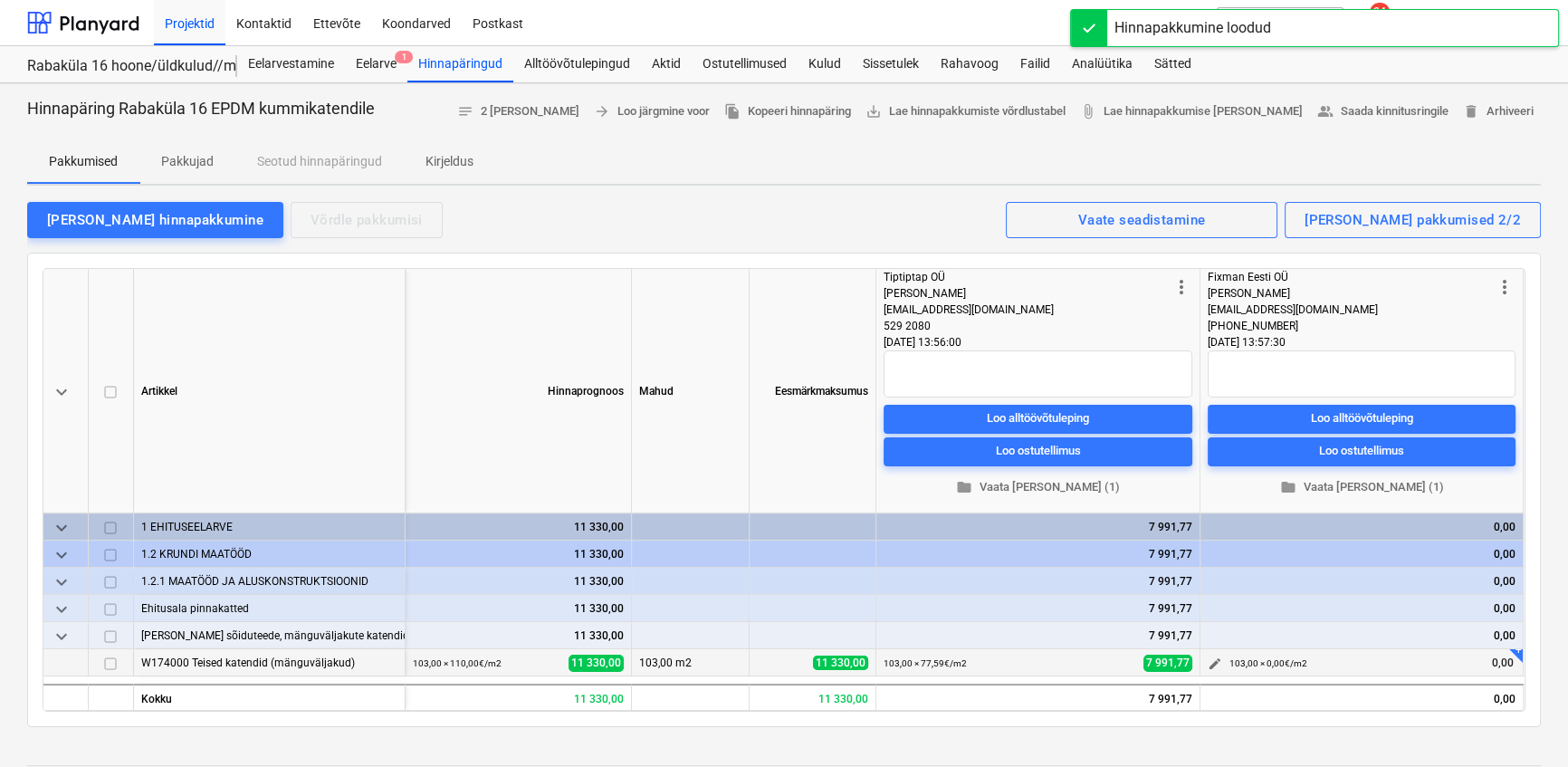
click at [1213, 664] on span "edit" at bounding box center [1215, 664] width 15 height 15
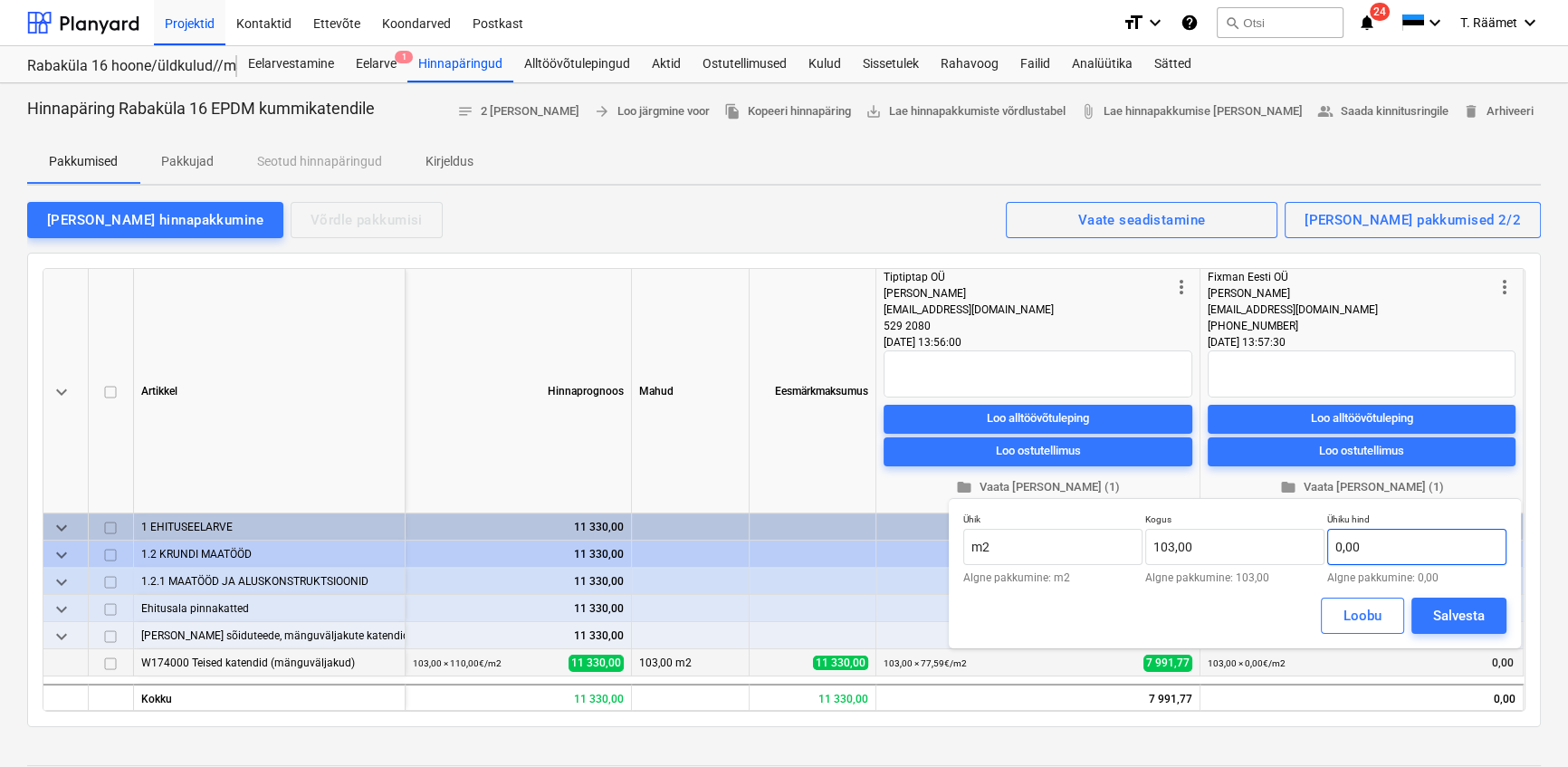
click at [1376, 546] on input "0,00" at bounding box center [1416, 547] width 180 height 36
type input "114,36"
click at [1437, 609] on div "Salvesta" at bounding box center [1458, 615] width 52 height 24
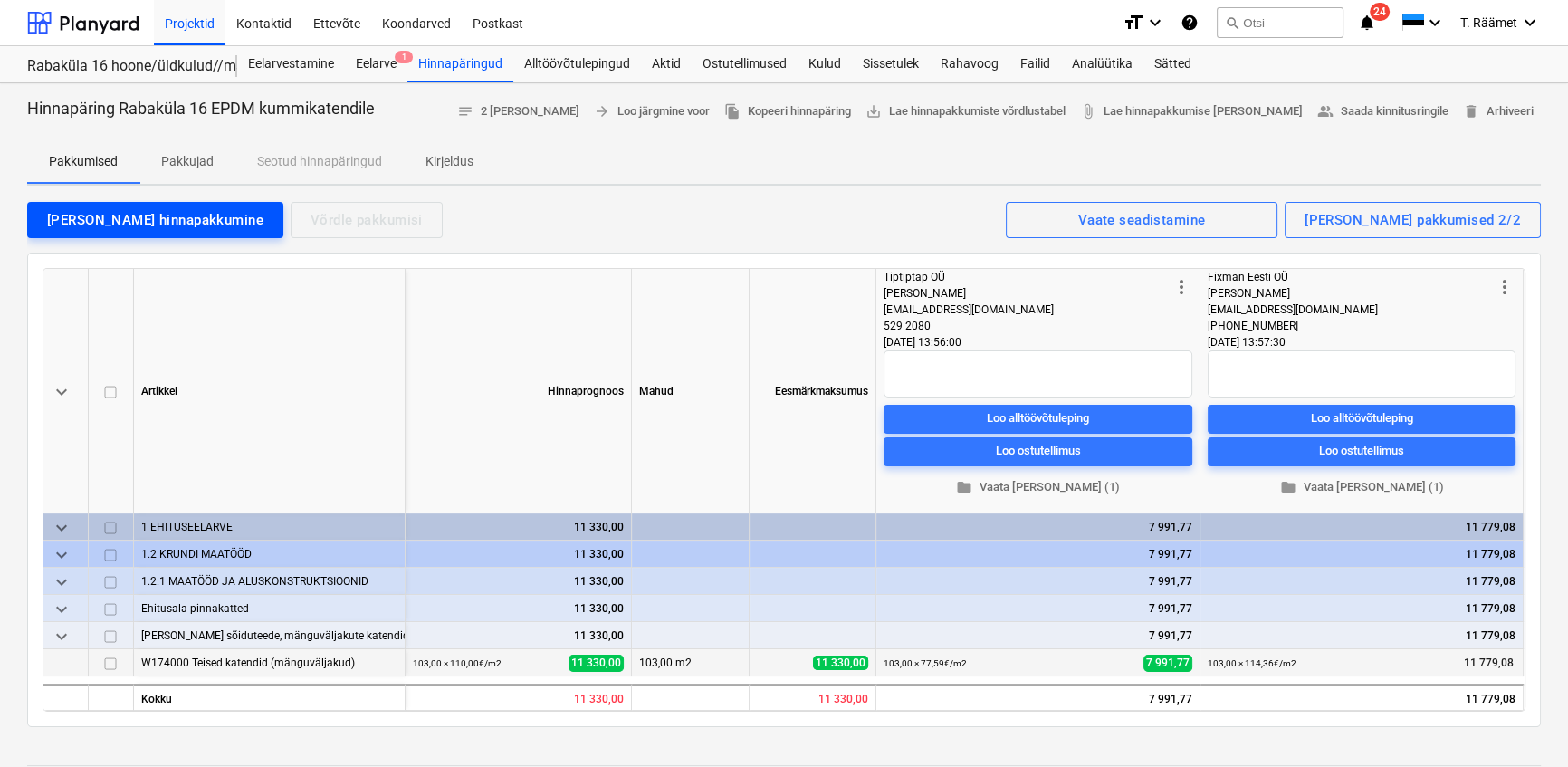
click at [131, 216] on div "[PERSON_NAME] hinnapakkumine" at bounding box center [155, 220] width 216 height 24
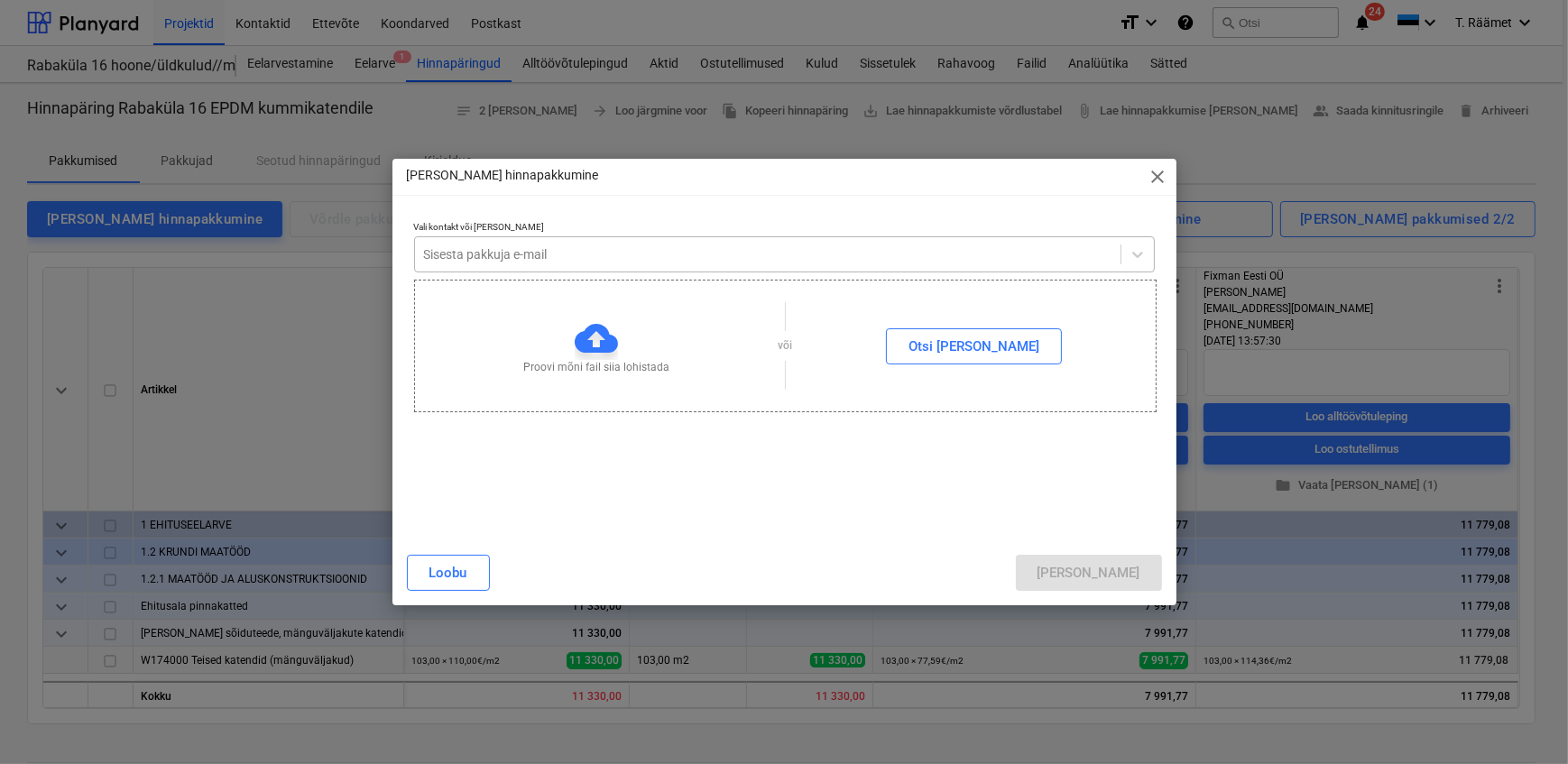
click at [426, 259] on input "text" at bounding box center [425, 254] width 3 height 14
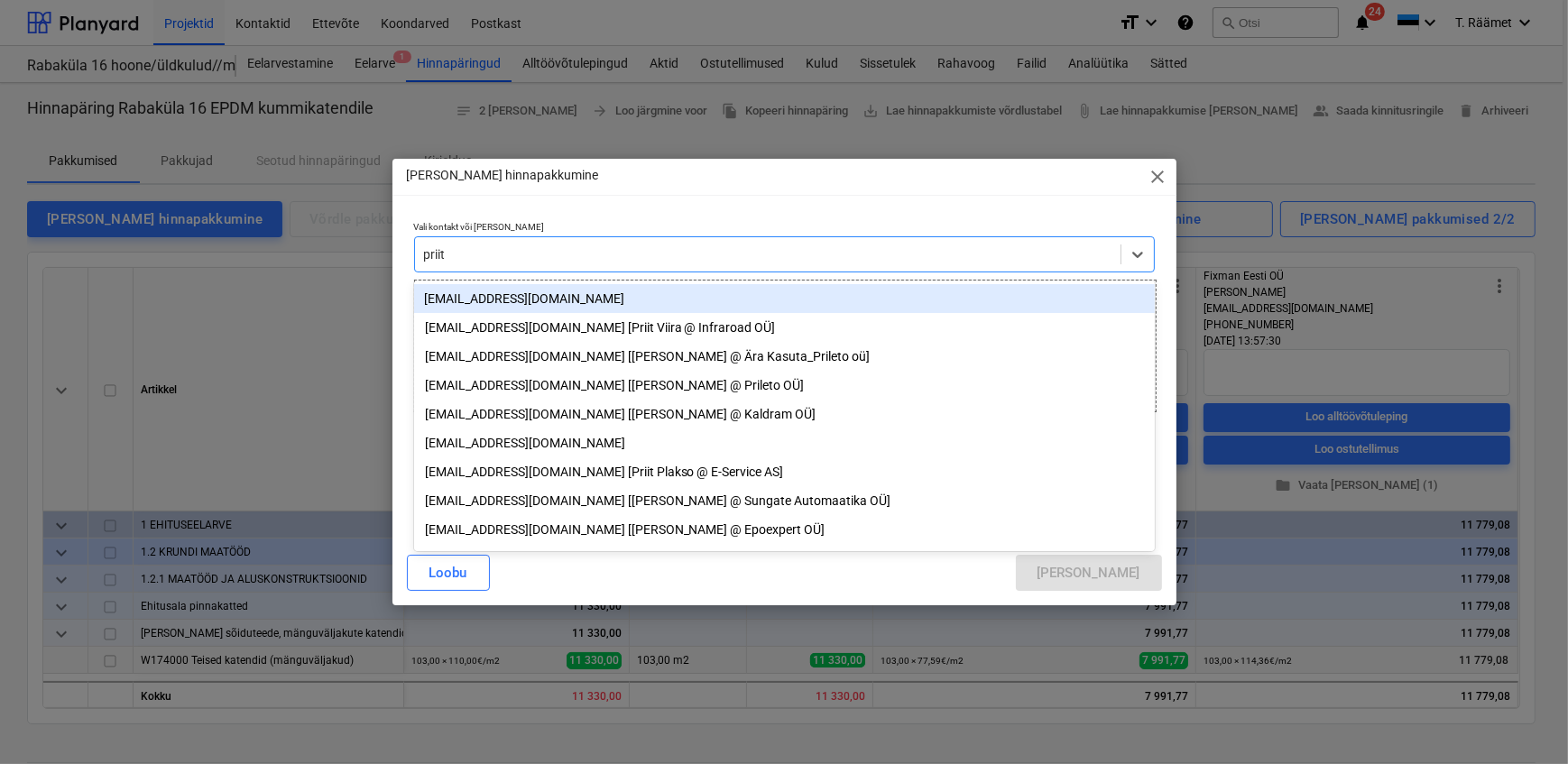
type input "priit@"
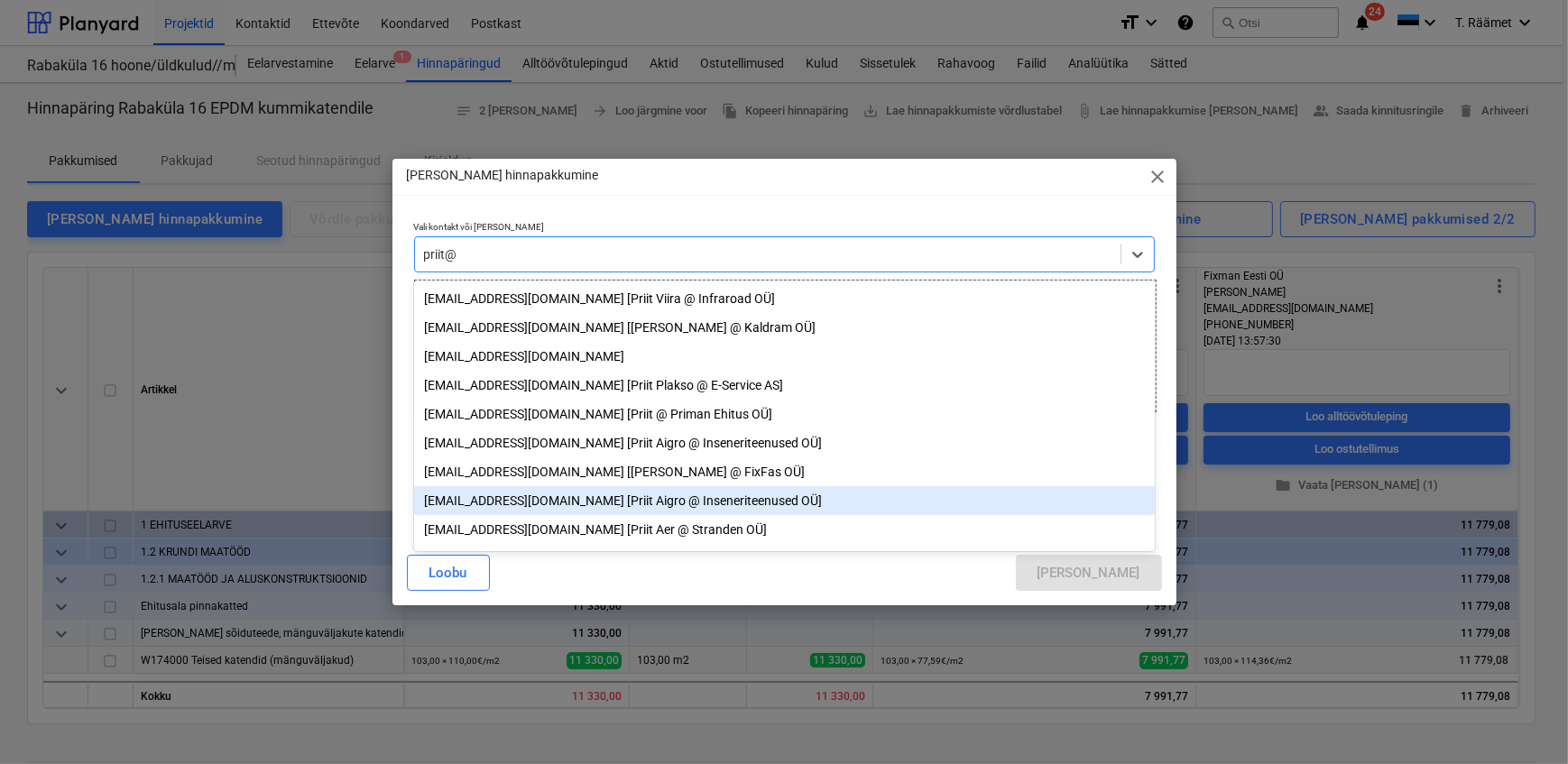
click at [503, 515] on div "[EMAIL_ADDRESS][DOMAIN_NAME] [Priit Aigro @ Inseneriteenused OÜ]" at bounding box center [784, 501] width 741 height 29
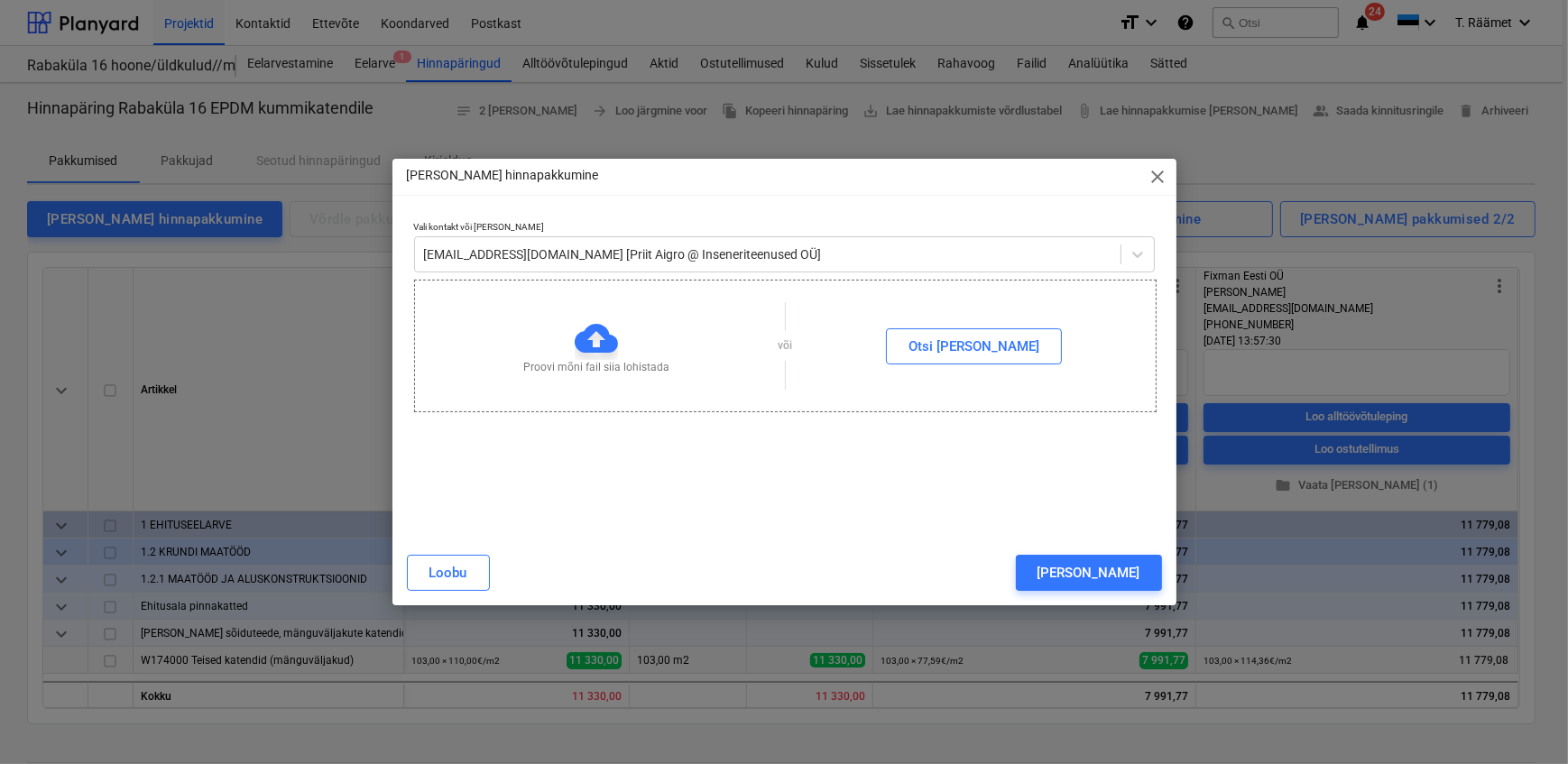
click at [1098, 577] on button "[PERSON_NAME]" at bounding box center [1089, 572] width 146 height 36
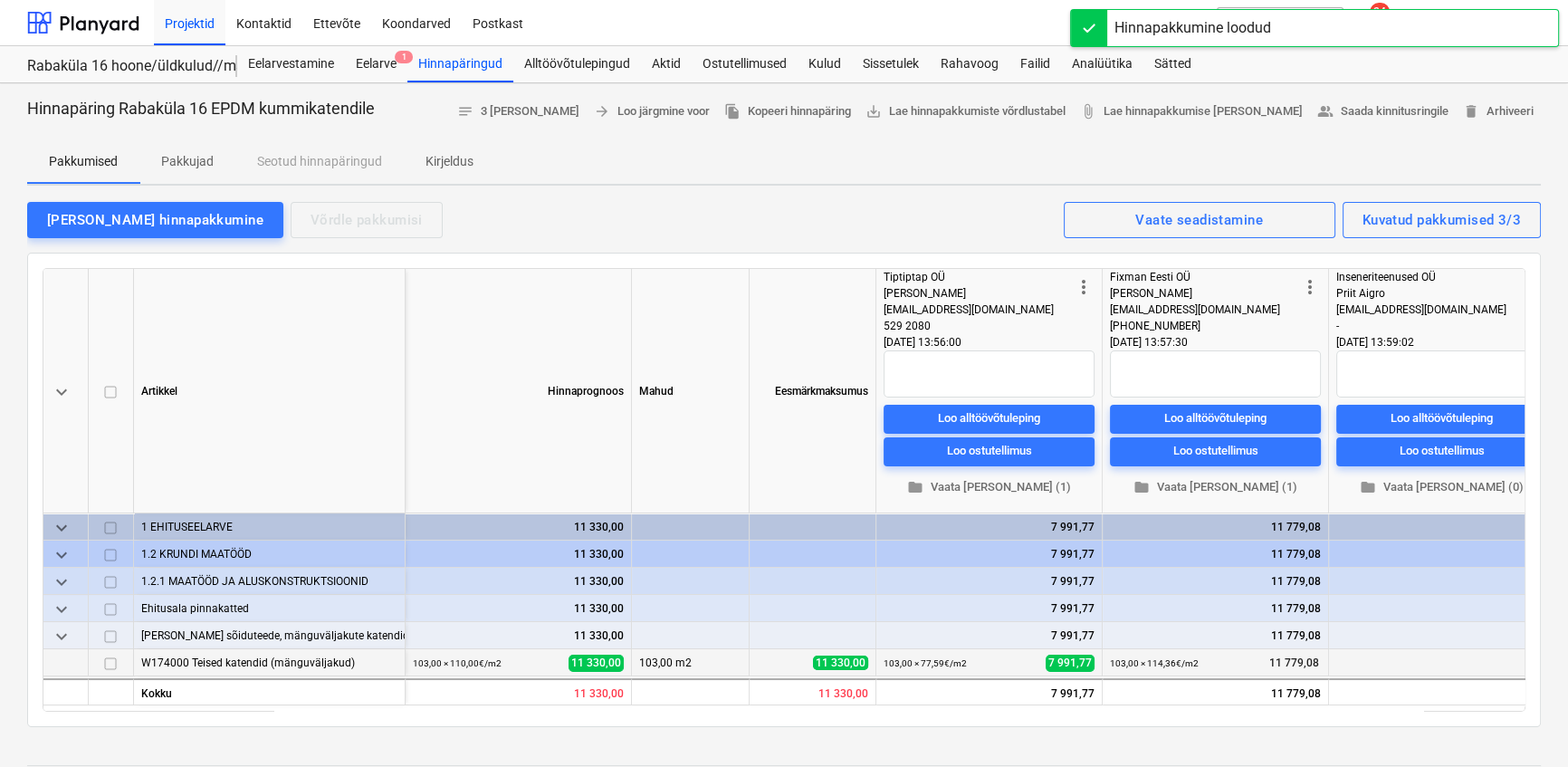
scroll to position [0, 30]
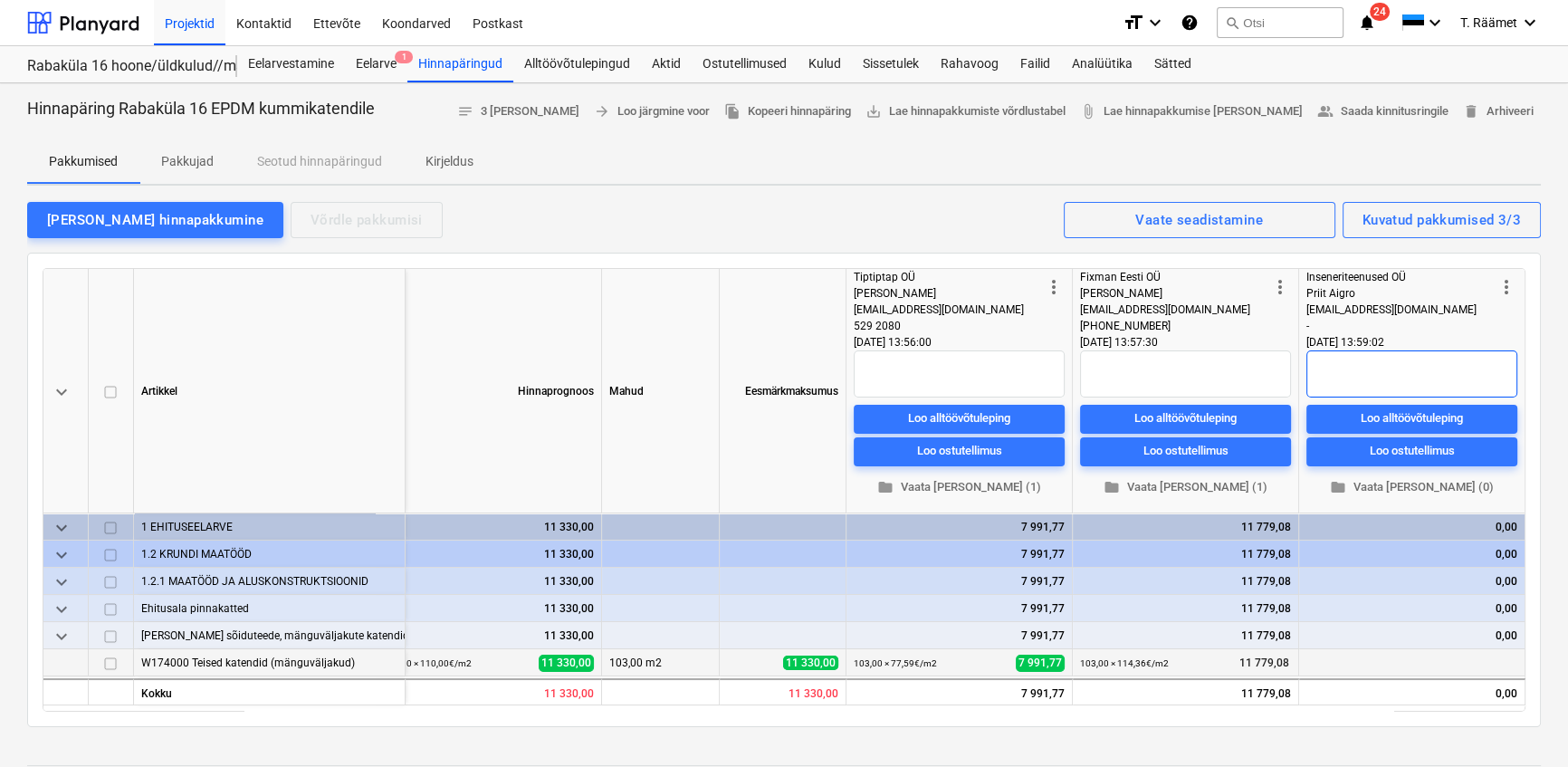
click at [1337, 372] on textarea at bounding box center [1411, 374] width 211 height 47
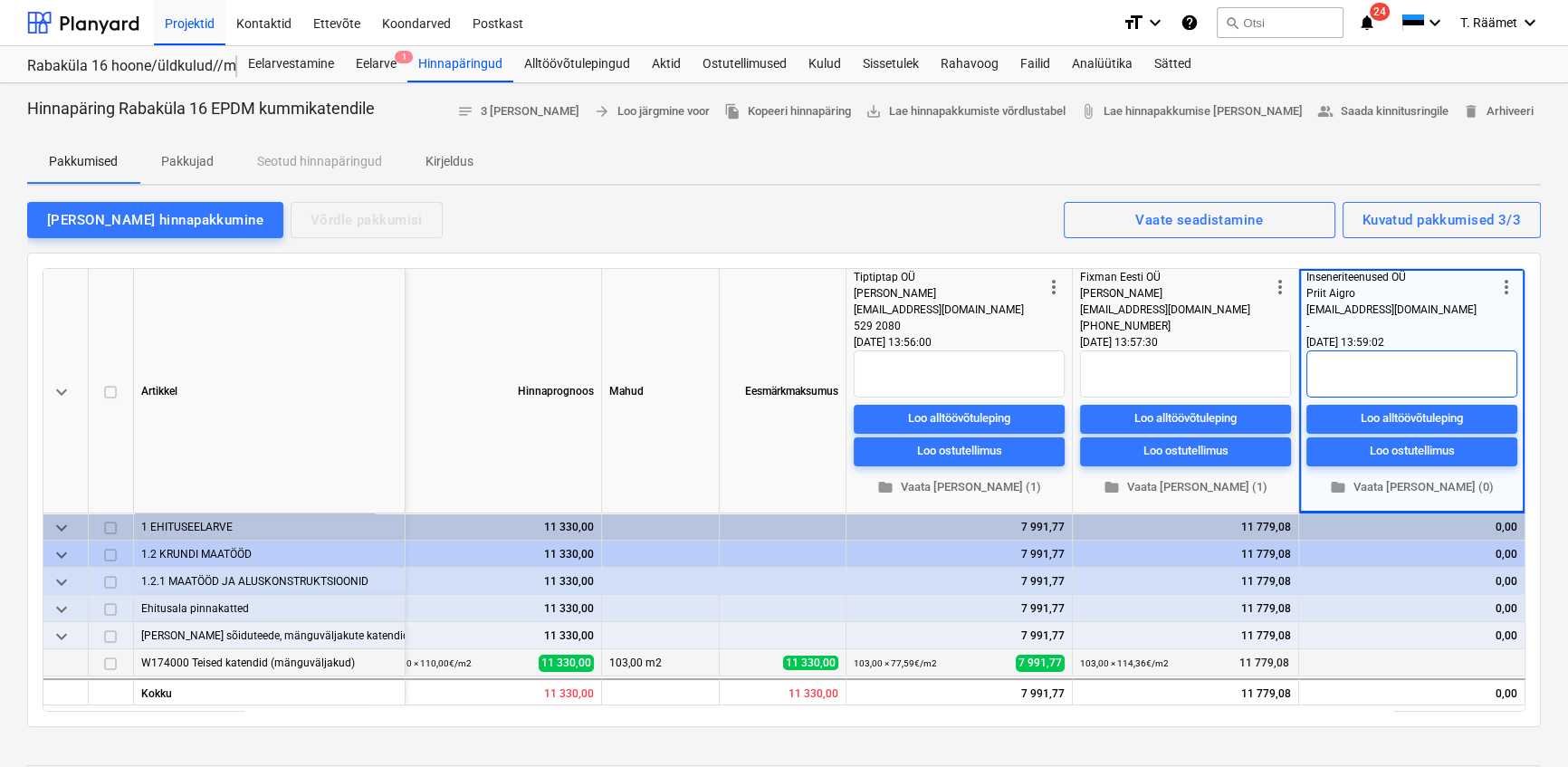
paste textarea "Pakuks MWTK10 EPDM katendit (10mm pealiskihiga): 88 EUR/m2+KM. Kildalused on pe…"
type textarea "x"
type textarea "Pakuks MWTK10 EPDM katendit (10mm pealiskihiga): 88 EUR/m2+KM. Kildalused on pe…"
type textarea "x"
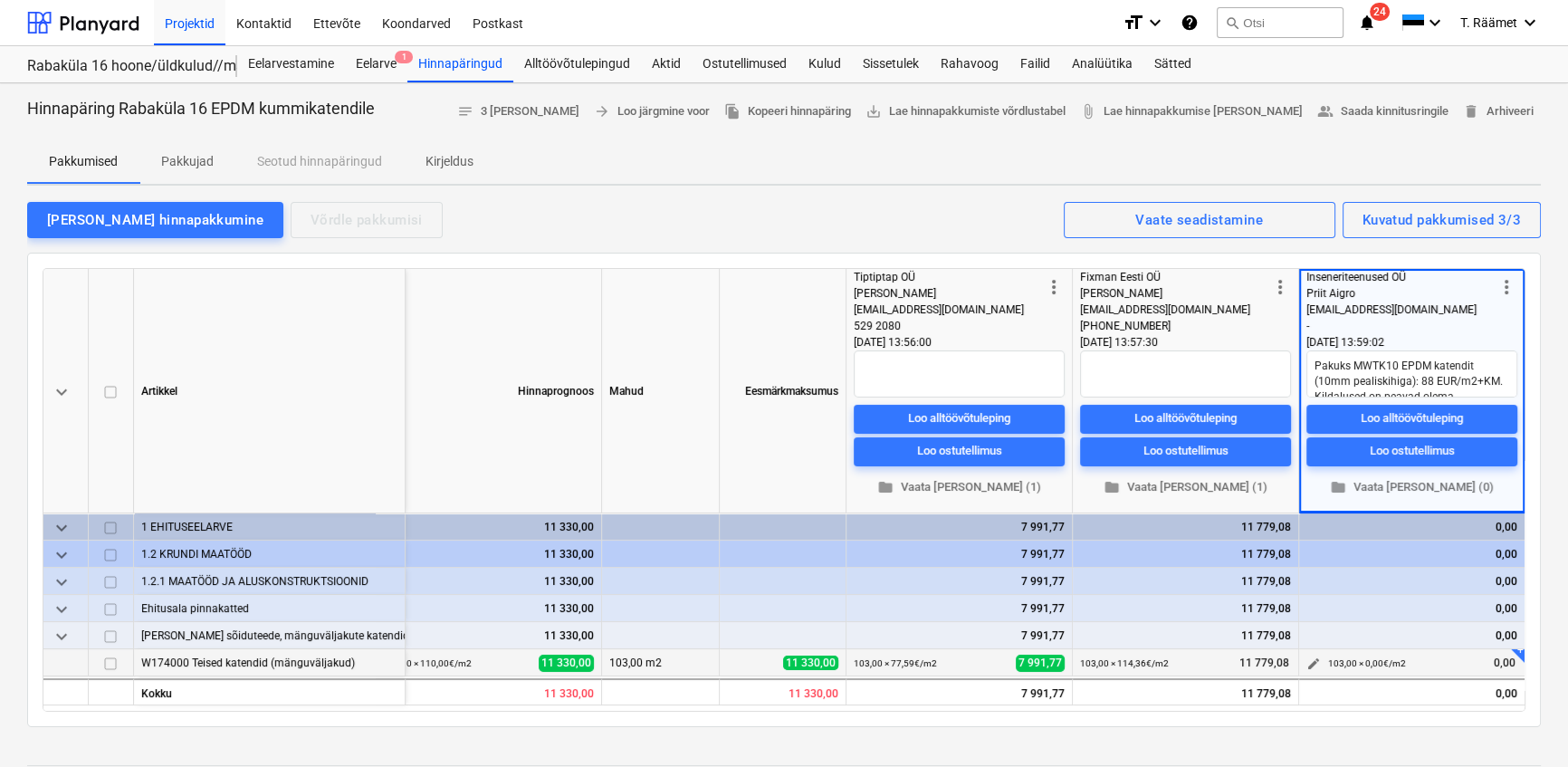
click at [1306, 660] on span "edit" at bounding box center [1313, 664] width 15 height 15
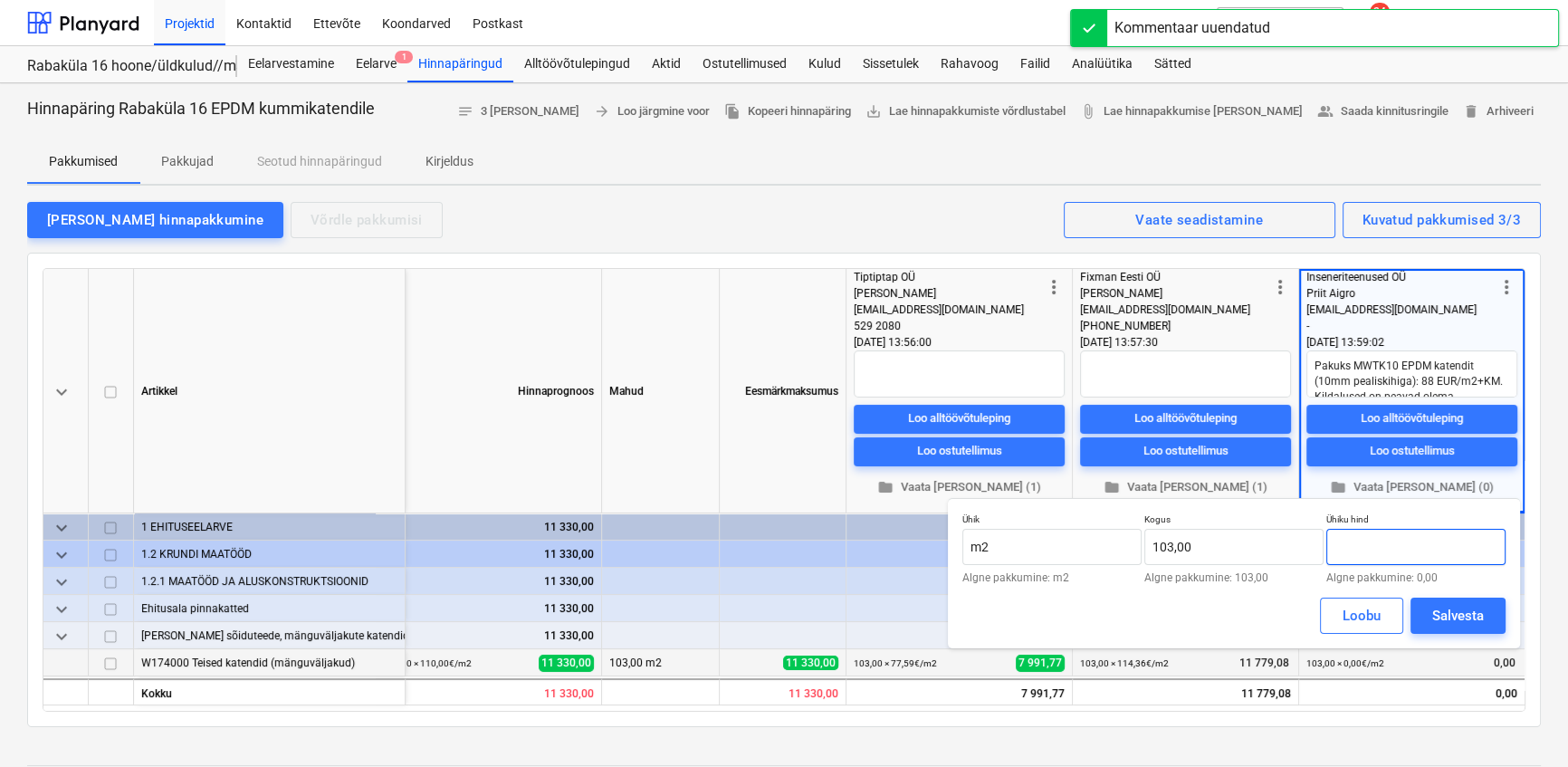
click at [1376, 546] on input "text" at bounding box center [1416, 547] width 180 height 36
type input "88,00"
click at [1448, 619] on div "Salvesta" at bounding box center [1457, 615] width 52 height 24
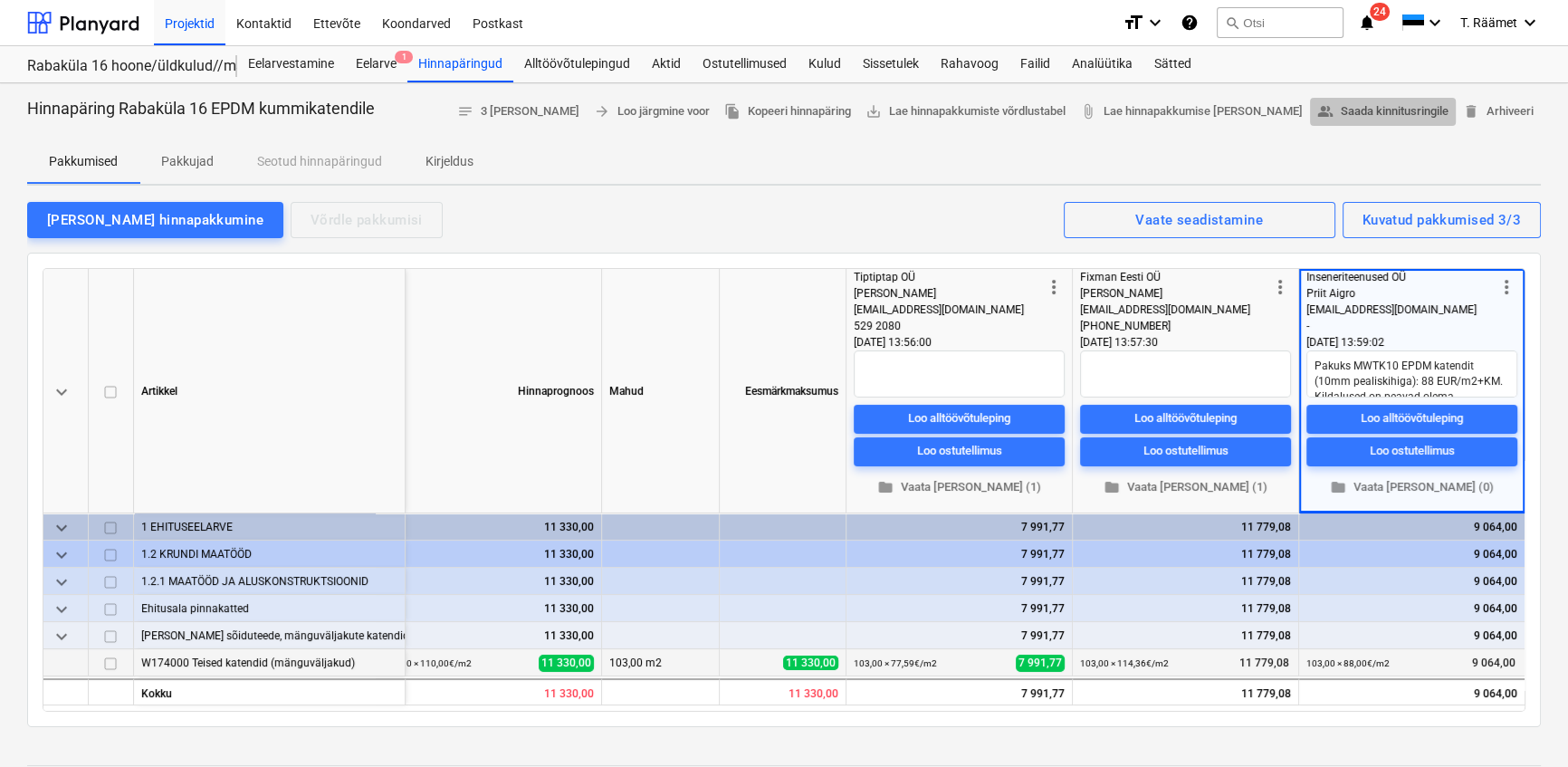
click at [1357, 113] on span "people_alt Saada kinnitusringile" at bounding box center [1382, 112] width 132 height 21
type textarea "x"
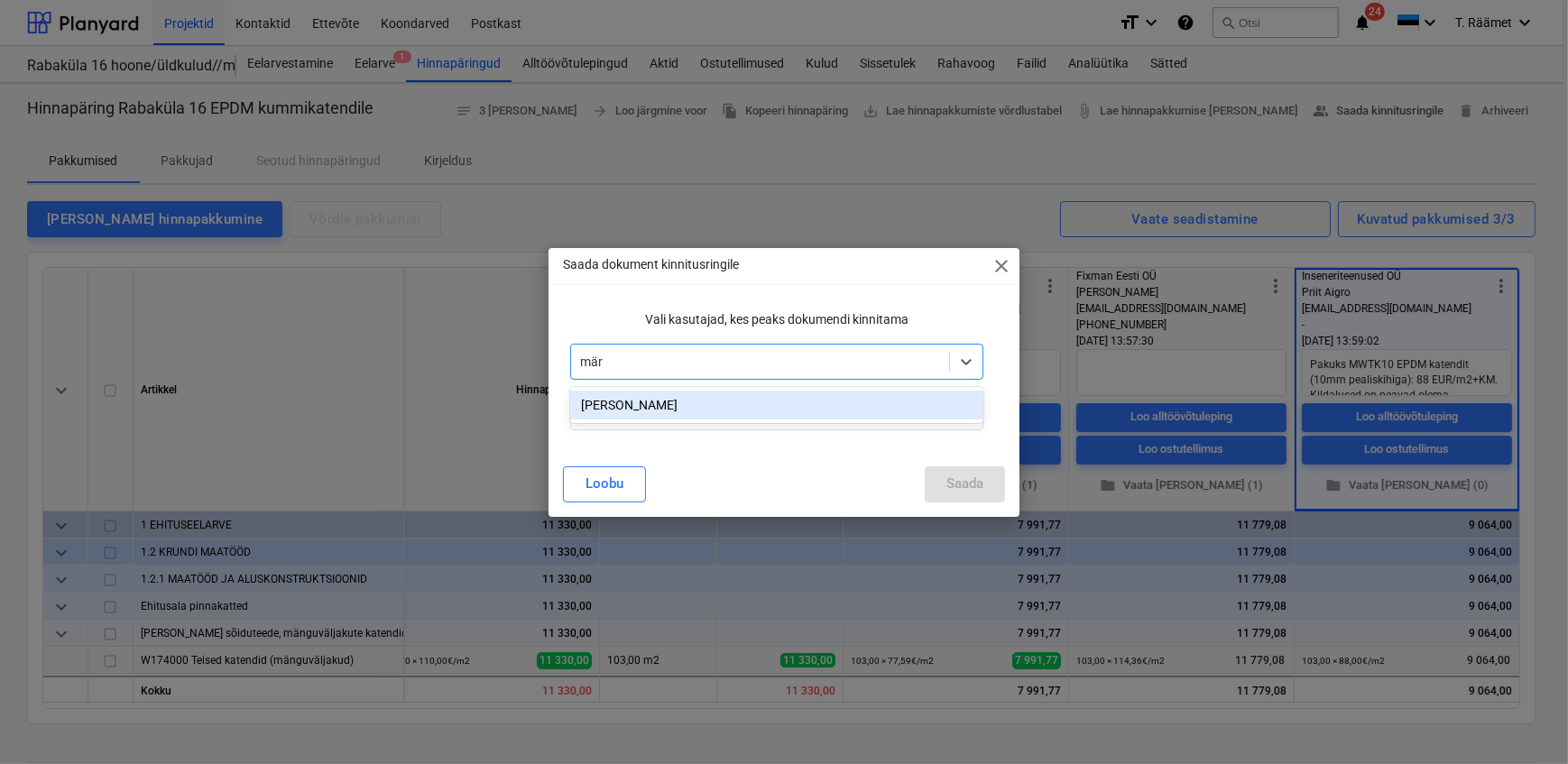
type input "märt"
type input "klau"
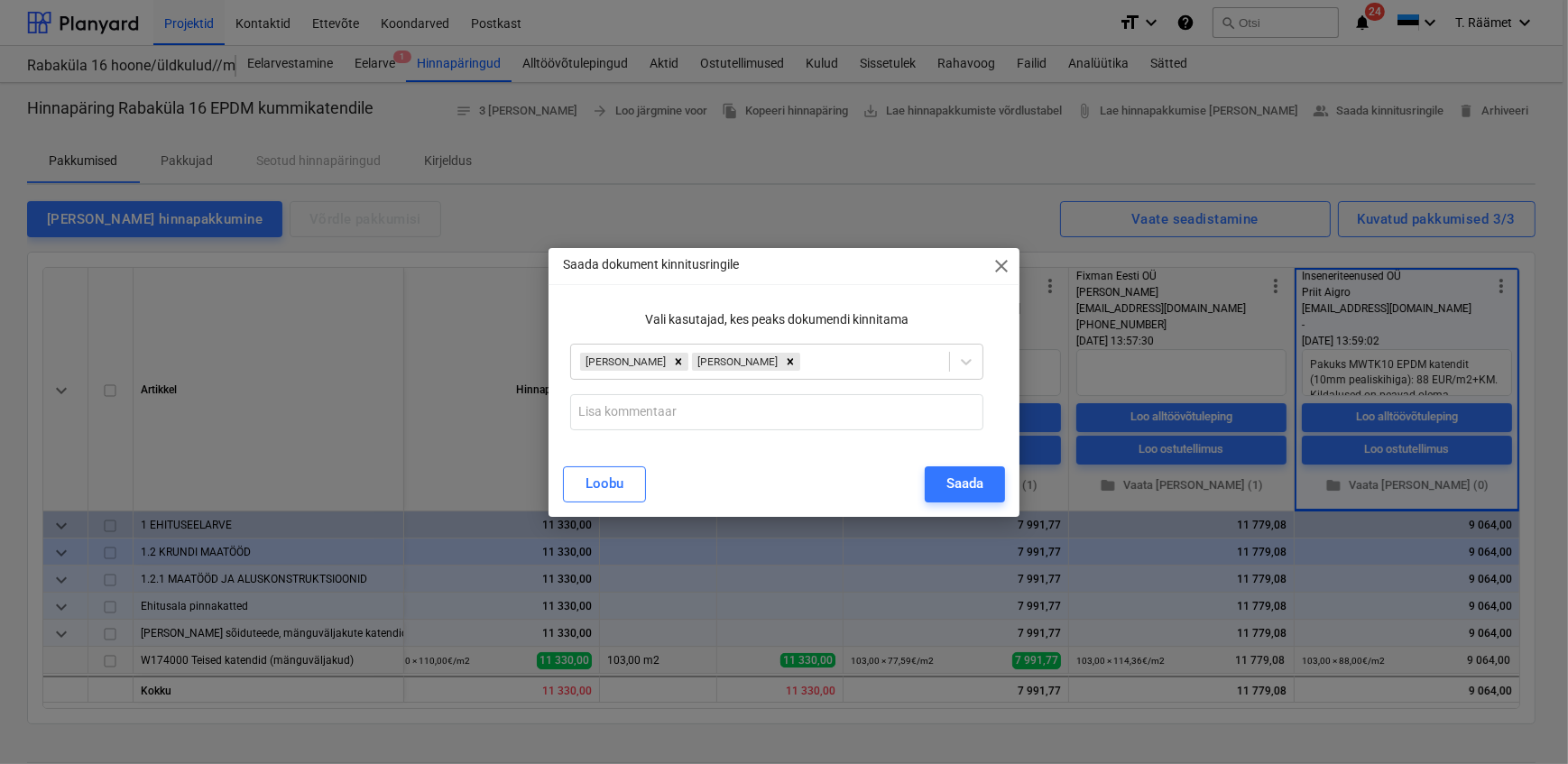
click at [1002, 398] on div "Vali kasutajad, kes peaks dokumendi kinnitama [PERSON_NAME]" at bounding box center [783, 370] width 441 height 135
click at [713, 403] on input "text" at bounding box center [776, 412] width 412 height 36
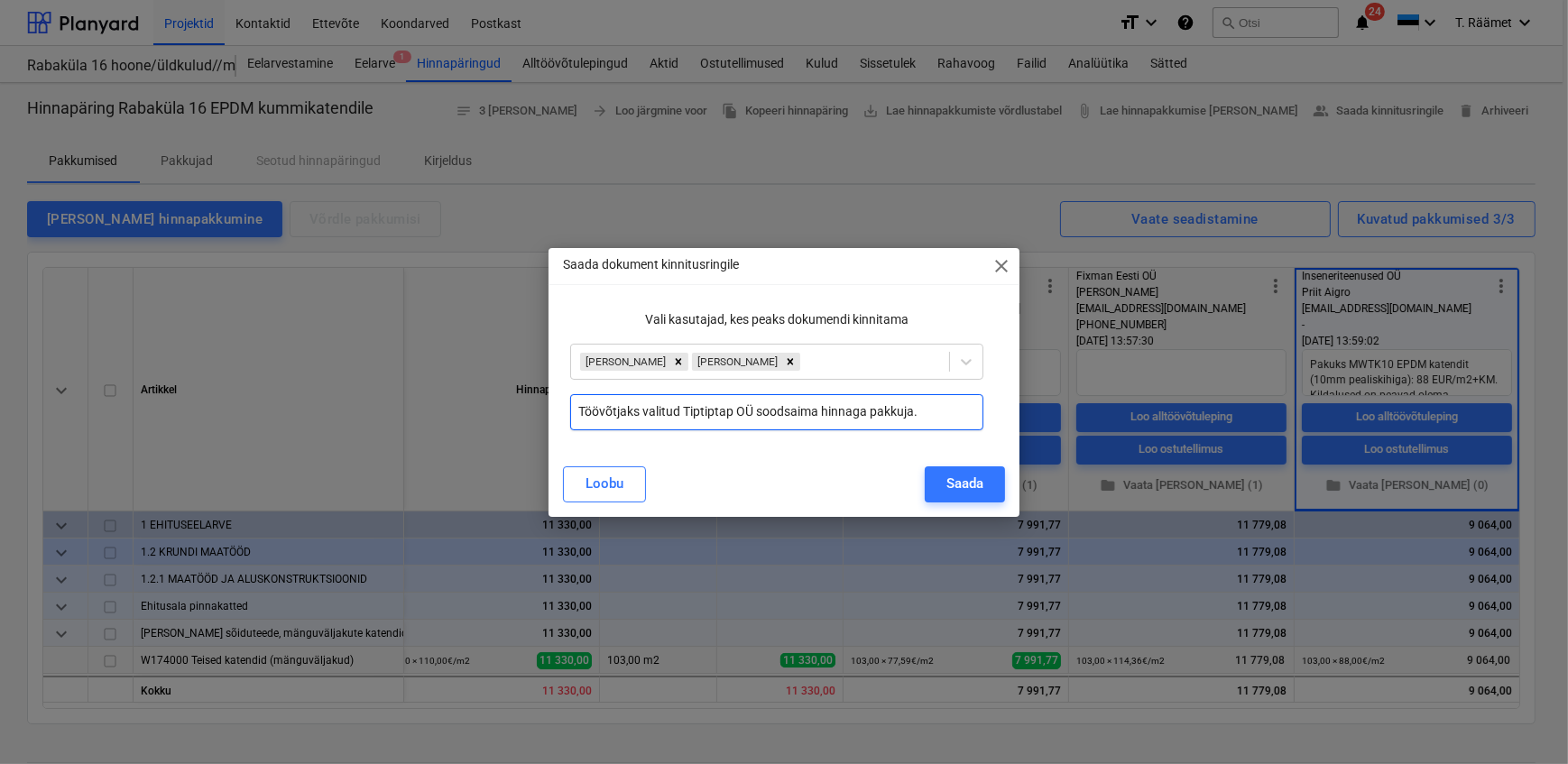
click at [757, 415] on input "Töövõtjaks valitud Tiptiptap OÜ soodsaima hinnaga pakkuja." at bounding box center [776, 412] width 412 height 36
type input "Töövõtjaks valitud Tiptiptap OÜ kui soodsaima hinnaga pakkuja."
click at [933, 473] on button "Saada" at bounding box center [964, 485] width 80 height 36
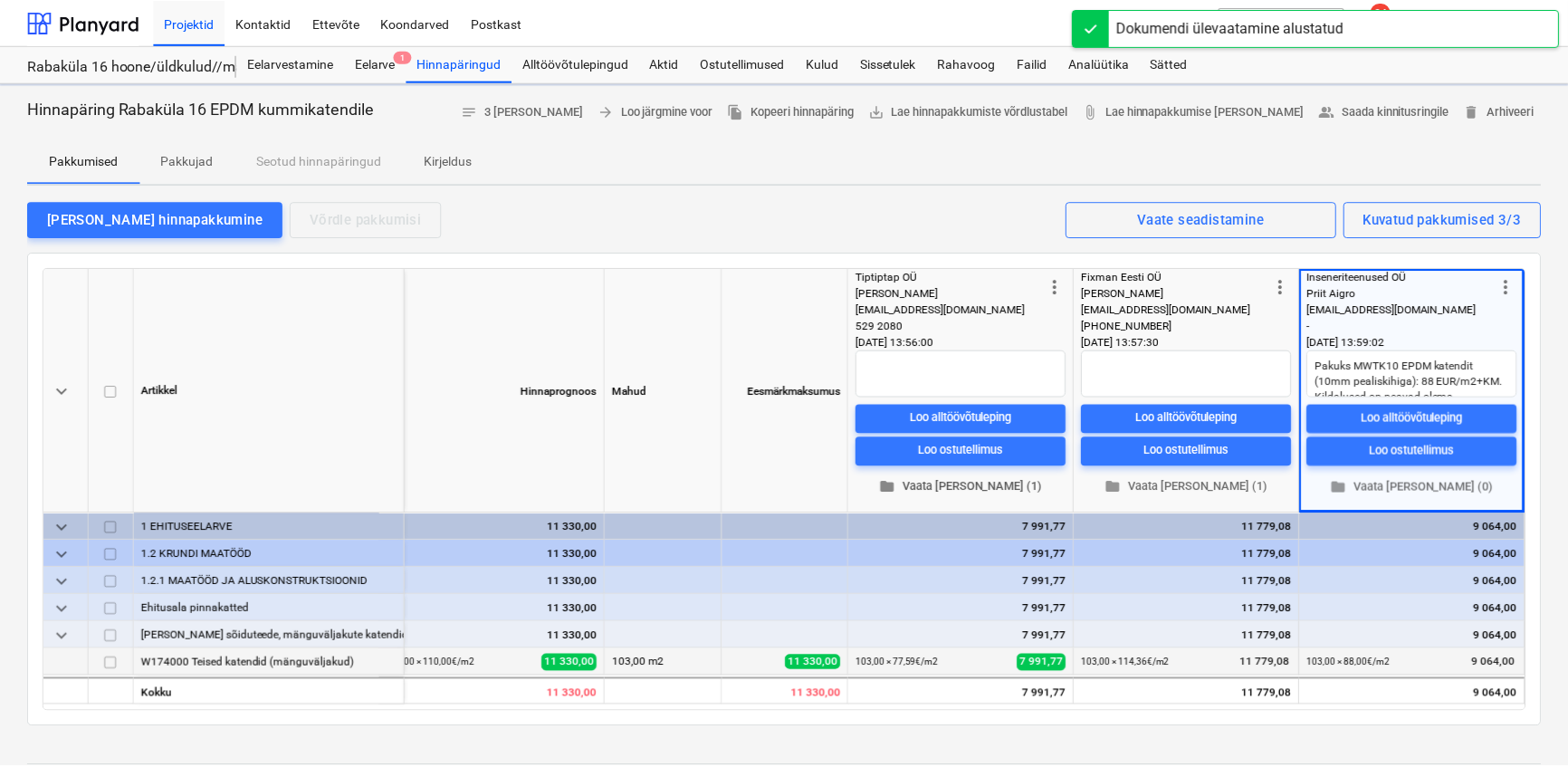
scroll to position [0, 24]
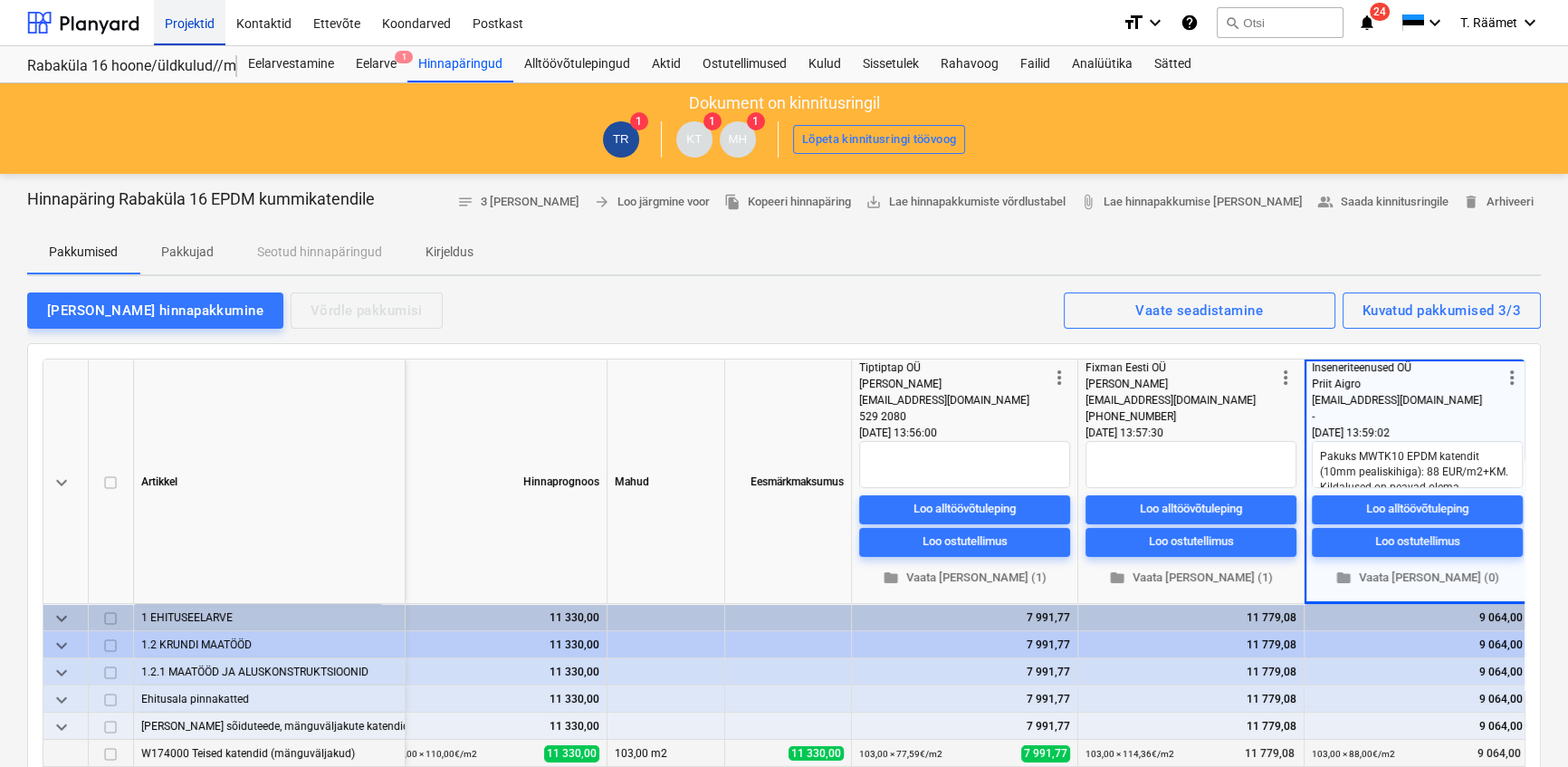
click at [188, 22] on div "Projektid" at bounding box center [190, 22] width 72 height 46
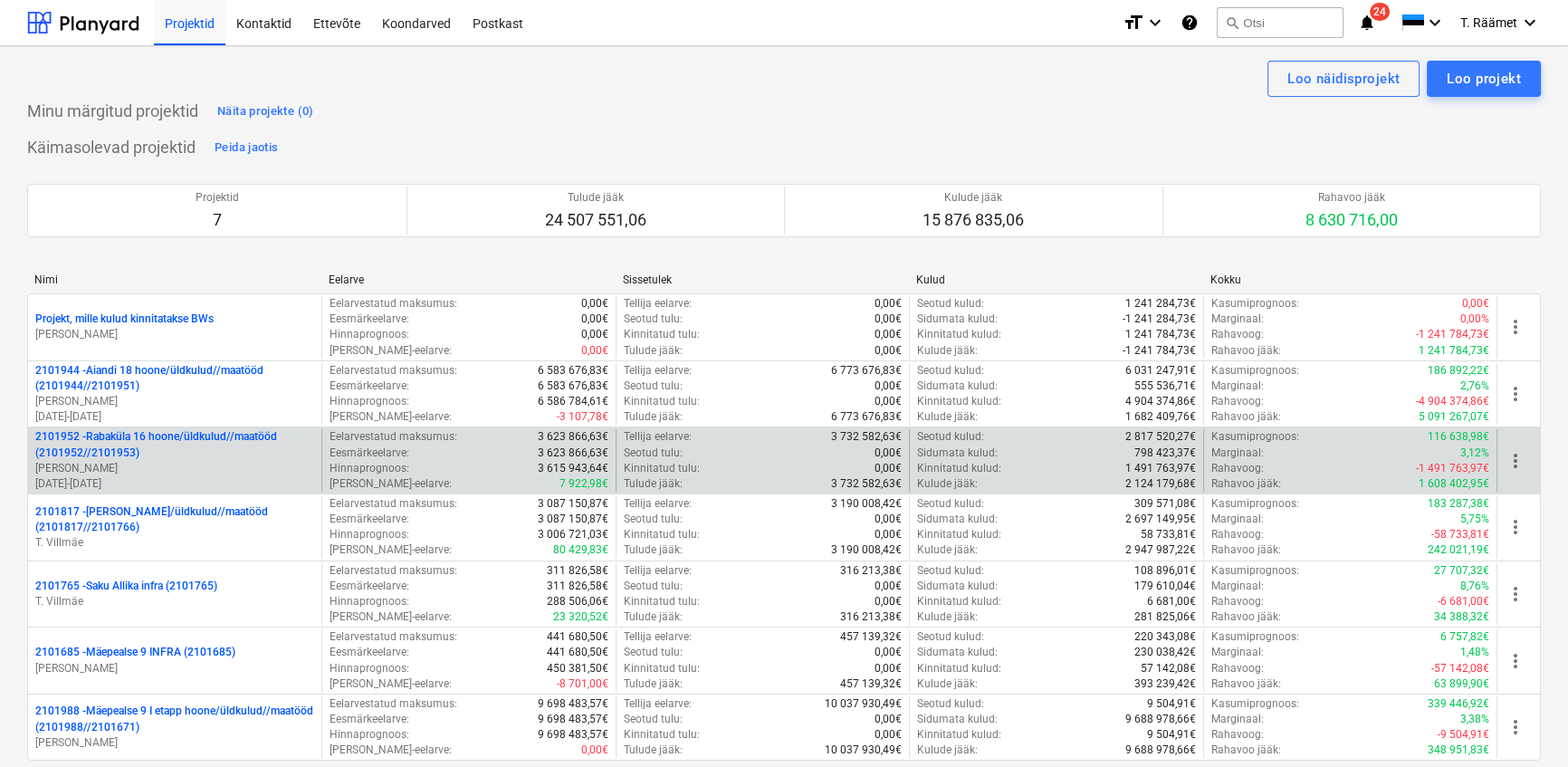
click at [129, 449] on p "2101952 - [GEOGRAPHIC_DATA] 16 hoone/üldkulud//maatööd (2101952//2101953)" at bounding box center [174, 445] width 279 height 31
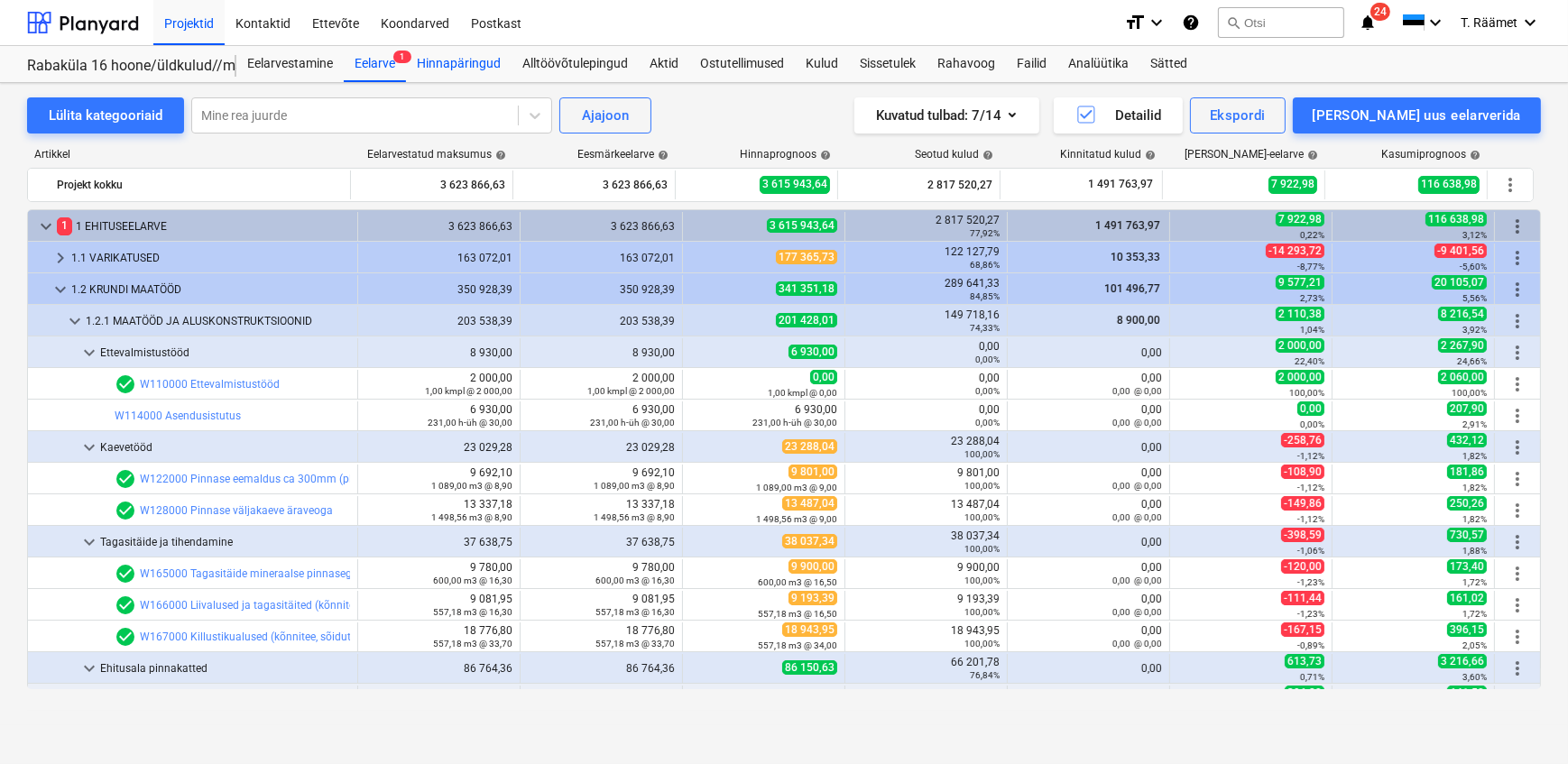
click at [466, 67] on div "Hinnapäringud" at bounding box center [458, 64] width 106 height 36
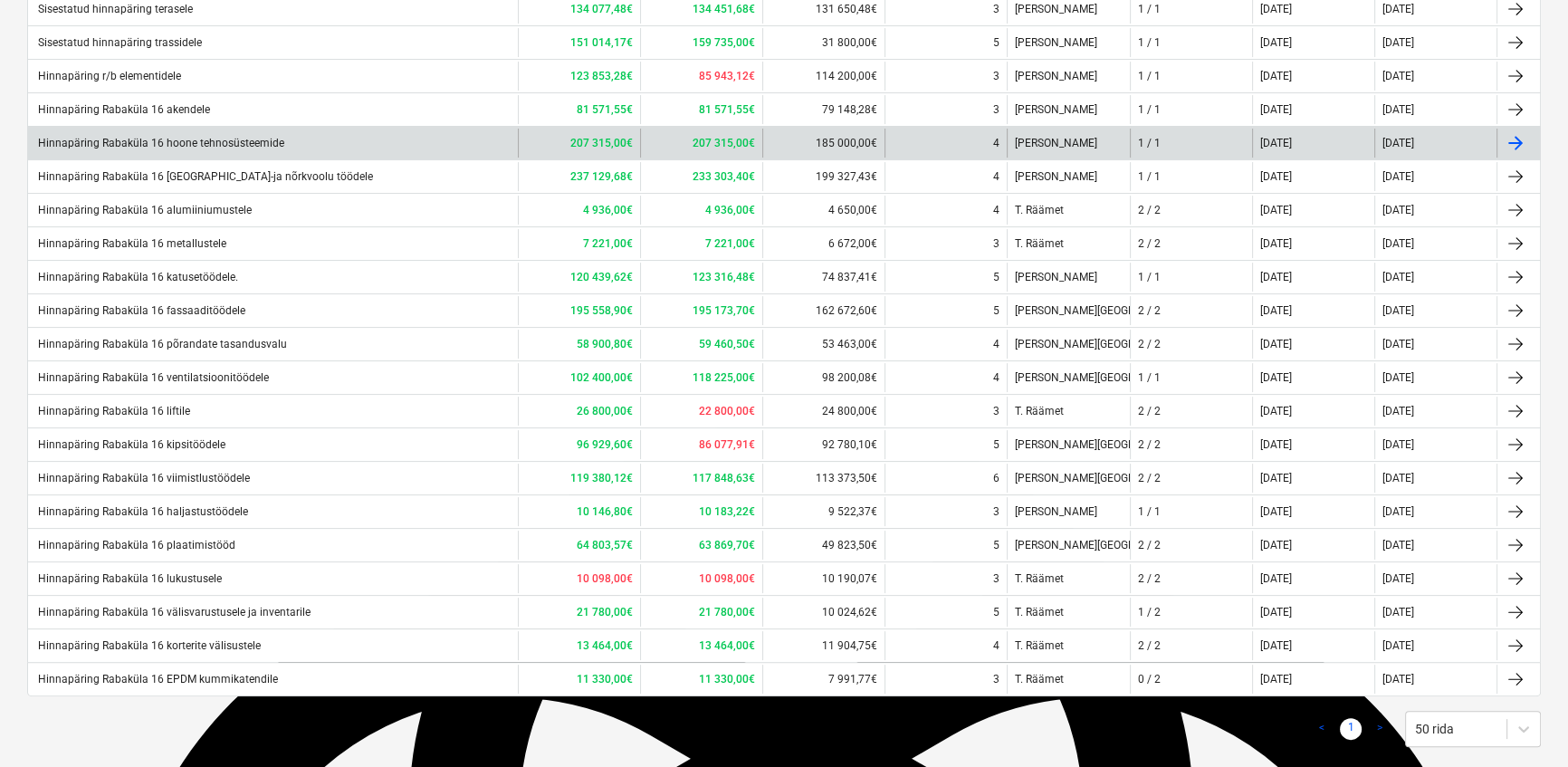
scroll to position [482, 0]
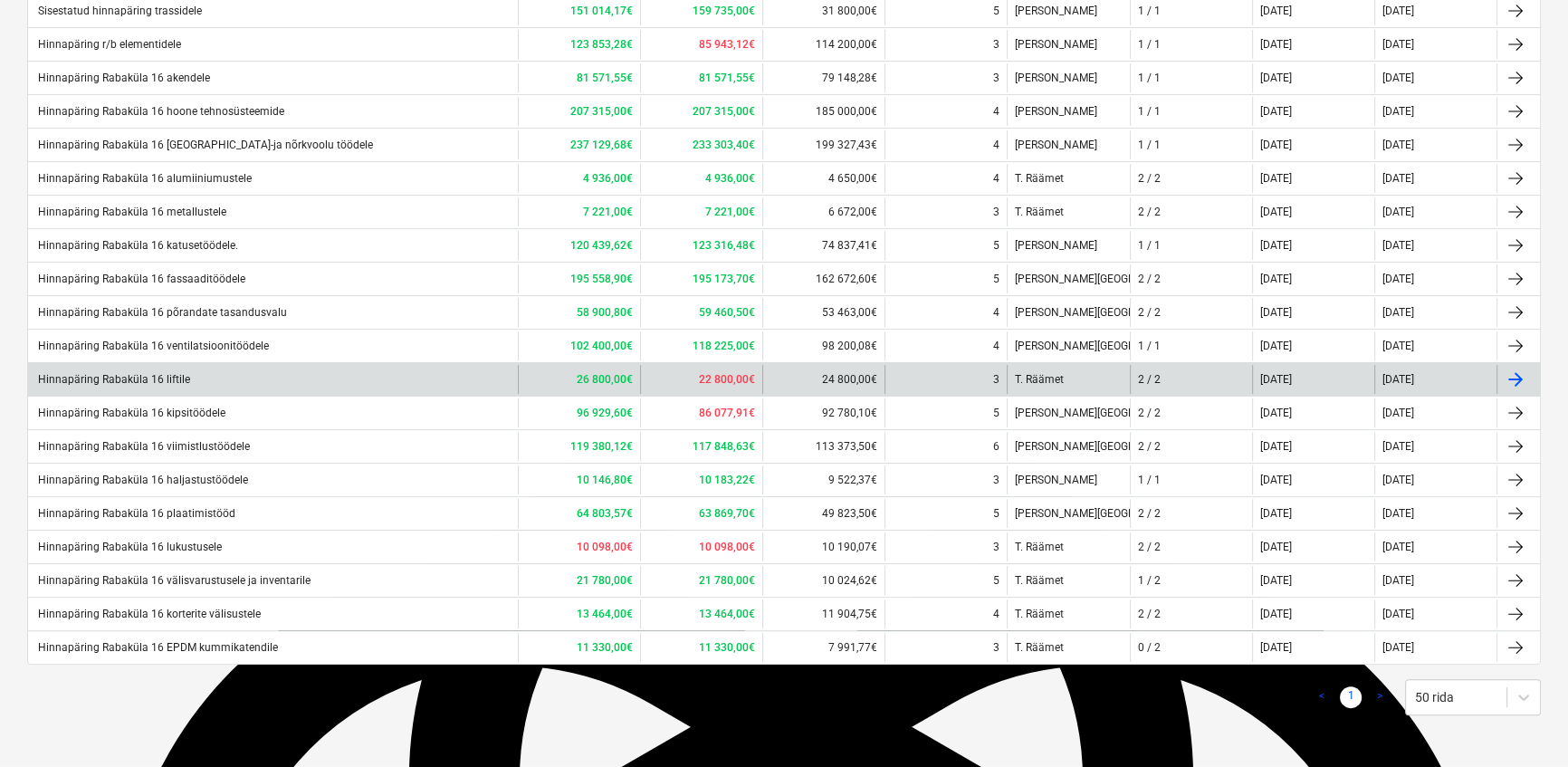
click at [165, 380] on div "Hinnapäring Rabaküla 16 liftile" at bounding box center [113, 379] width 155 height 13
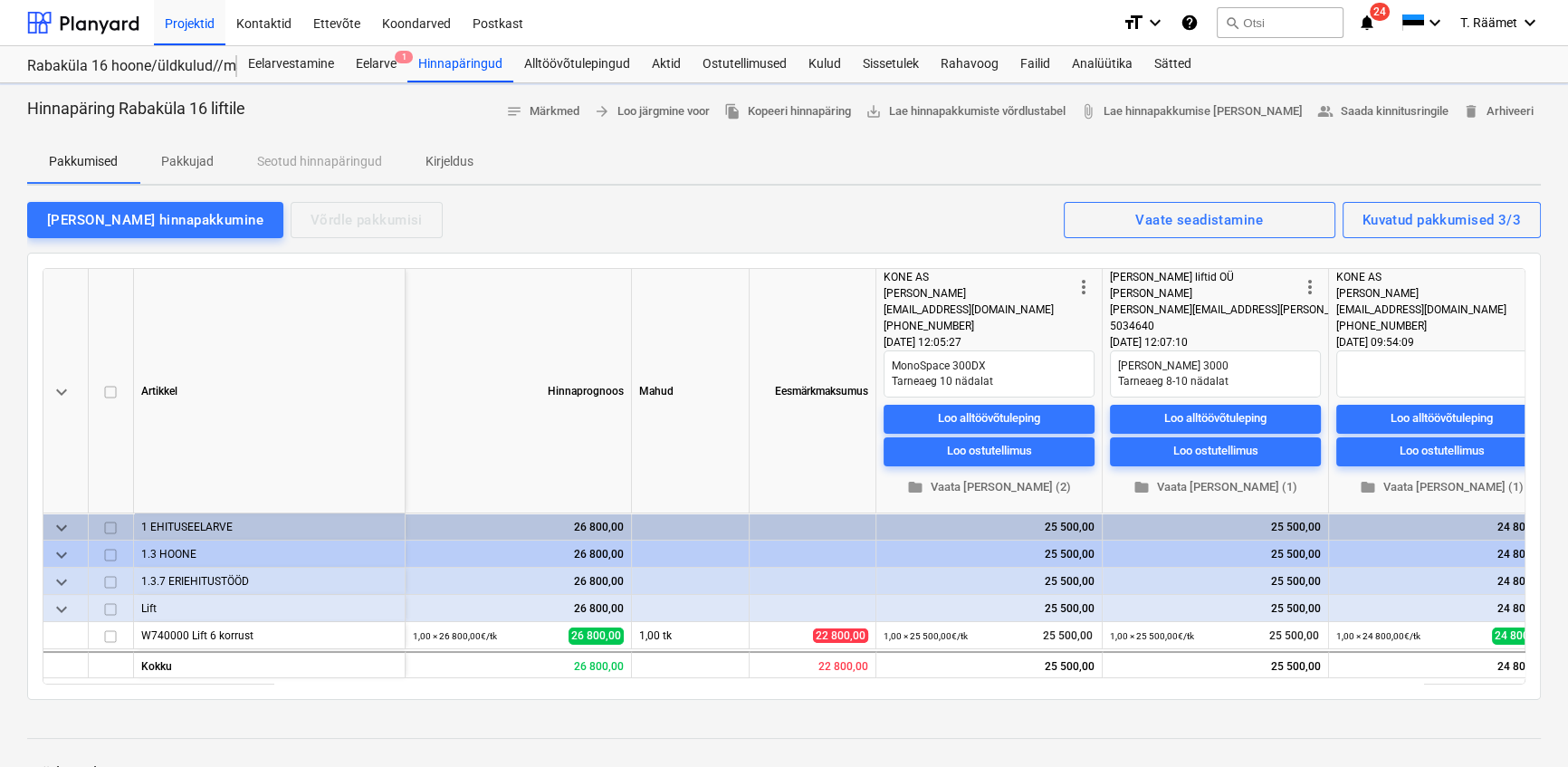
type textarea "x"
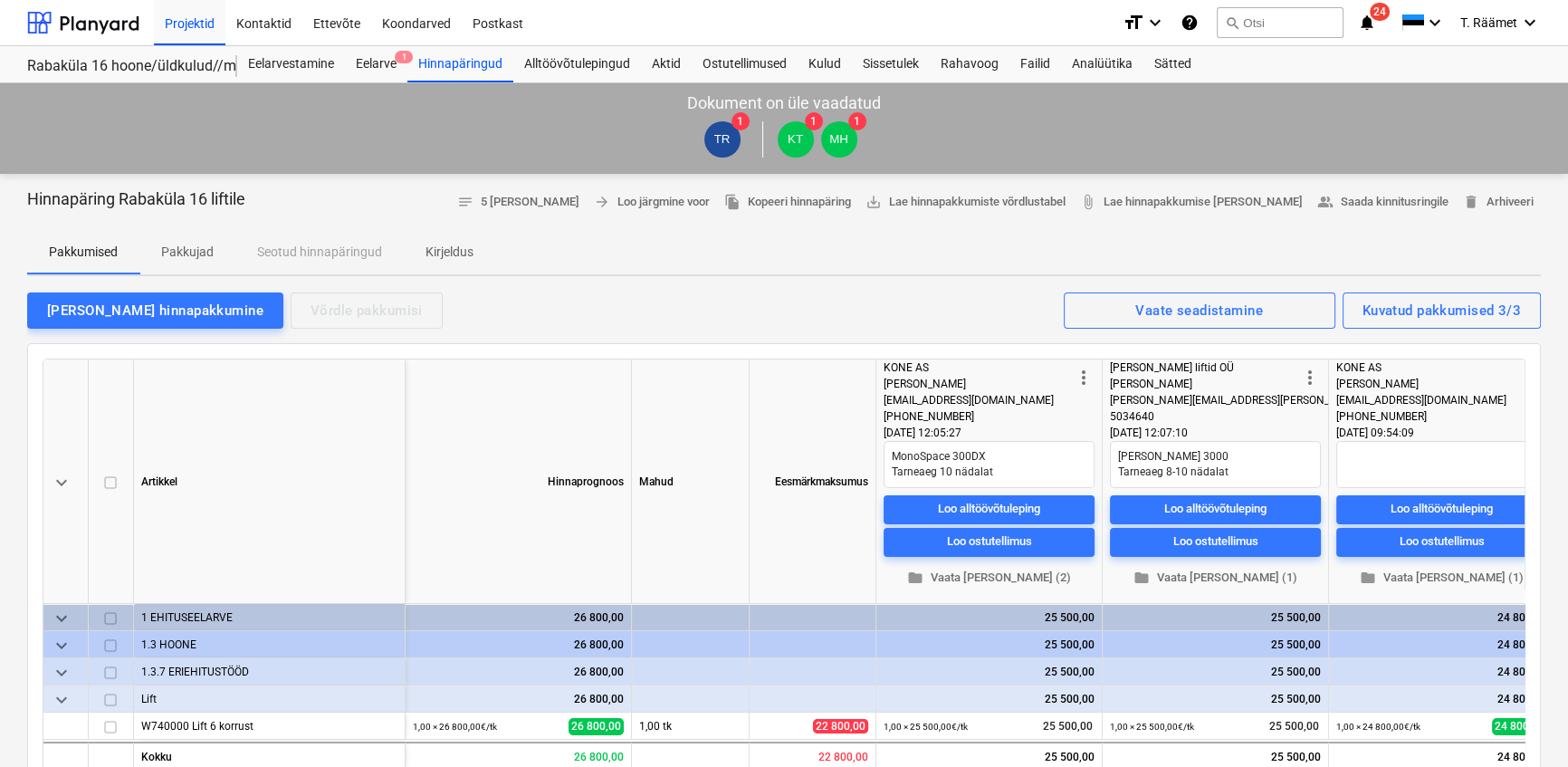
click at [432, 252] on p "Kirjeldus" at bounding box center [449, 251] width 48 height 19
